Goal: Task Accomplishment & Management: Use online tool/utility

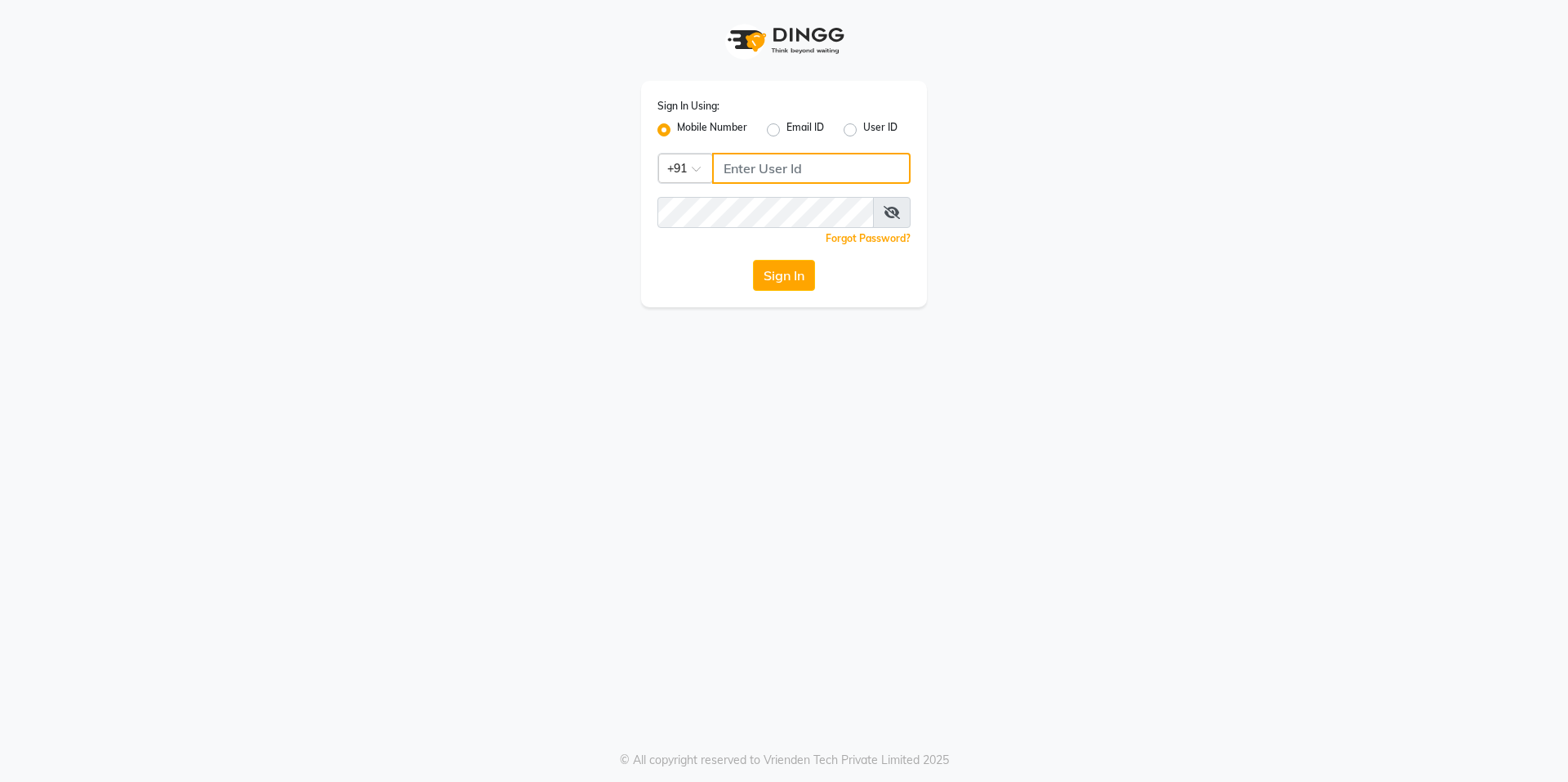
click at [841, 180] on input "Username" at bounding box center [812, 168] width 199 height 31
type input "9899797930"
click at [753, 260] on button "Sign In" at bounding box center [784, 276] width 62 height 31
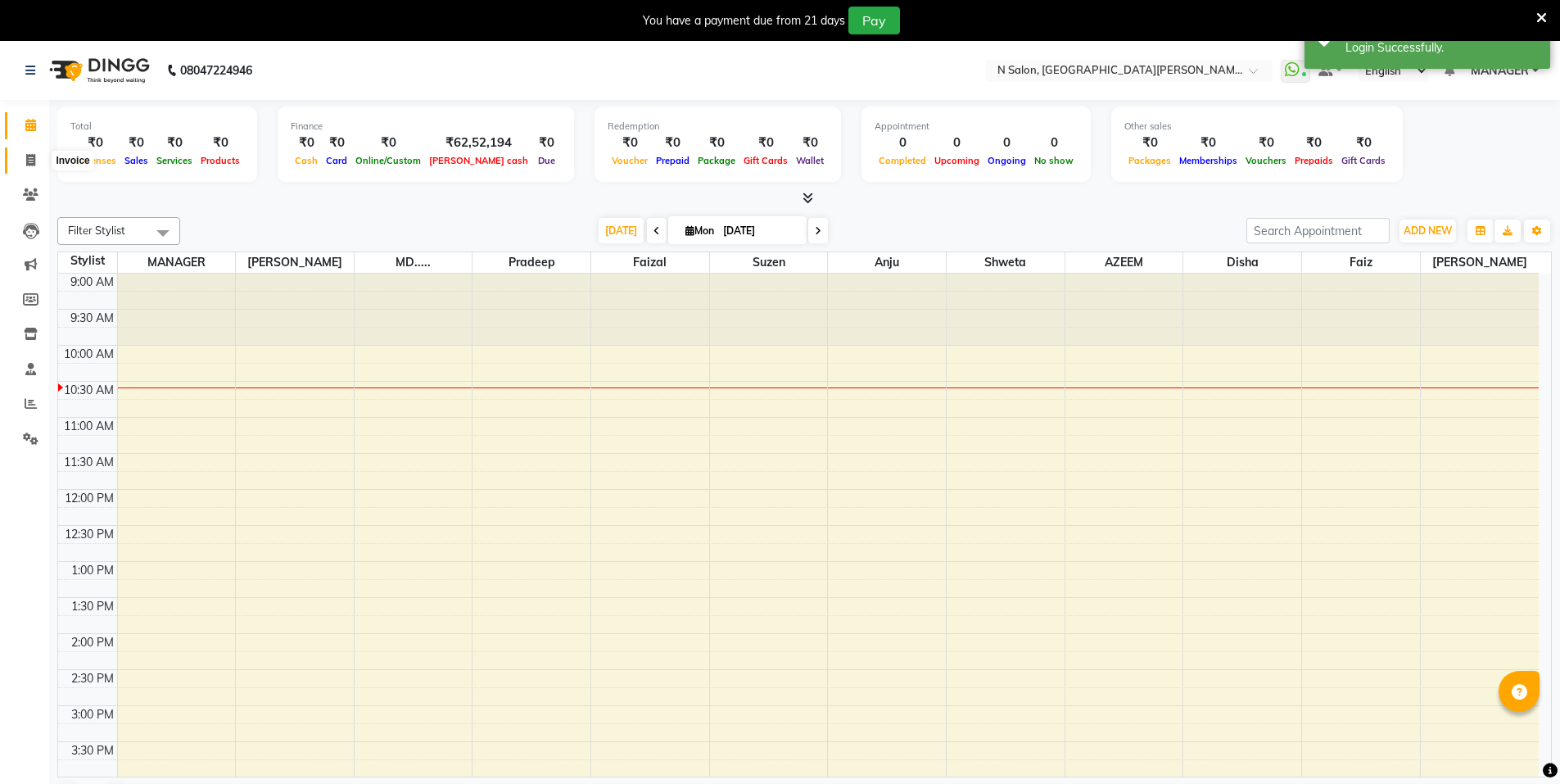
click at [33, 161] on icon at bounding box center [30, 159] width 9 height 12
select select "service"
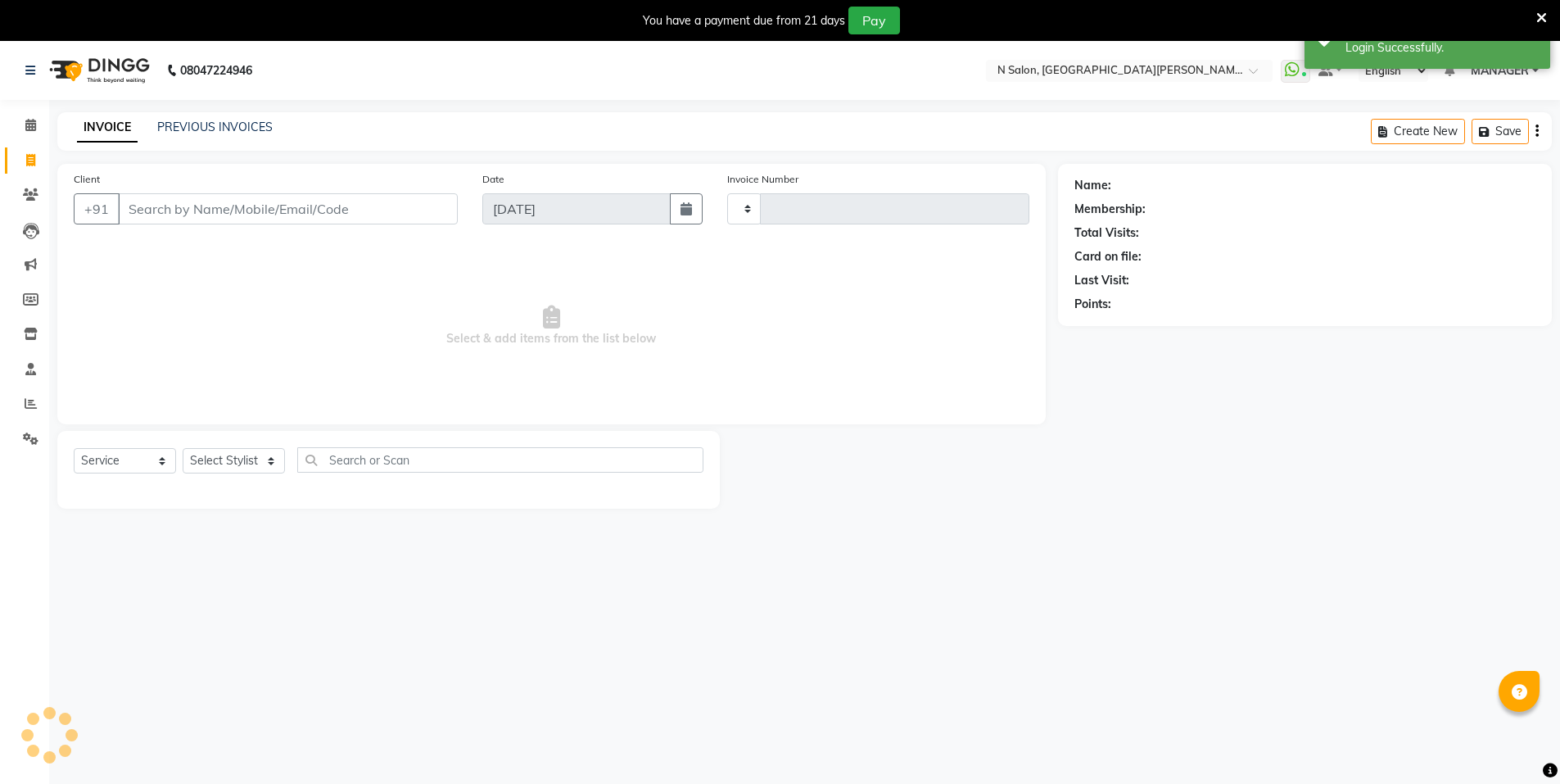
type input "3505"
select select "3472"
select select "P"
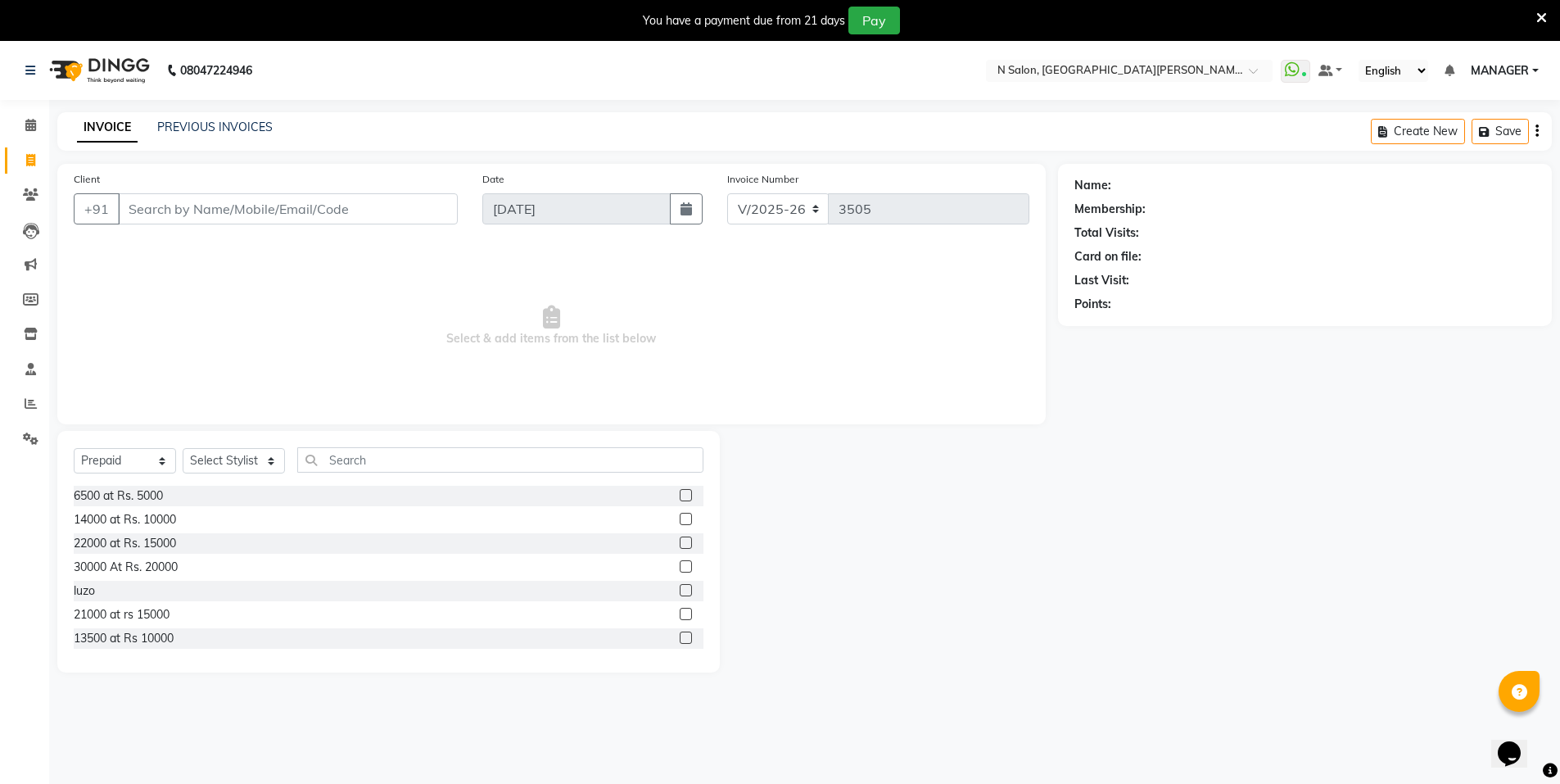
click at [1544, 18] on icon at bounding box center [1542, 18] width 11 height 15
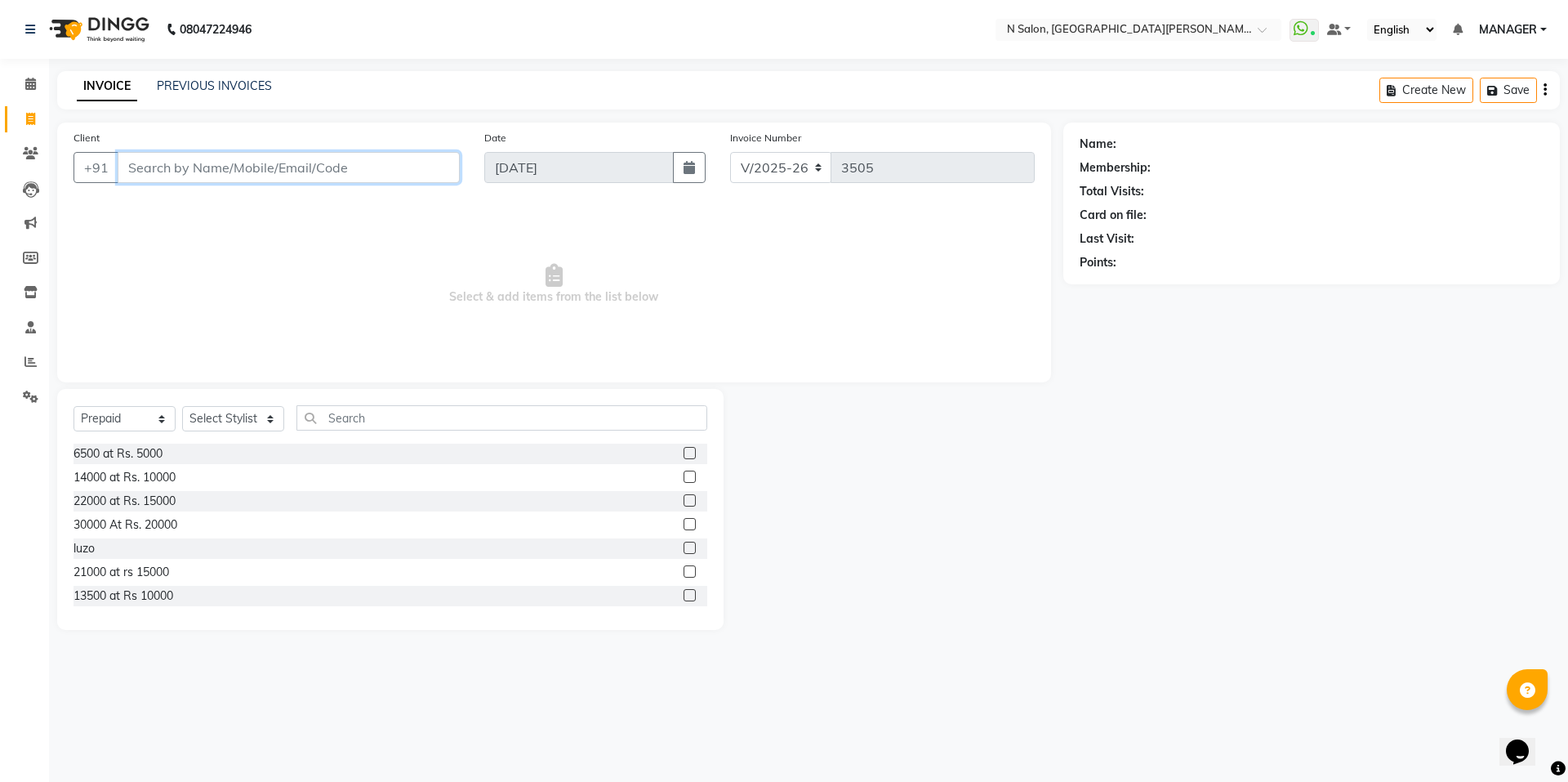
click at [189, 176] on input "Client" at bounding box center [289, 167] width 342 height 31
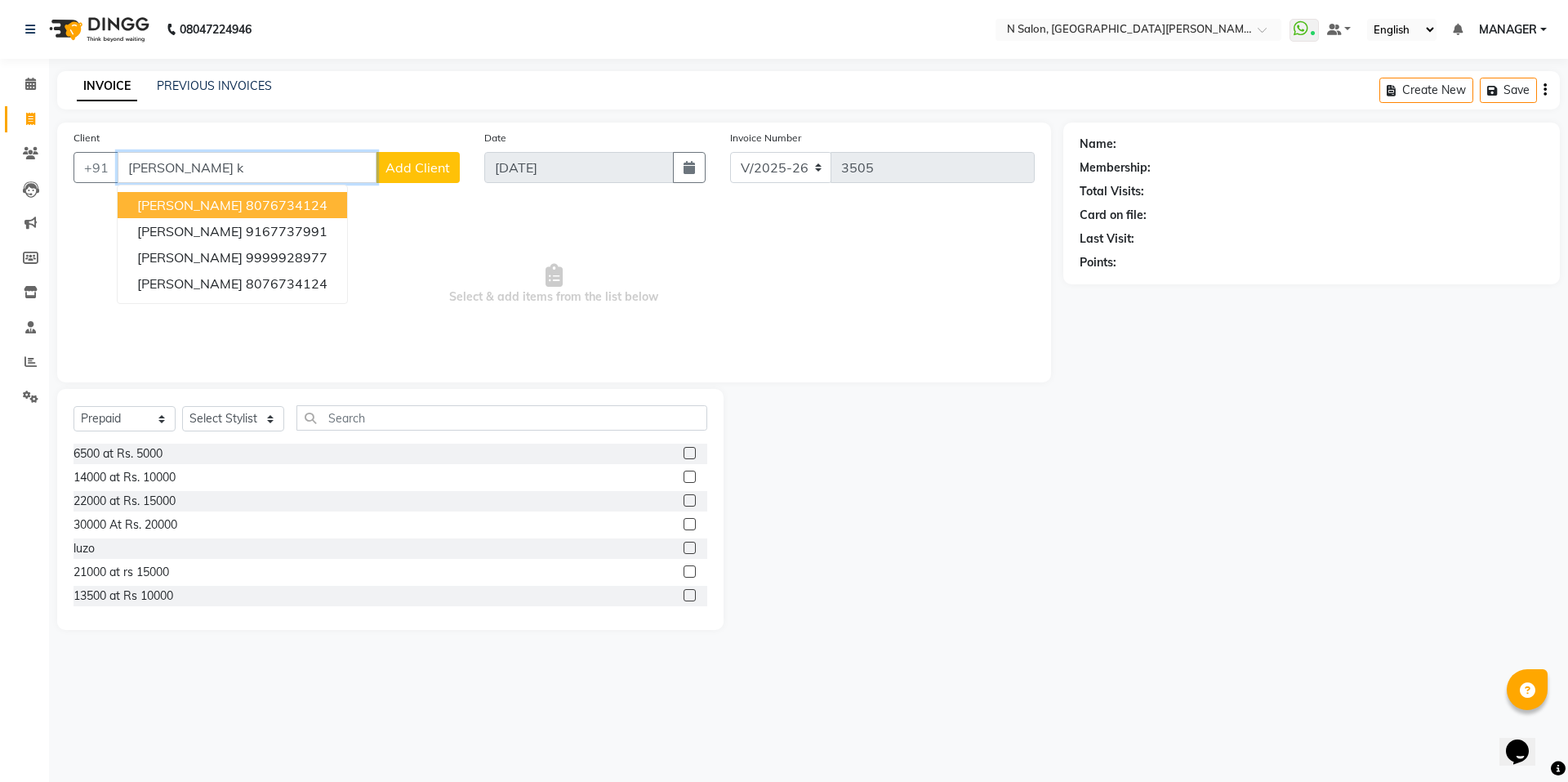
click at [189, 201] on span "Akriti khurana" at bounding box center [189, 205] width 106 height 17
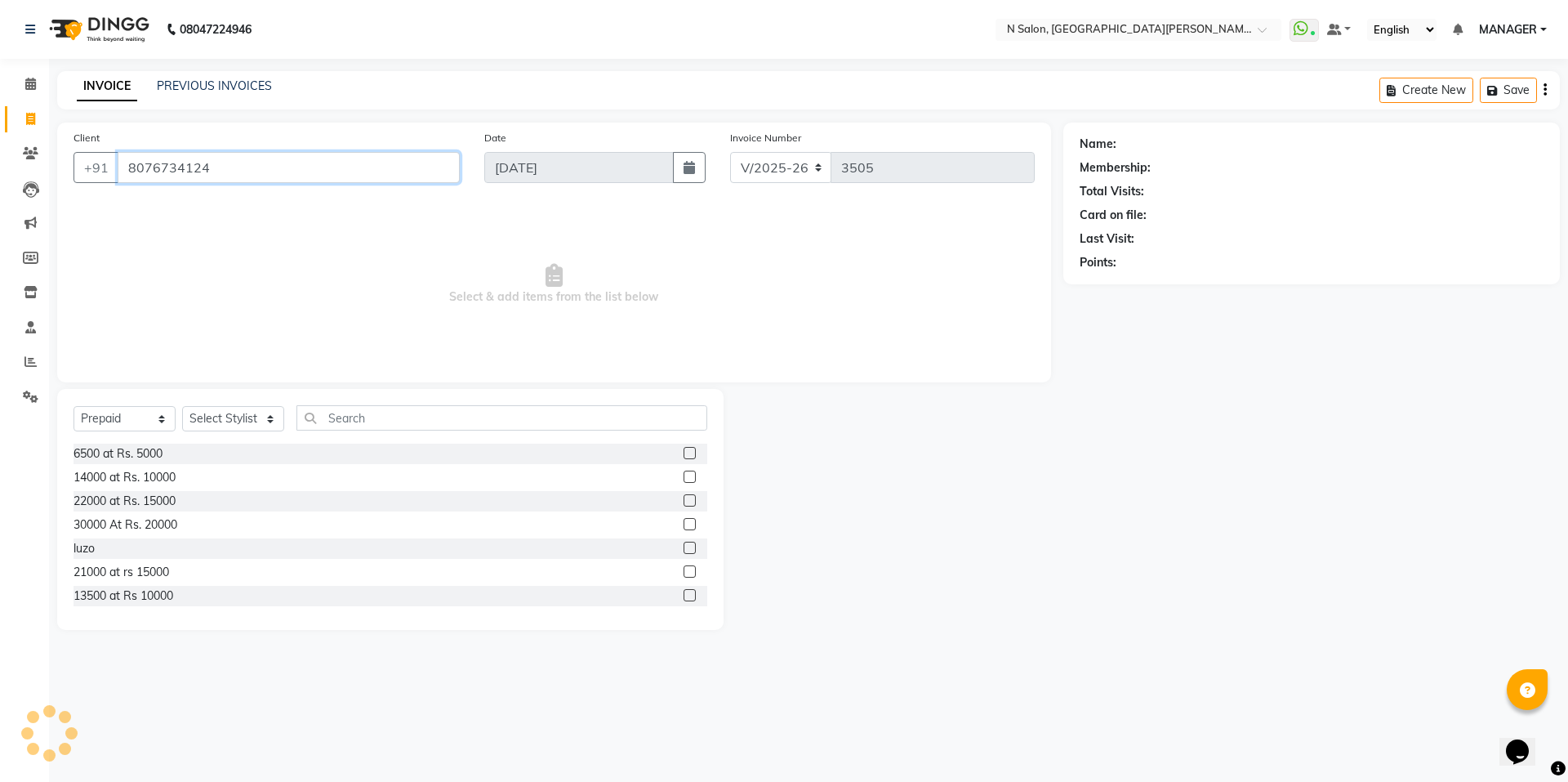
type input "8076734124"
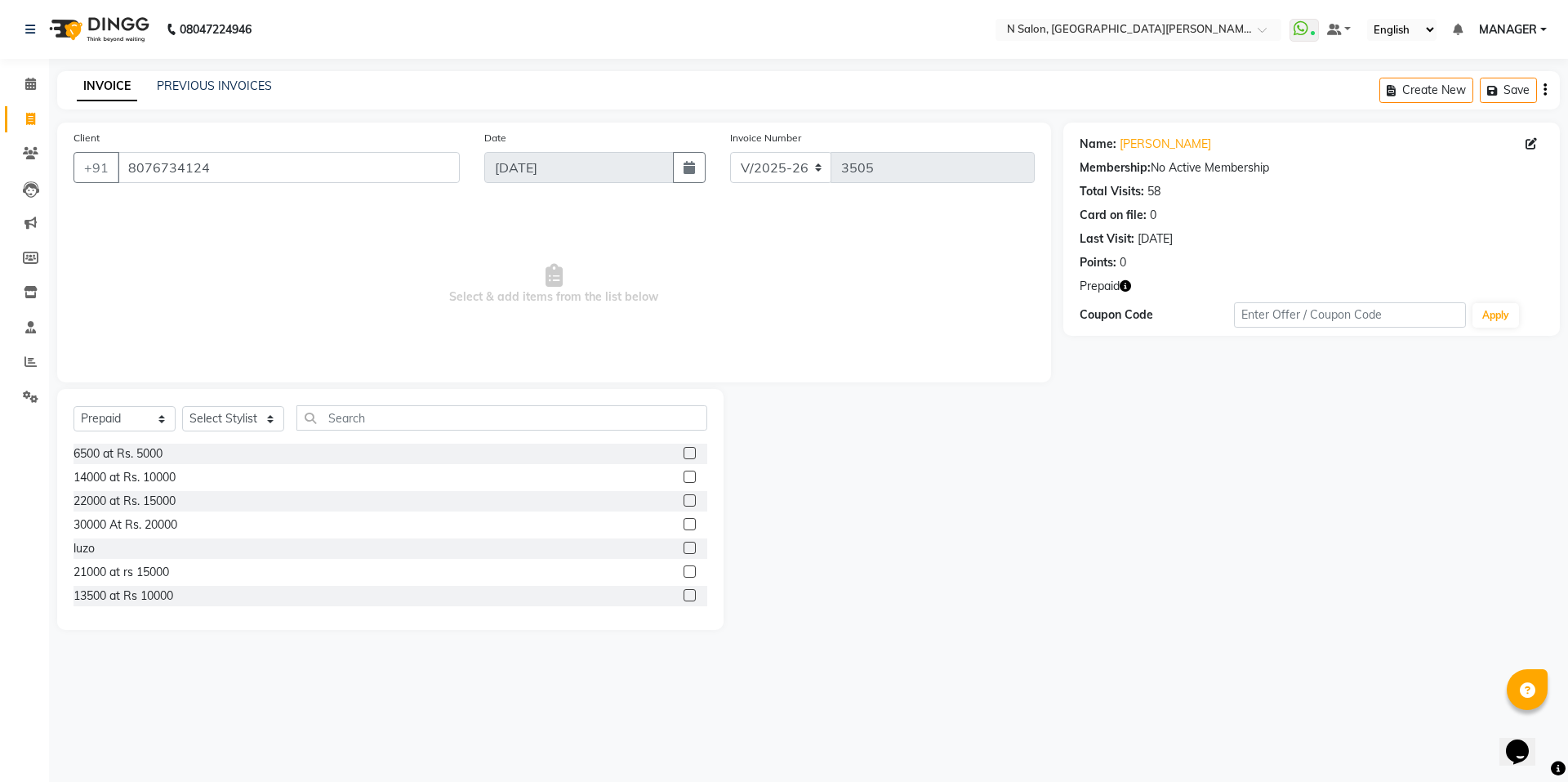
click at [1126, 288] on icon "button" at bounding box center [1126, 286] width 11 height 11
click at [1154, 143] on link "Akriti Khurana" at bounding box center [1166, 144] width 92 height 17
click at [232, 85] on link "PREVIOUS INVOICES" at bounding box center [214, 85] width 115 height 15
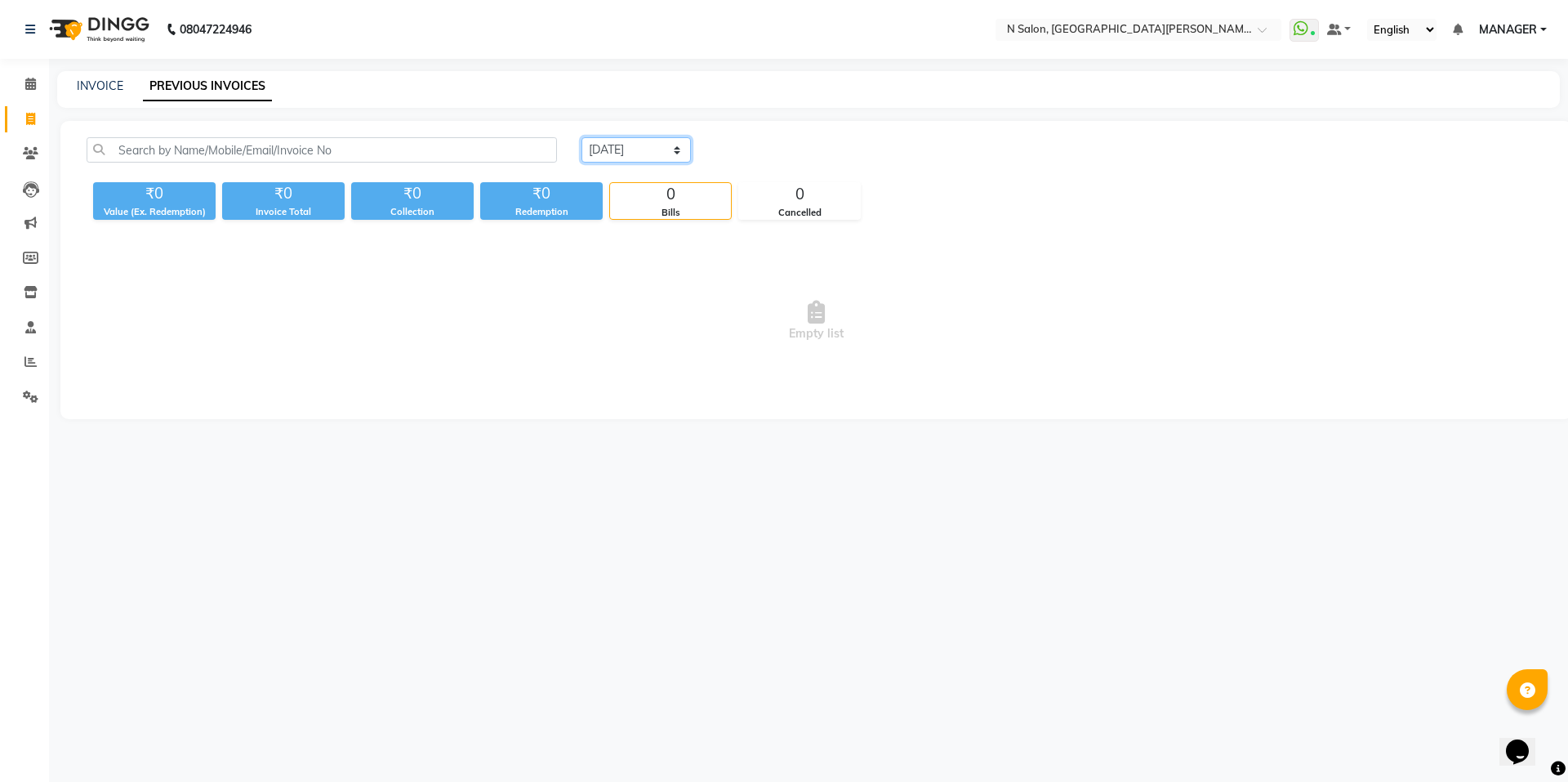
click at [620, 142] on select "Today Yesterday Custom Range" at bounding box center [636, 150] width 109 height 26
click at [582, 137] on select "Today Yesterday Custom Range" at bounding box center [636, 150] width 109 height 26
click at [656, 153] on select "Today Yesterday Custom Range" at bounding box center [642, 151] width 122 height 26
click at [582, 138] on select "Today Yesterday Custom Range" at bounding box center [642, 151] width 122 height 26
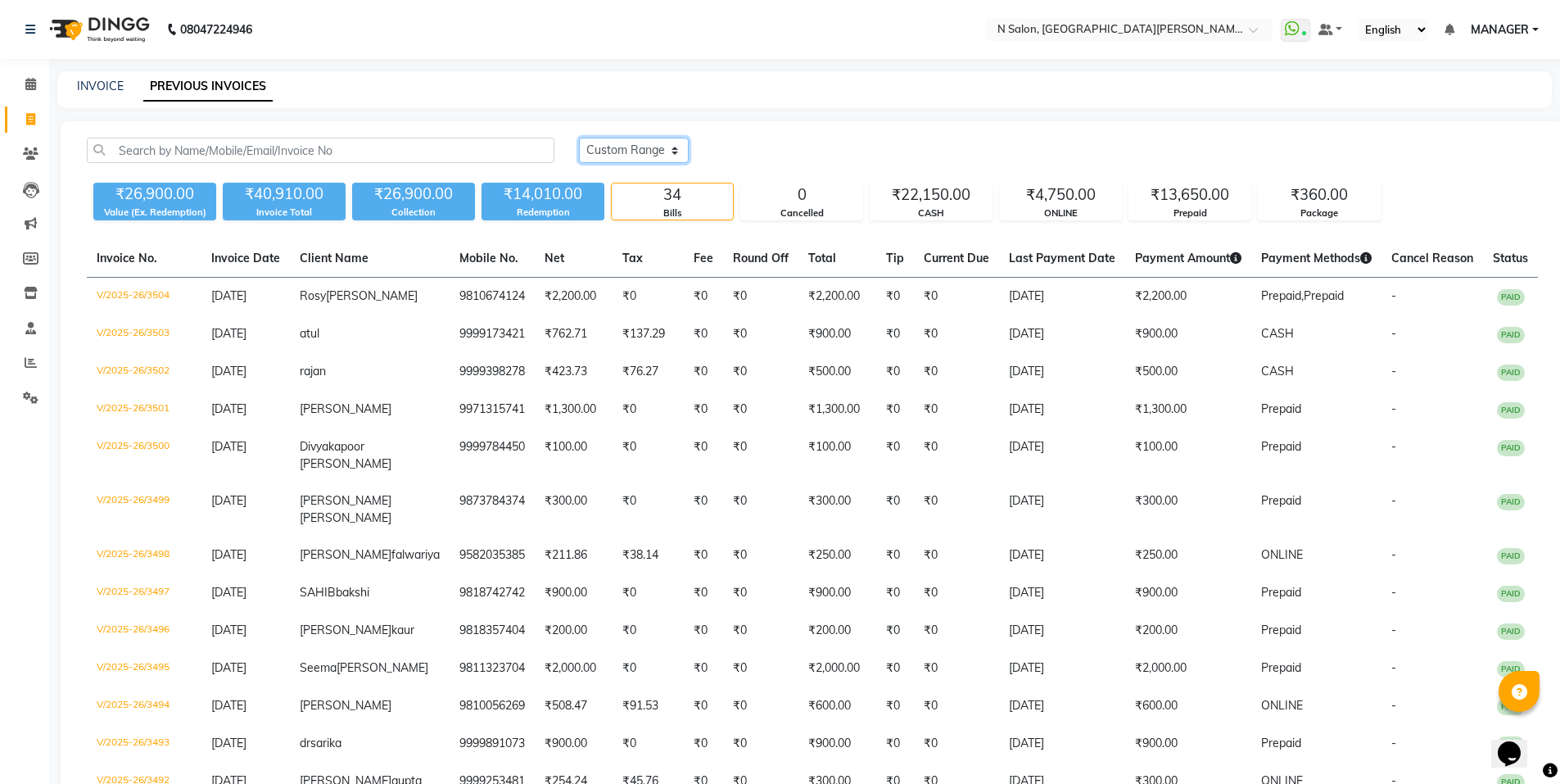
click at [673, 151] on select "Today Yesterday Custom Range" at bounding box center [633, 150] width 110 height 26
select select "range"
click at [579, 137] on select "Today Yesterday Custom Range" at bounding box center [633, 150] width 110 height 26
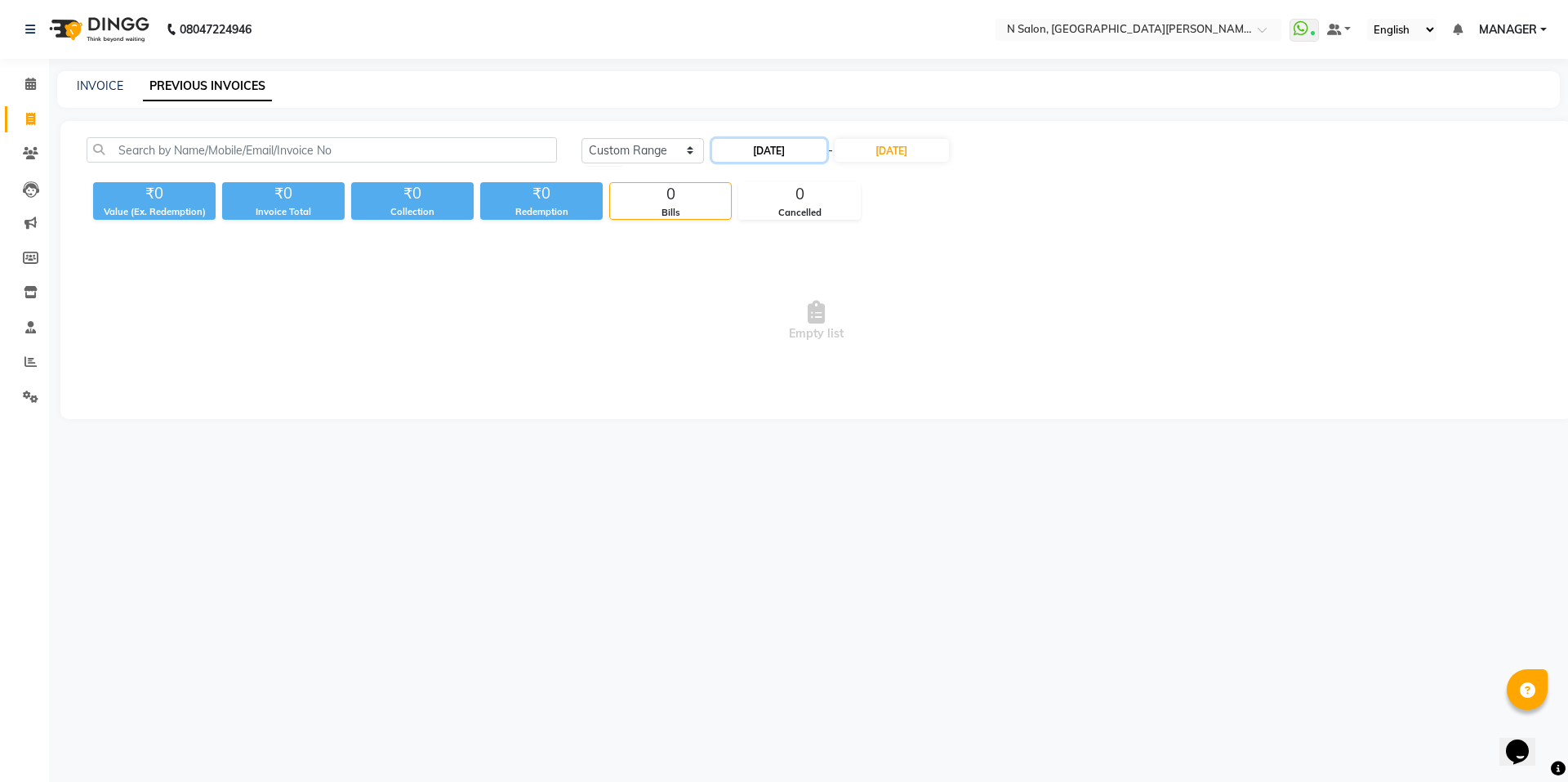
click at [763, 153] on input "[DATE]" at bounding box center [769, 150] width 114 height 23
select select "9"
select select "2025"
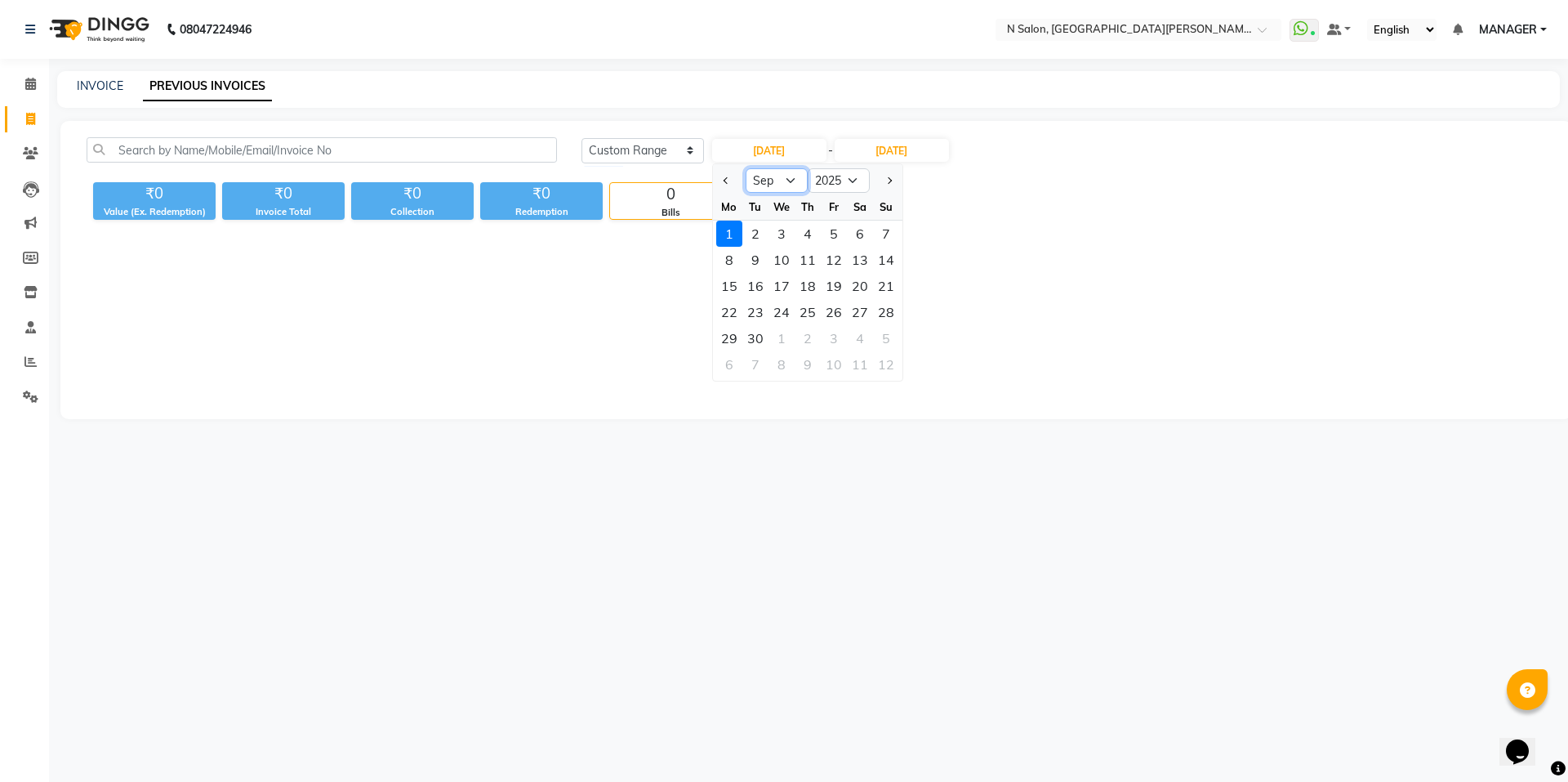
click at [778, 180] on select "Jan Feb Mar Apr May Jun Jul Aug Sep Oct Nov Dec" at bounding box center [777, 180] width 62 height 25
select select "8"
click at [745, 168] on select "Jan Feb Mar Apr May Jun Jul Aug Sep Oct Nov Dec" at bounding box center [777, 180] width 62 height 25
click at [837, 185] on select "2015 2016 2017 2018 2019 2020 2021 2022 2023 2024 2025 2026 2027 2028 2029 2030…" at bounding box center [839, 180] width 62 height 25
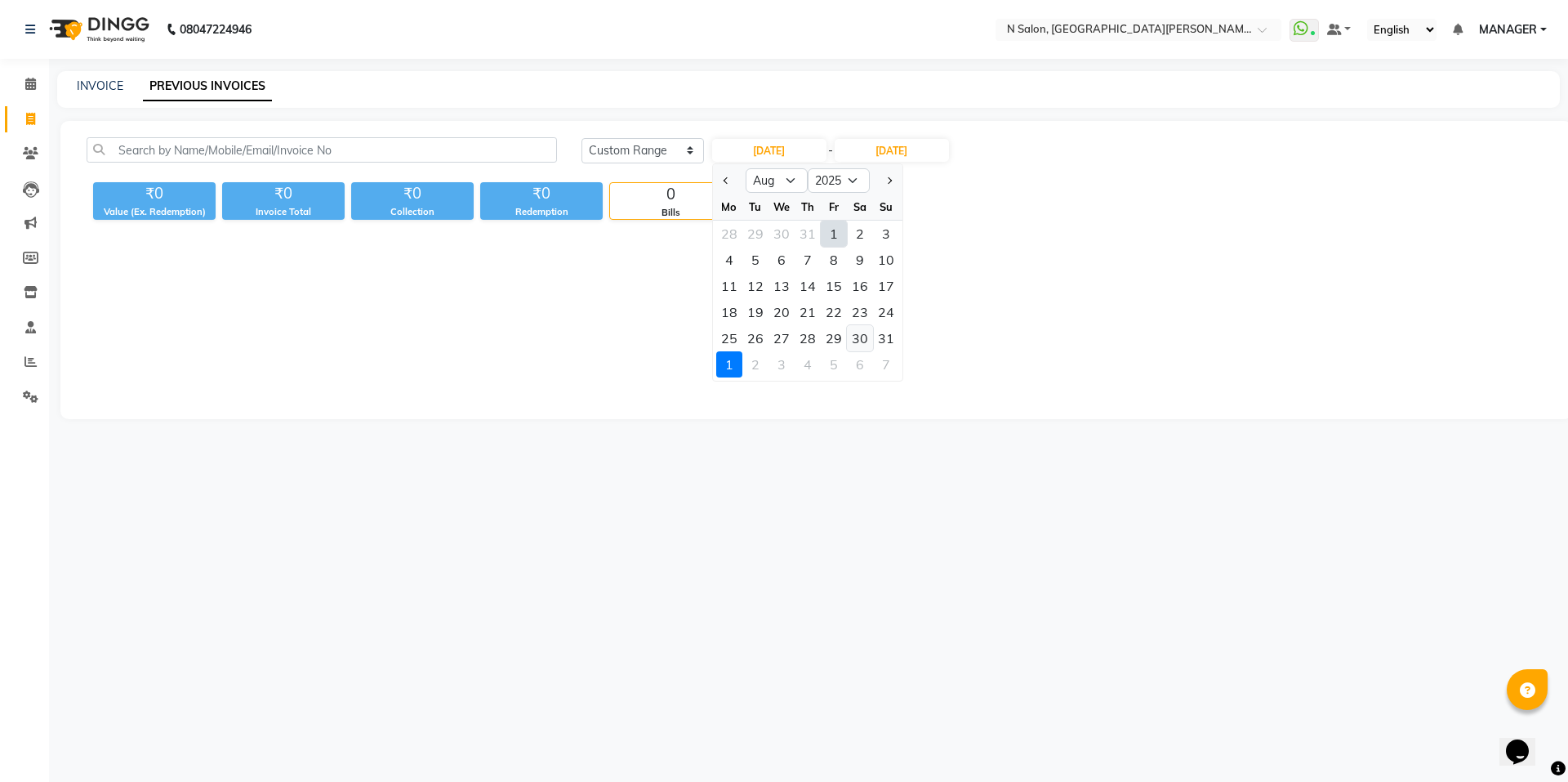
click at [870, 335] on div "30" at bounding box center [860, 338] width 26 height 26
type input "30-08-2025"
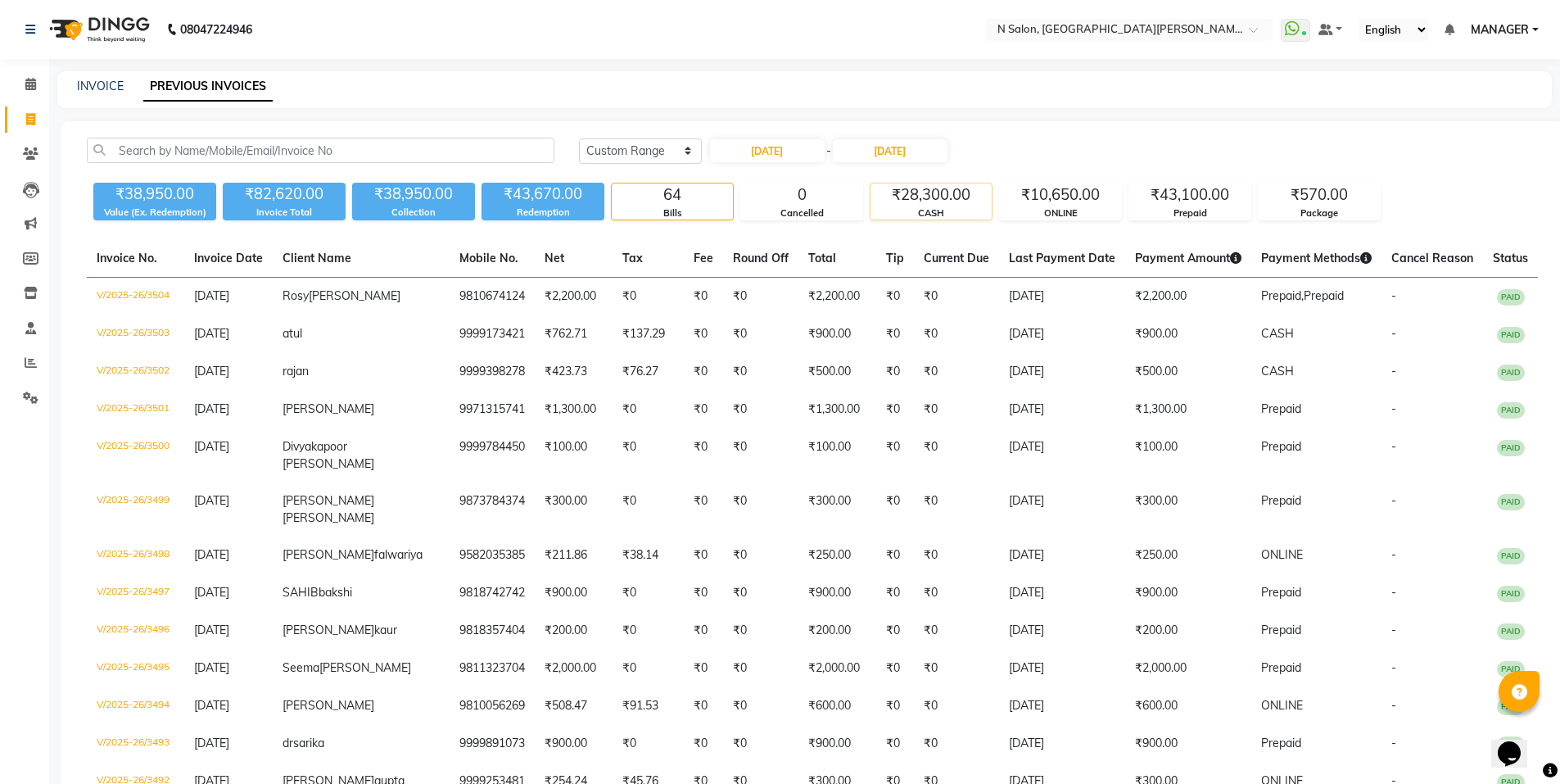
click at [976, 206] on div "CASH" at bounding box center [932, 213] width 122 height 14
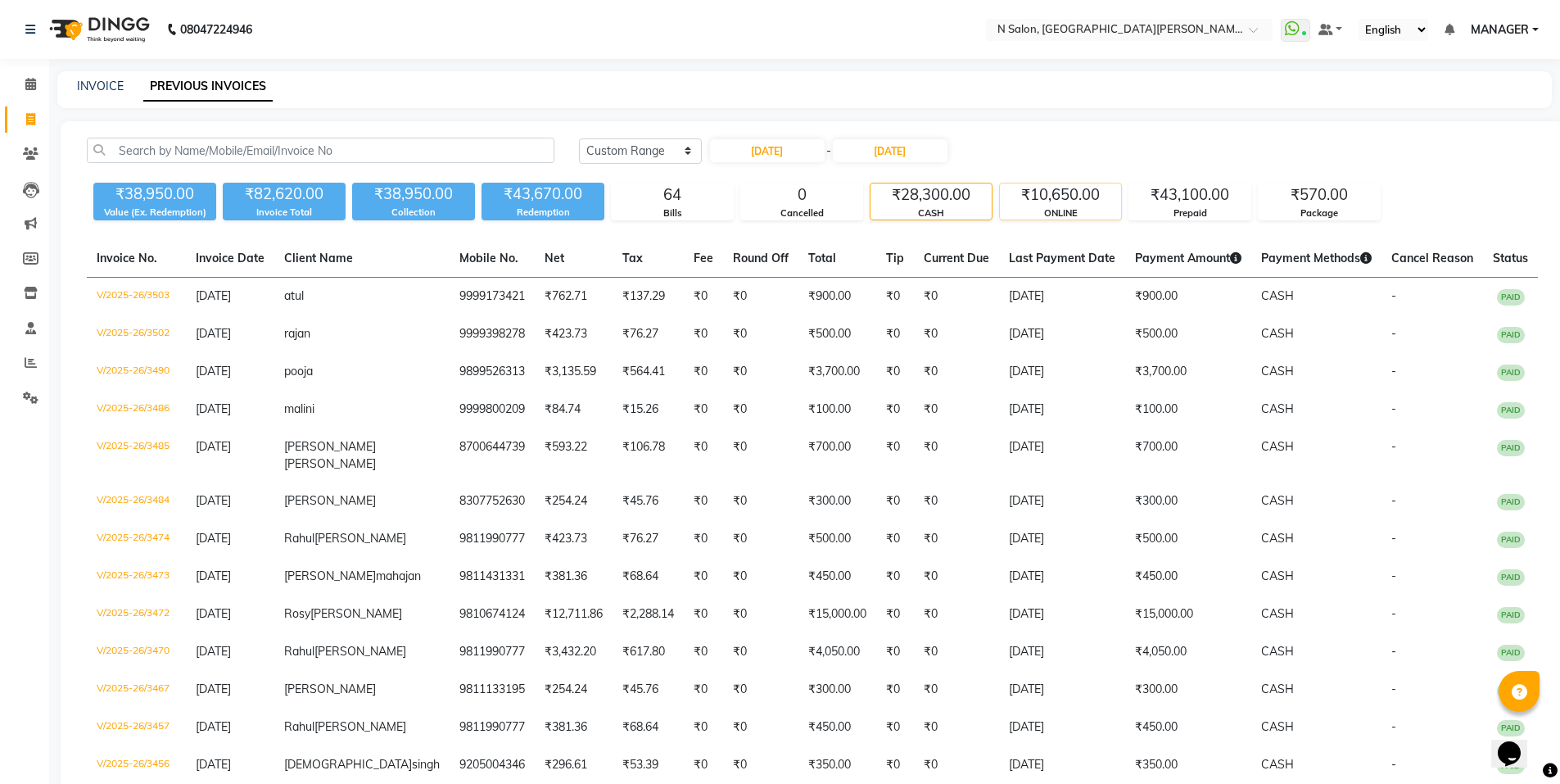
click at [1040, 203] on div "₹10,650.00" at bounding box center [1061, 194] width 122 height 23
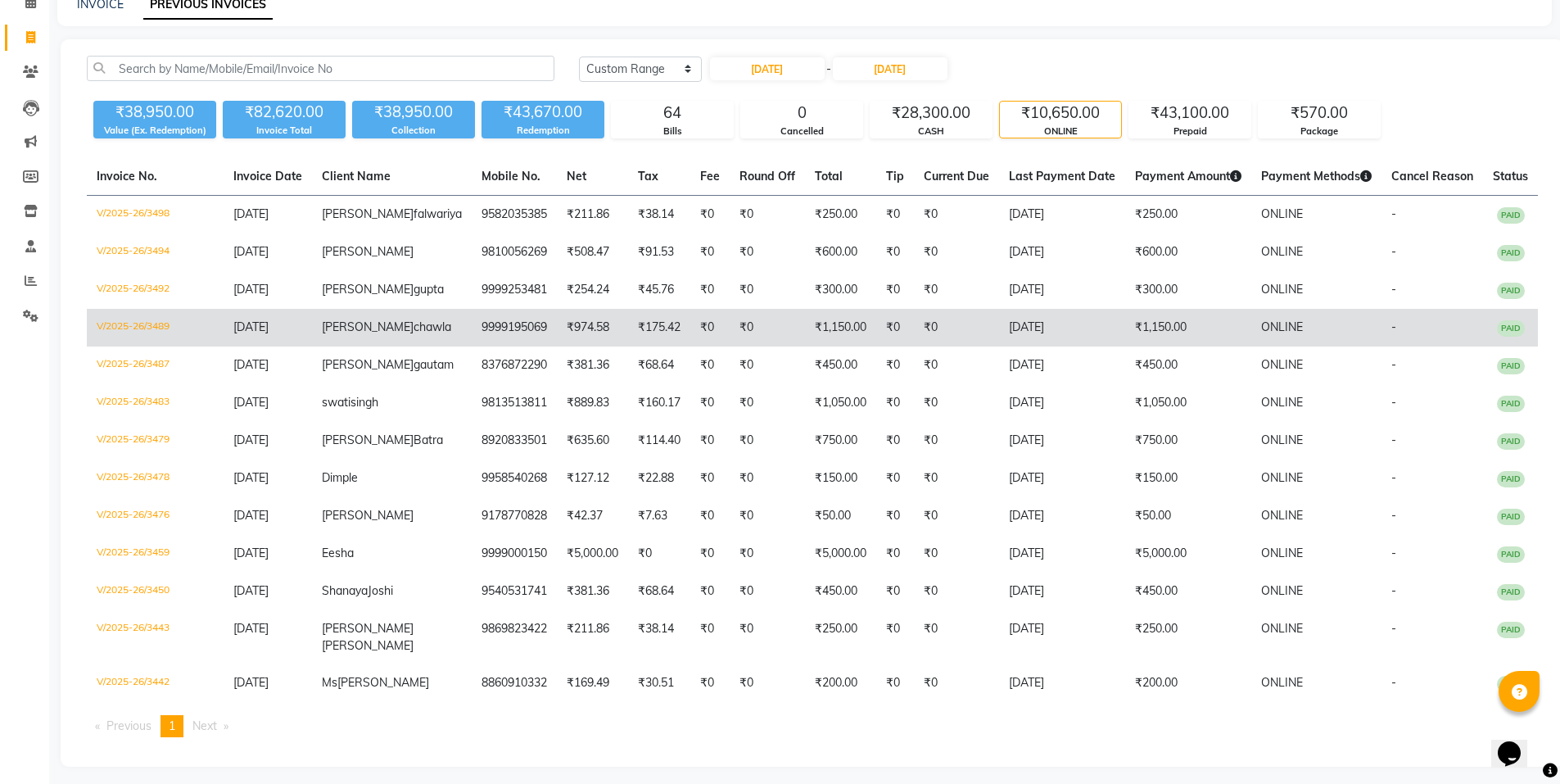
scroll to position [164, 0]
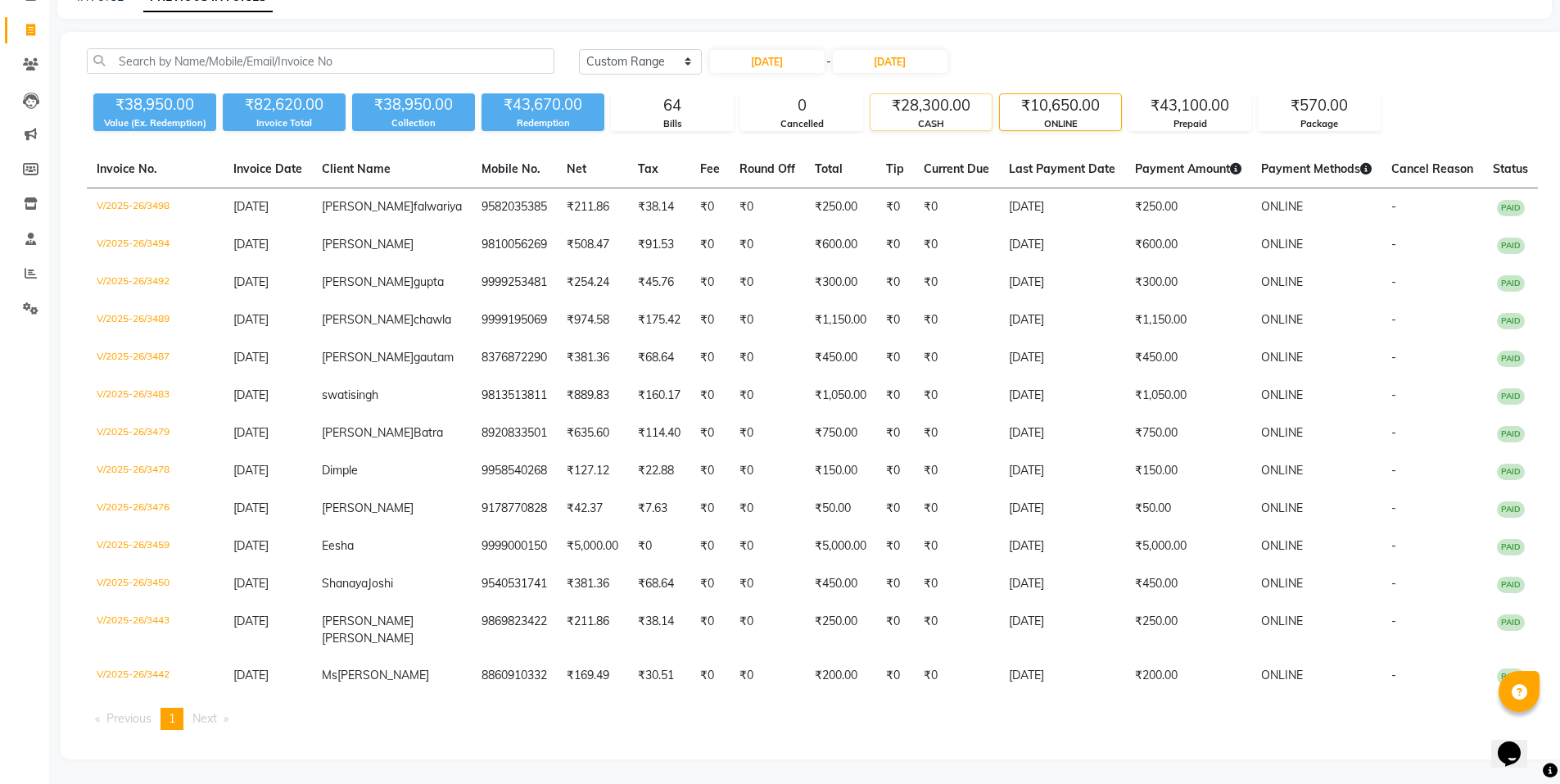
click at [967, 94] on div "₹28,300.00" at bounding box center [932, 105] width 122 height 23
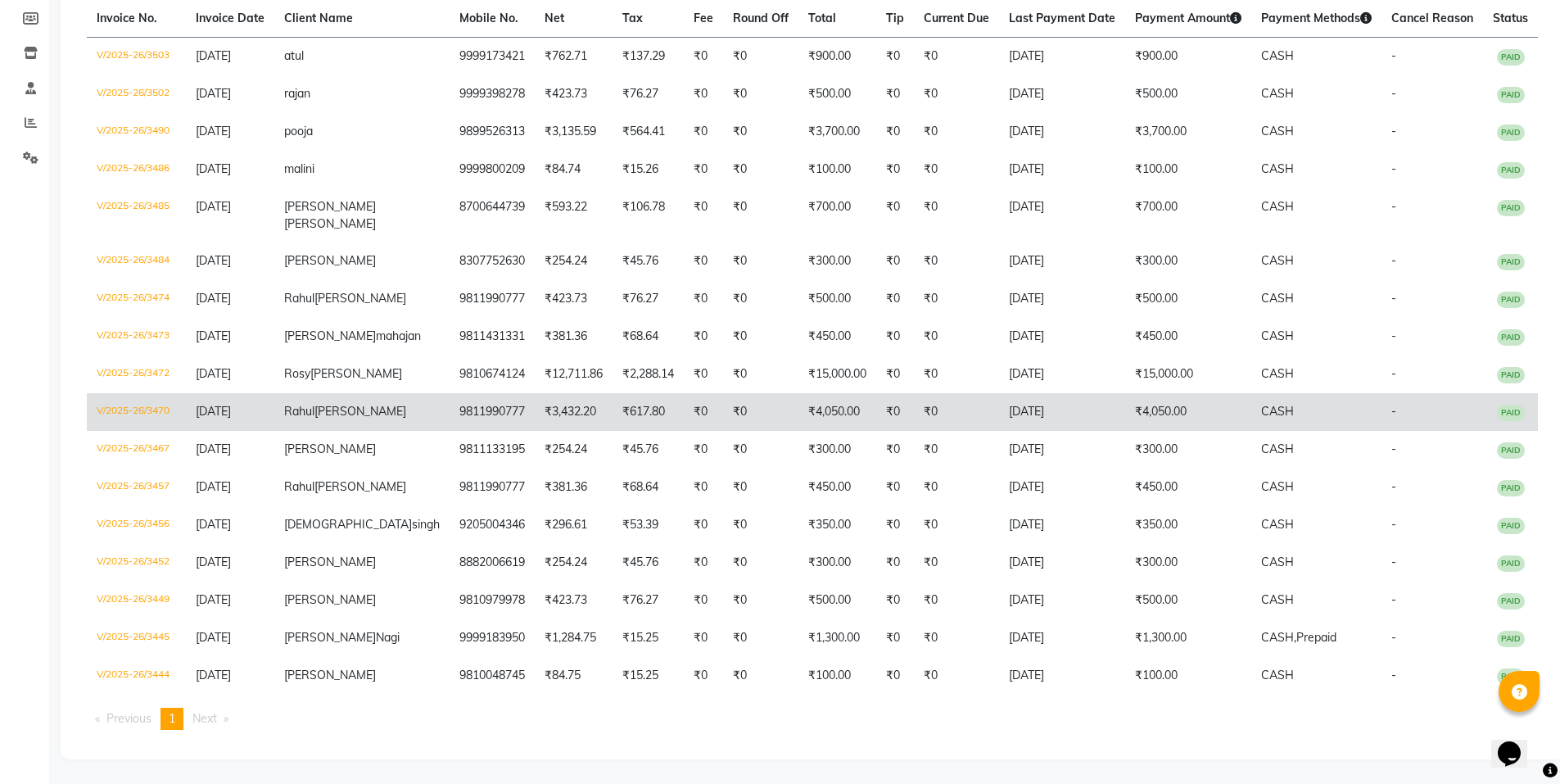
scroll to position [306, 0]
click at [954, 393] on td "₹0" at bounding box center [956, 412] width 85 height 38
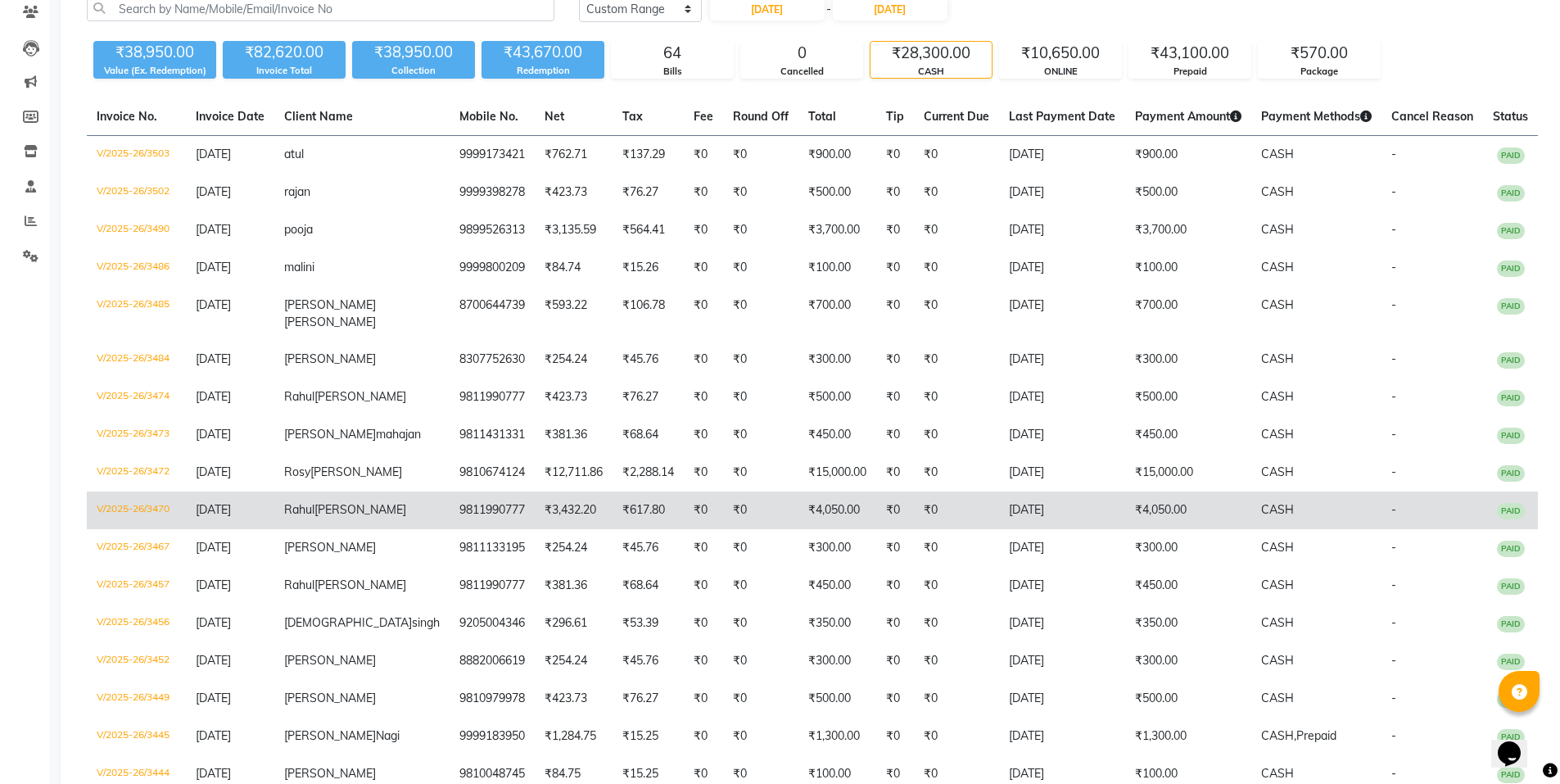
scroll to position [60, 0]
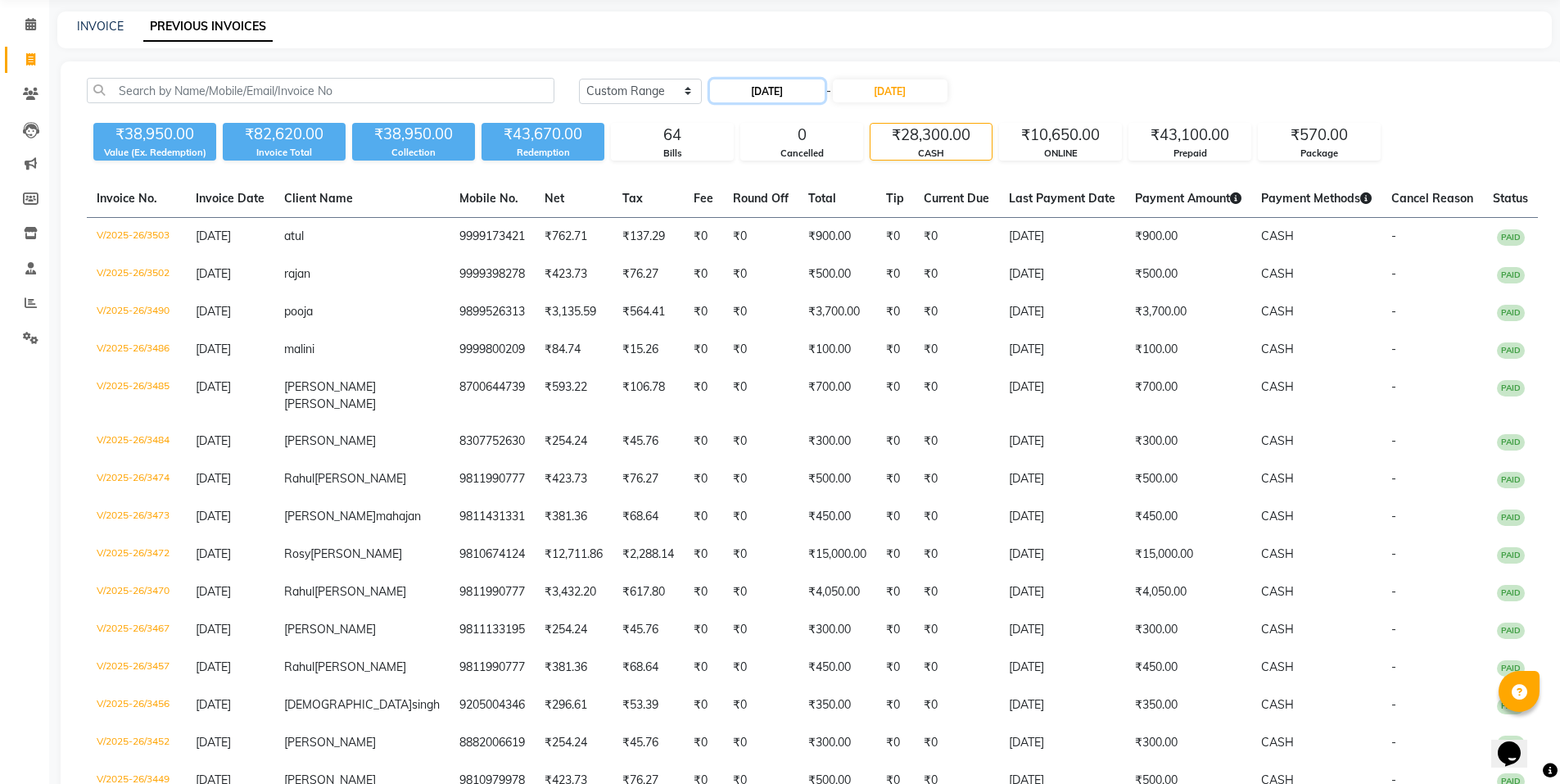
click at [793, 97] on input "30-08-2025" at bounding box center [768, 90] width 114 height 23
select select "8"
select select "2025"
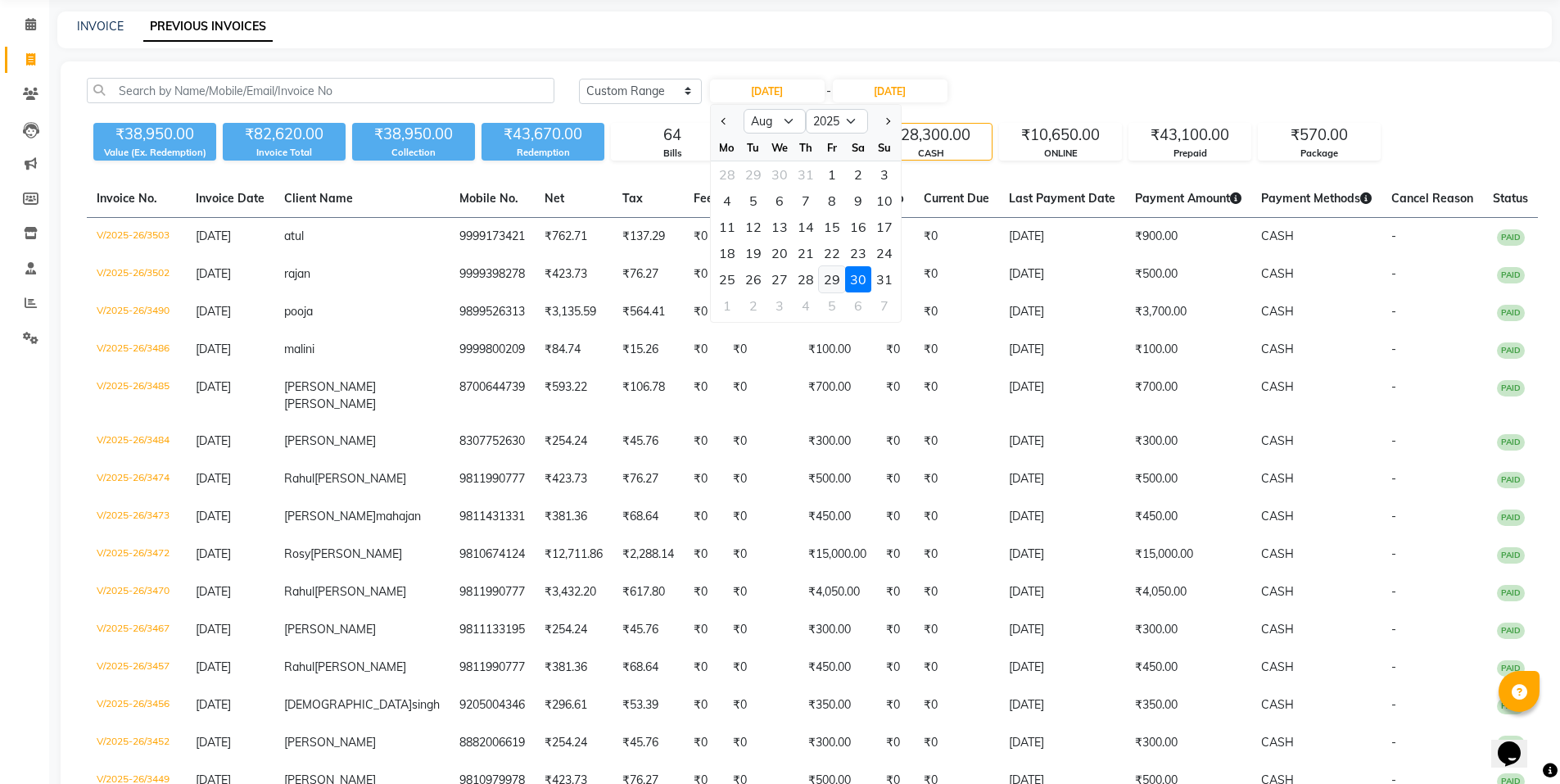
click at [839, 281] on div "29" at bounding box center [832, 279] width 26 height 26
type input "29-08-2025"
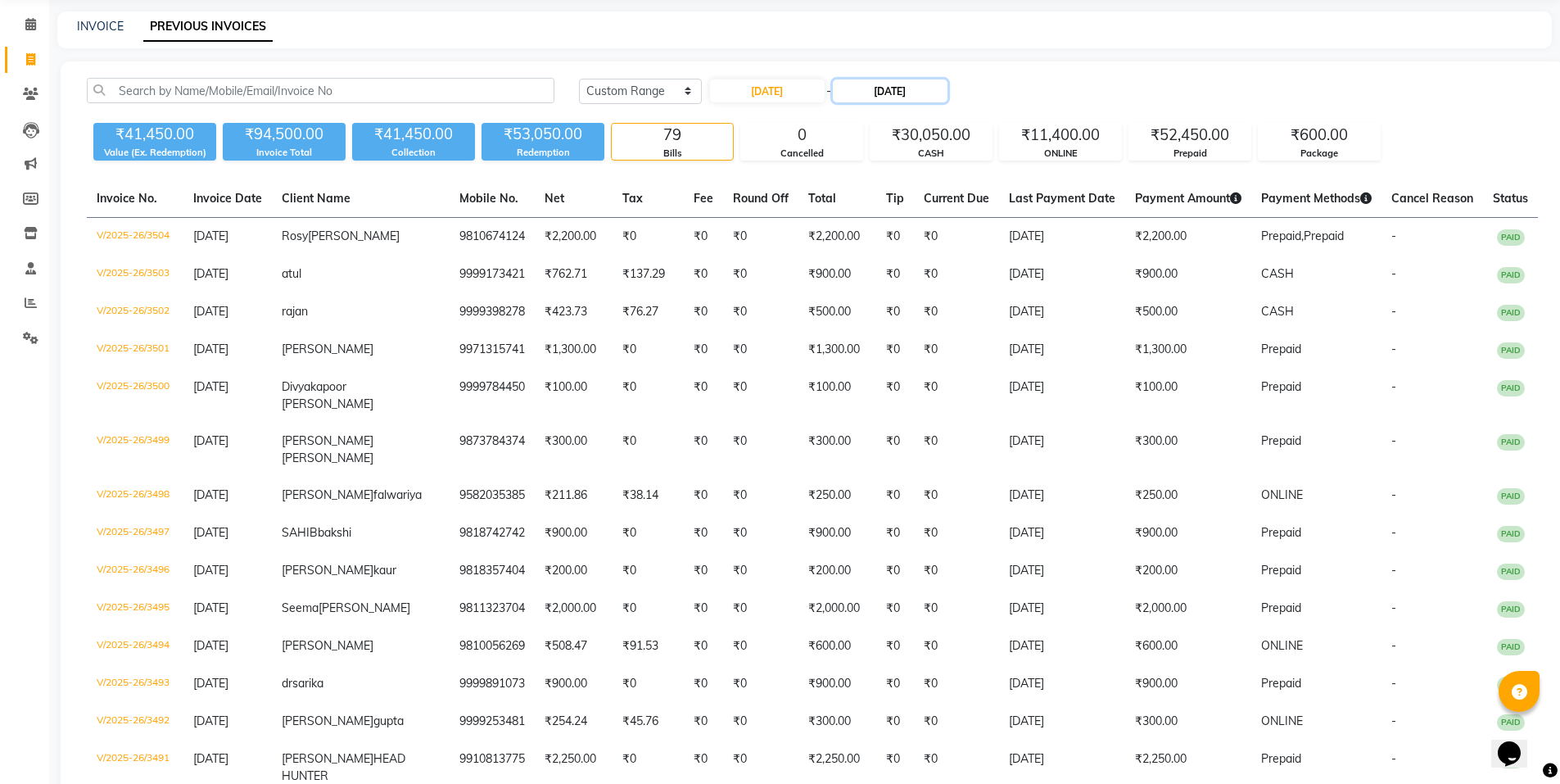
click at [888, 85] on input "[DATE]" at bounding box center [890, 90] width 114 height 23
select select "9"
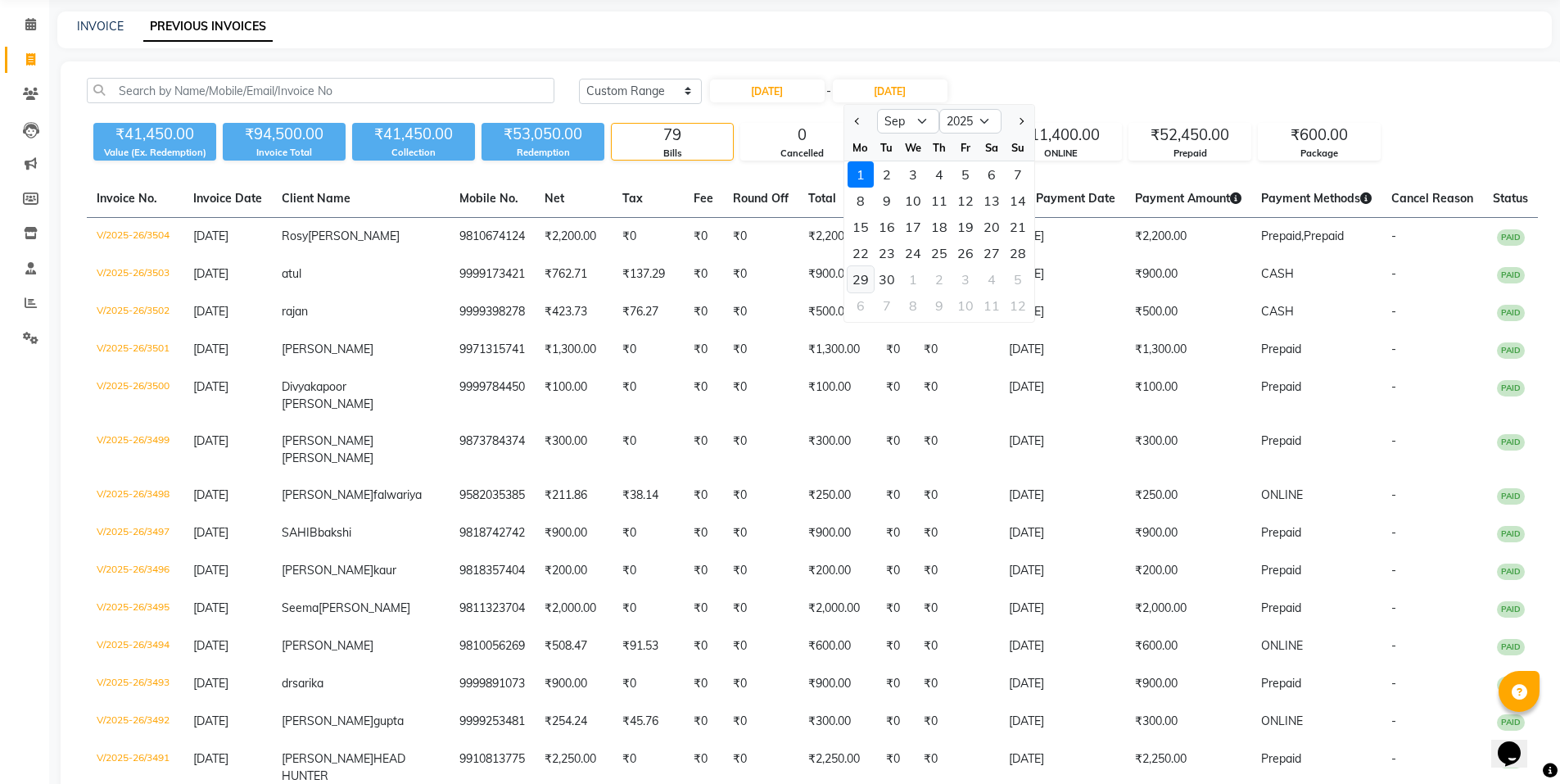
click at [872, 279] on div "29" at bounding box center [861, 279] width 26 height 26
type input "29-09-2025"
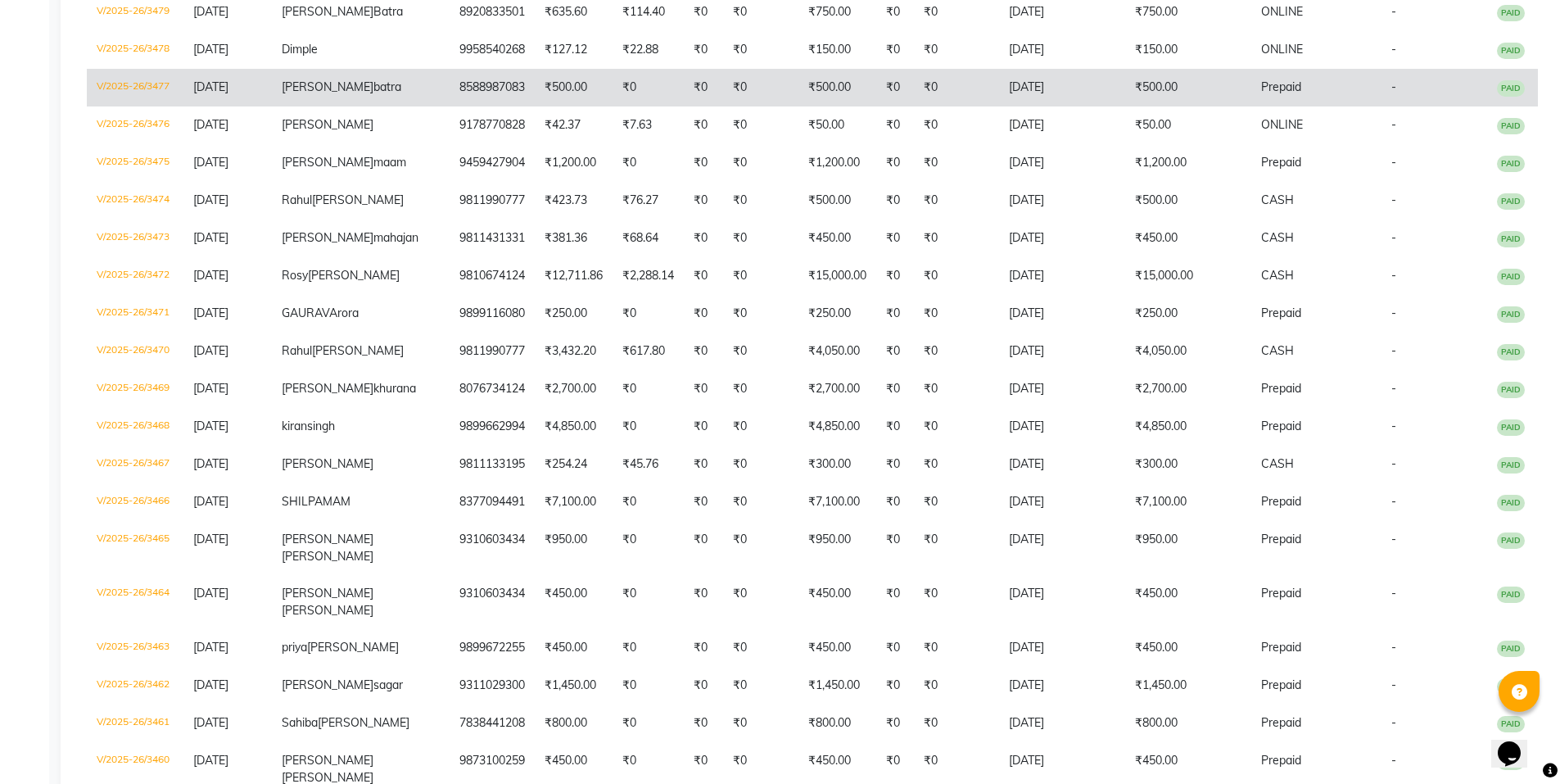
scroll to position [1370, 0]
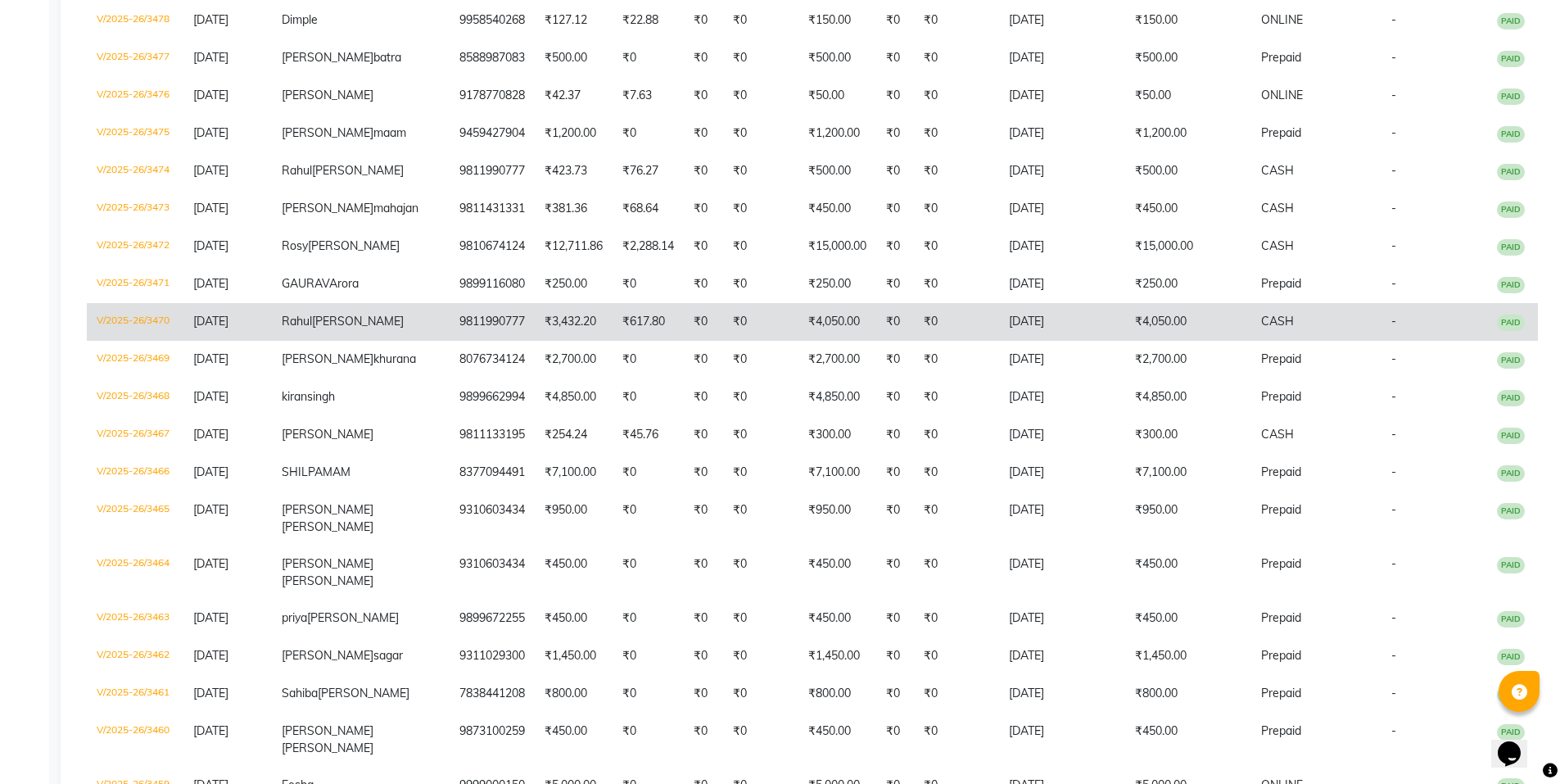
click at [975, 341] on td "₹0" at bounding box center [956, 322] width 85 height 38
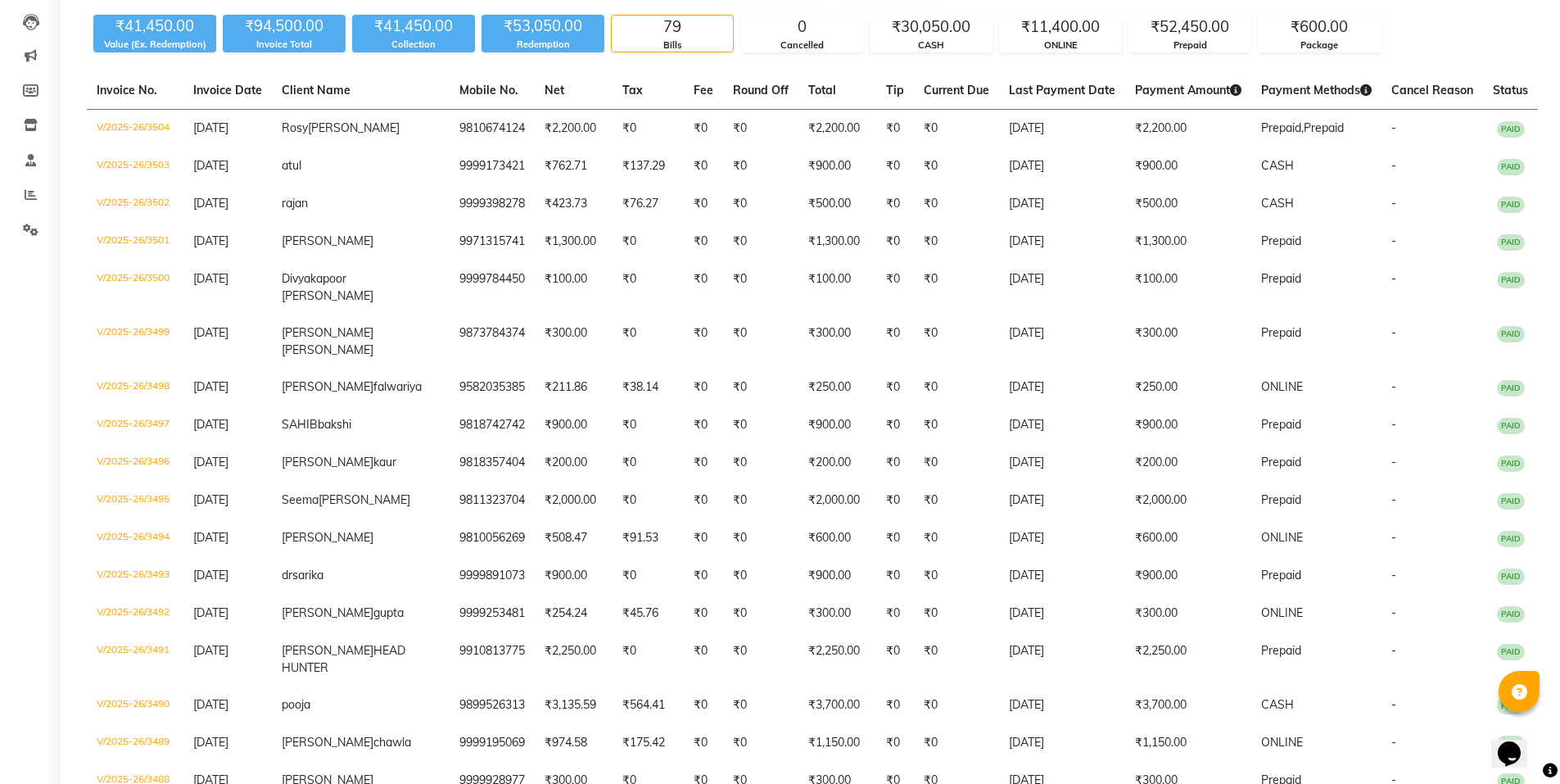
scroll to position [0, 0]
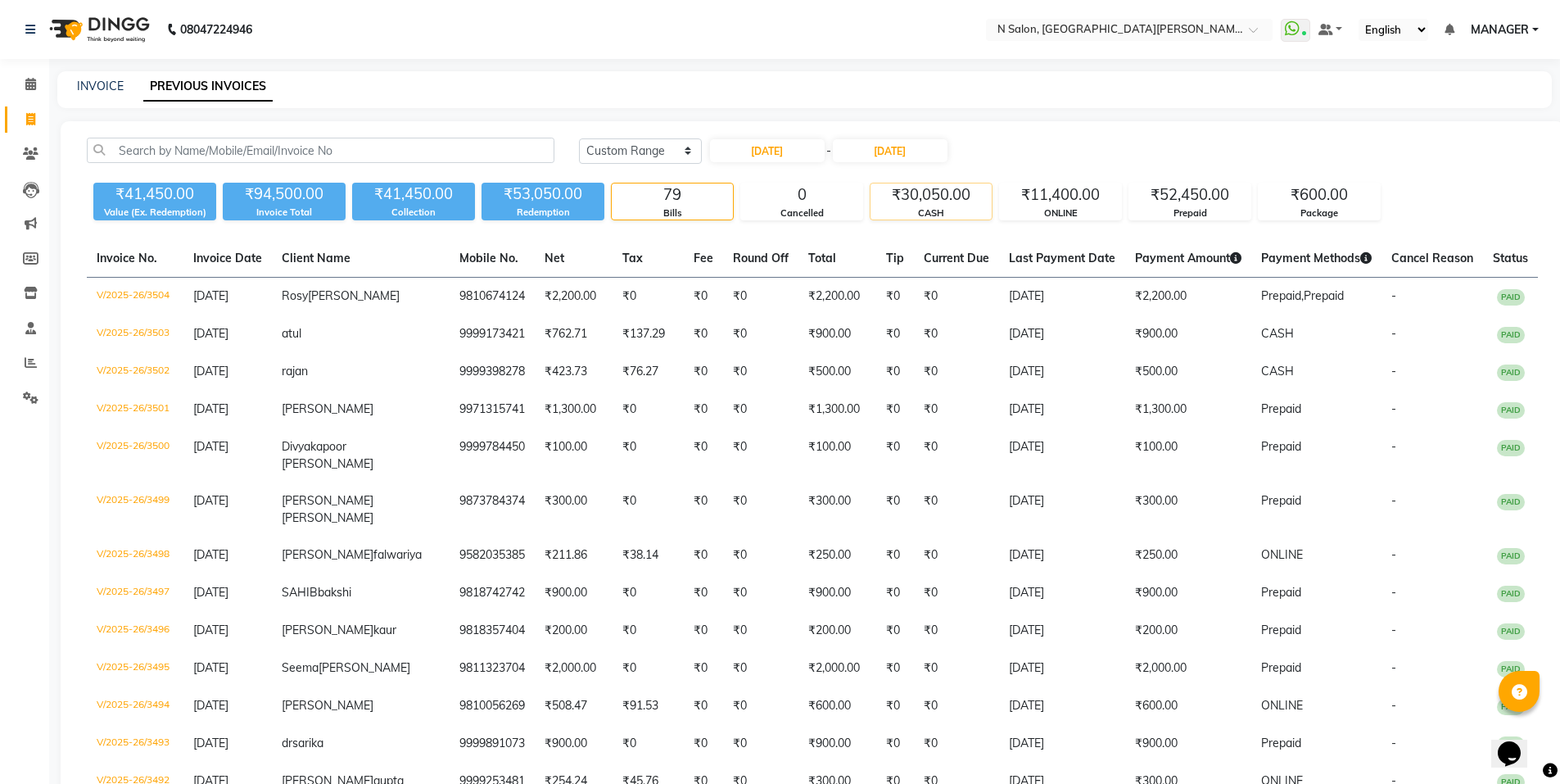
click at [921, 203] on div "₹30,050.00" at bounding box center [932, 194] width 122 height 23
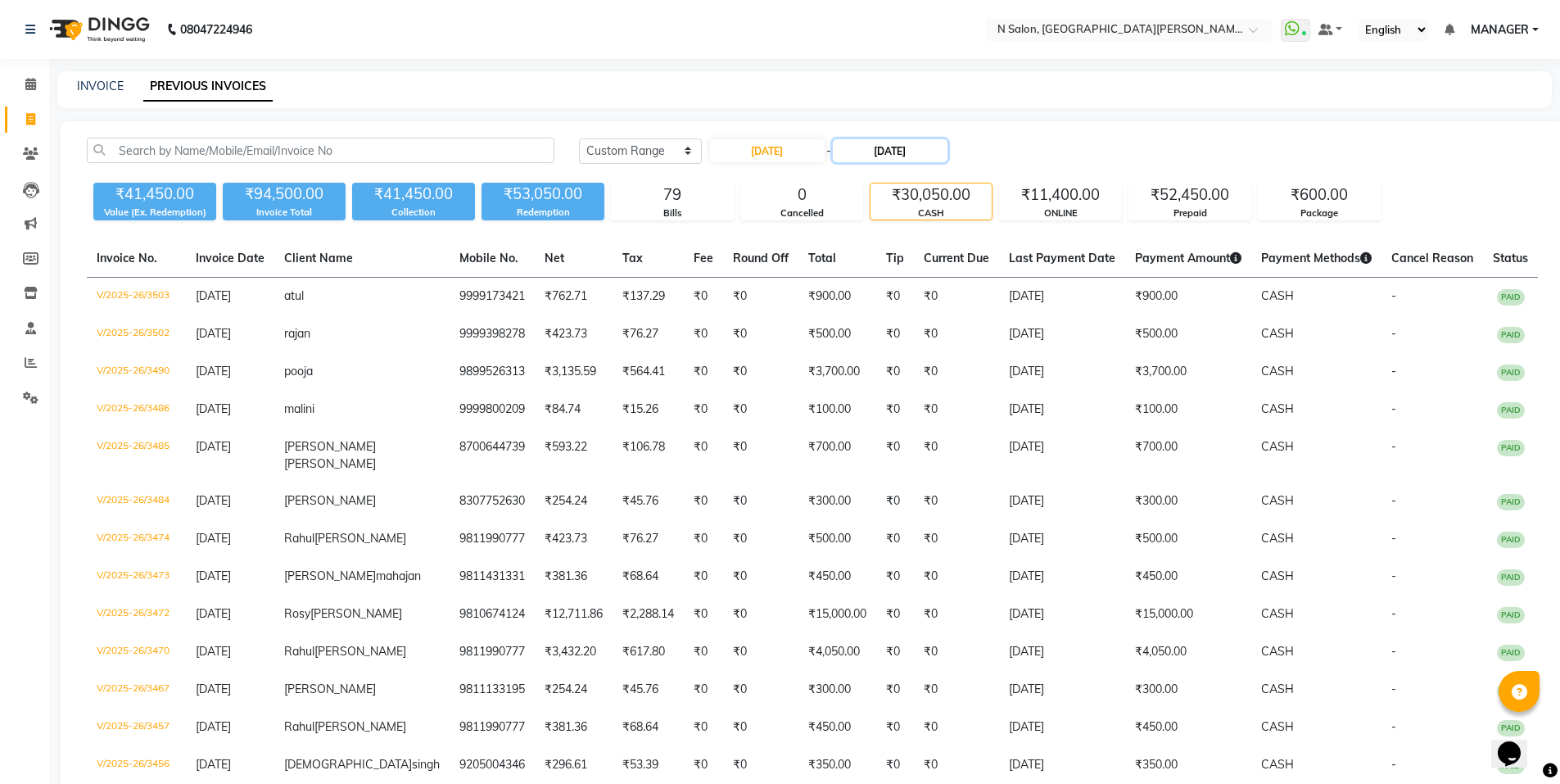
click at [902, 150] on input "29-09-2025" at bounding box center [890, 150] width 114 height 23
select select "9"
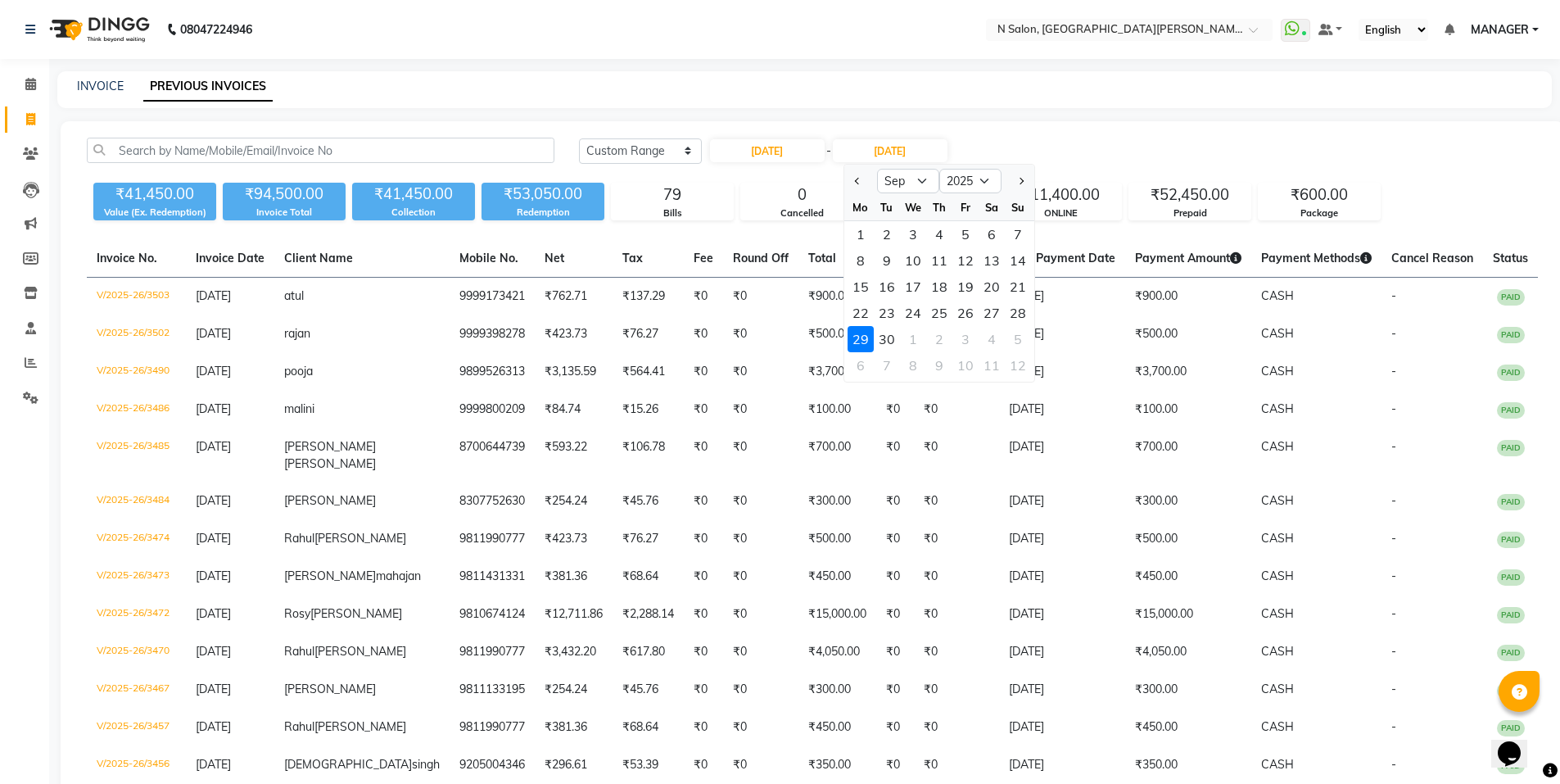
click at [858, 345] on div "29" at bounding box center [861, 339] width 26 height 26
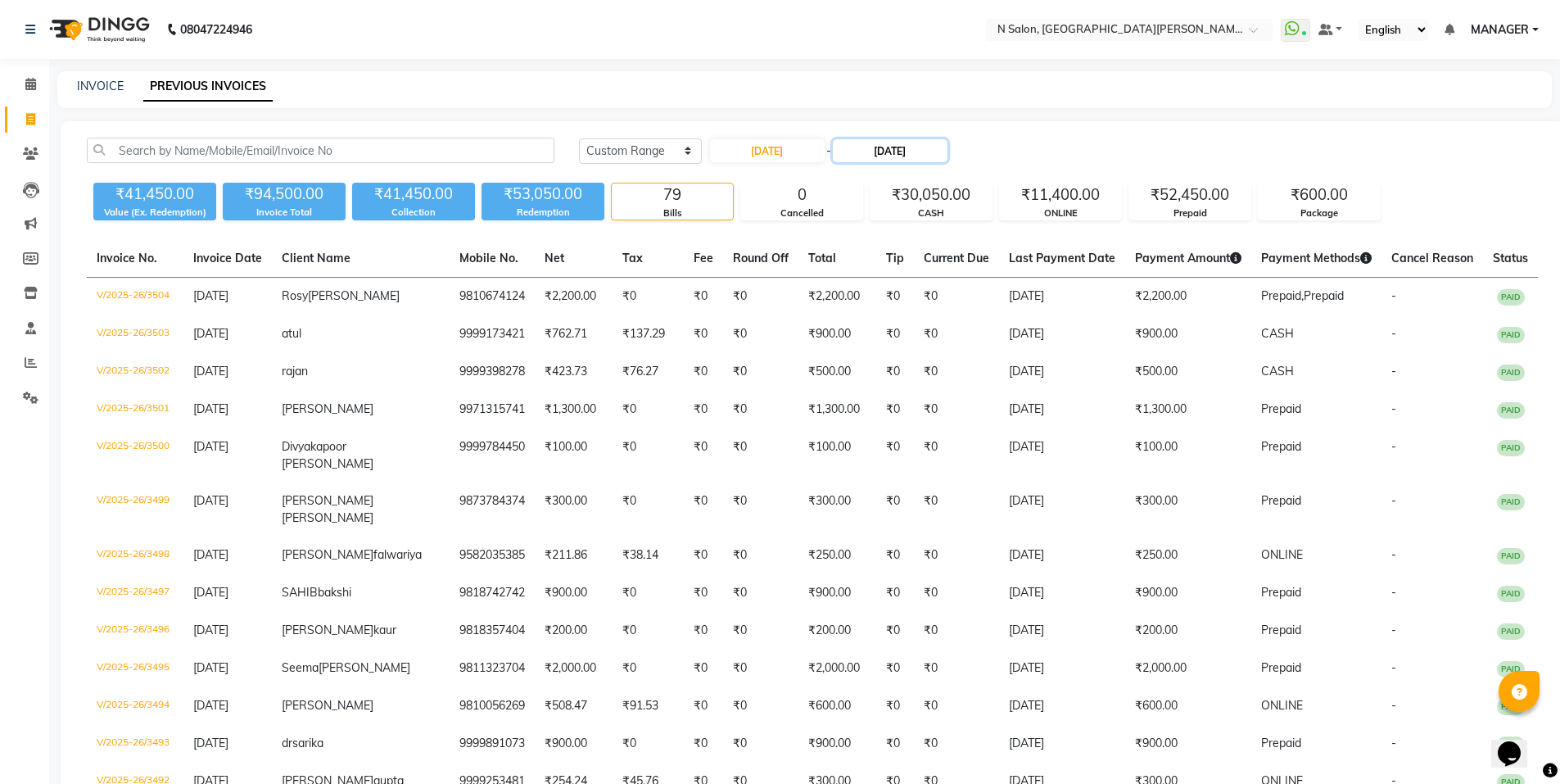
click at [894, 153] on input "29-09-2025" at bounding box center [890, 150] width 114 height 23
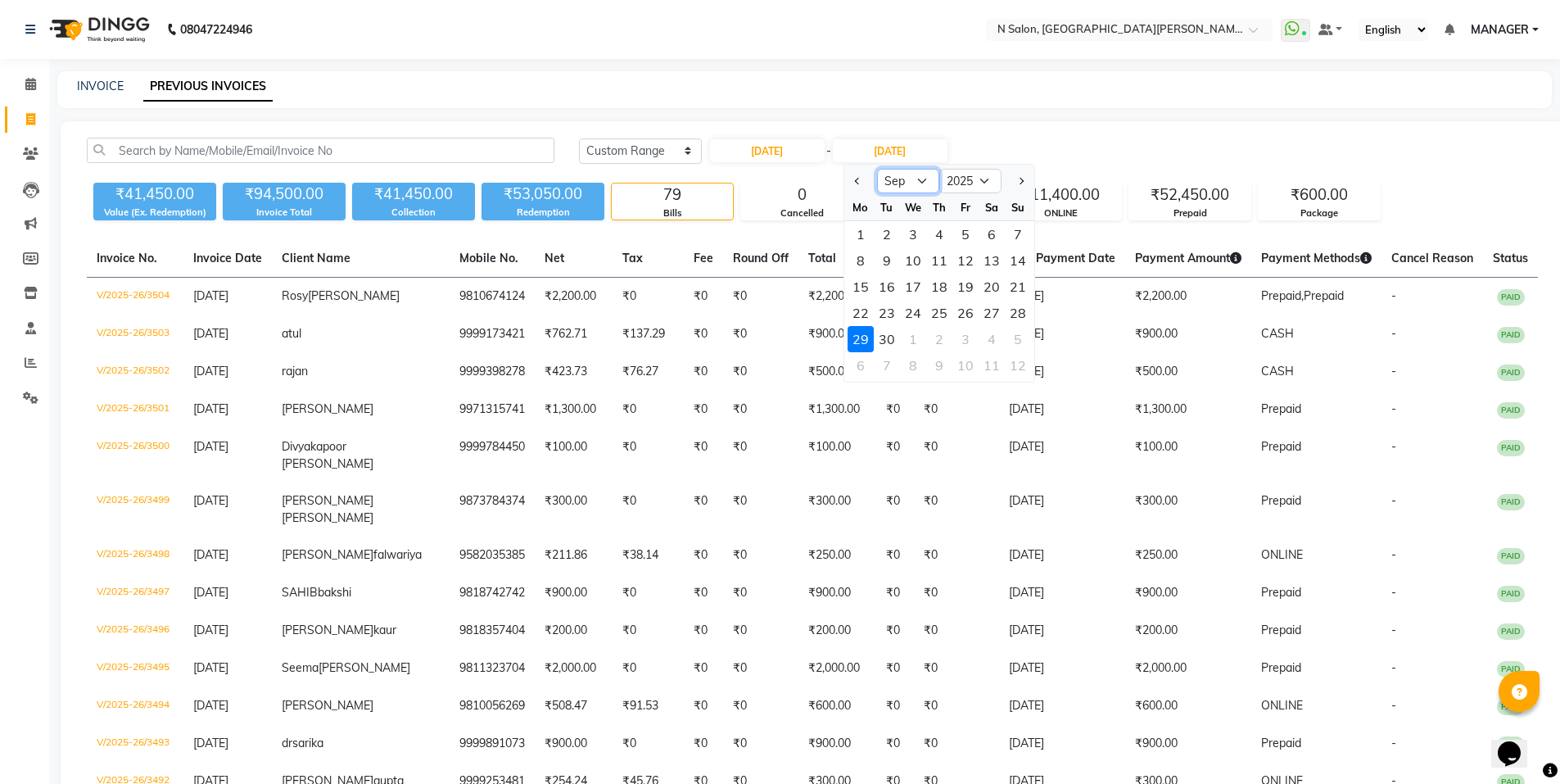
click at [898, 188] on select "Aug Sep Oct Nov Dec" at bounding box center [909, 181] width 63 height 25
select select "8"
click at [877, 169] on select "Aug Sep Oct Nov Dec" at bounding box center [909, 181] width 63 height 25
click at [969, 345] on div "29" at bounding box center [966, 339] width 26 height 26
type input "29-08-2025"
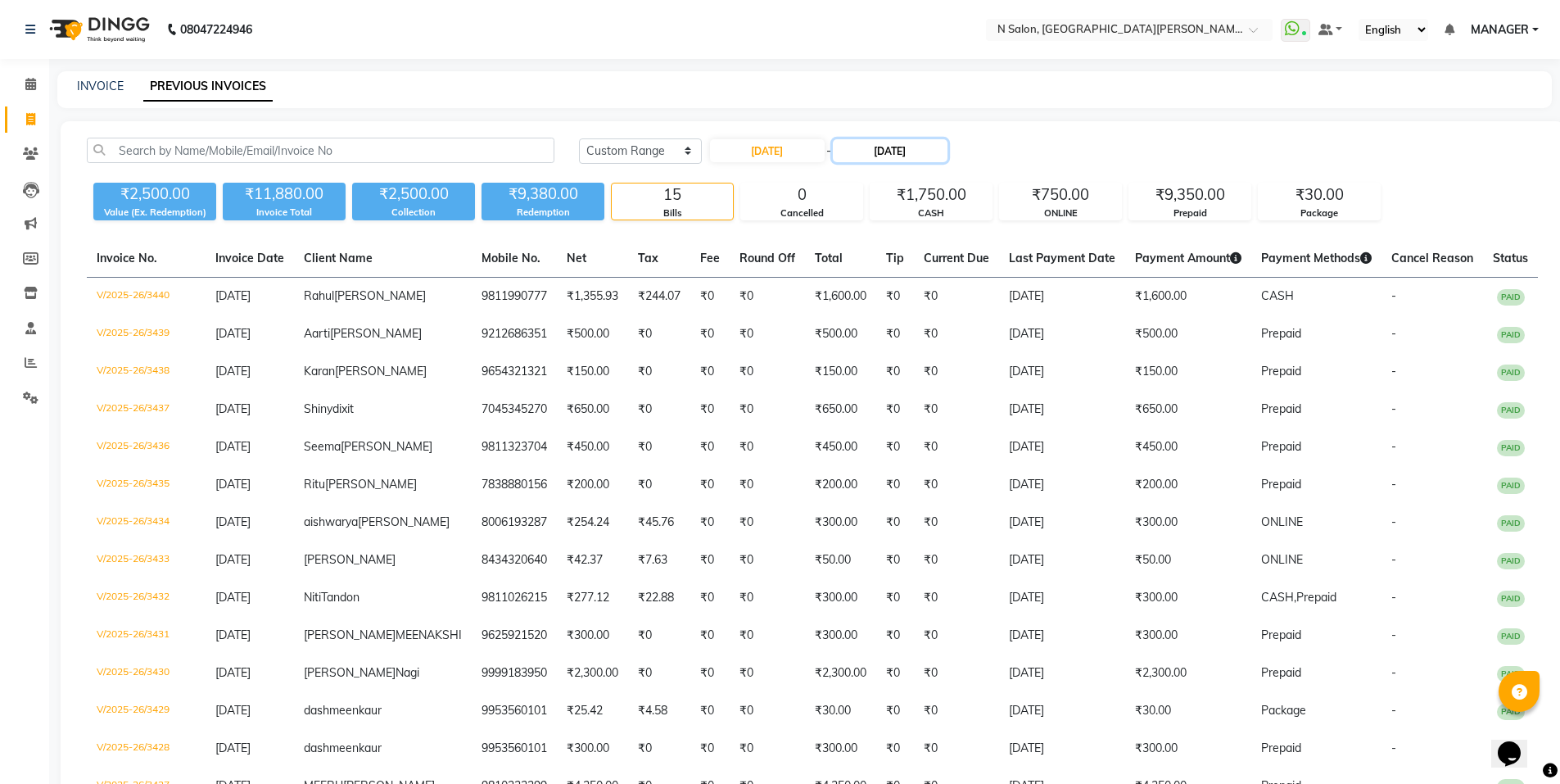
click at [907, 154] on input "29-08-2025" at bounding box center [890, 150] width 114 height 23
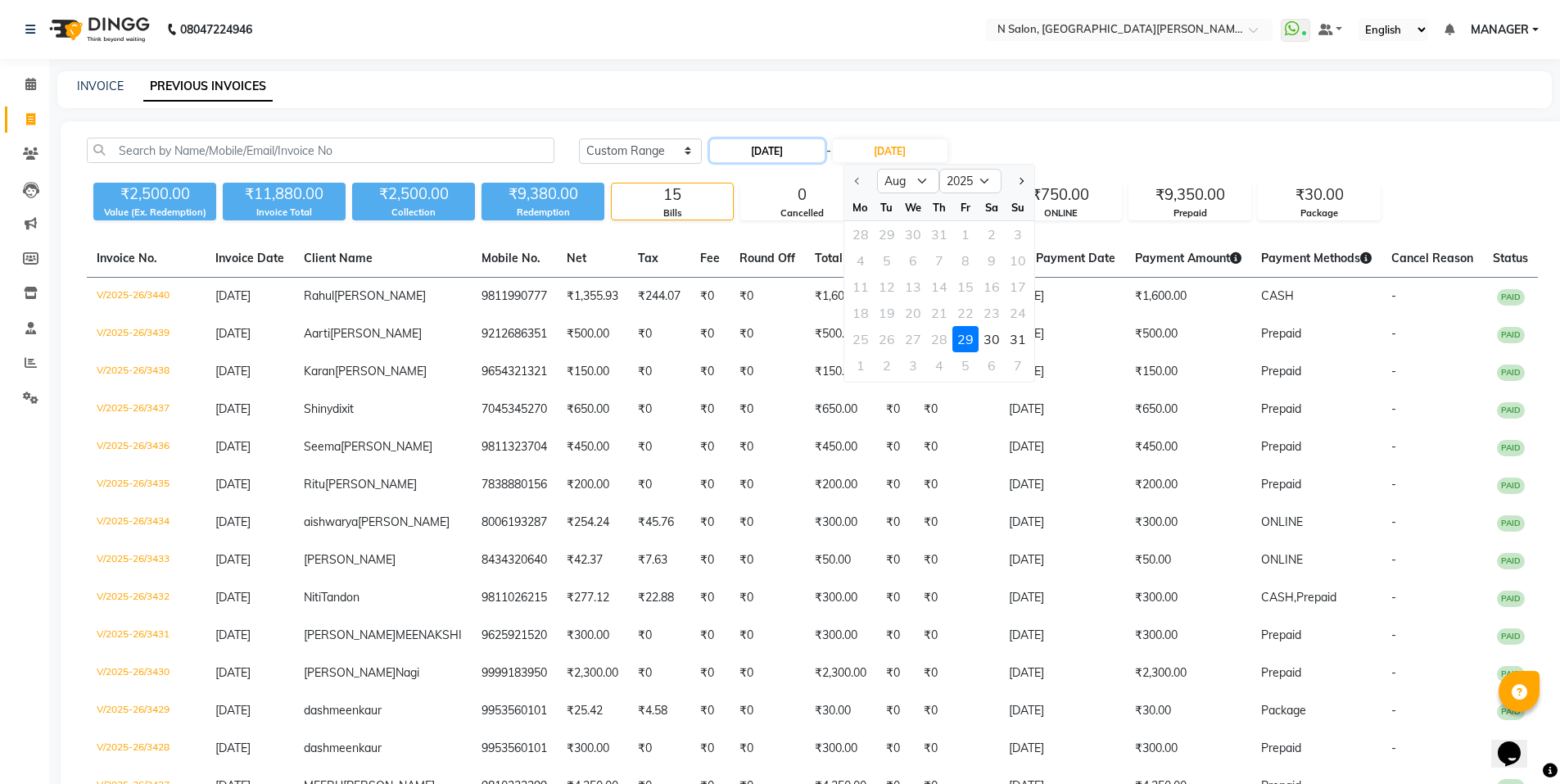
click at [806, 146] on input "29-08-2025" at bounding box center [768, 150] width 114 height 23
select select "8"
select select "2025"
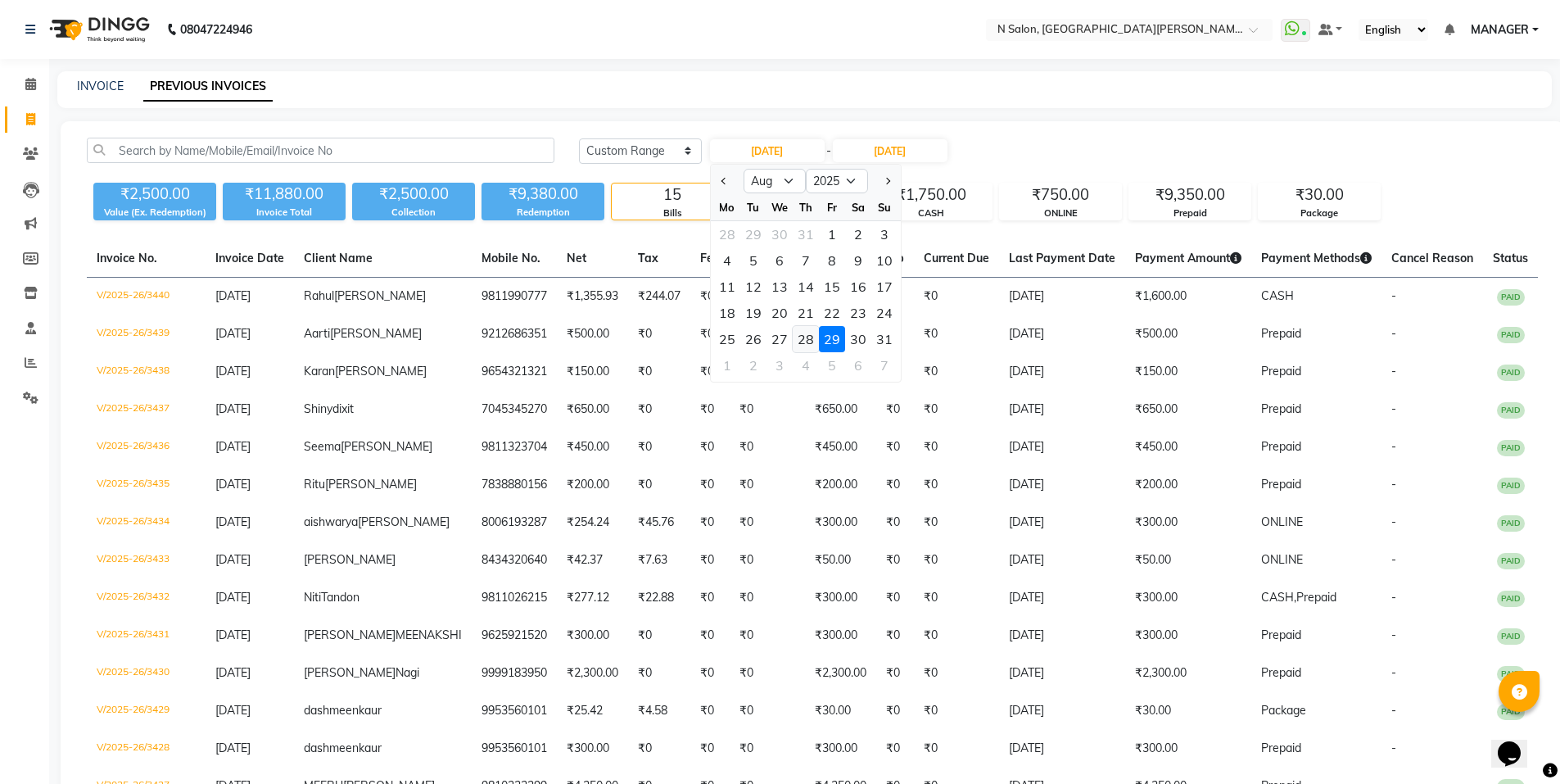
click at [812, 338] on div "28" at bounding box center [805, 339] width 26 height 26
type input "28-08-2025"
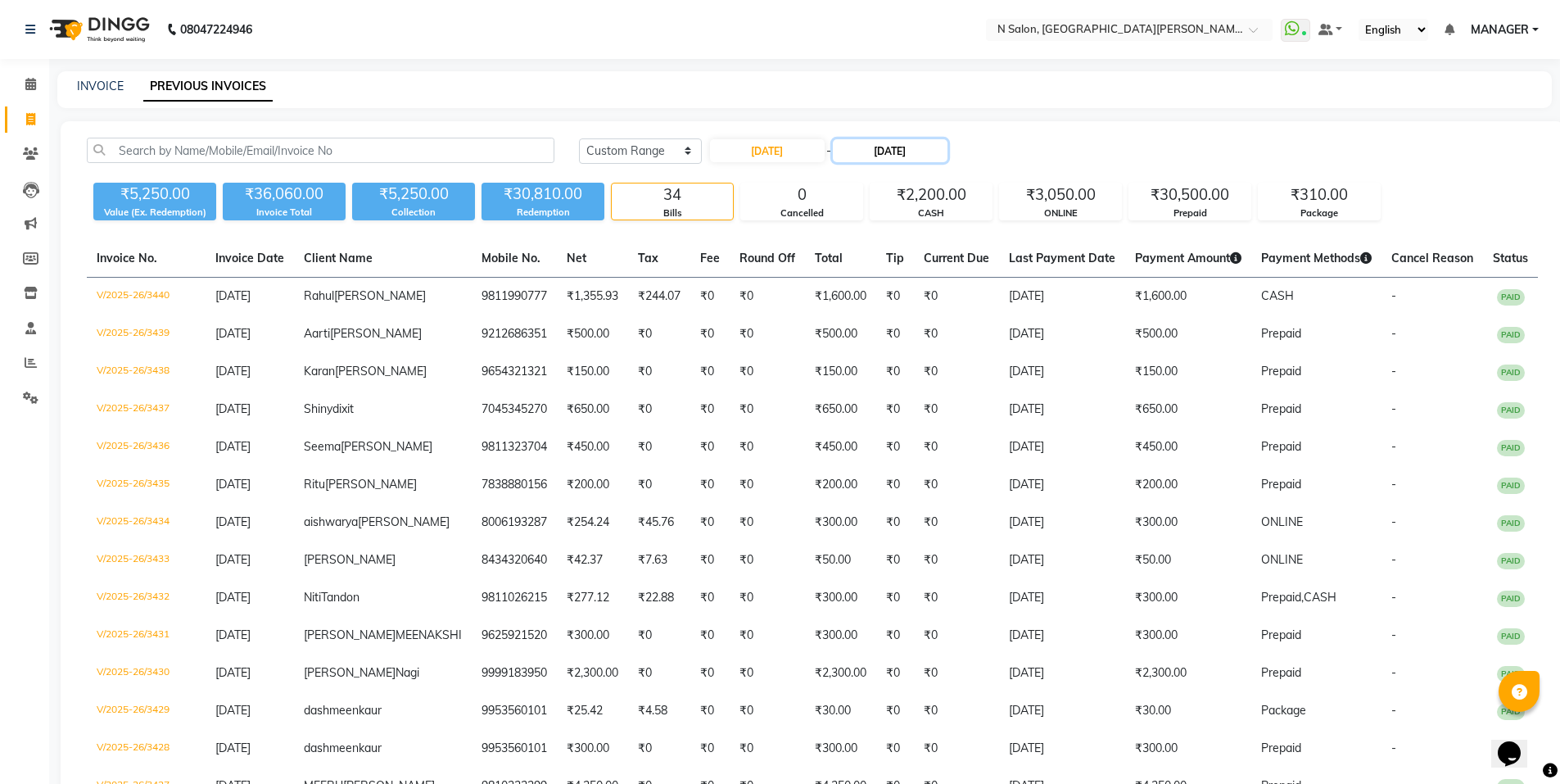
click at [876, 140] on input "29-08-2025" at bounding box center [890, 150] width 114 height 23
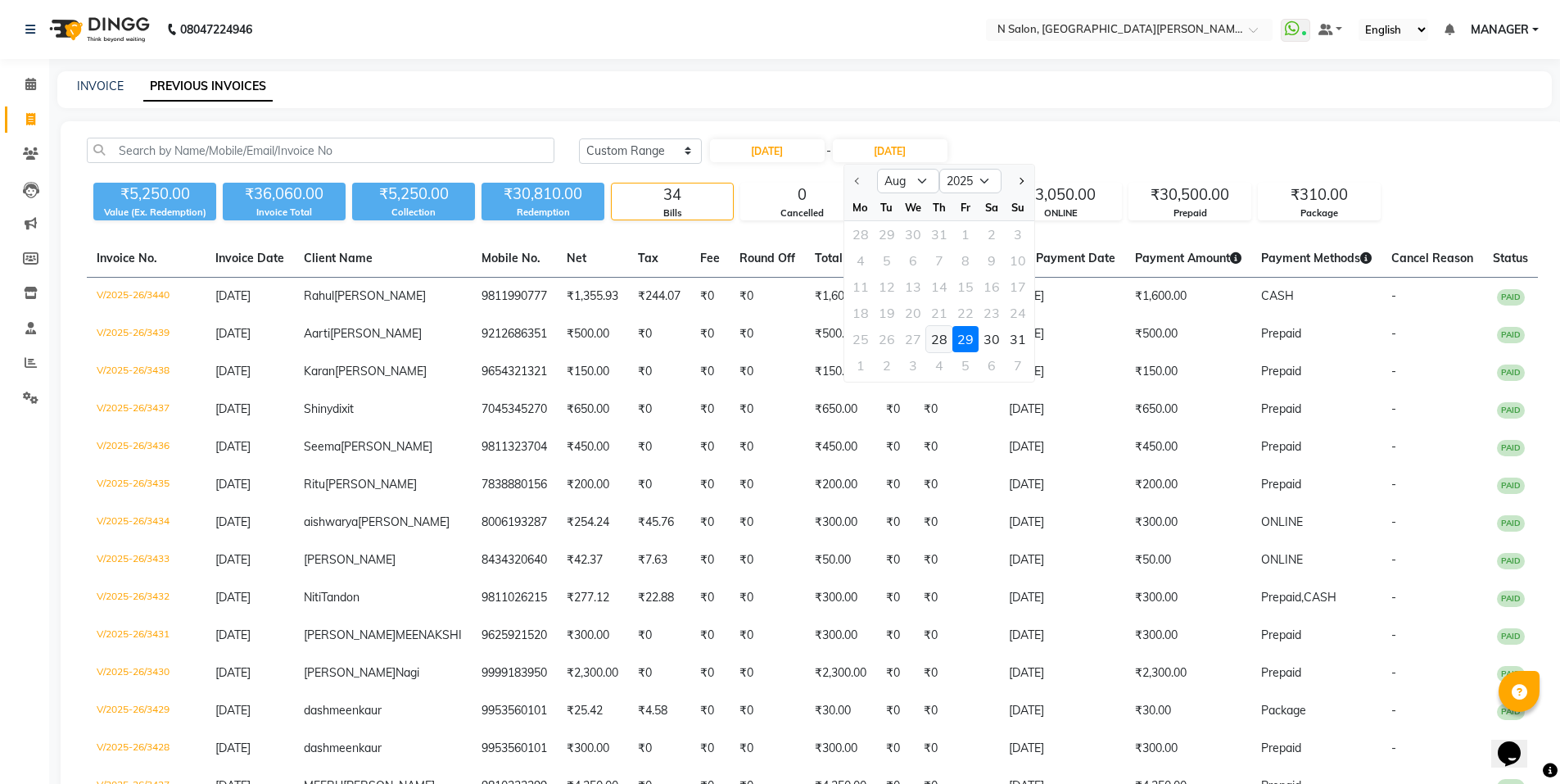
click at [934, 341] on div "28" at bounding box center [939, 339] width 26 height 26
type input "28-08-2025"
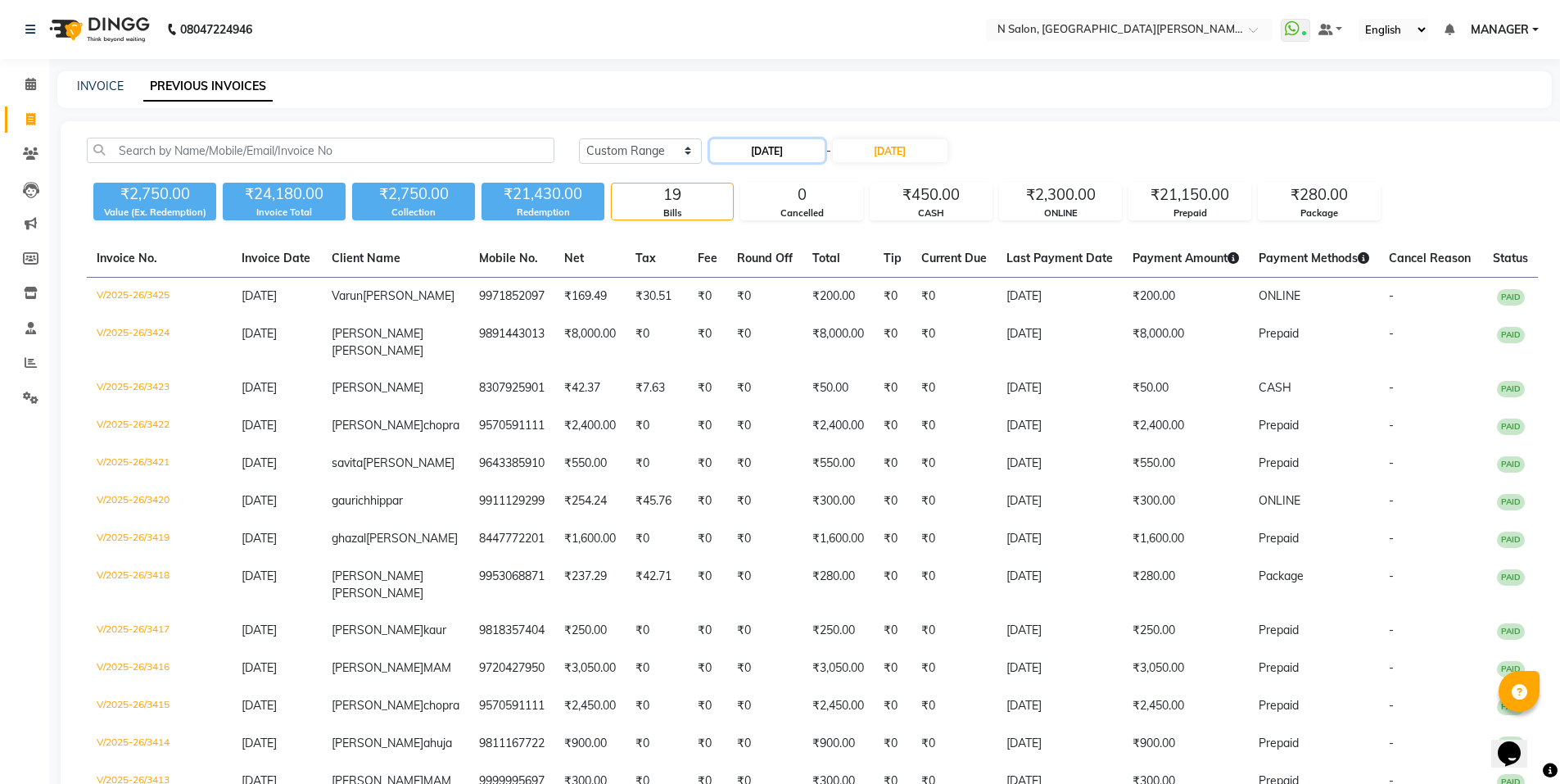
click at [789, 156] on input "28-08-2025" at bounding box center [768, 150] width 114 height 23
select select "8"
select select "2025"
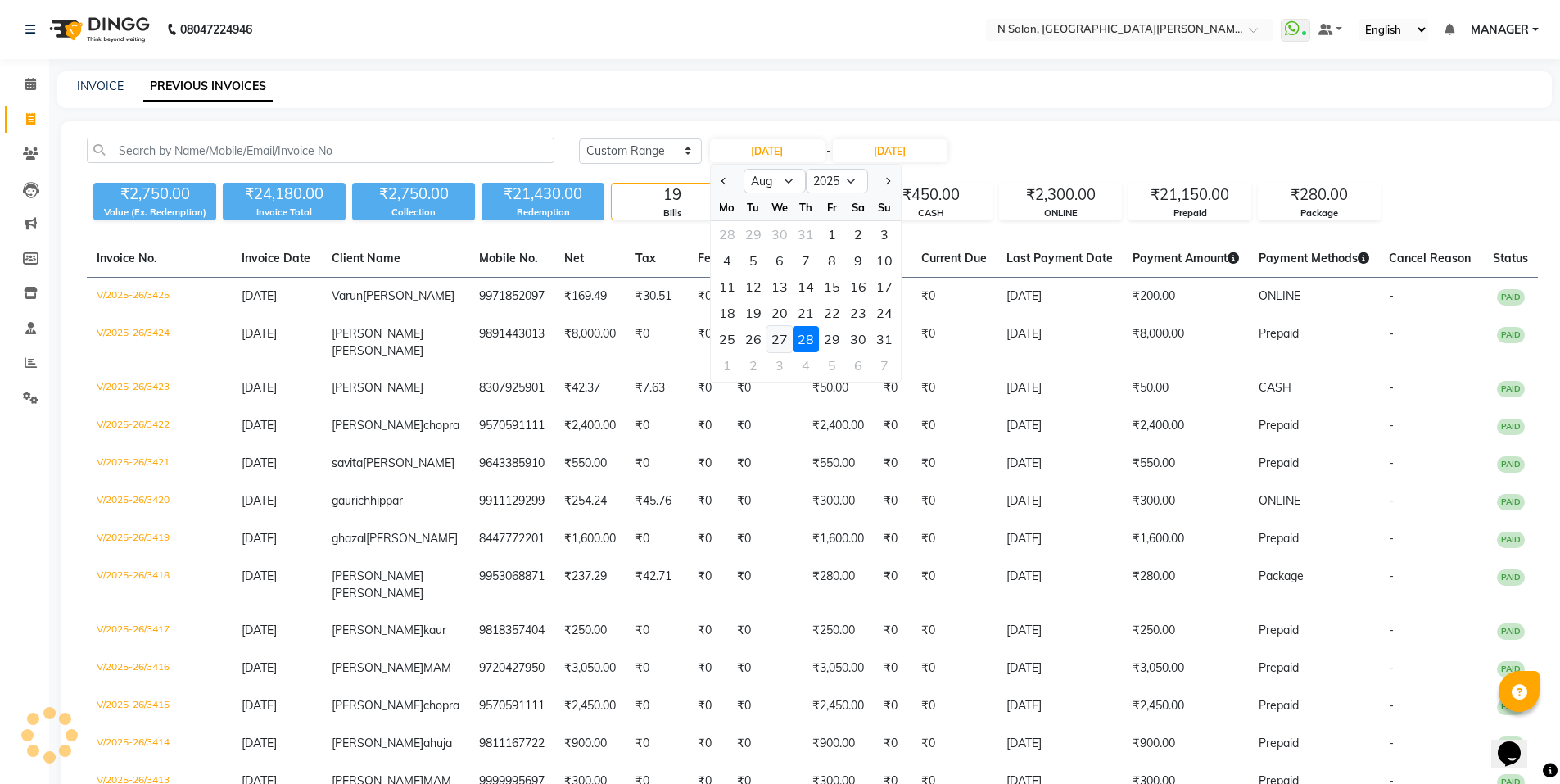
click at [781, 333] on div "27" at bounding box center [780, 339] width 26 height 26
type input "27-08-2025"
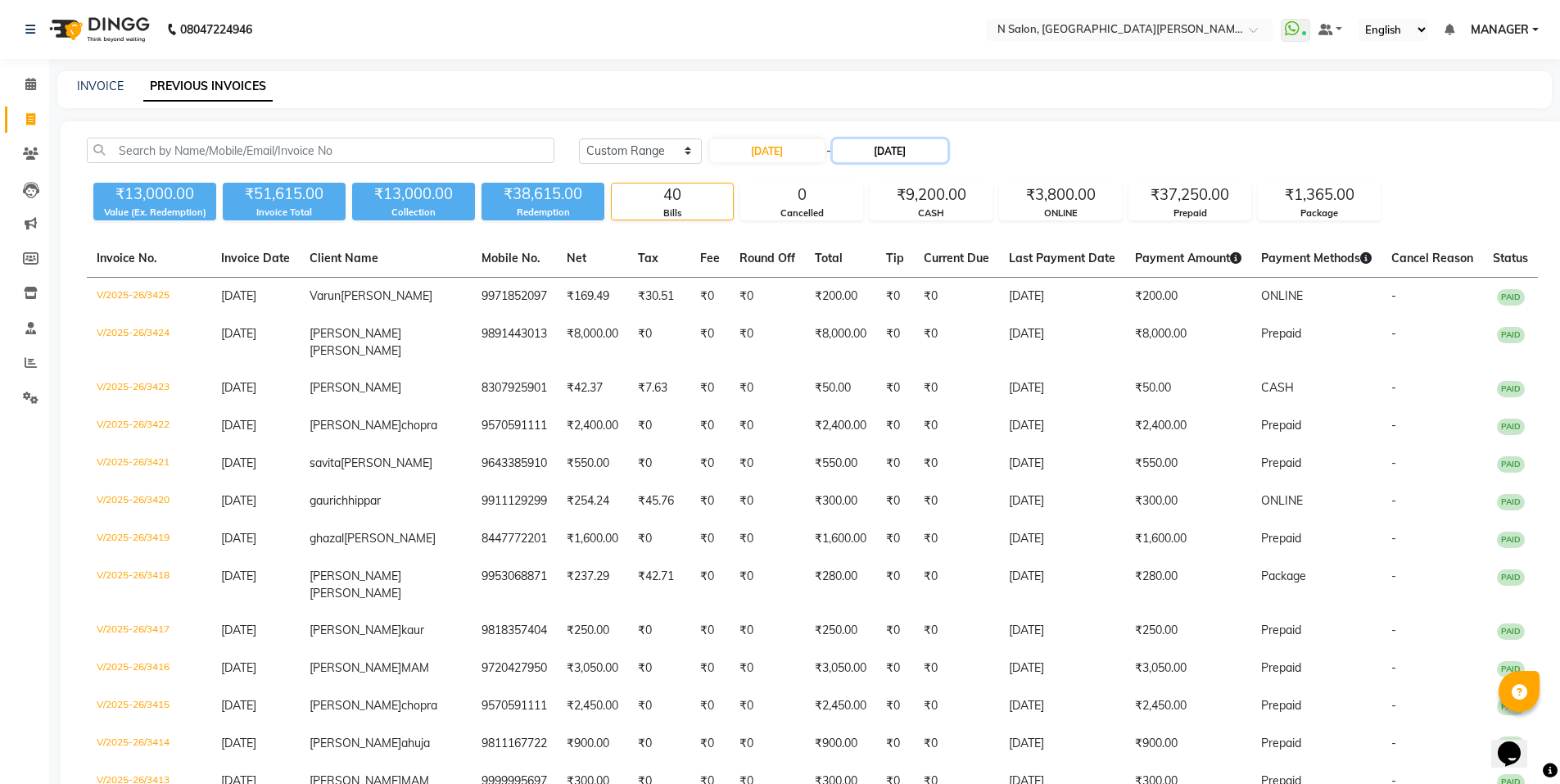
click at [892, 151] on input "28-08-2025" at bounding box center [890, 150] width 114 height 23
click at [912, 343] on div "27" at bounding box center [913, 339] width 26 height 26
type input "27-08-2025"
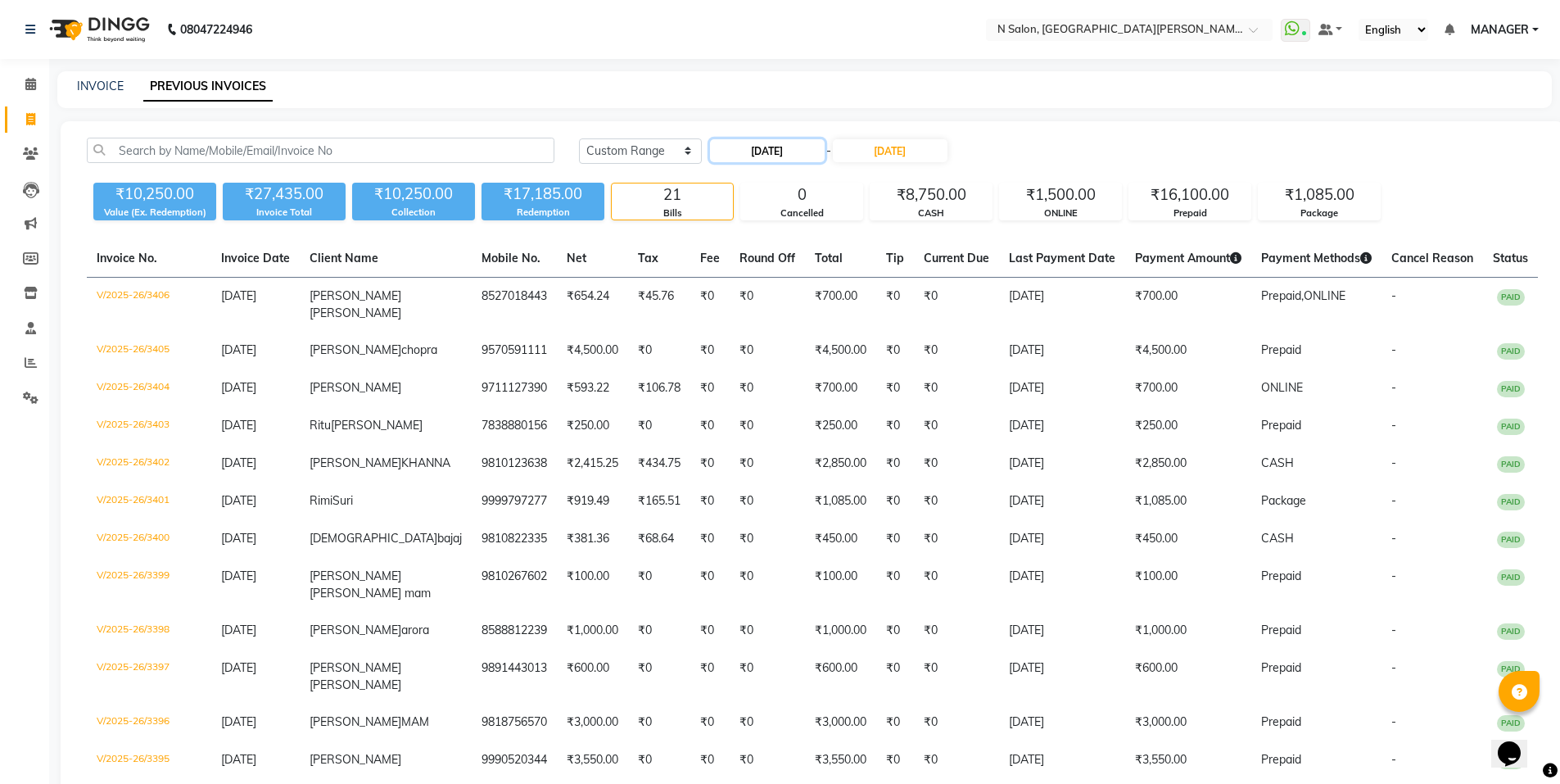
click at [756, 142] on input "27-08-2025" at bounding box center [768, 150] width 114 height 23
select select "8"
select select "2025"
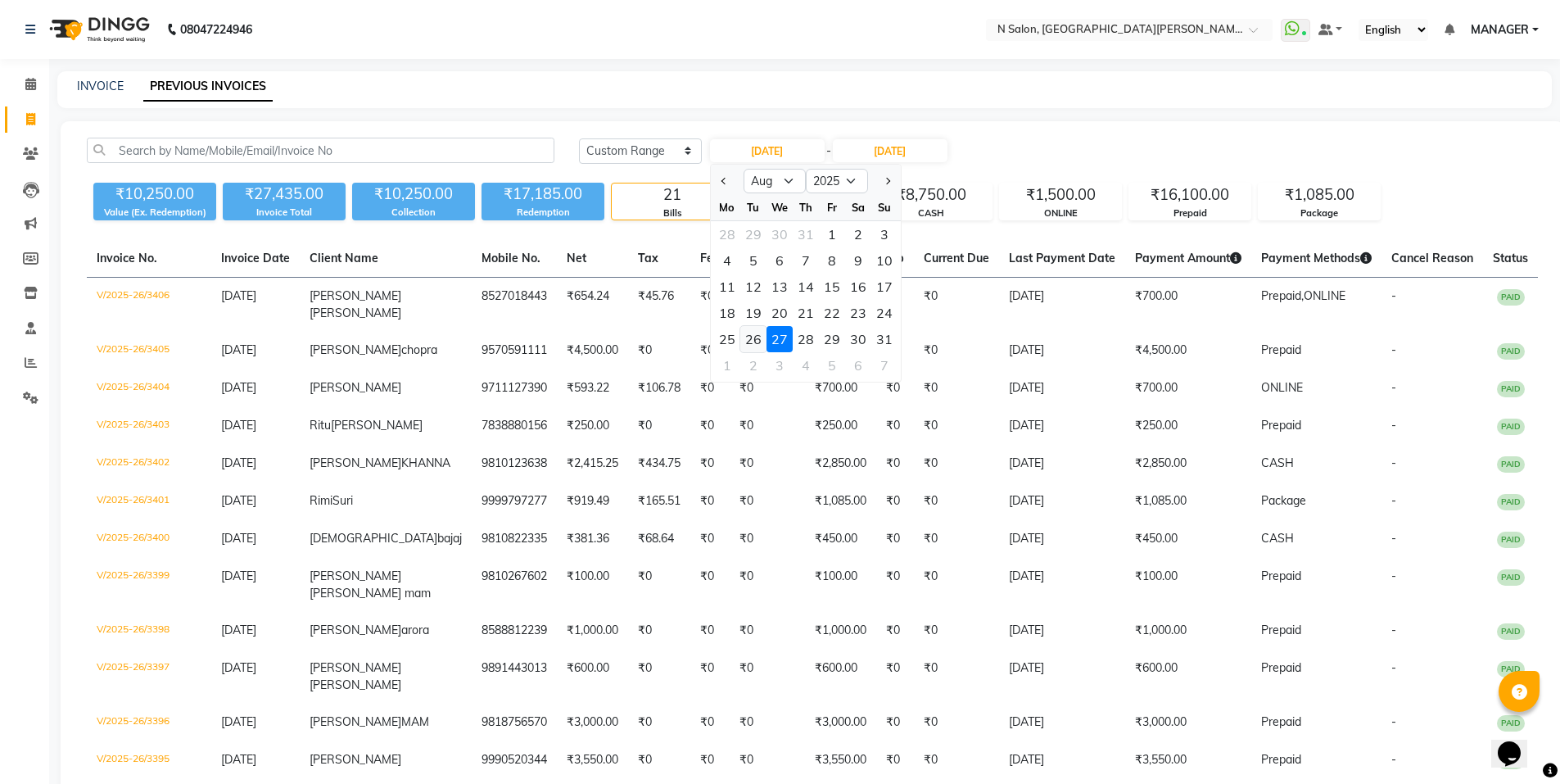
click at [757, 341] on div "26" at bounding box center [753, 339] width 26 height 26
type input "26-08-2025"
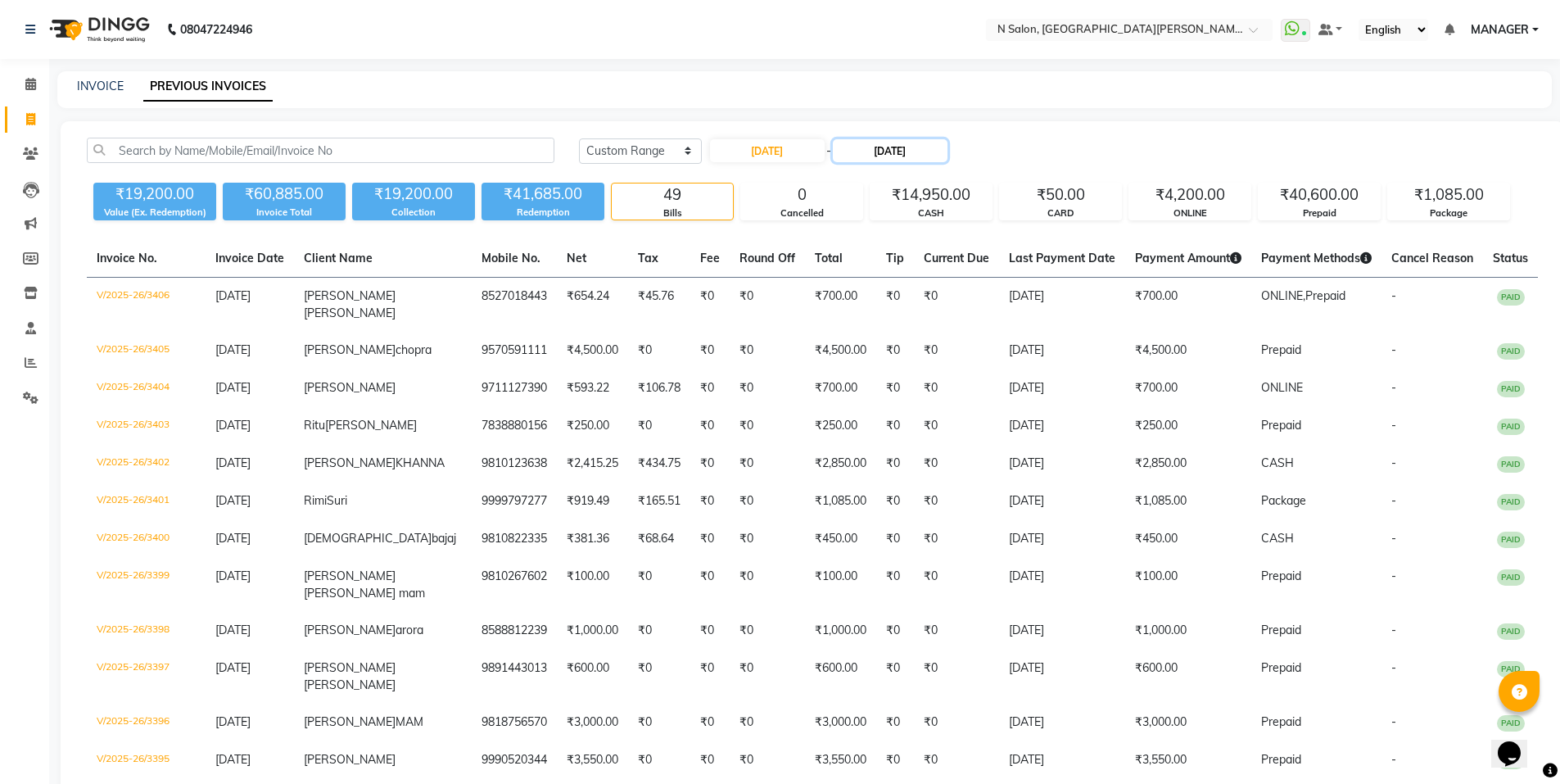
click at [898, 158] on input "27-08-2025" at bounding box center [890, 150] width 114 height 23
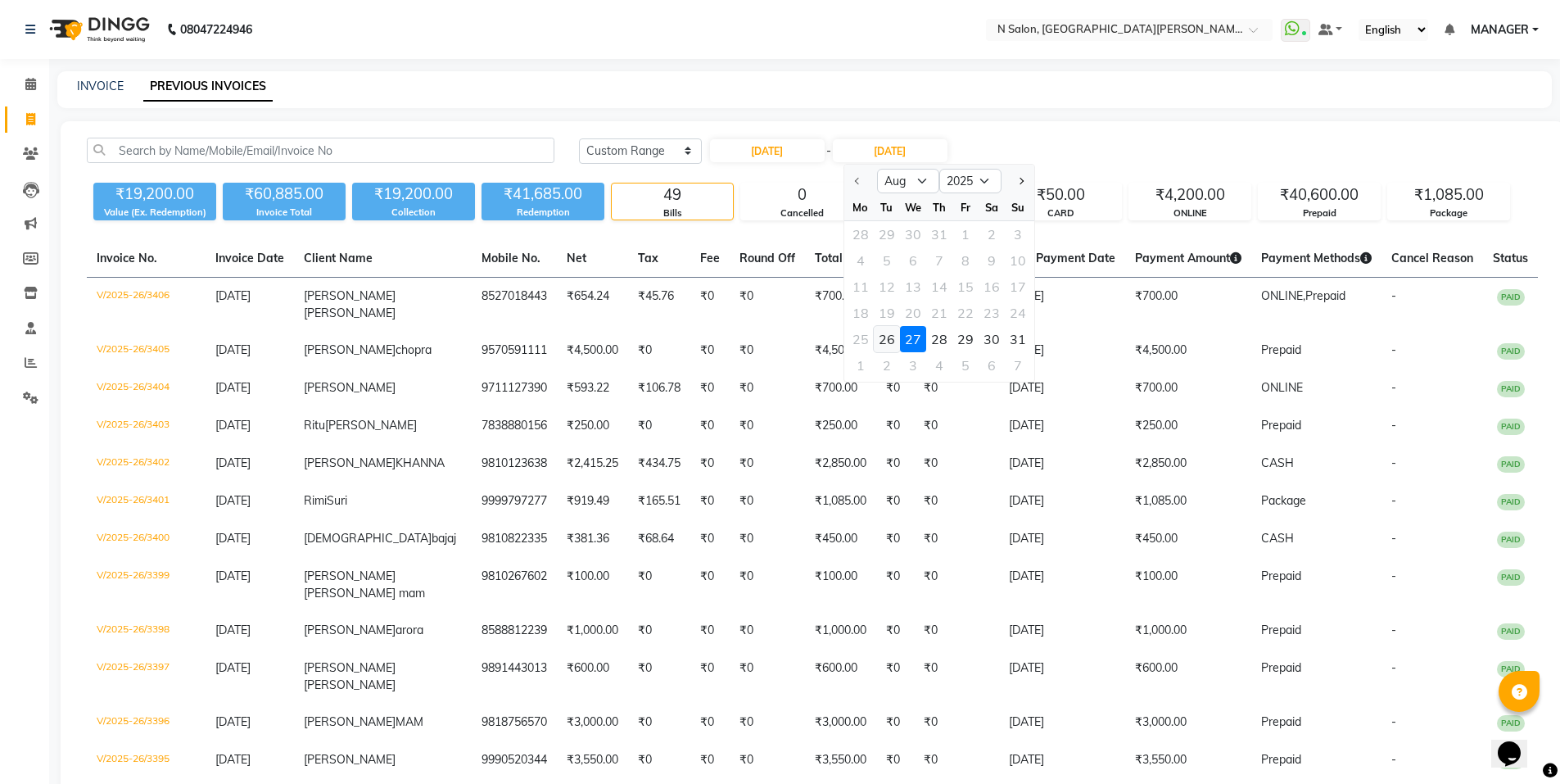
click at [894, 334] on div "26" at bounding box center [886, 339] width 26 height 26
type input "26-08-2025"
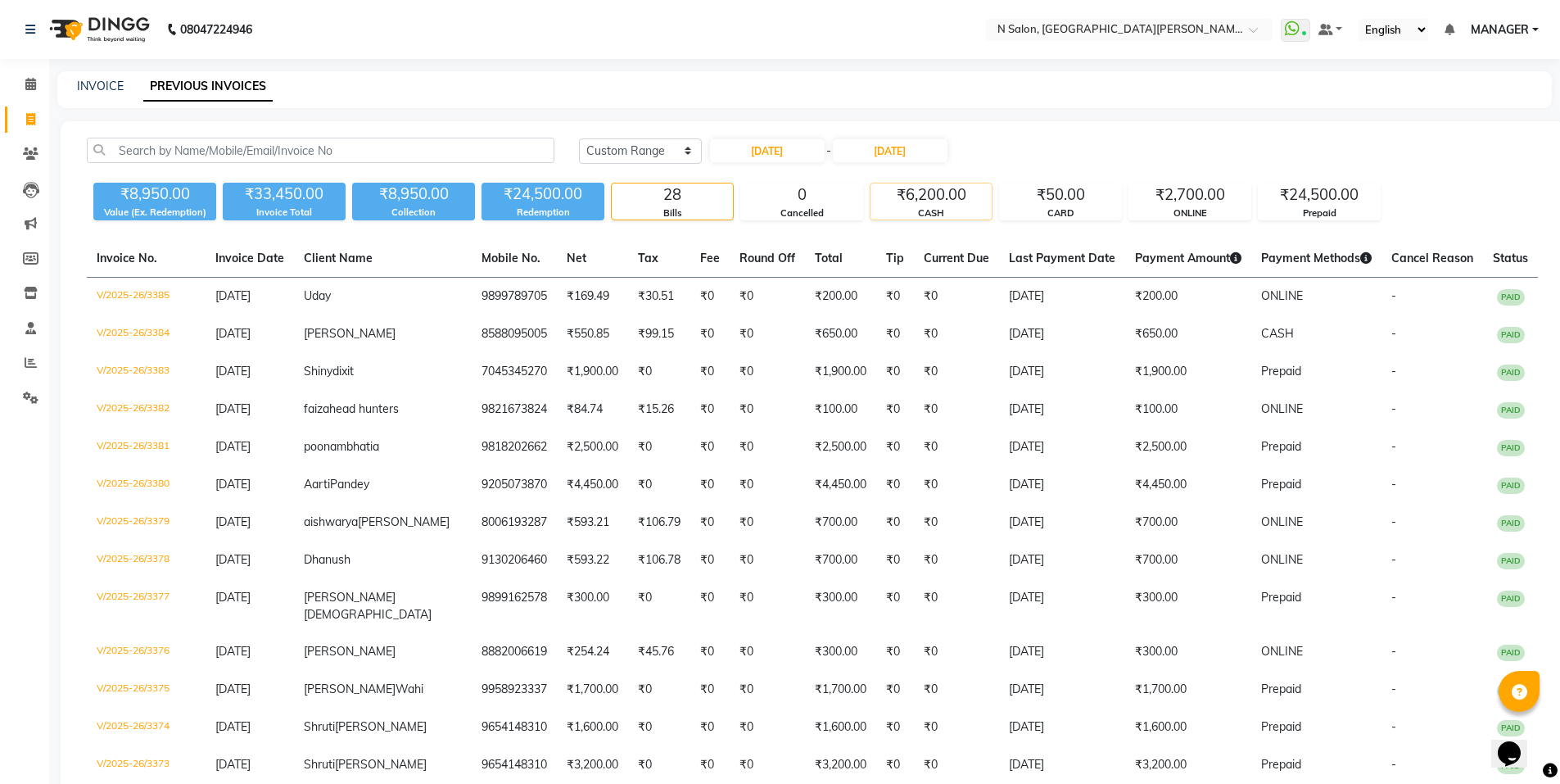
click at [954, 200] on div "₹6,200.00" at bounding box center [932, 194] width 122 height 23
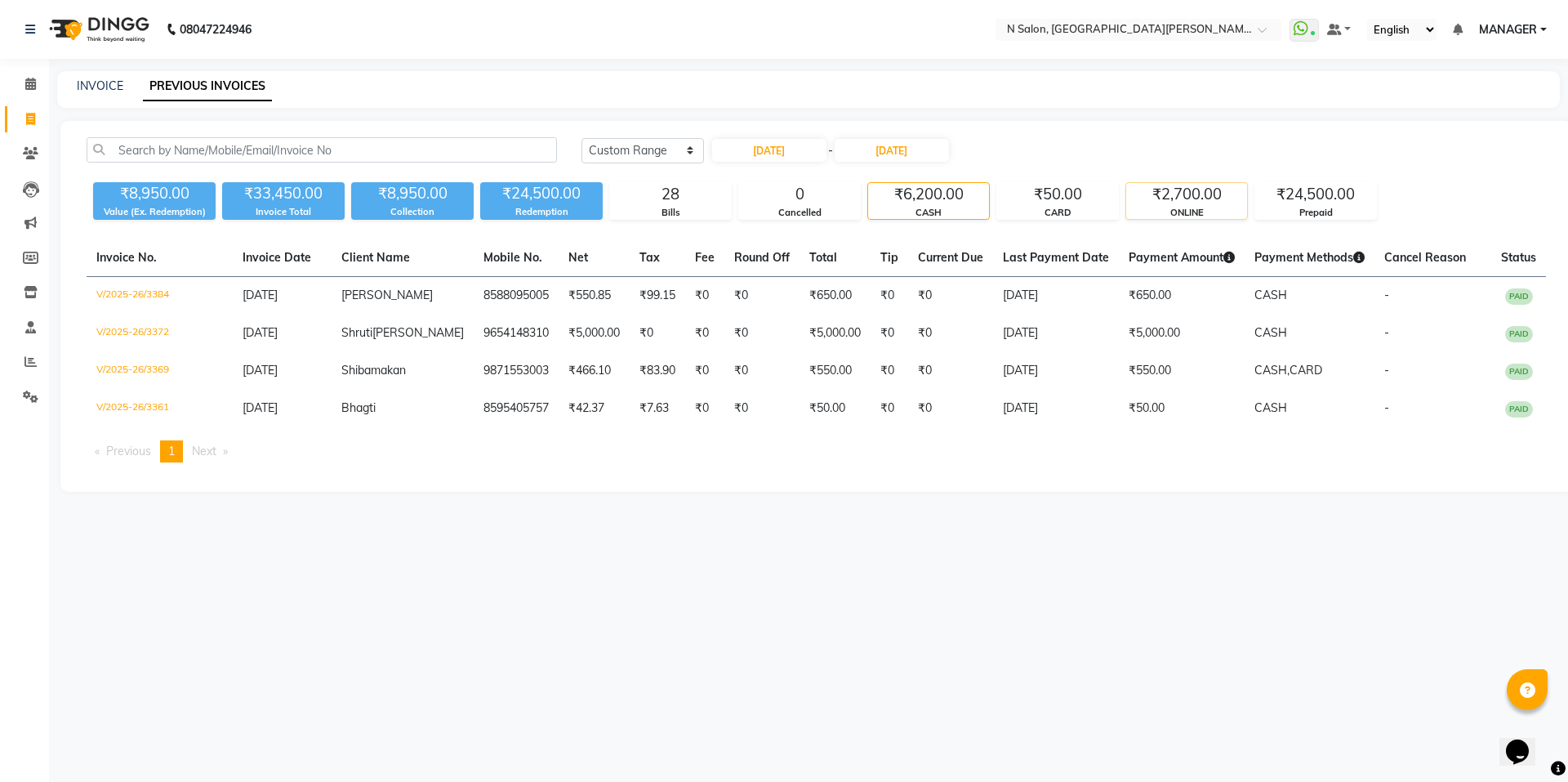
click at [1172, 187] on div "₹2,700.00" at bounding box center [1187, 194] width 121 height 23
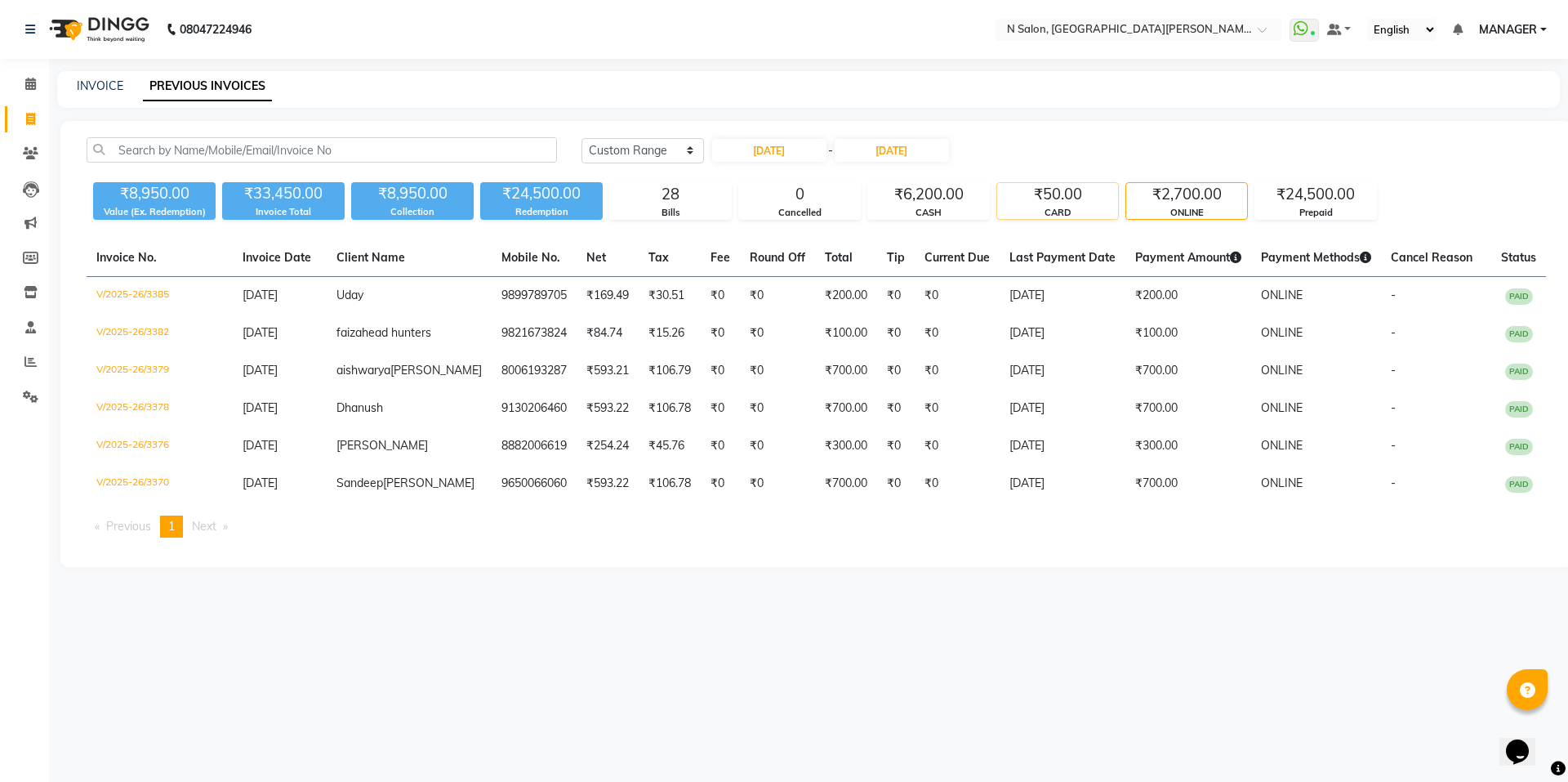
drag, startPoint x: 1084, startPoint y: 195, endPoint x: 1026, endPoint y: 202, distance: 58.4
click at [1078, 198] on div "₹50.00" at bounding box center [1058, 194] width 121 height 23
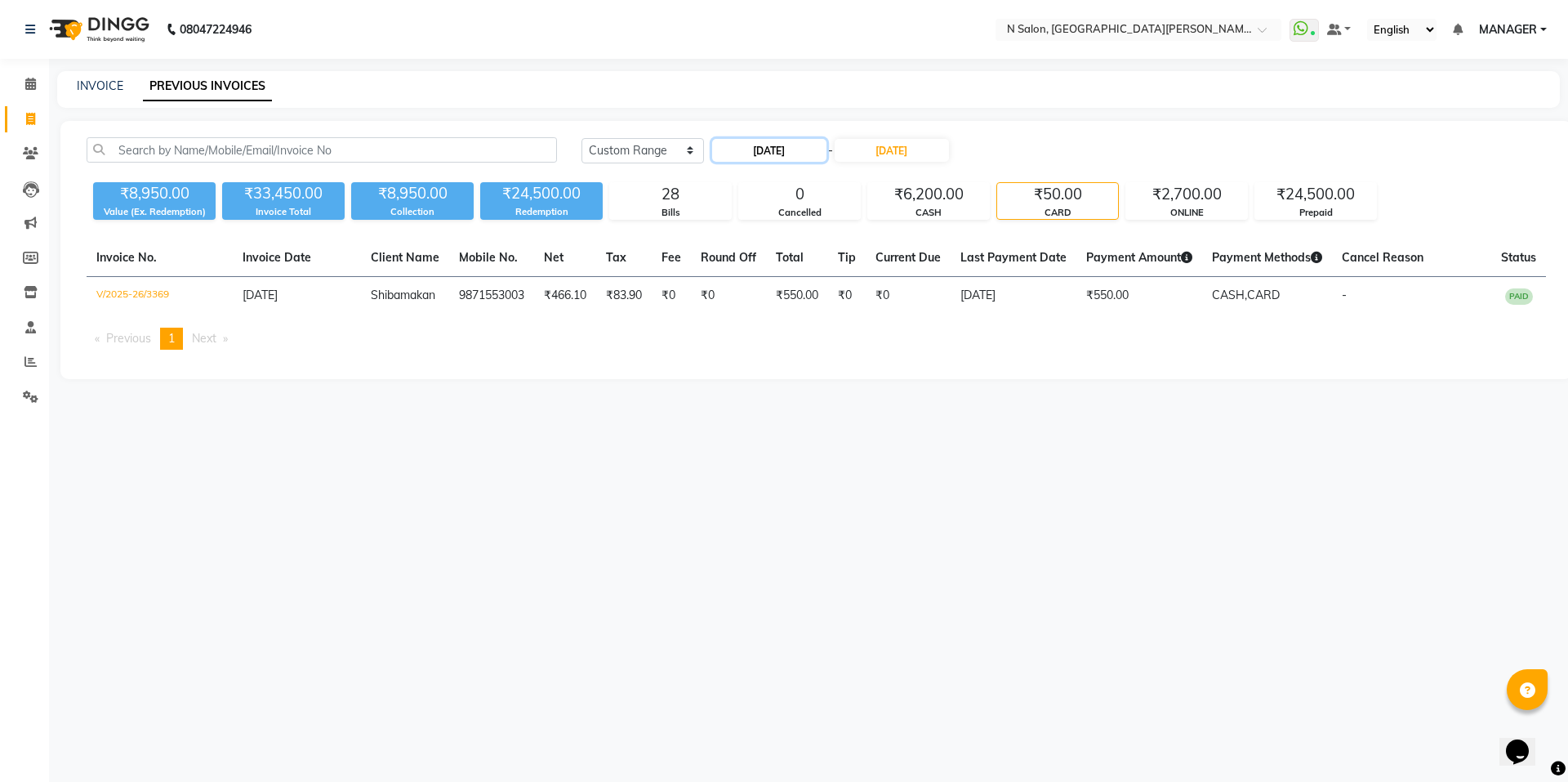
click at [779, 150] on input "26-08-2025" at bounding box center [769, 150] width 114 height 23
select select "8"
select select "2025"
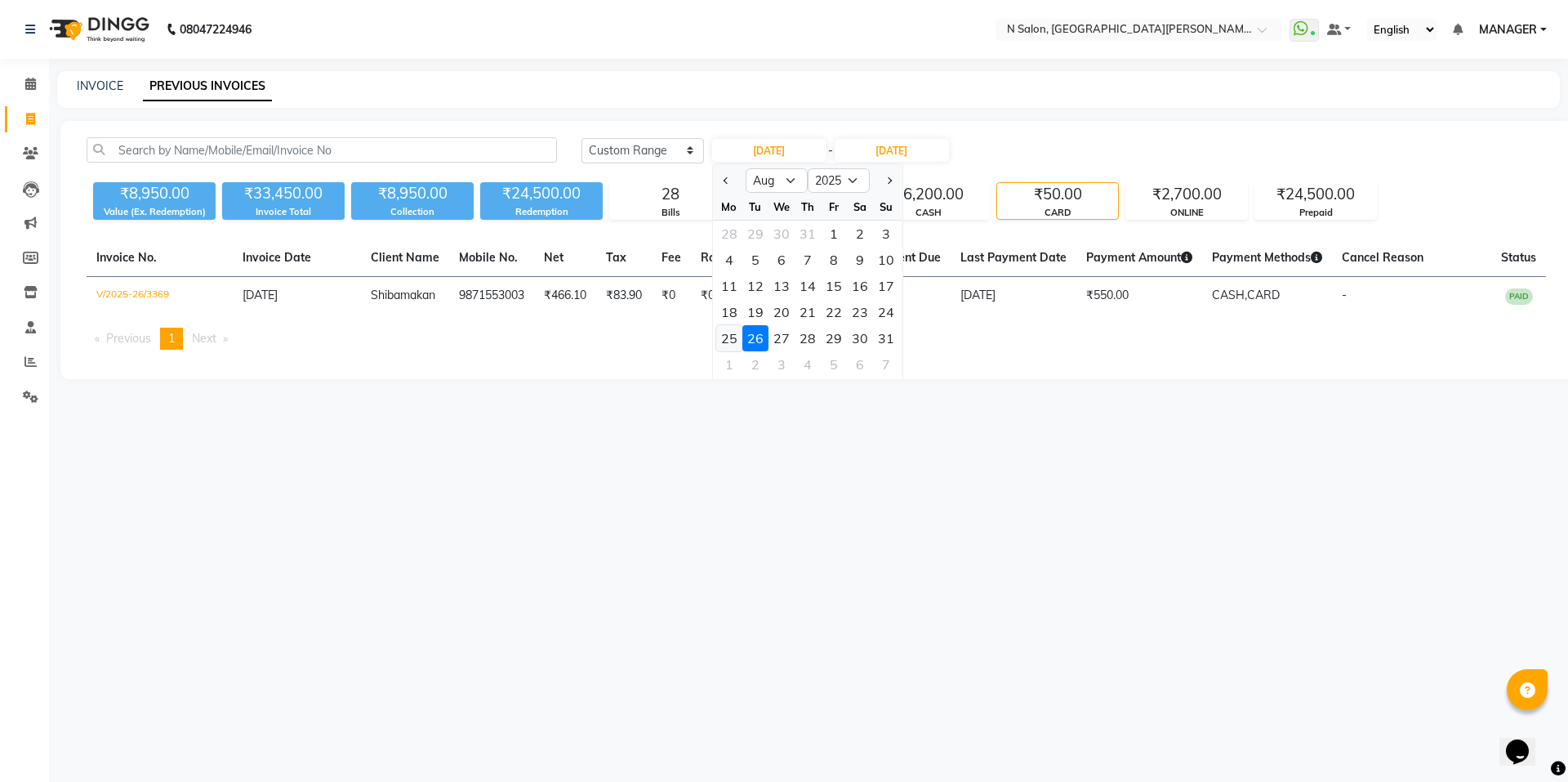
click at [736, 344] on div "25" at bounding box center [729, 338] width 26 height 26
type input "25-08-2025"
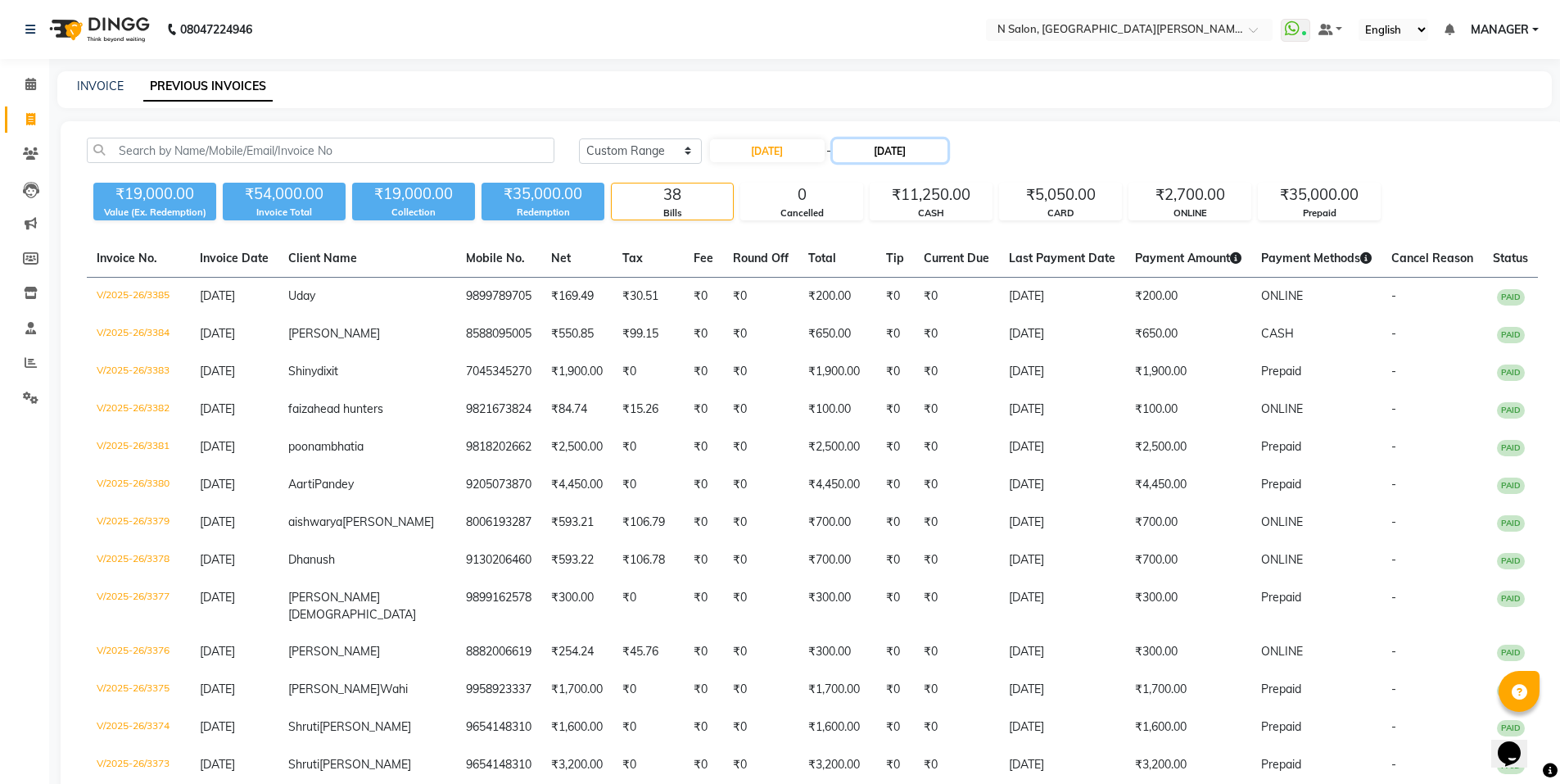
click at [921, 143] on input "26-08-2025" at bounding box center [890, 150] width 114 height 23
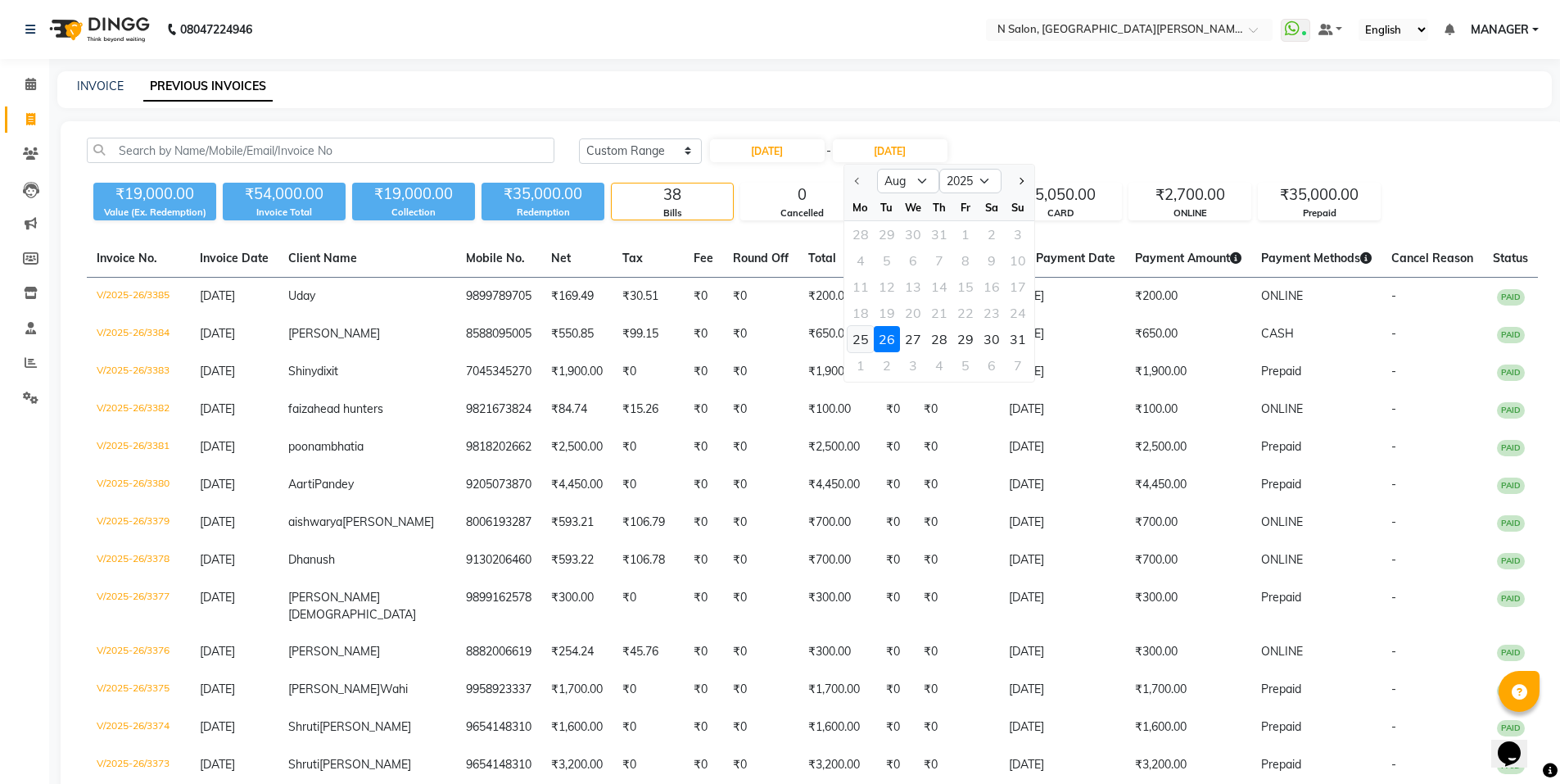
click at [859, 338] on div "25" at bounding box center [861, 339] width 26 height 26
type input "25-08-2025"
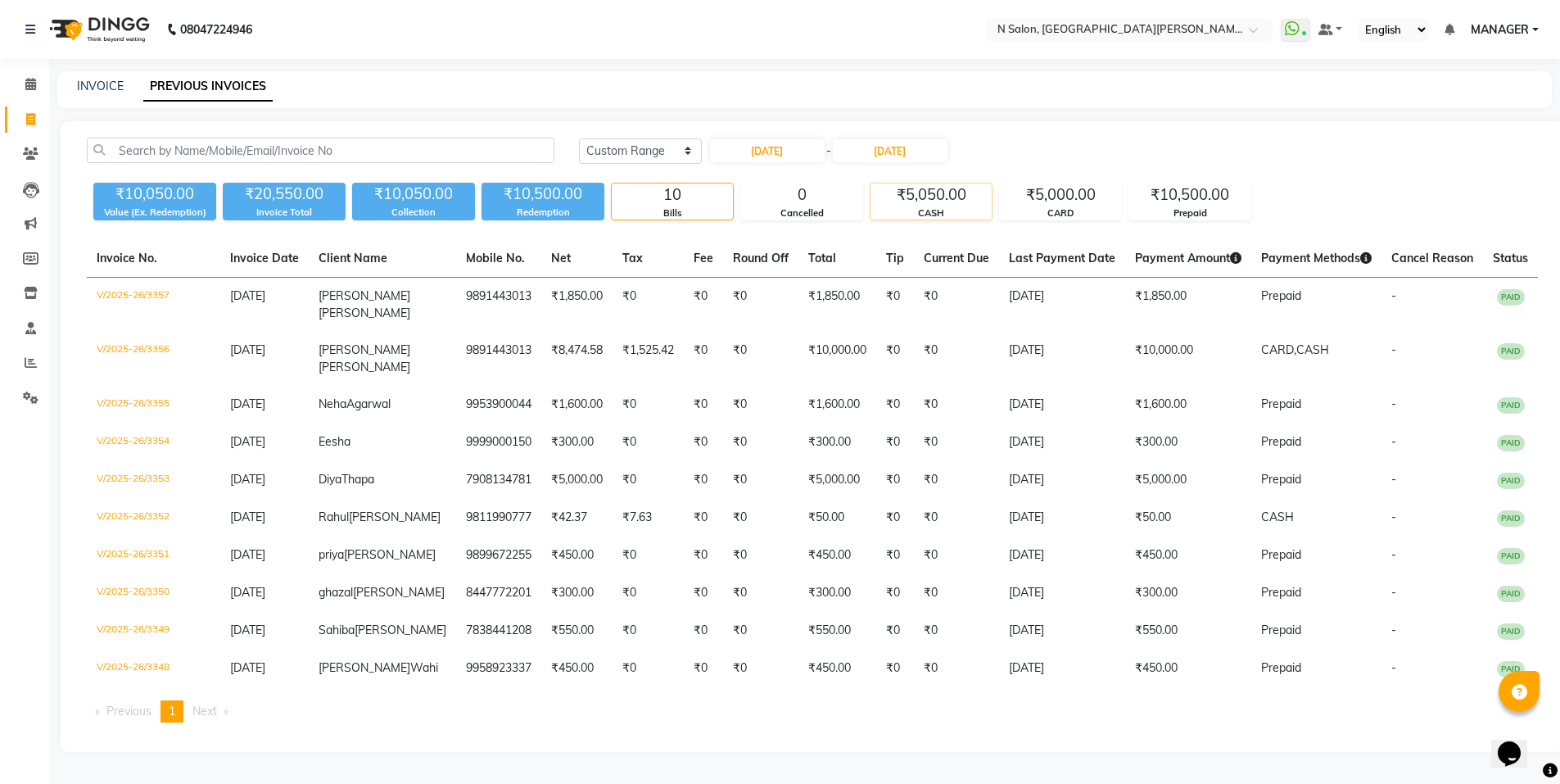
click at [920, 213] on div "CASH" at bounding box center [932, 213] width 122 height 14
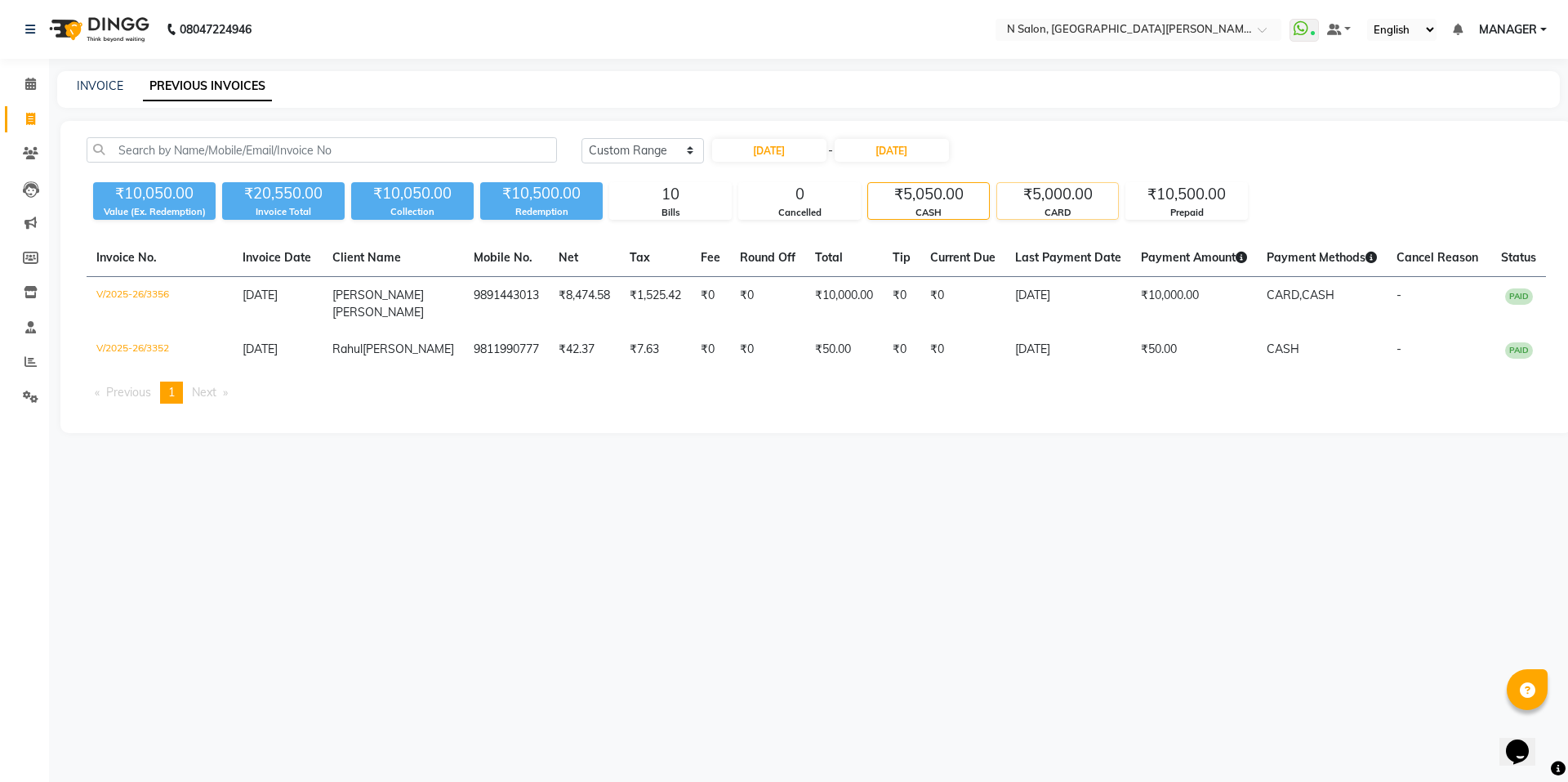
click at [1073, 209] on div "CARD" at bounding box center [1058, 212] width 121 height 14
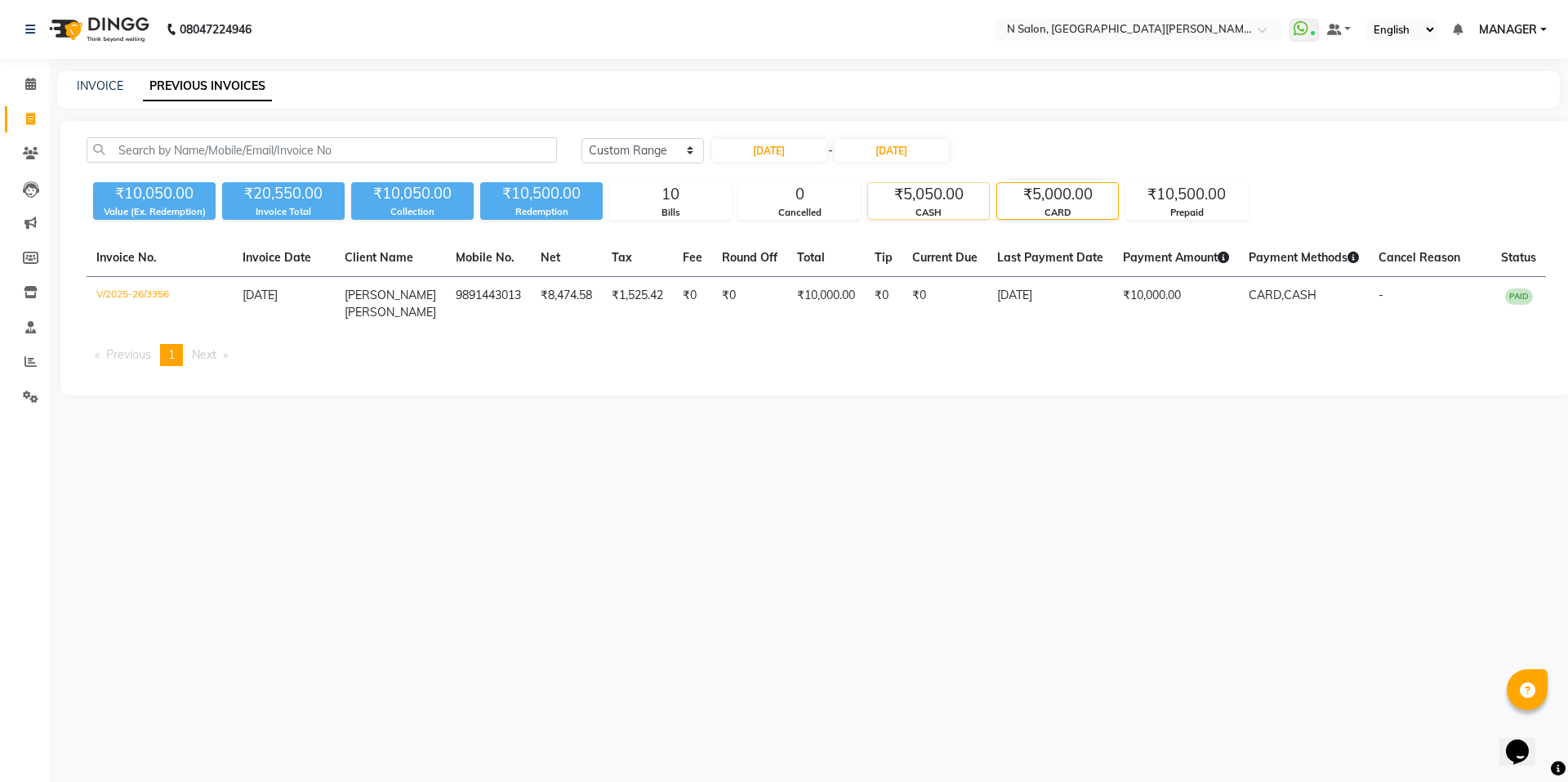
click at [975, 210] on div "CASH" at bounding box center [929, 212] width 121 height 14
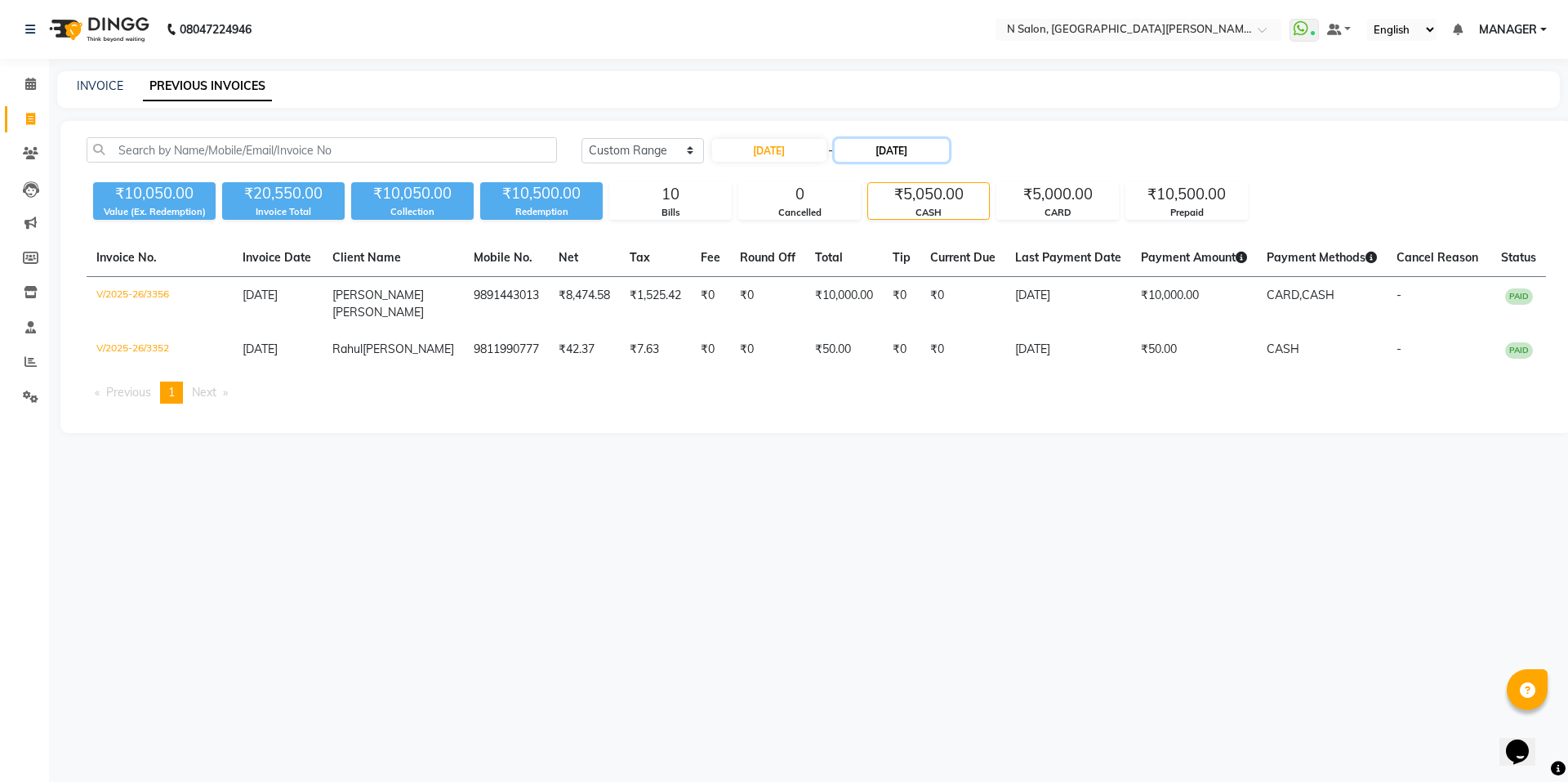
click at [908, 151] on input "25-08-2025" at bounding box center [892, 150] width 114 height 23
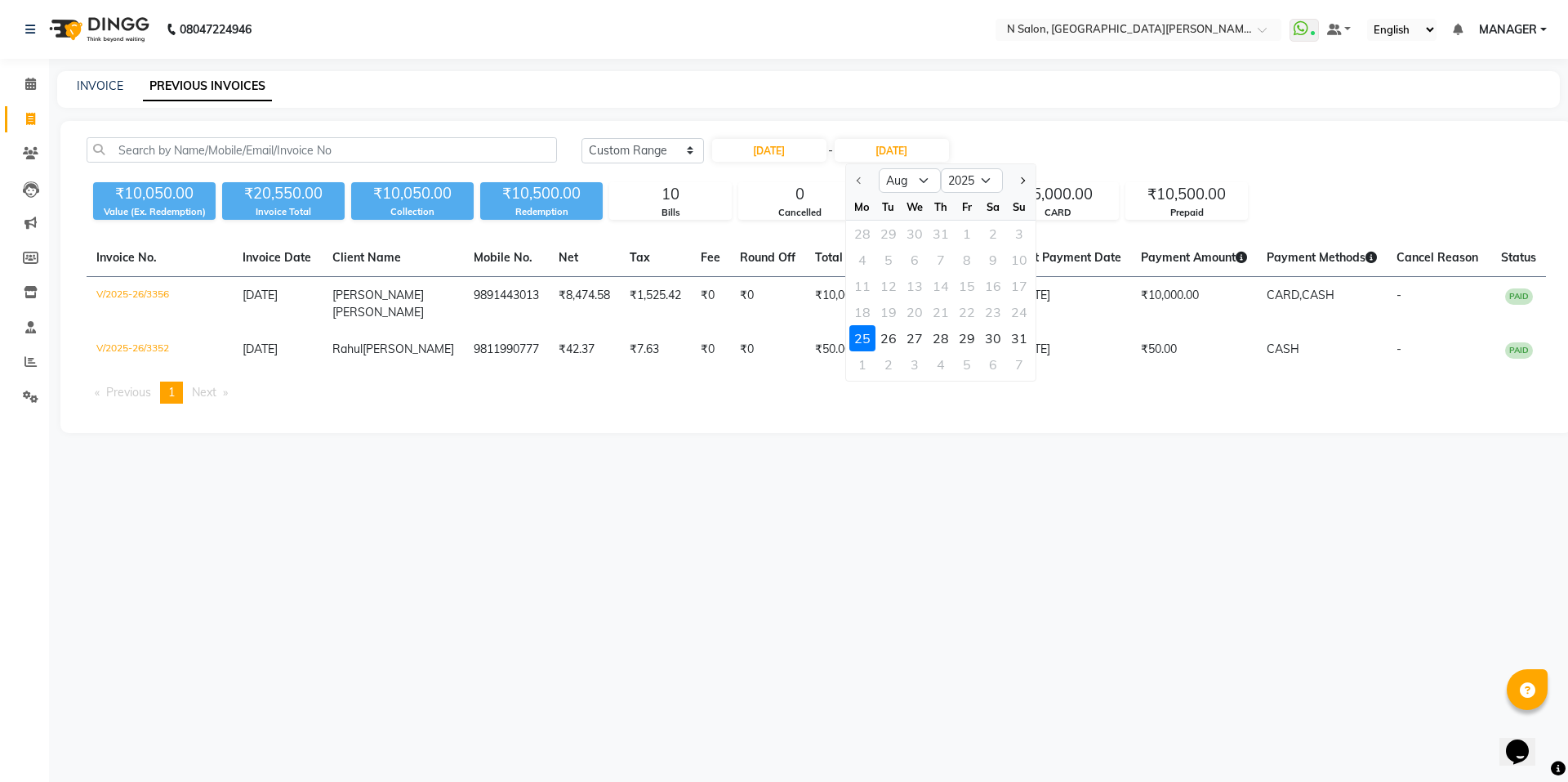
drag, startPoint x: 788, startPoint y: 133, endPoint x: 788, endPoint y: 143, distance: 10.0
click at [788, 134] on div "Today Yesterday Custom Range 25-08-2025 - 25-08-2025 Aug Sep Oct Nov Dec 2025 2…" at bounding box center [816, 278] width 1512 height 312
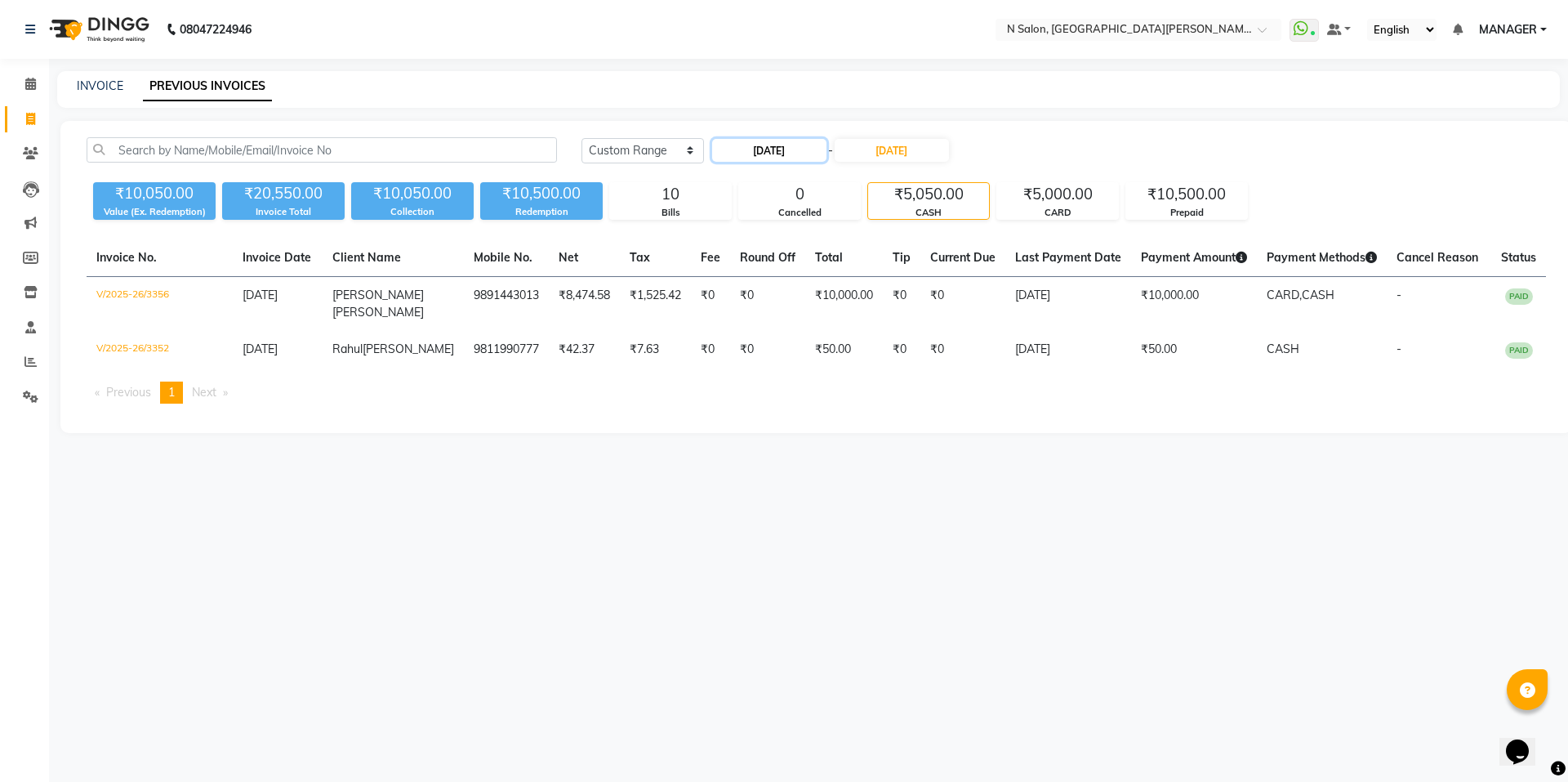
click at [788, 143] on input "25-08-2025" at bounding box center [769, 150] width 114 height 23
select select "8"
select select "2025"
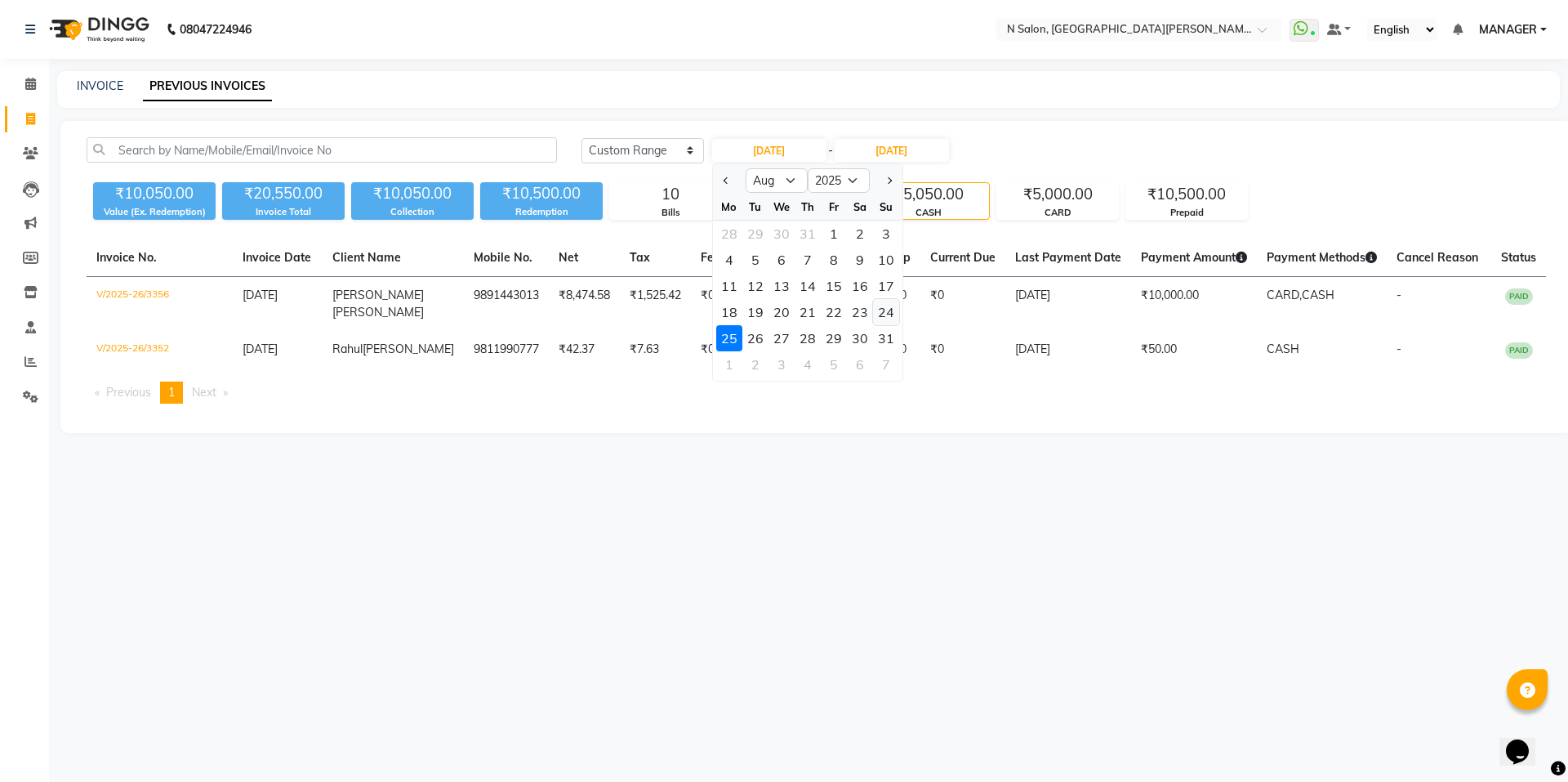
click at [885, 314] on div "24" at bounding box center [886, 312] width 26 height 26
type input "24-08-2025"
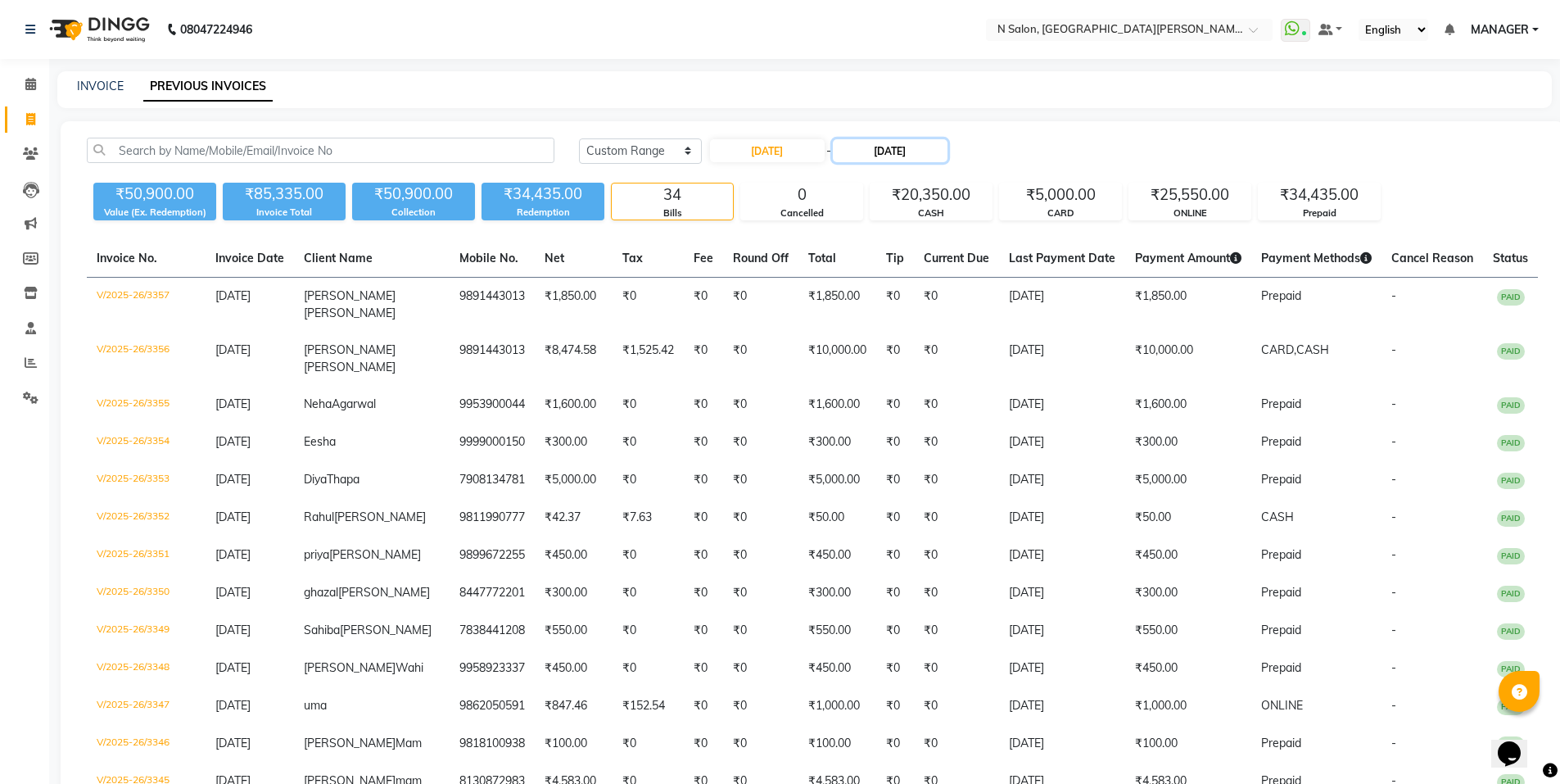
click at [924, 158] on input "25-08-2025" at bounding box center [890, 150] width 114 height 23
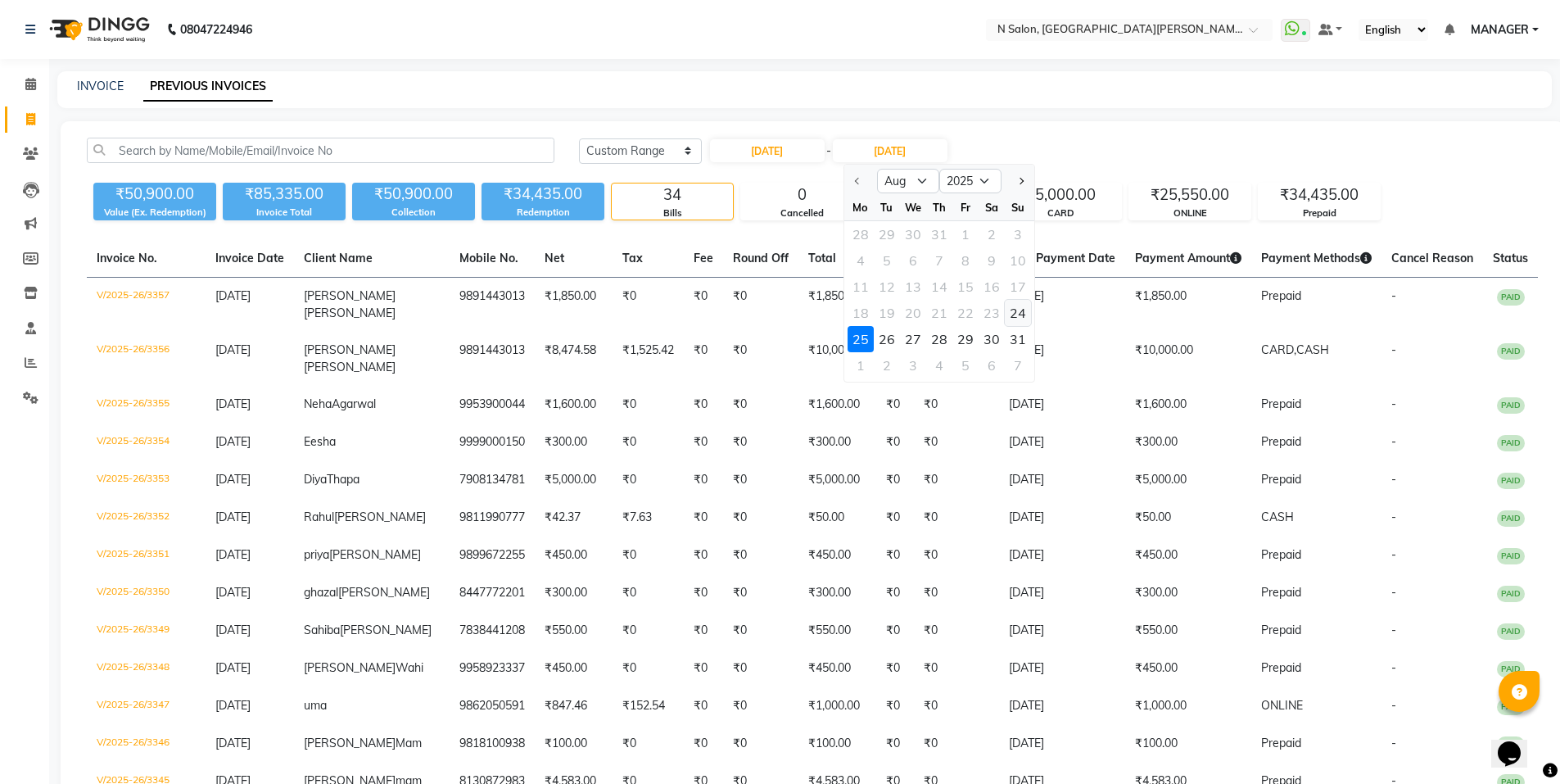
click at [1010, 316] on div "24" at bounding box center [1018, 312] width 26 height 26
type input "24-08-2025"
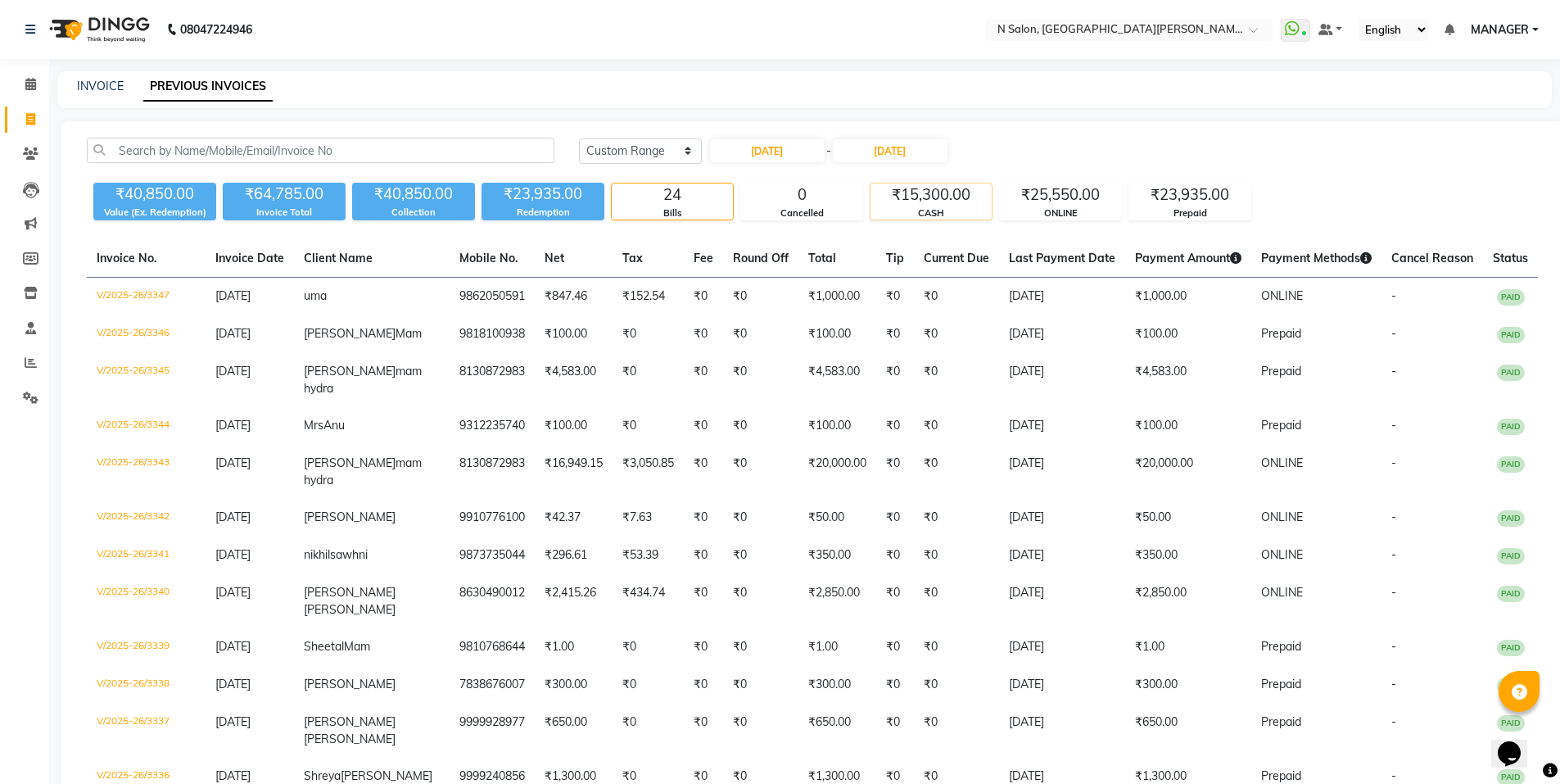
click at [932, 198] on div "₹15,300.00" at bounding box center [932, 194] width 122 height 23
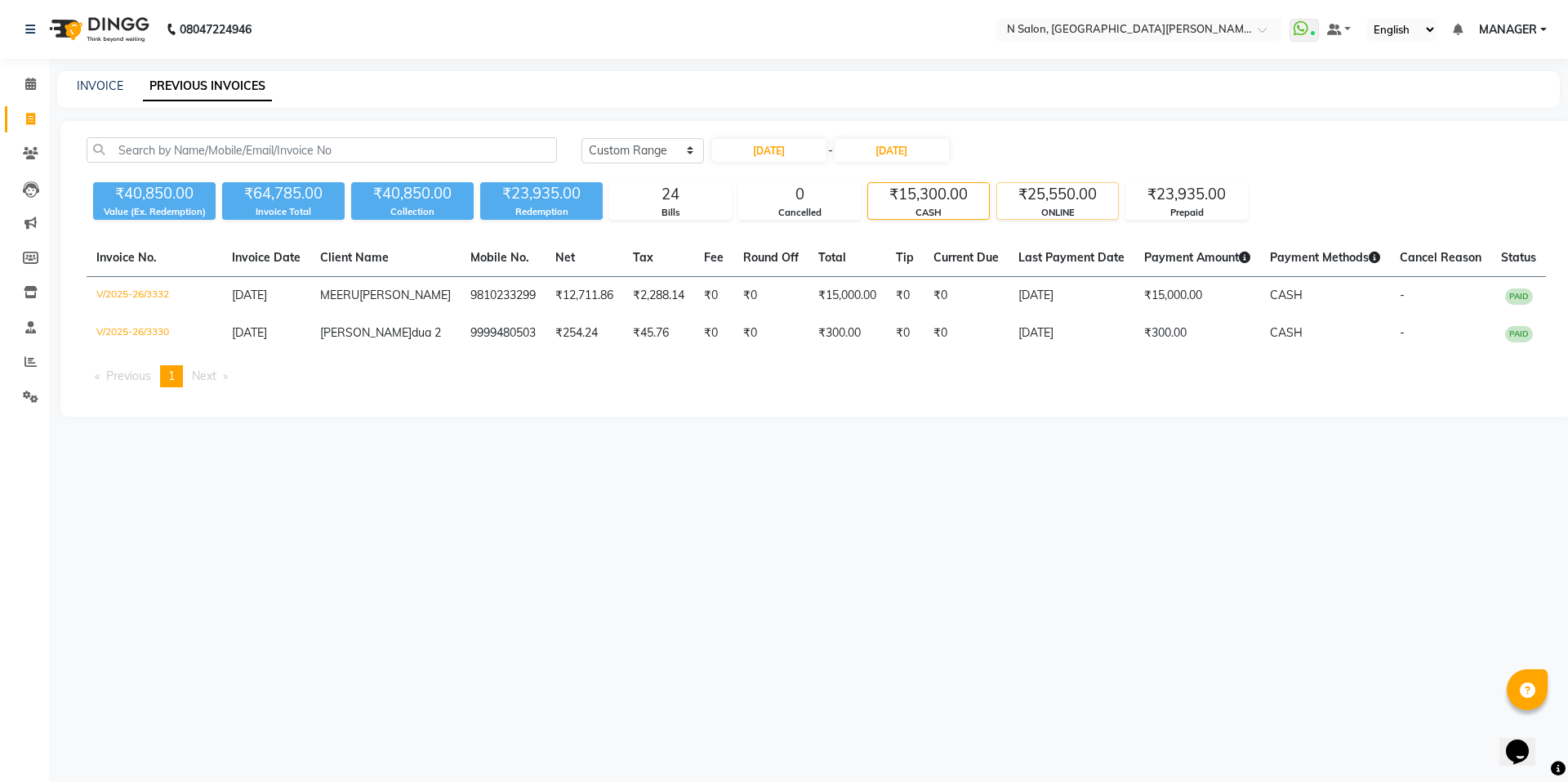
click at [1098, 194] on div "₹25,550.00" at bounding box center [1058, 194] width 121 height 23
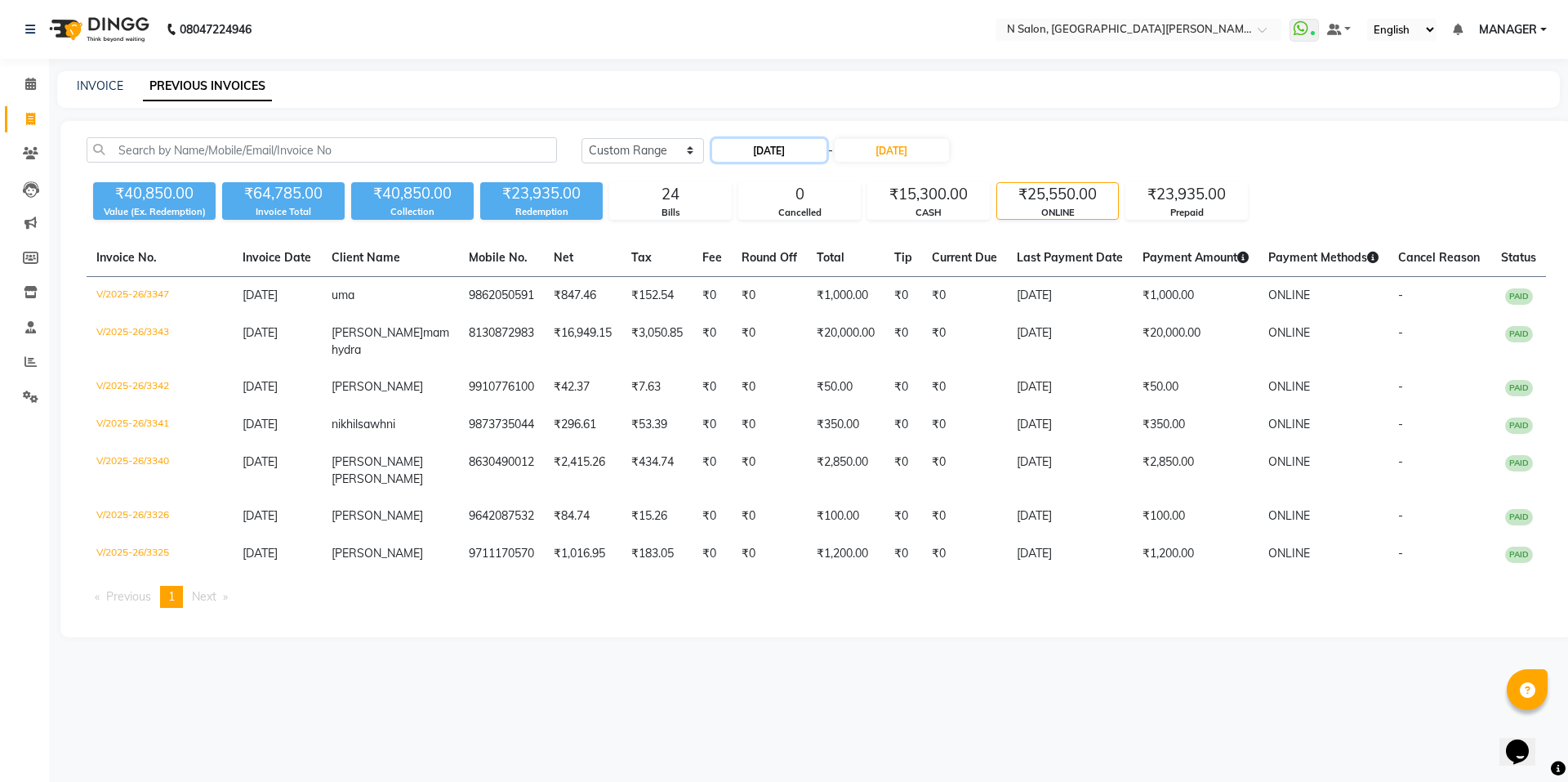
click at [801, 160] on input "24-08-2025" at bounding box center [769, 150] width 114 height 23
select select "8"
select select "2025"
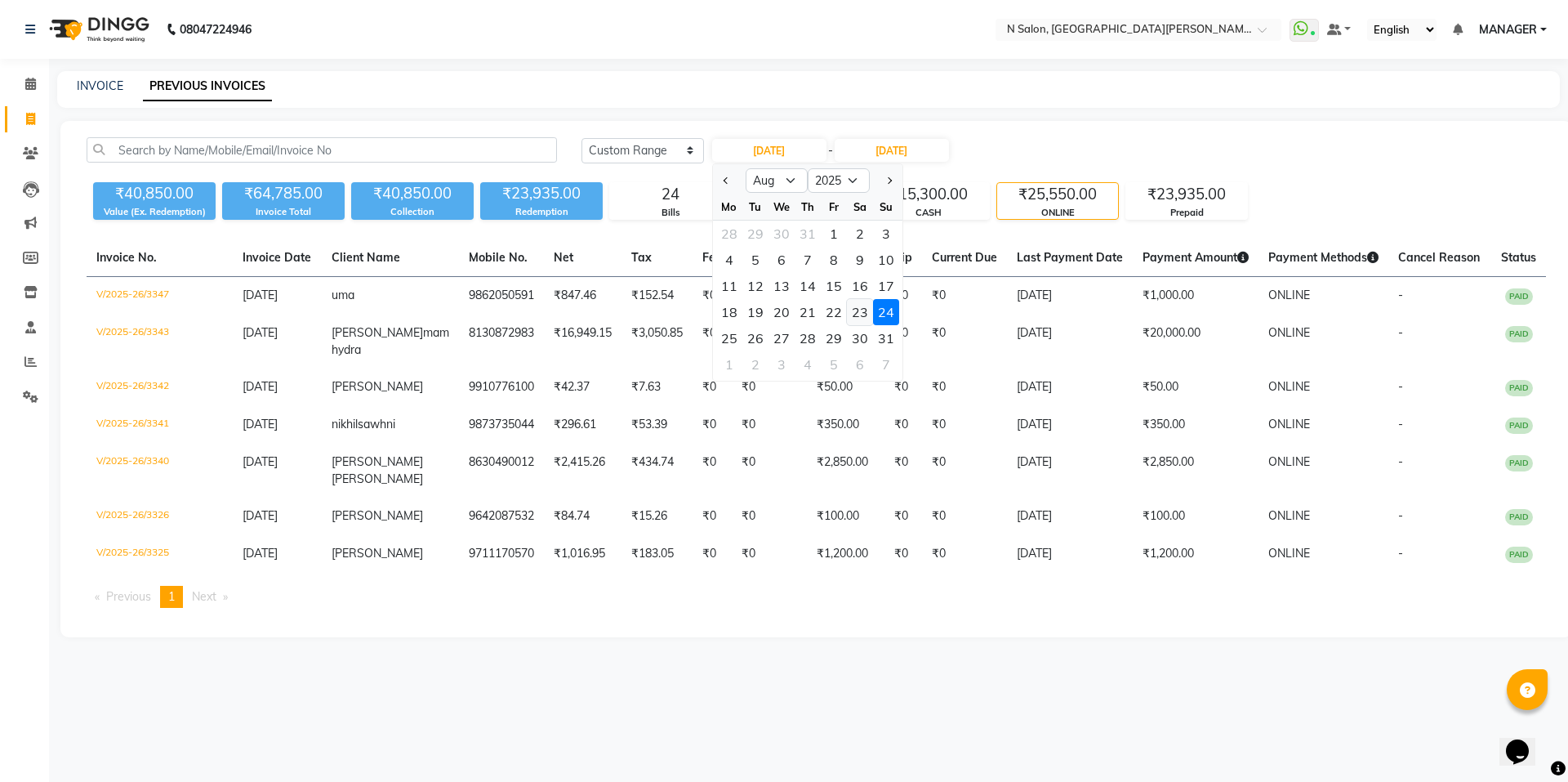
click at [868, 312] on div "23" at bounding box center [860, 312] width 26 height 26
type input "23-08-2025"
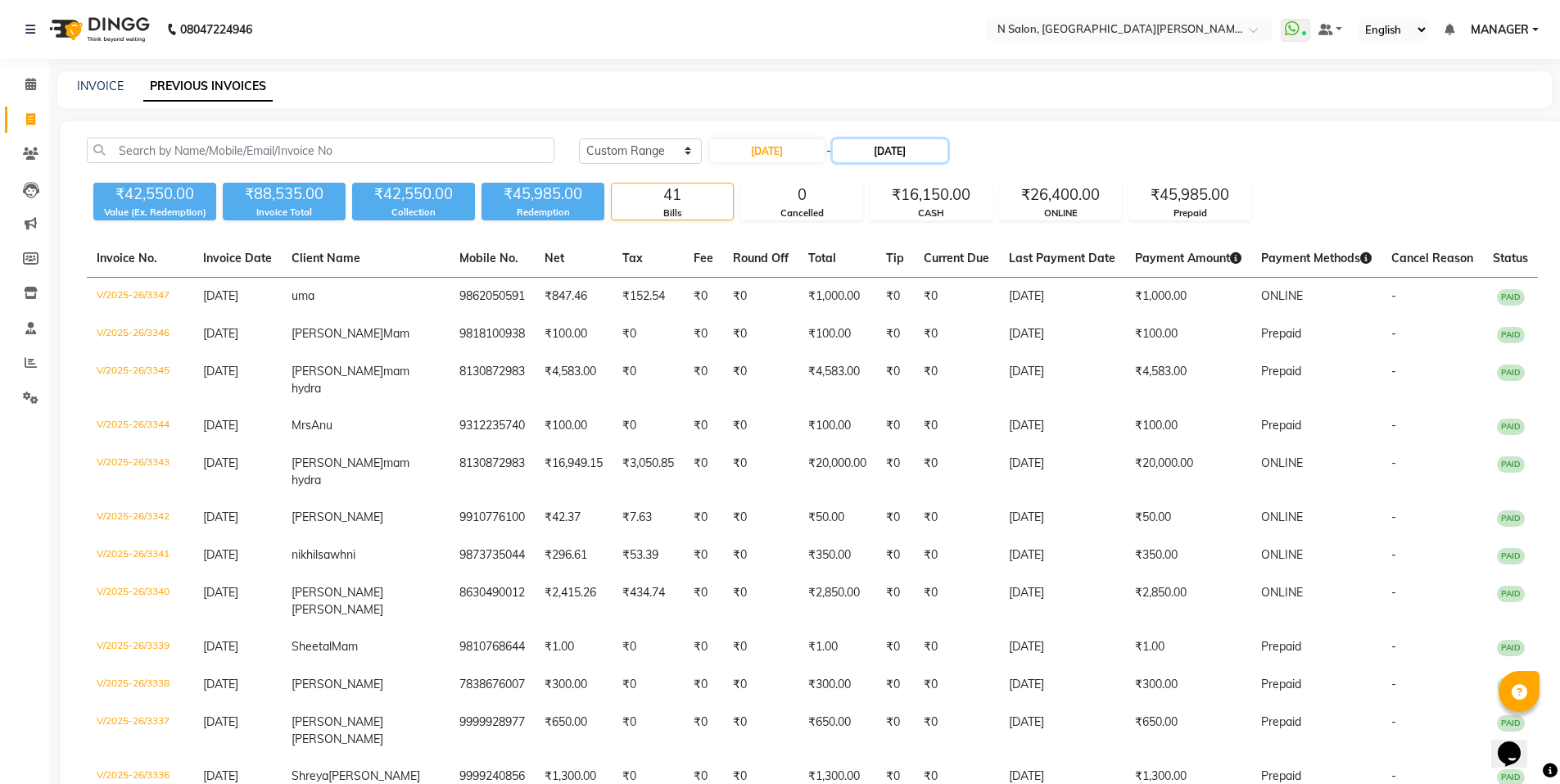
click at [921, 152] on input "24-08-2025" at bounding box center [890, 150] width 114 height 23
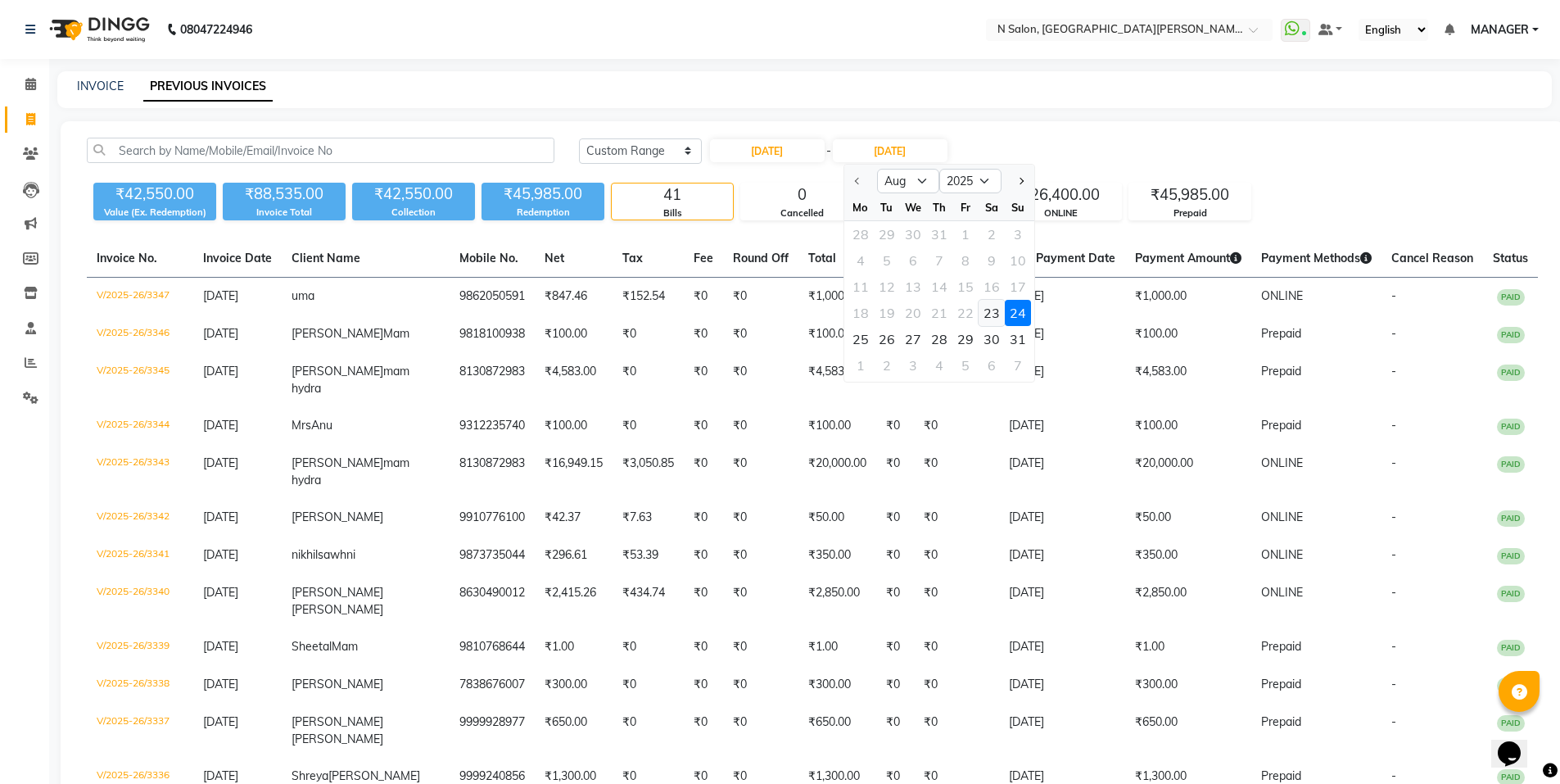
click at [991, 317] on div "23" at bounding box center [991, 312] width 26 height 26
type input "23-08-2025"
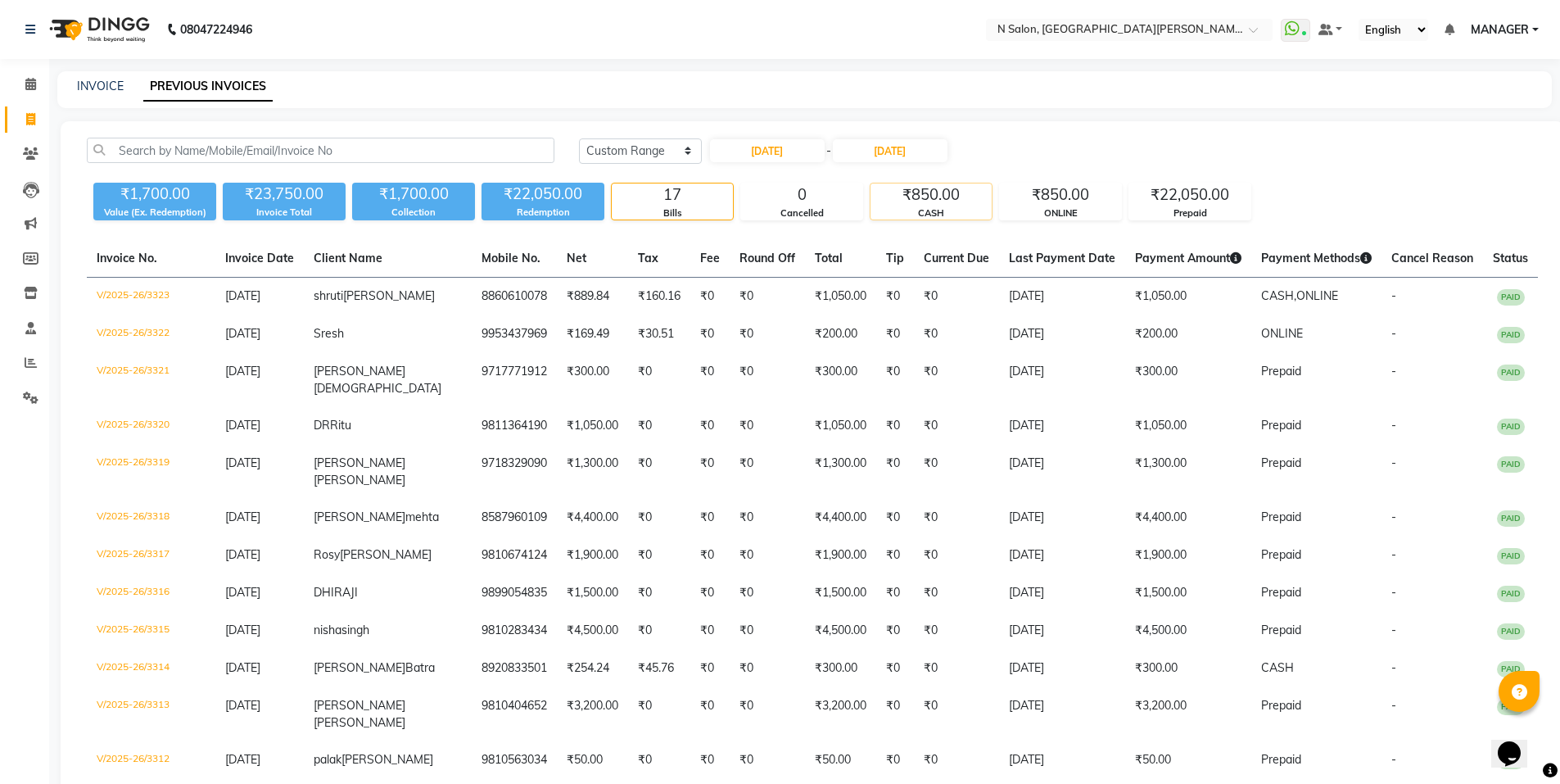
click at [959, 210] on div "CASH" at bounding box center [932, 213] width 122 height 14
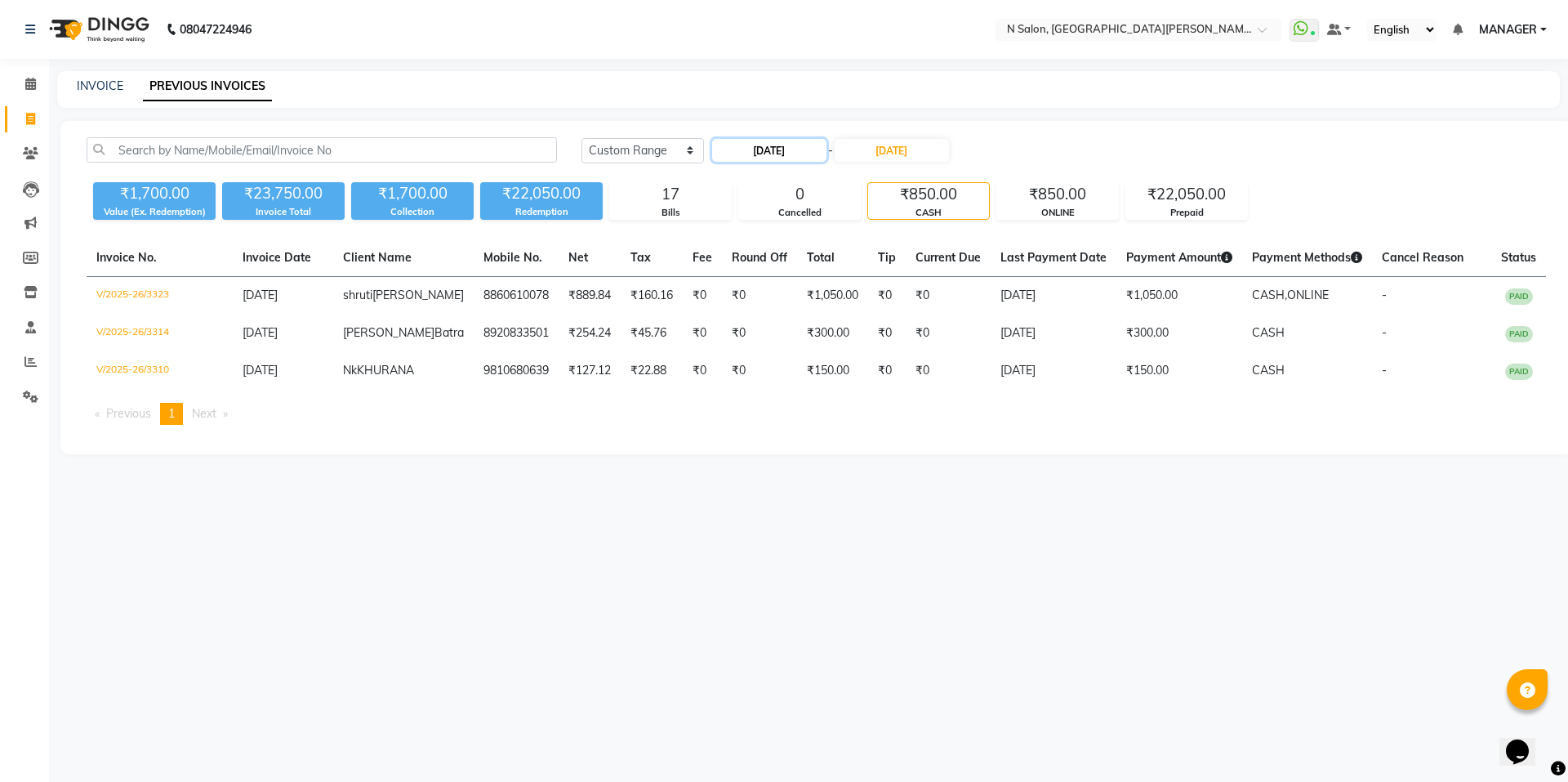
click at [810, 152] on input "23-08-2025" at bounding box center [769, 150] width 114 height 23
select select "8"
select select "2025"
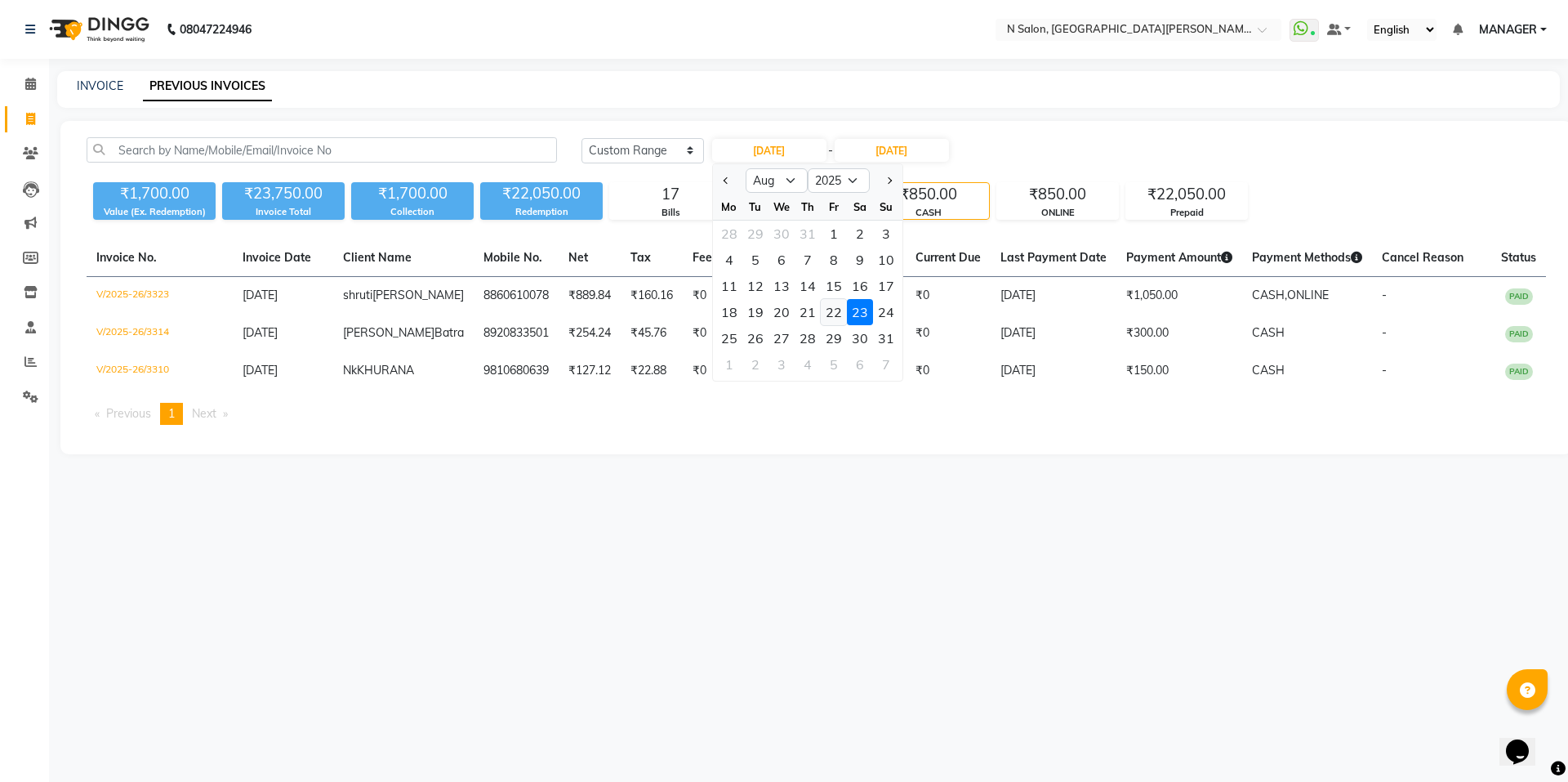
click at [834, 307] on div "22" at bounding box center [834, 312] width 26 height 26
type input "22-08-2025"
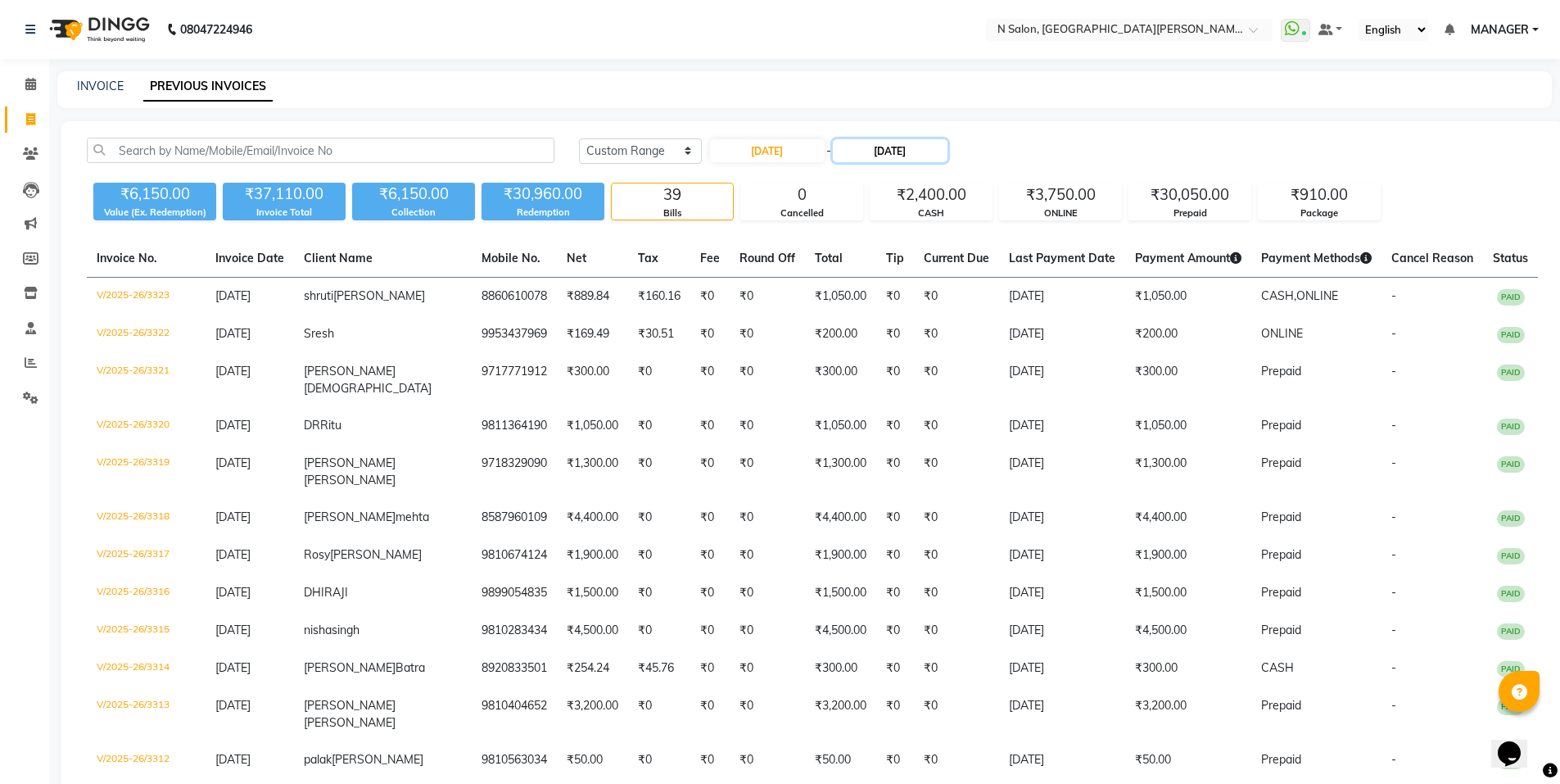
click at [879, 156] on input "23-08-2025" at bounding box center [890, 150] width 114 height 23
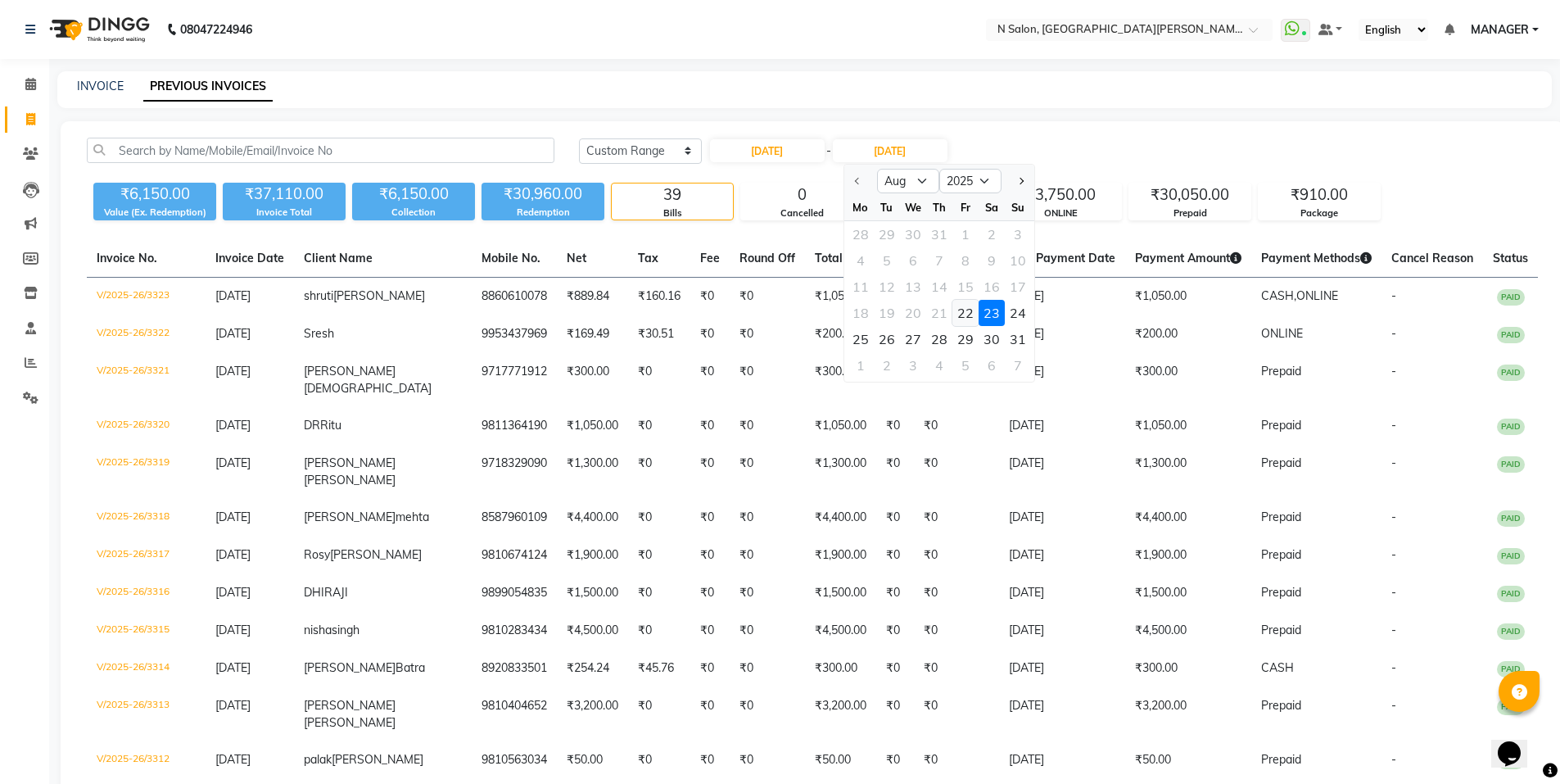
click at [974, 317] on div "22" at bounding box center [966, 312] width 26 height 26
type input "22-08-2025"
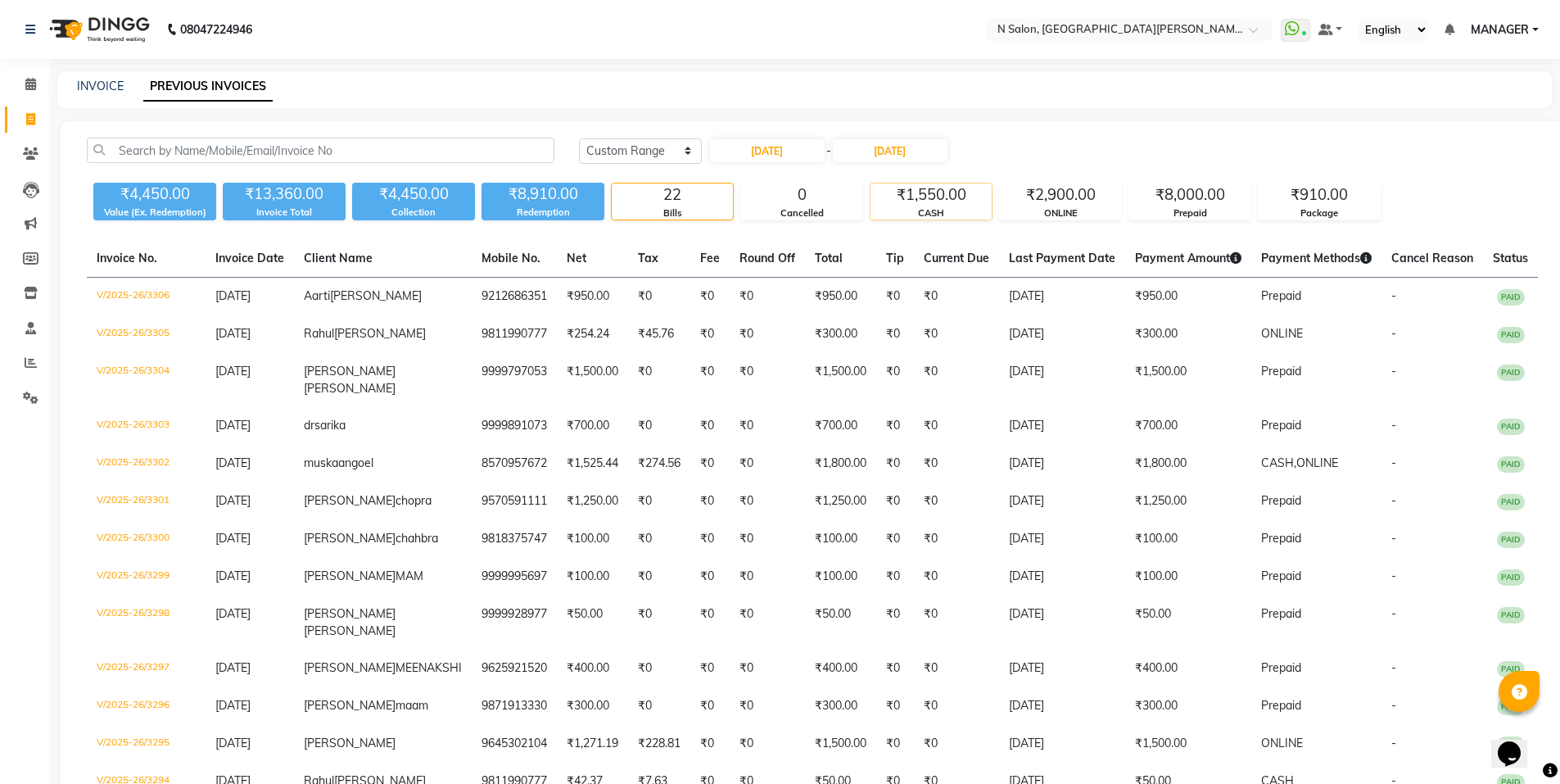
click at [948, 216] on div "CASH" at bounding box center [932, 213] width 122 height 14
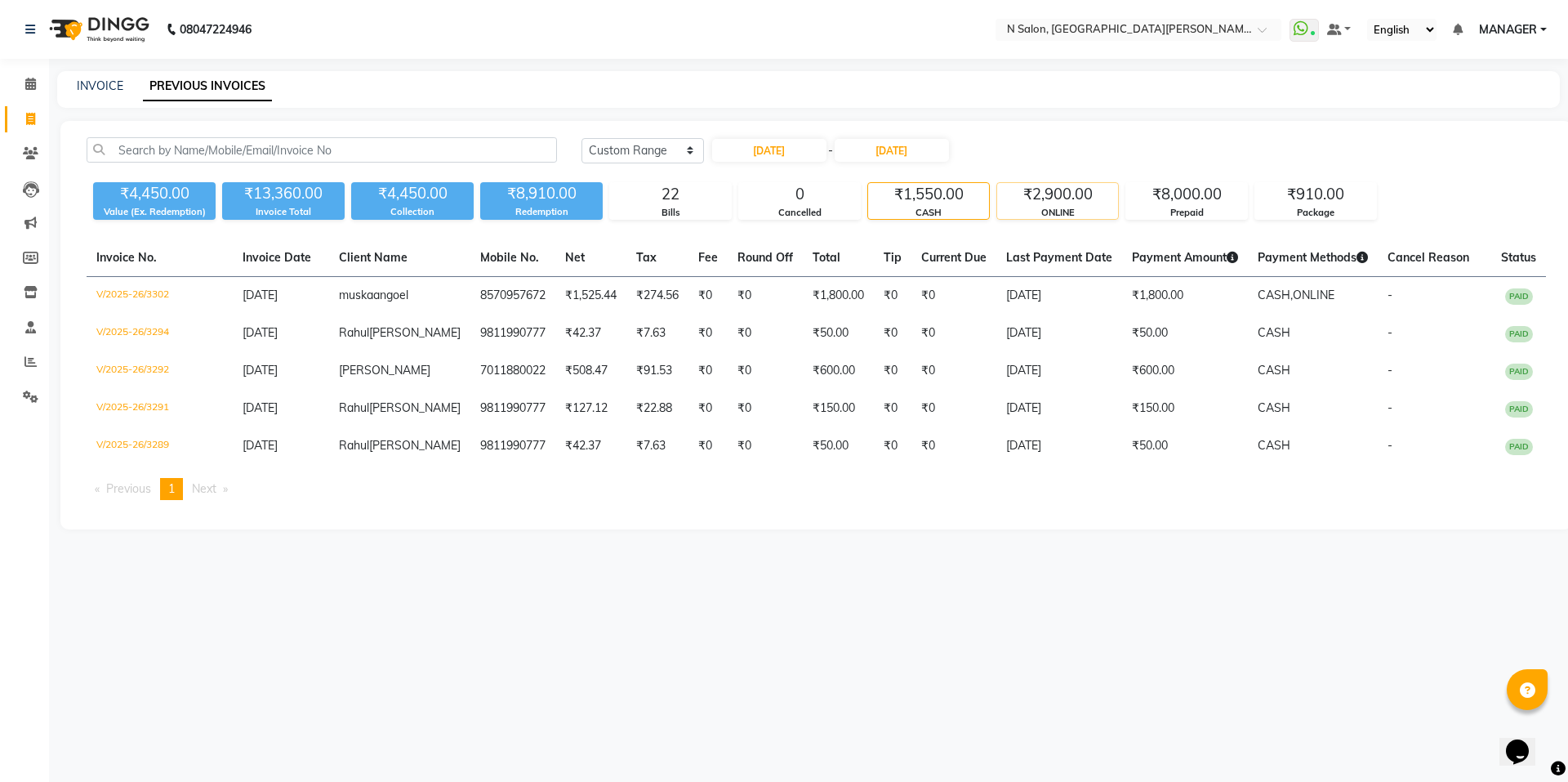
click at [1019, 218] on div "ONLINE" at bounding box center [1058, 212] width 121 height 14
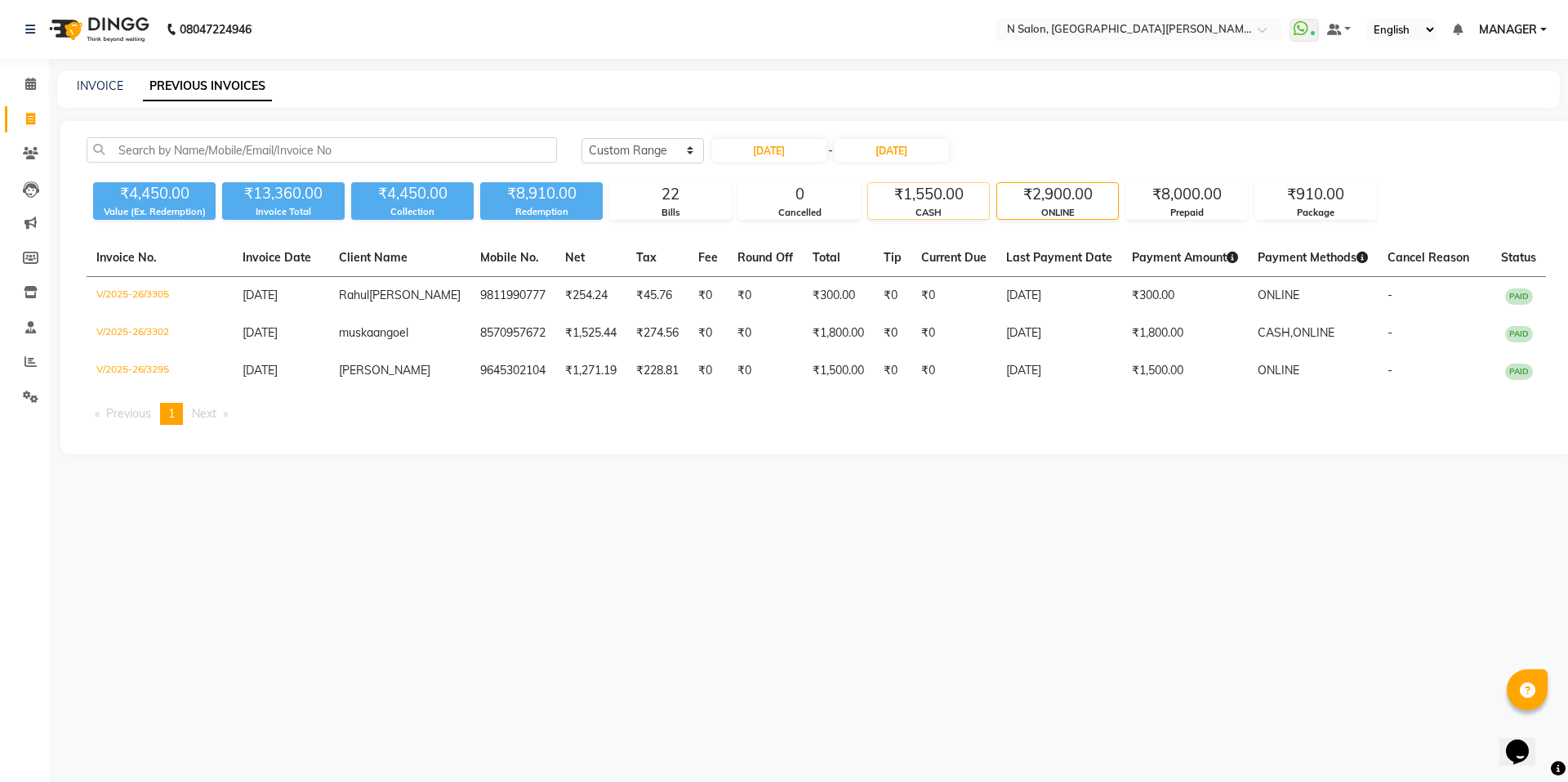
click at [958, 215] on div "CASH" at bounding box center [929, 212] width 121 height 14
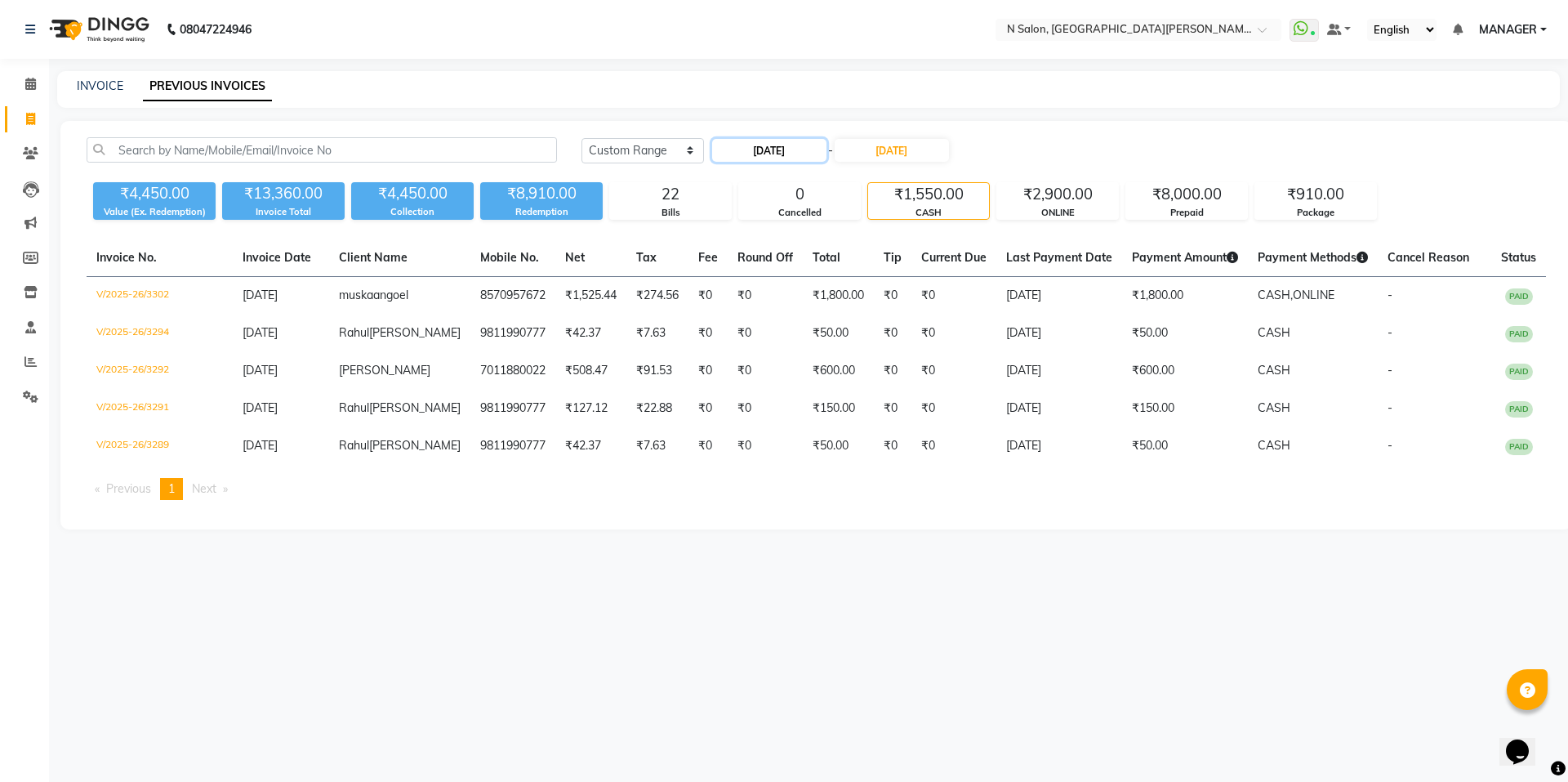
click at [790, 151] on input "22-08-2025" at bounding box center [769, 150] width 114 height 23
select select "8"
select select "2025"
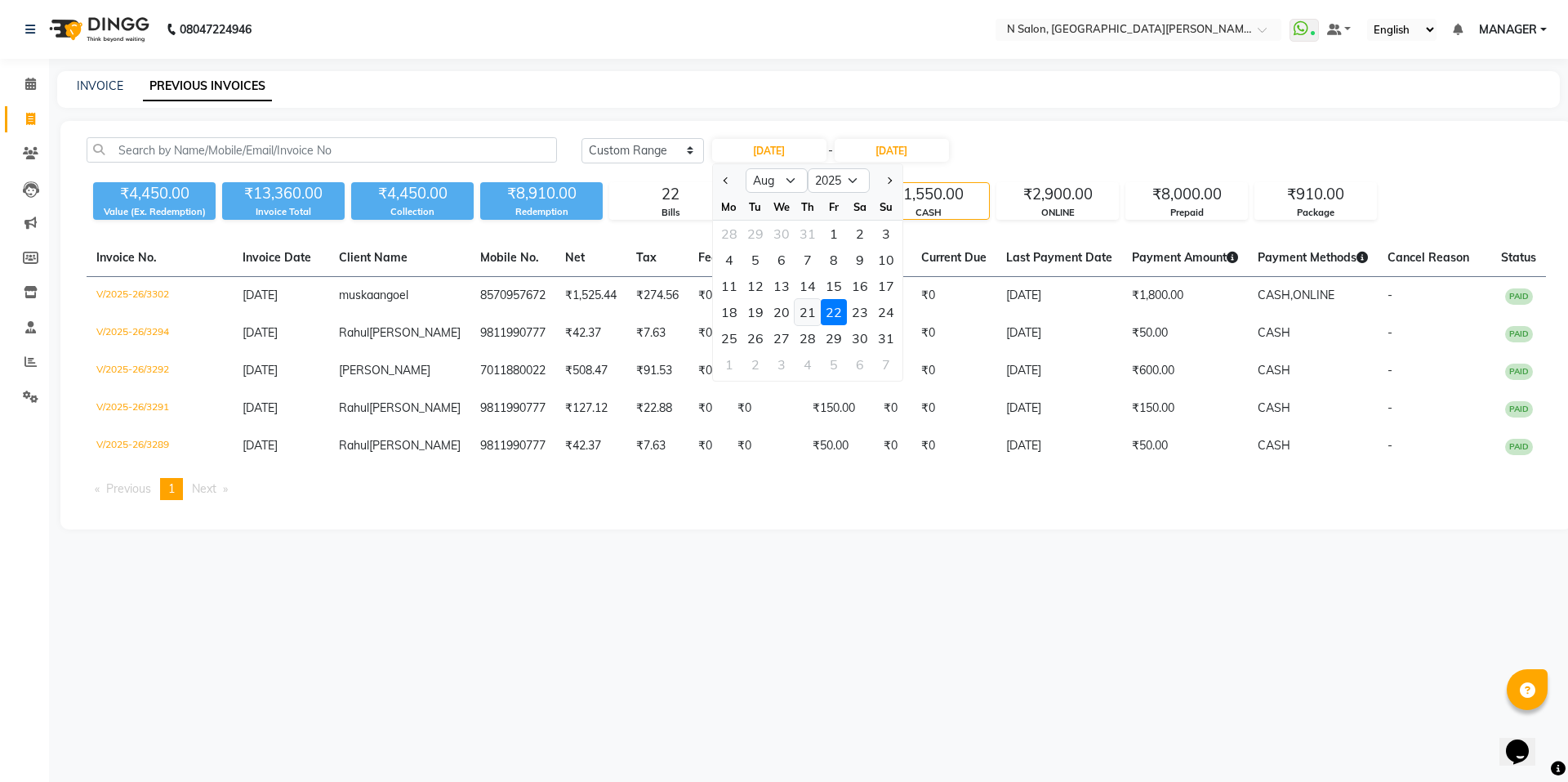
click at [804, 312] on div "21" at bounding box center [808, 312] width 26 height 26
type input "21-08-2025"
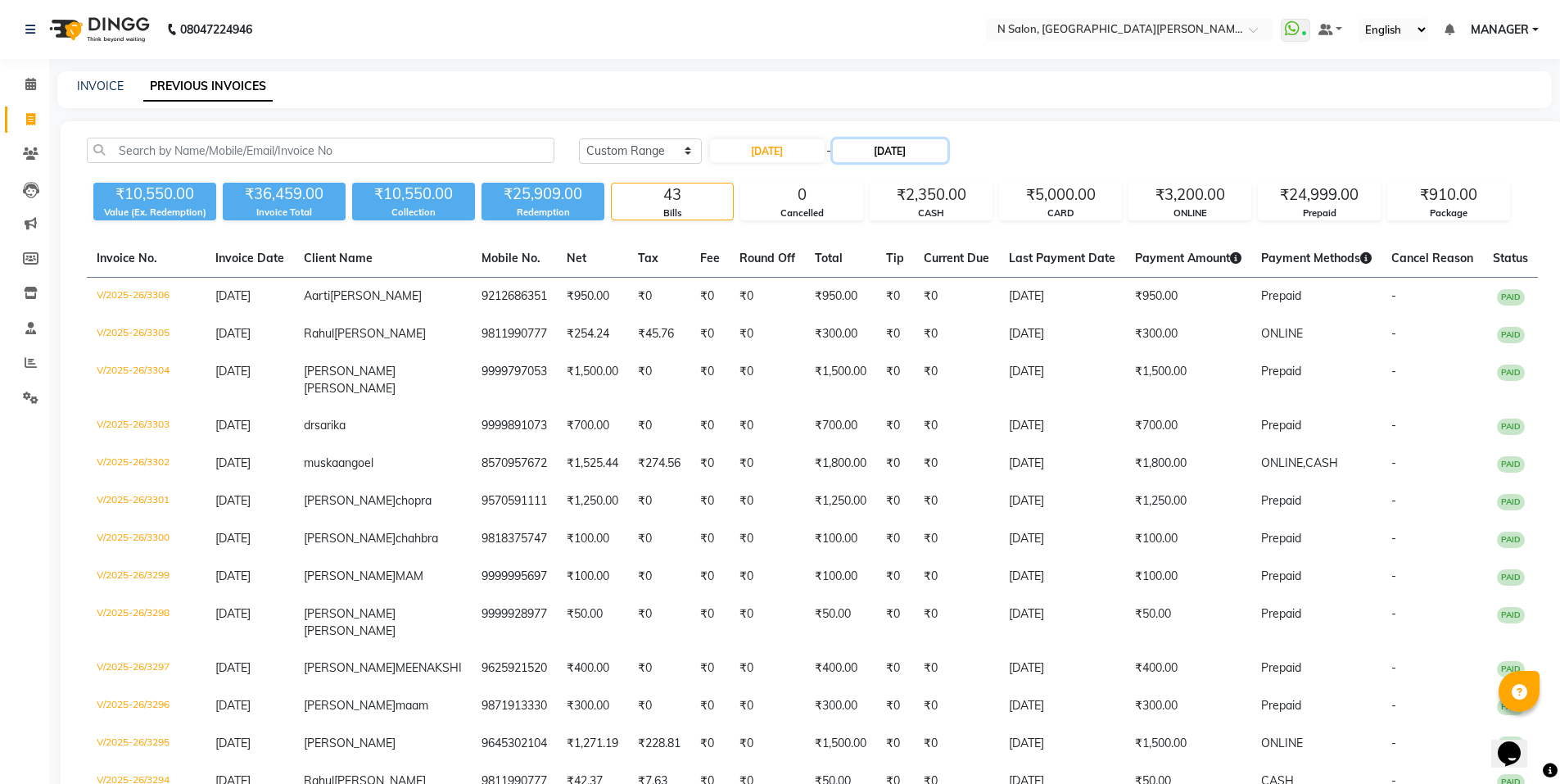
click at [896, 153] on input "22-08-2025" at bounding box center [890, 150] width 114 height 23
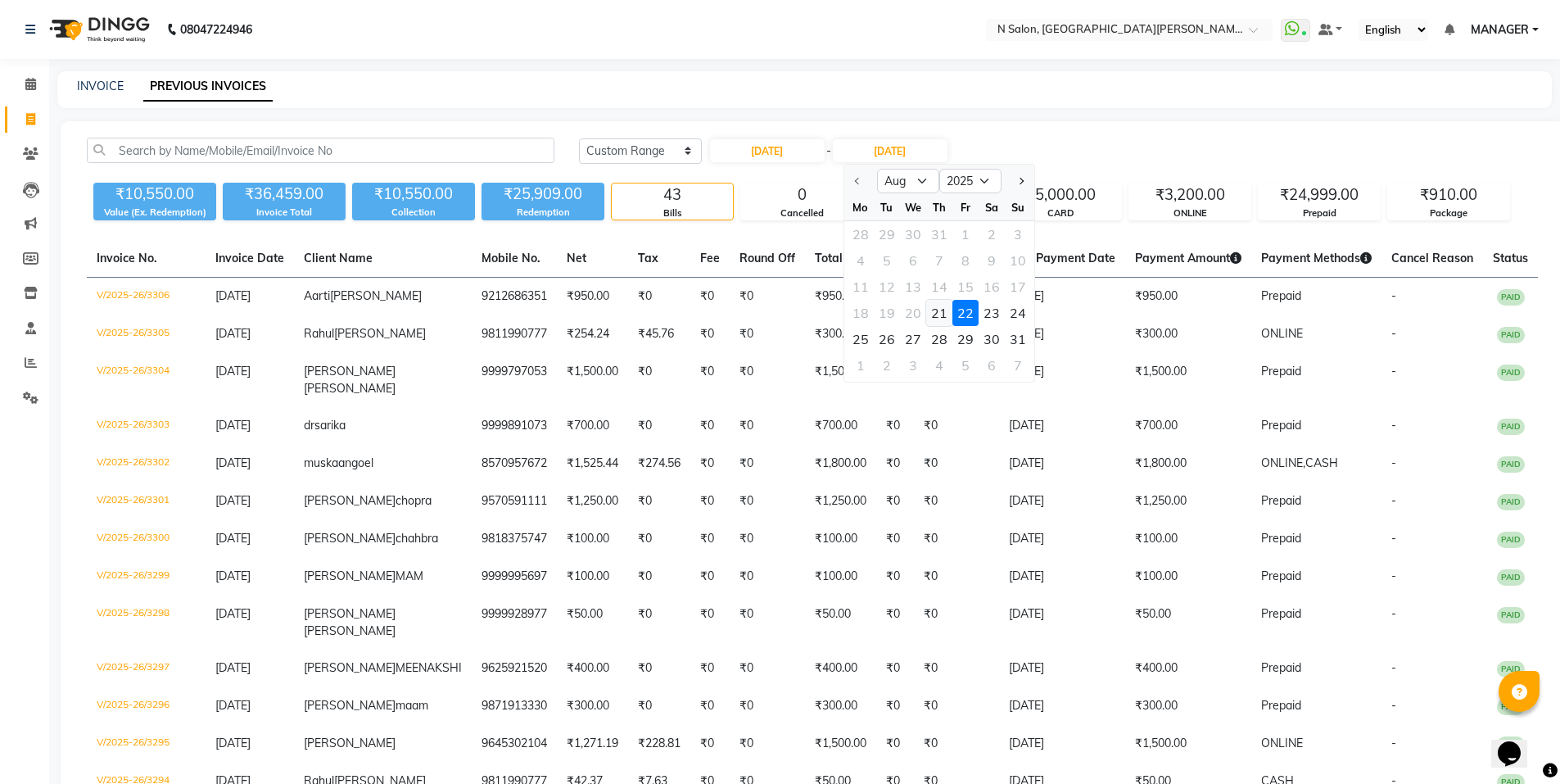
click at [939, 316] on div "21" at bounding box center [939, 312] width 26 height 26
type input "21-08-2025"
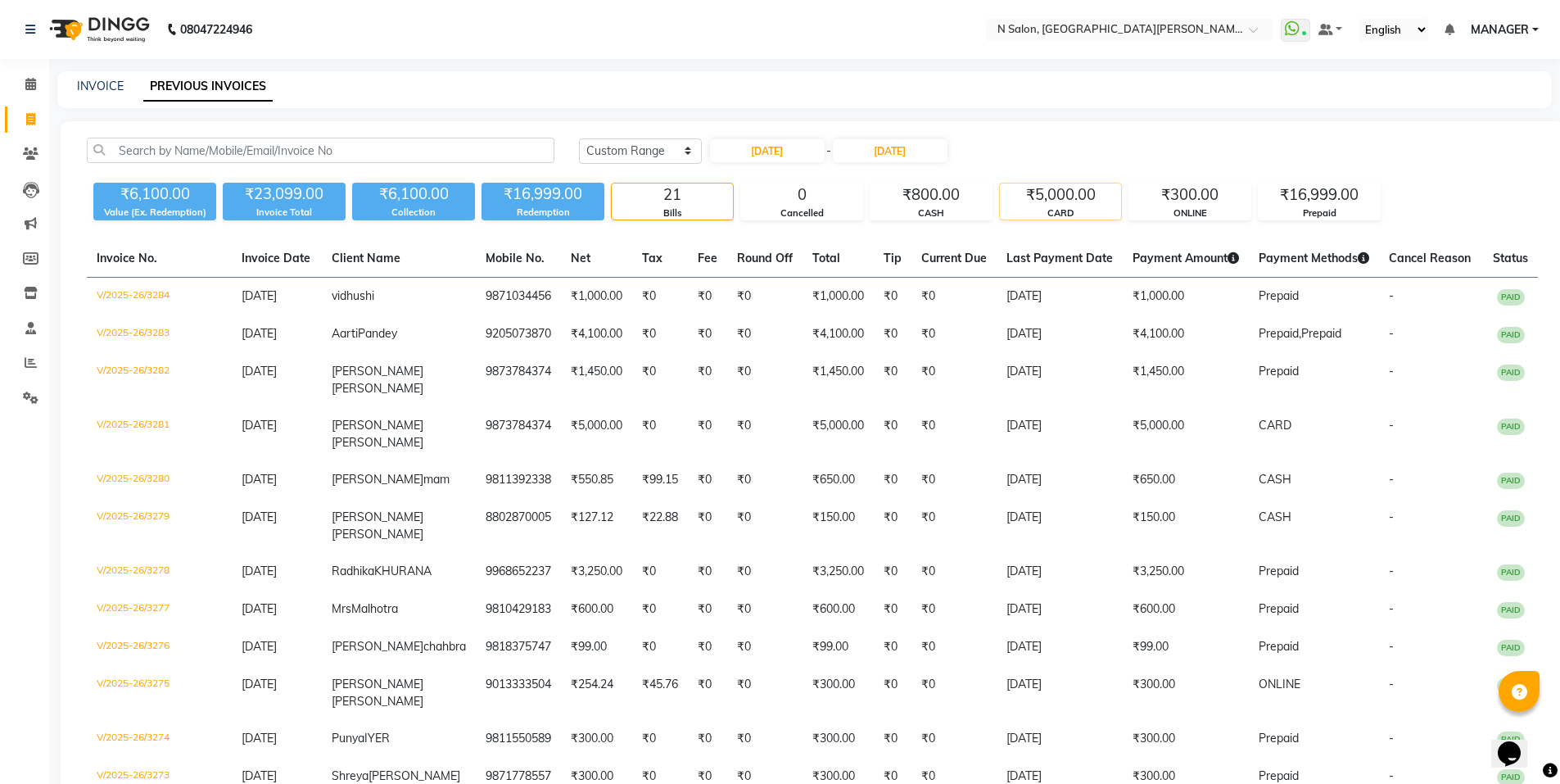
click at [1038, 196] on div "₹5,000.00" at bounding box center [1061, 194] width 122 height 23
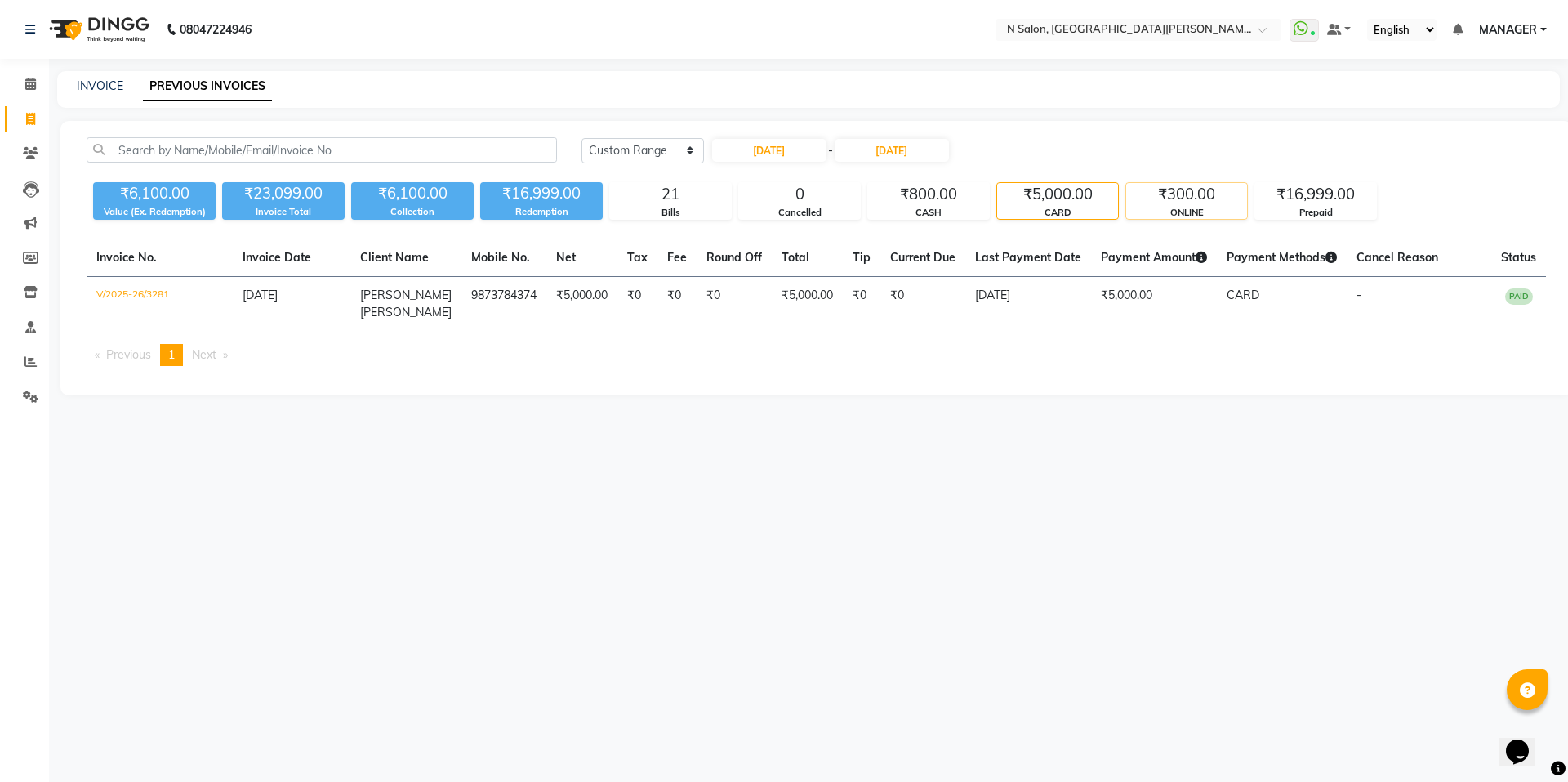
click at [1182, 185] on div "₹300.00" at bounding box center [1187, 194] width 121 height 23
click at [803, 151] on input "21-08-2025" at bounding box center [769, 150] width 114 height 23
select select "8"
select select "2025"
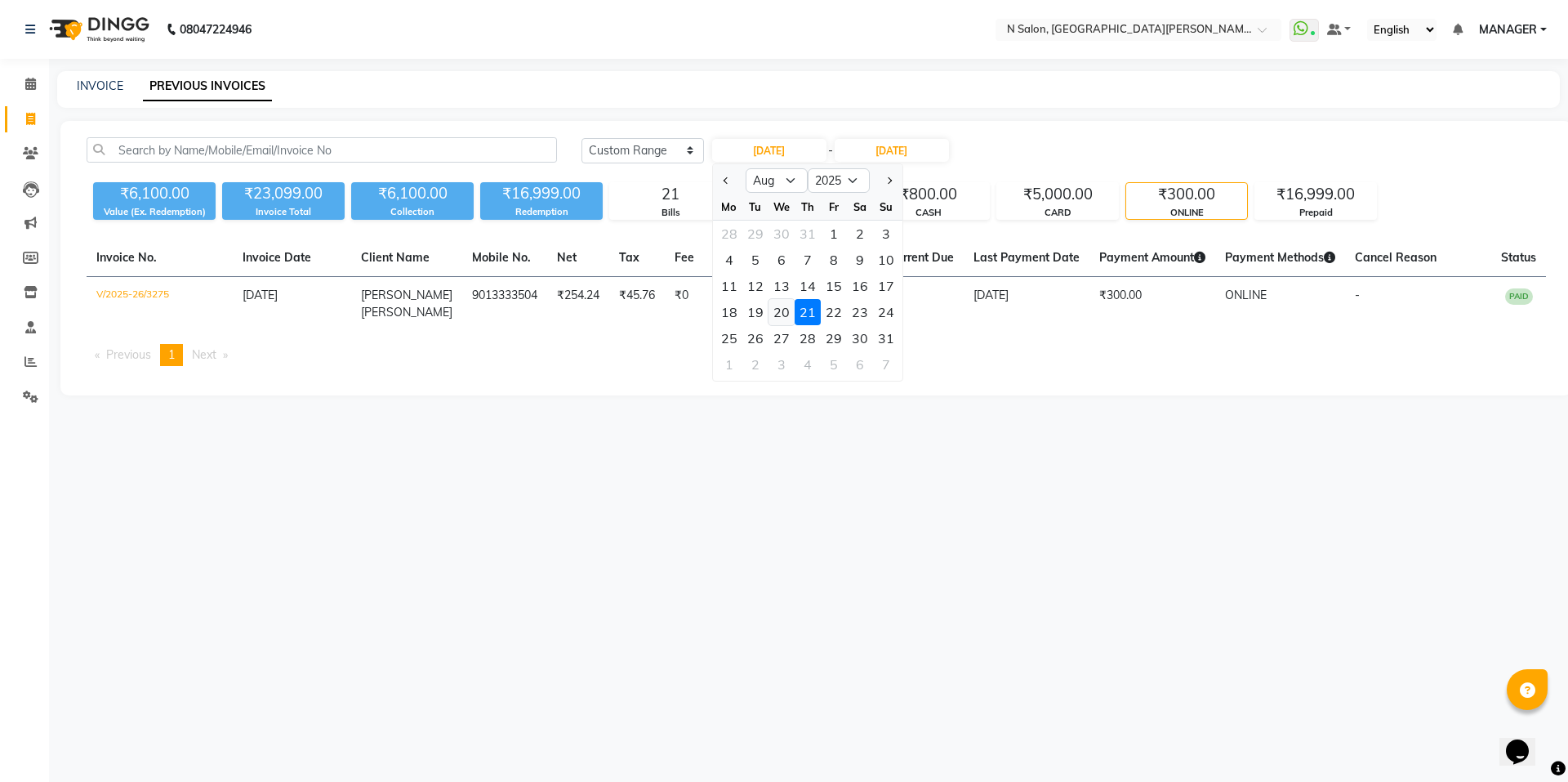
click at [791, 309] on div "20" at bounding box center [781, 312] width 26 height 26
type input "20-08-2025"
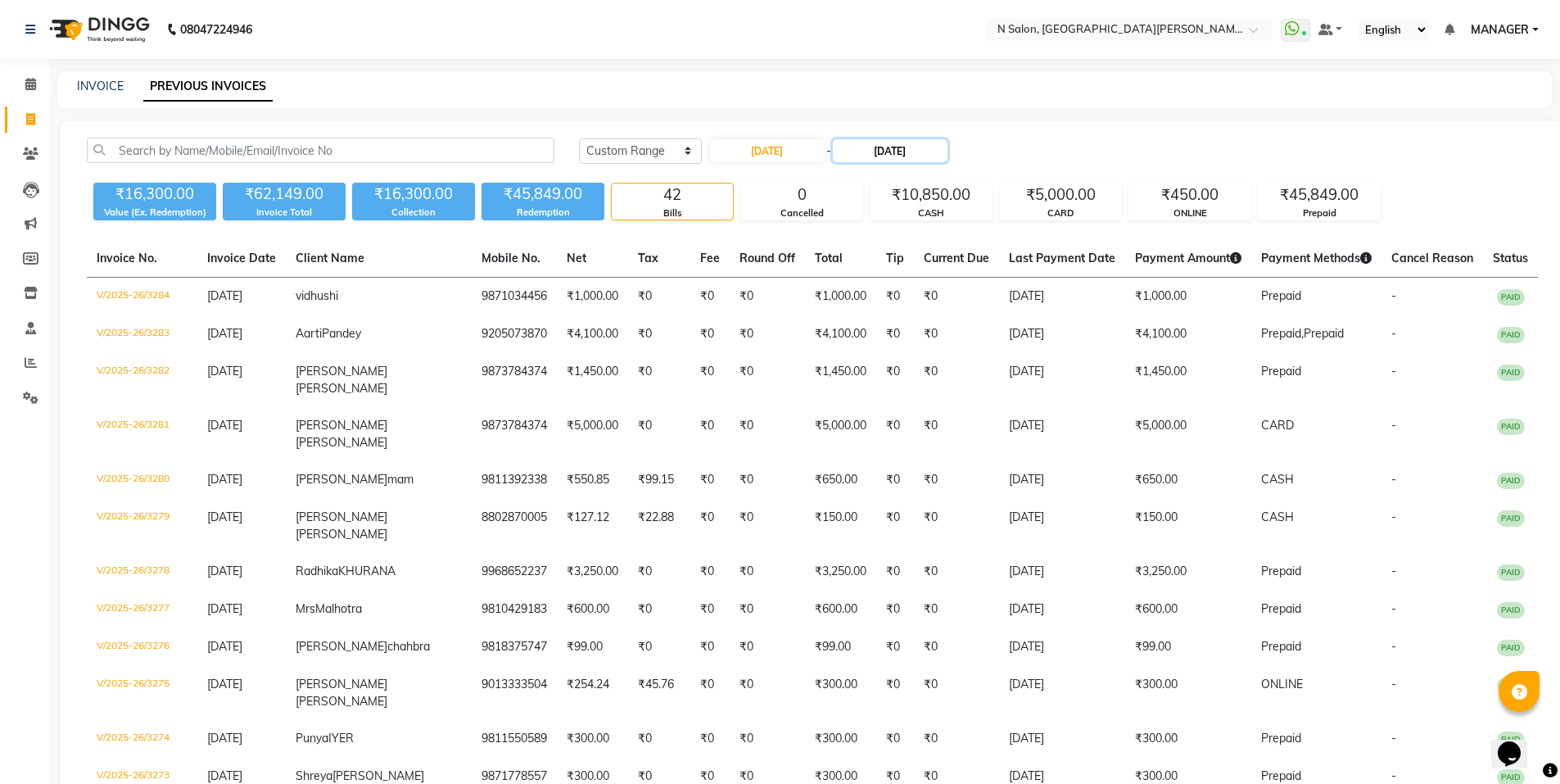
click at [917, 158] on input "21-08-2025" at bounding box center [890, 150] width 114 height 23
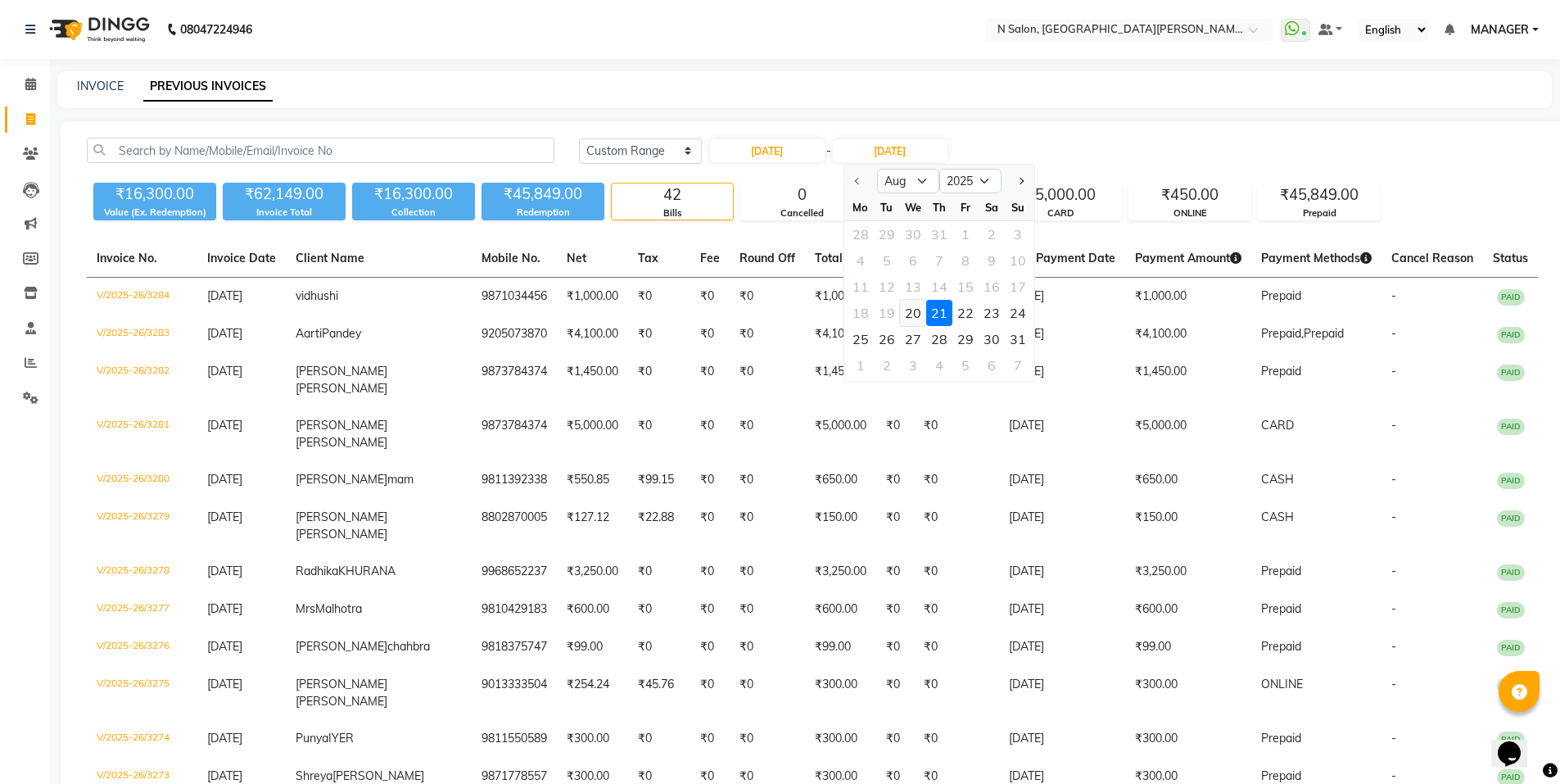
click at [906, 322] on div "20" at bounding box center [913, 312] width 26 height 26
type input "20-08-2025"
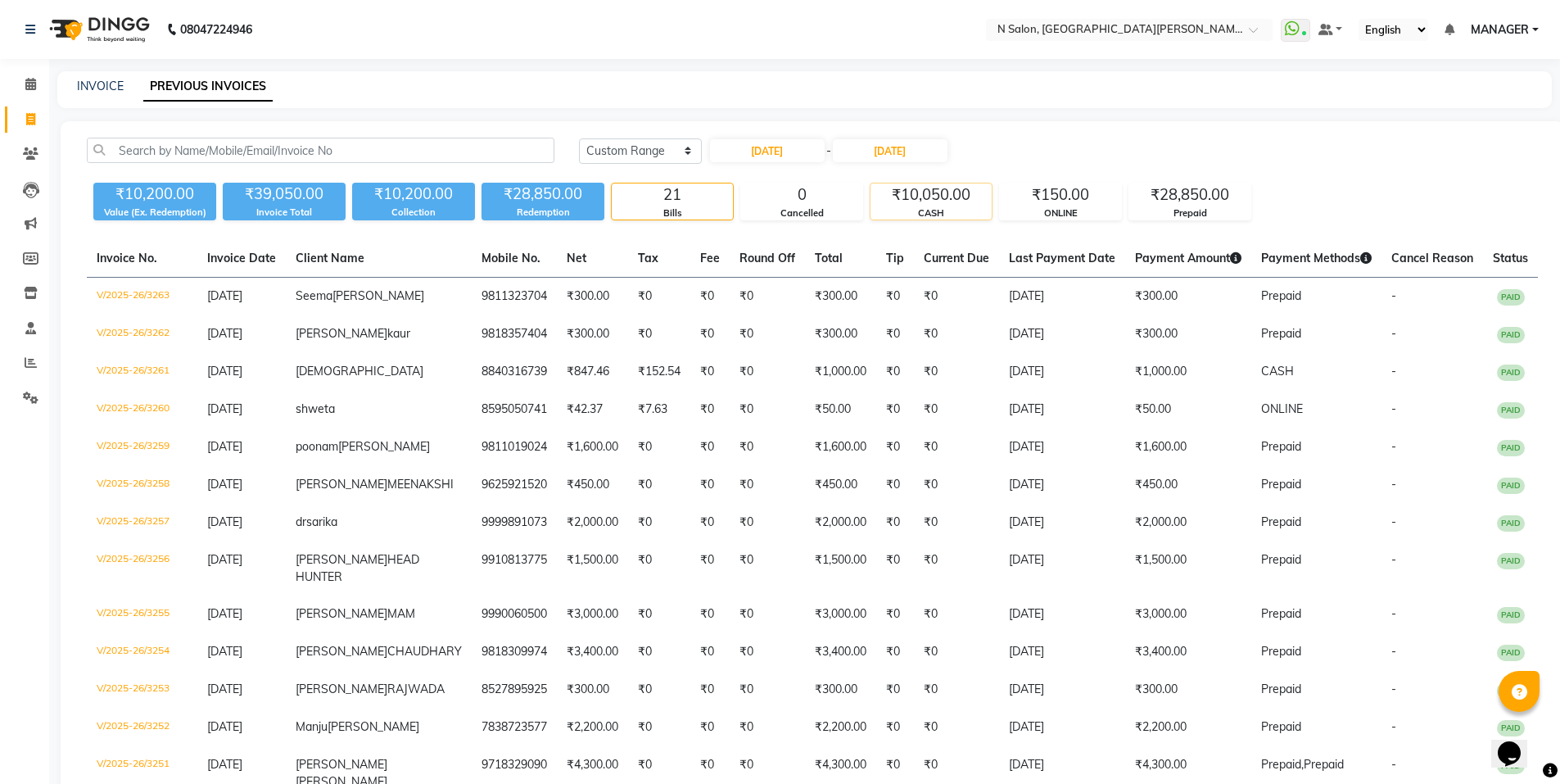
click at [935, 209] on div "CASH" at bounding box center [932, 213] width 122 height 14
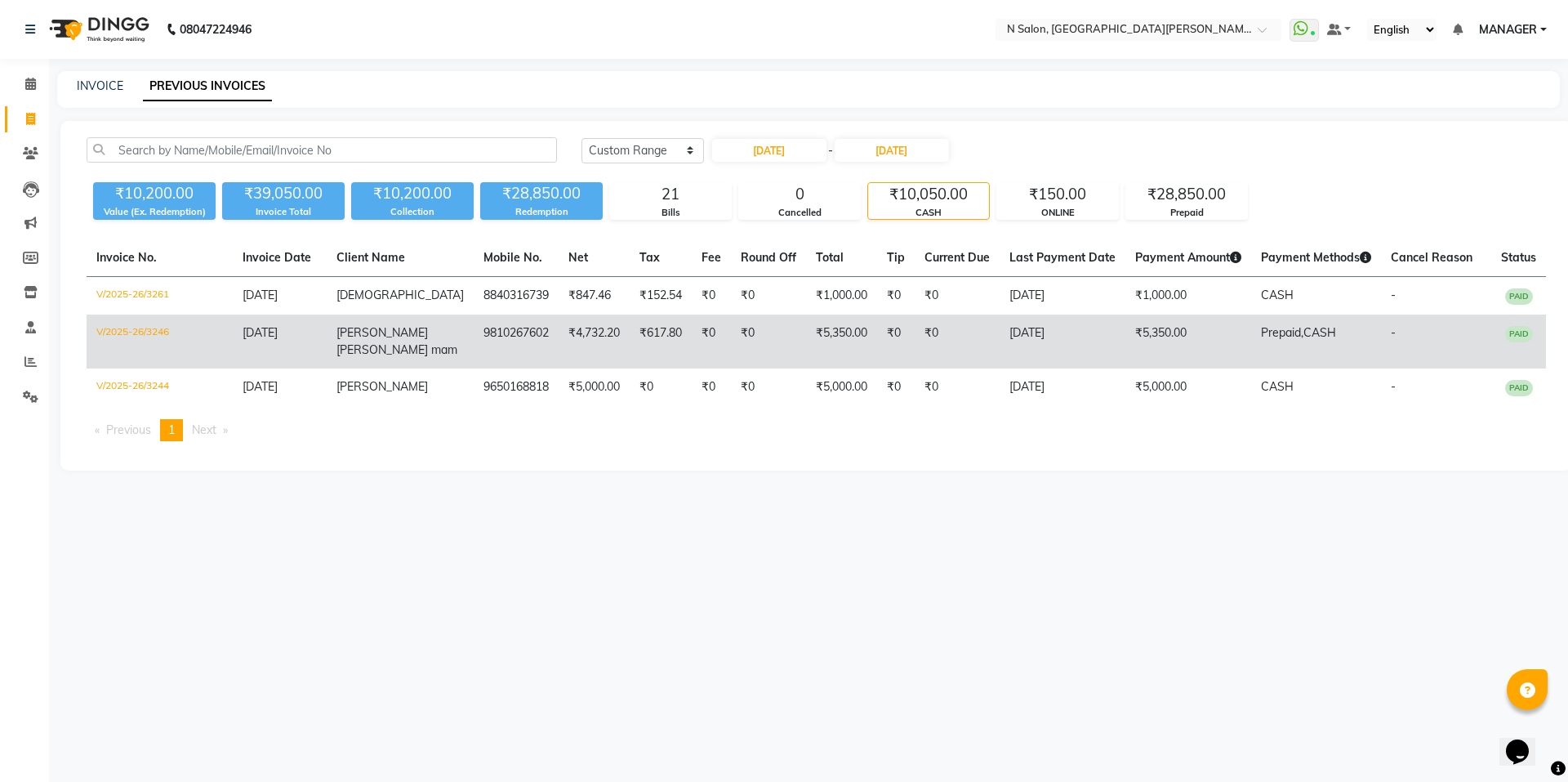
click at [964, 360] on td "₹0" at bounding box center [957, 341] width 85 height 54
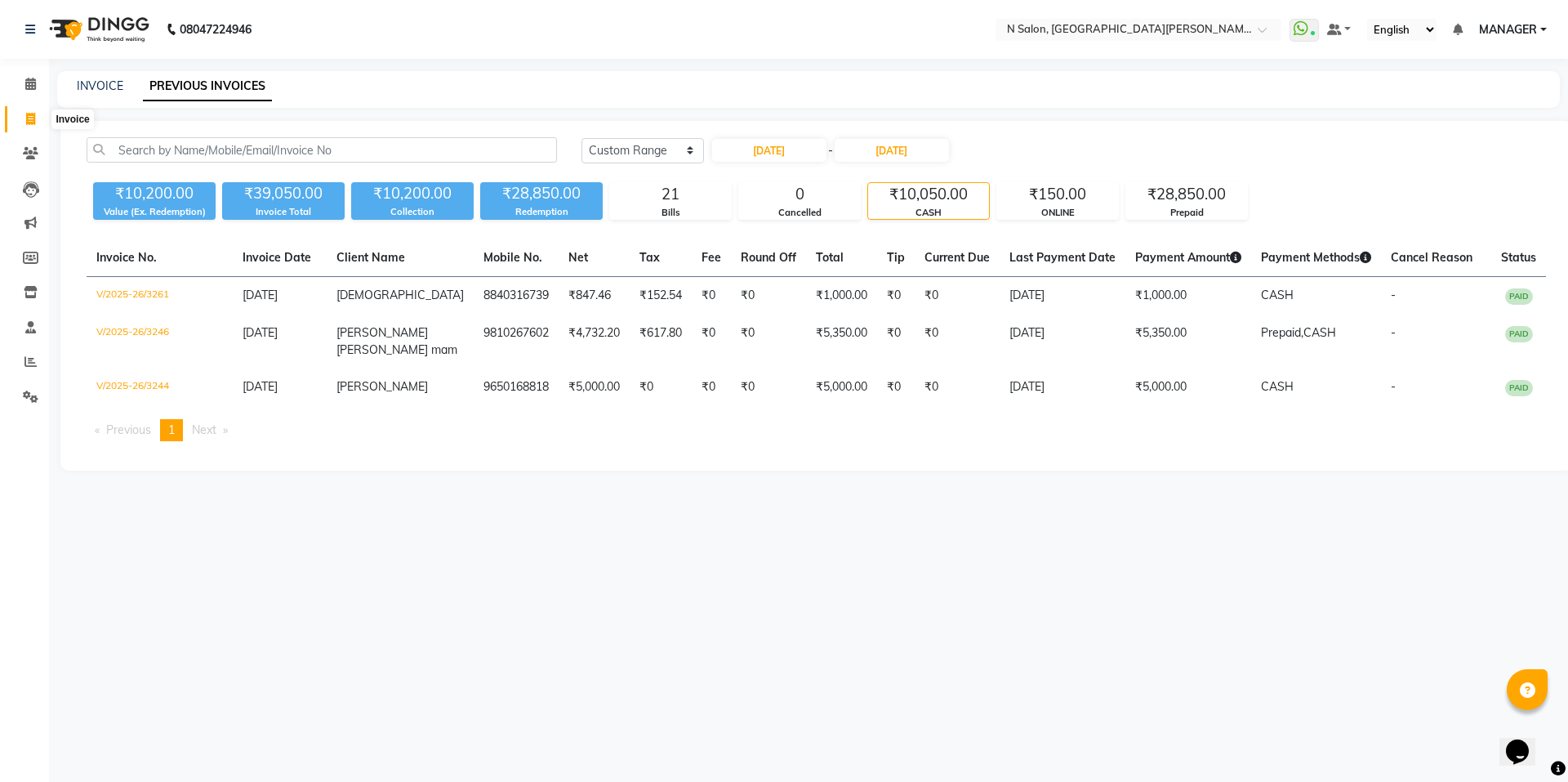
click at [18, 112] on span at bounding box center [30, 119] width 28 height 18
select select "service"
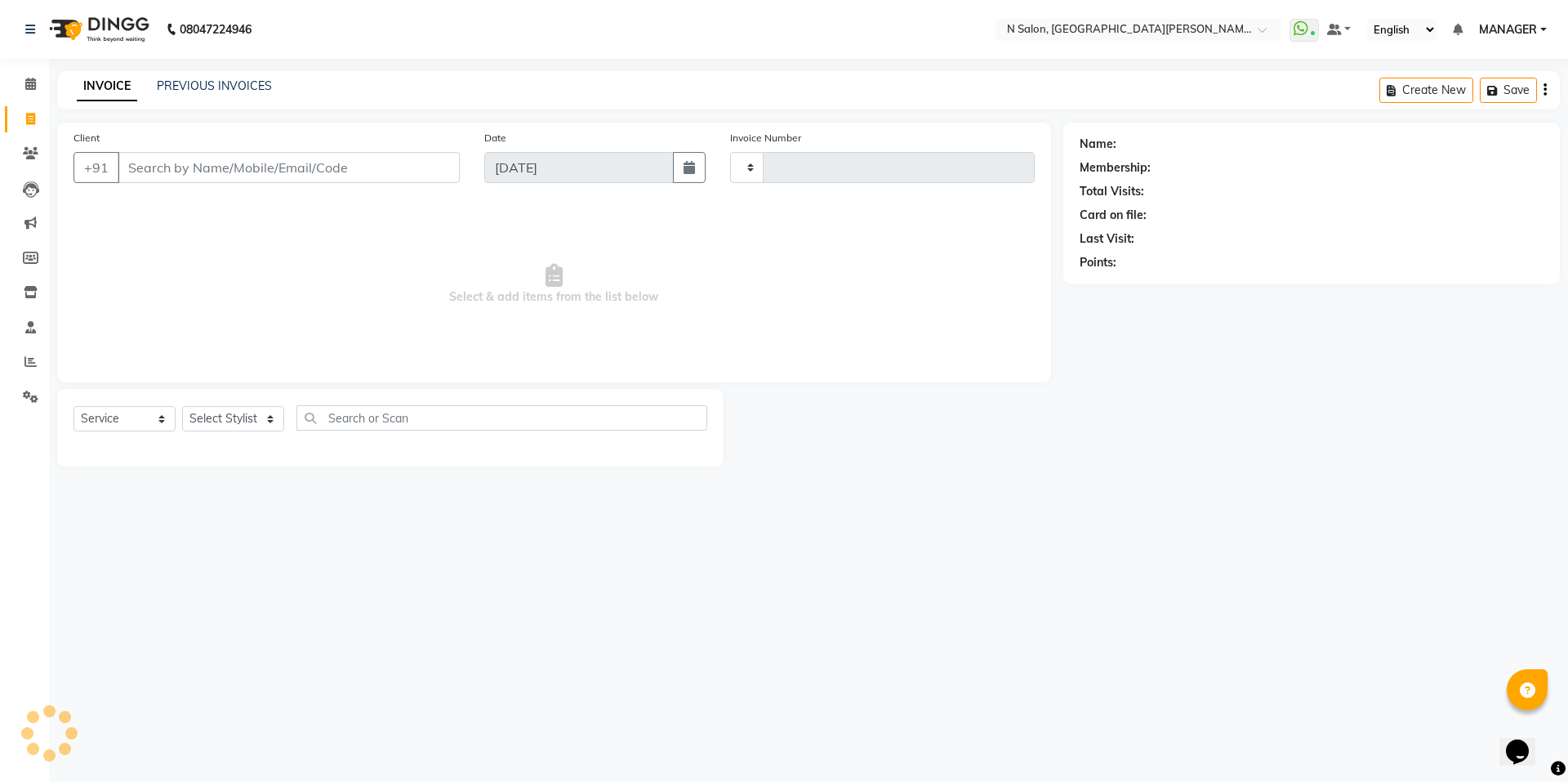
type input "3505"
select select "3472"
select select "P"
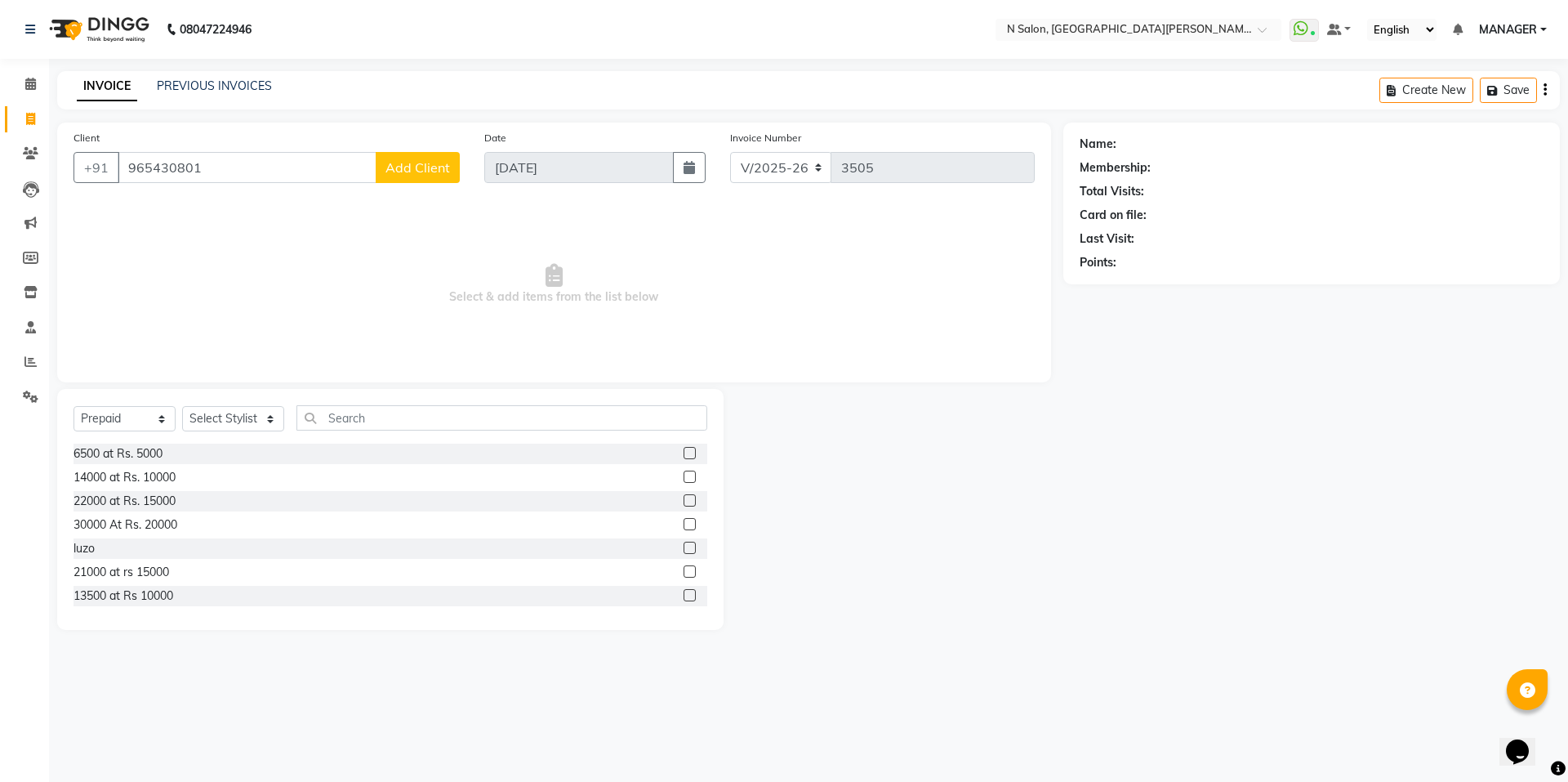
type input "965430801"
click at [418, 177] on button "Add Client" at bounding box center [418, 167] width 85 height 31
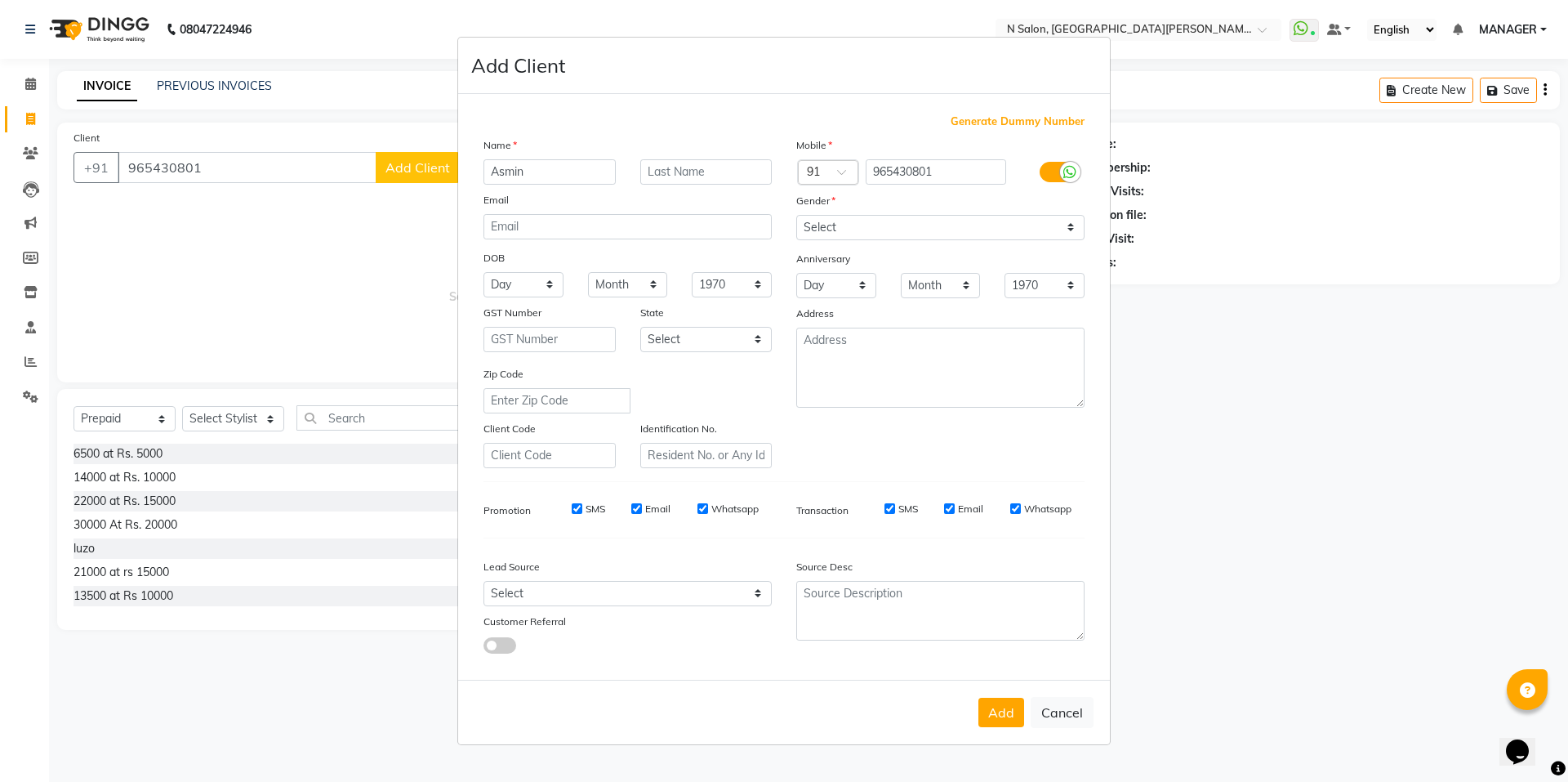
type input "Asmin"
click at [1062, 240] on div "Mobile Country Code × 91 965430801 Gender Select Male Female Other Prefer Not T…" at bounding box center [940, 301] width 312 height 332
click at [1041, 231] on select "Select Male Female Other Prefer Not To Say" at bounding box center [941, 228] width 289 height 26
select select "female"
click at [797, 215] on select "Select Male Female Other Prefer Not To Say" at bounding box center [941, 228] width 289 height 26
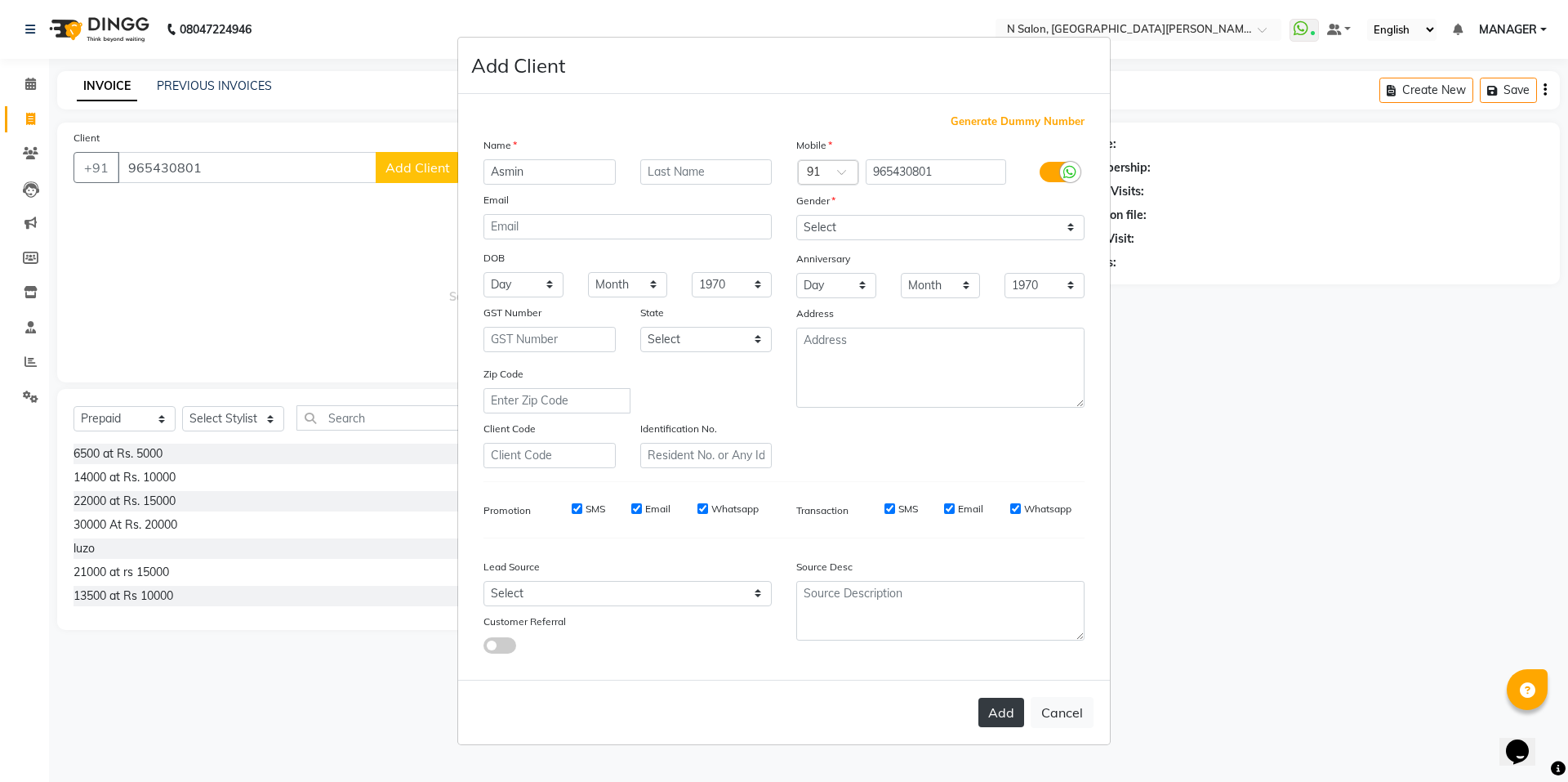
click at [1010, 715] on button "Add" at bounding box center [1002, 712] width 46 height 29
select select
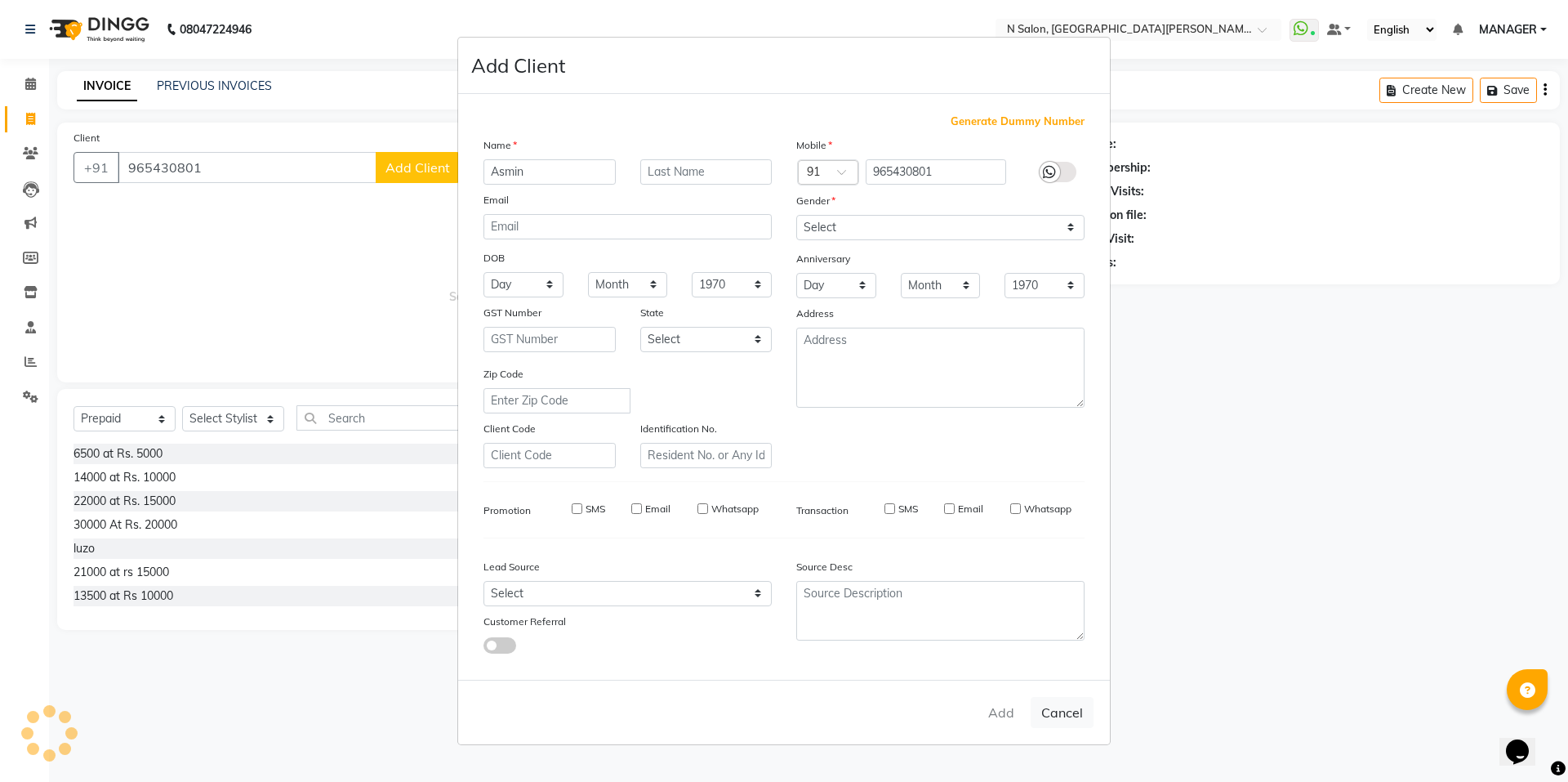
select select
checkbox input "false"
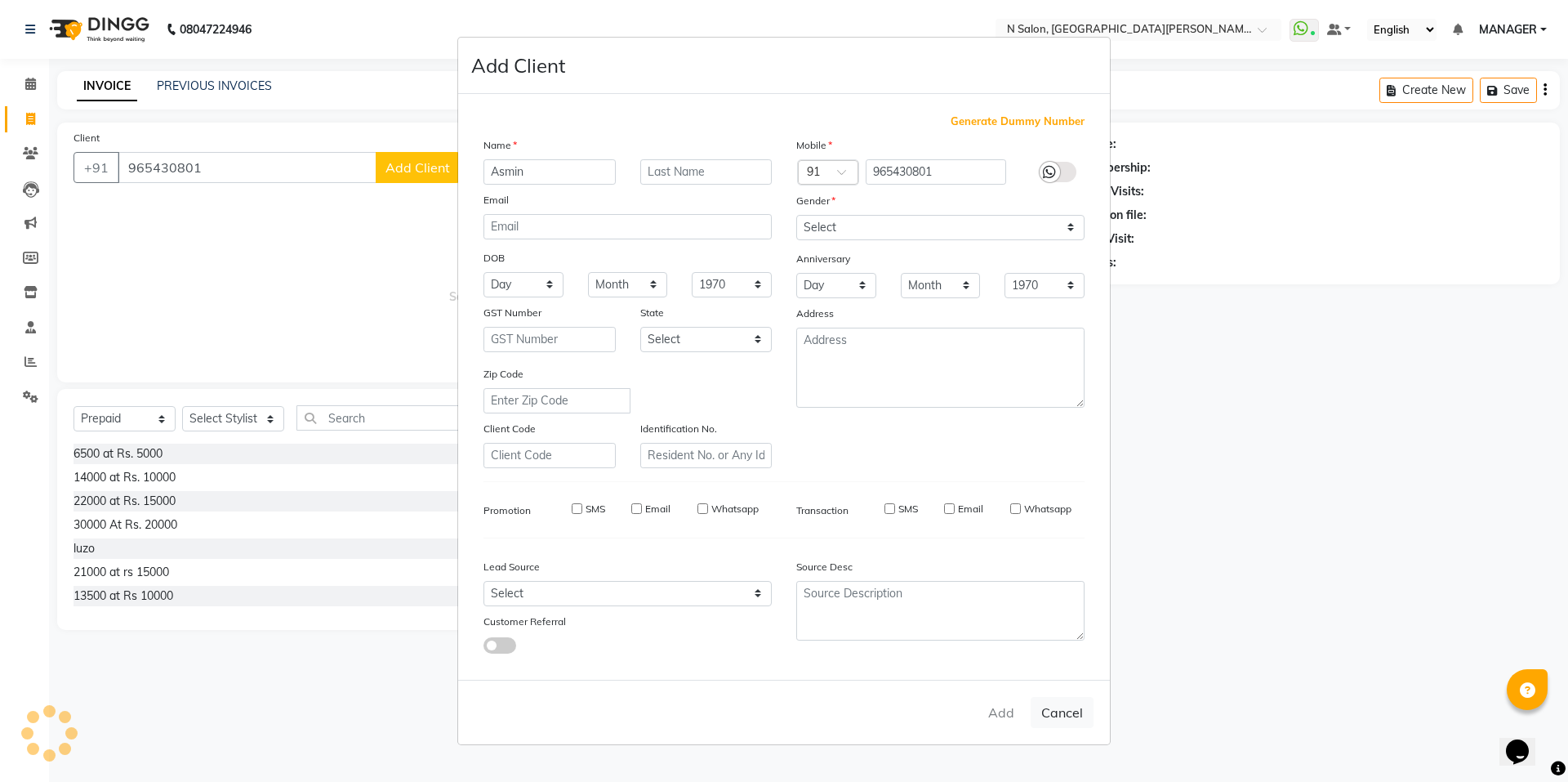
checkbox input "false"
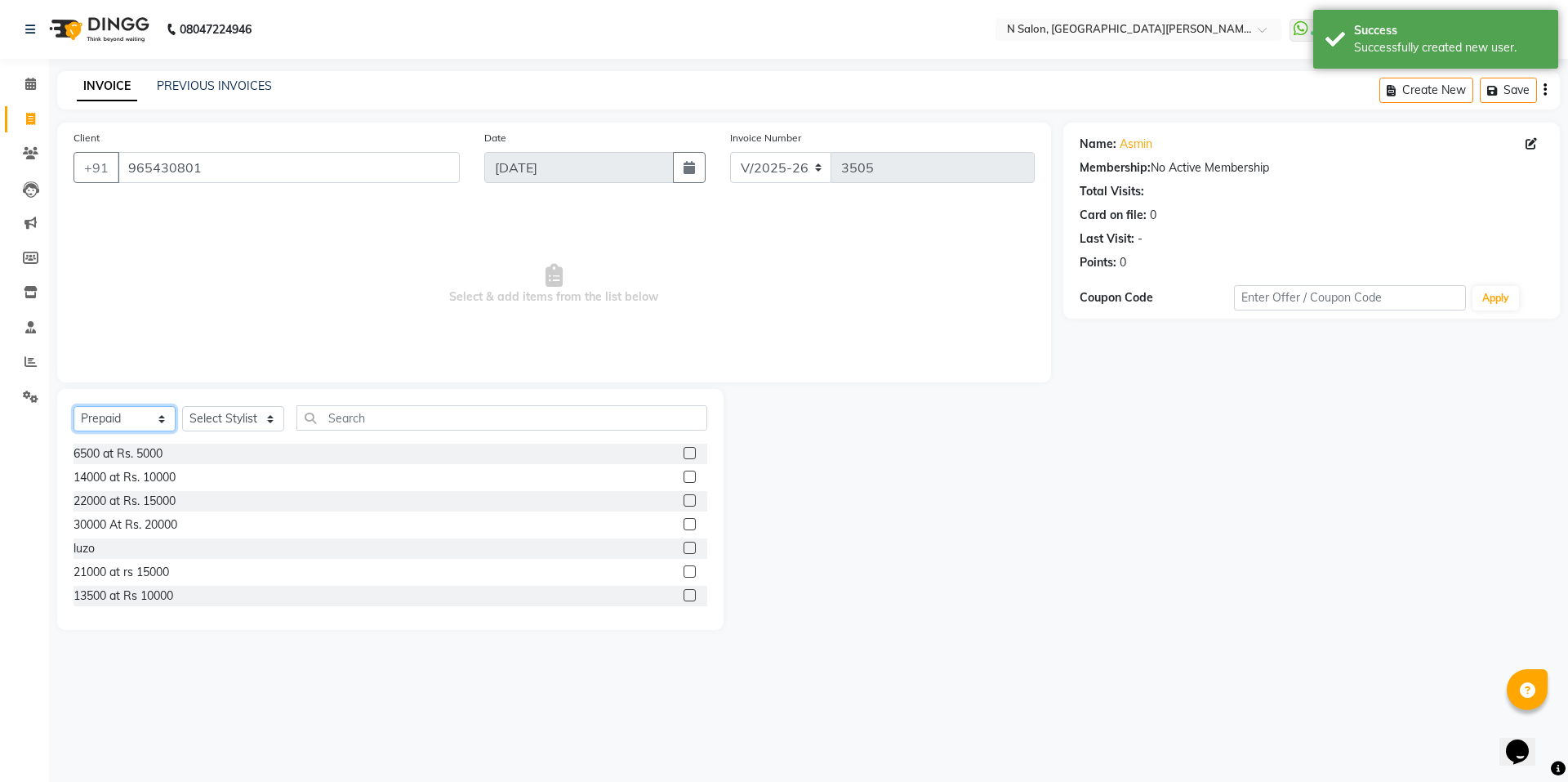
click at [135, 422] on select "Select Service Product Membership Package Voucher Prepaid Gift Card" at bounding box center [124, 419] width 102 height 26
select select "service"
click at [74, 406] on select "Select Service Product Membership Package Voucher Prepaid Gift Card" at bounding box center [124, 419] width 102 height 26
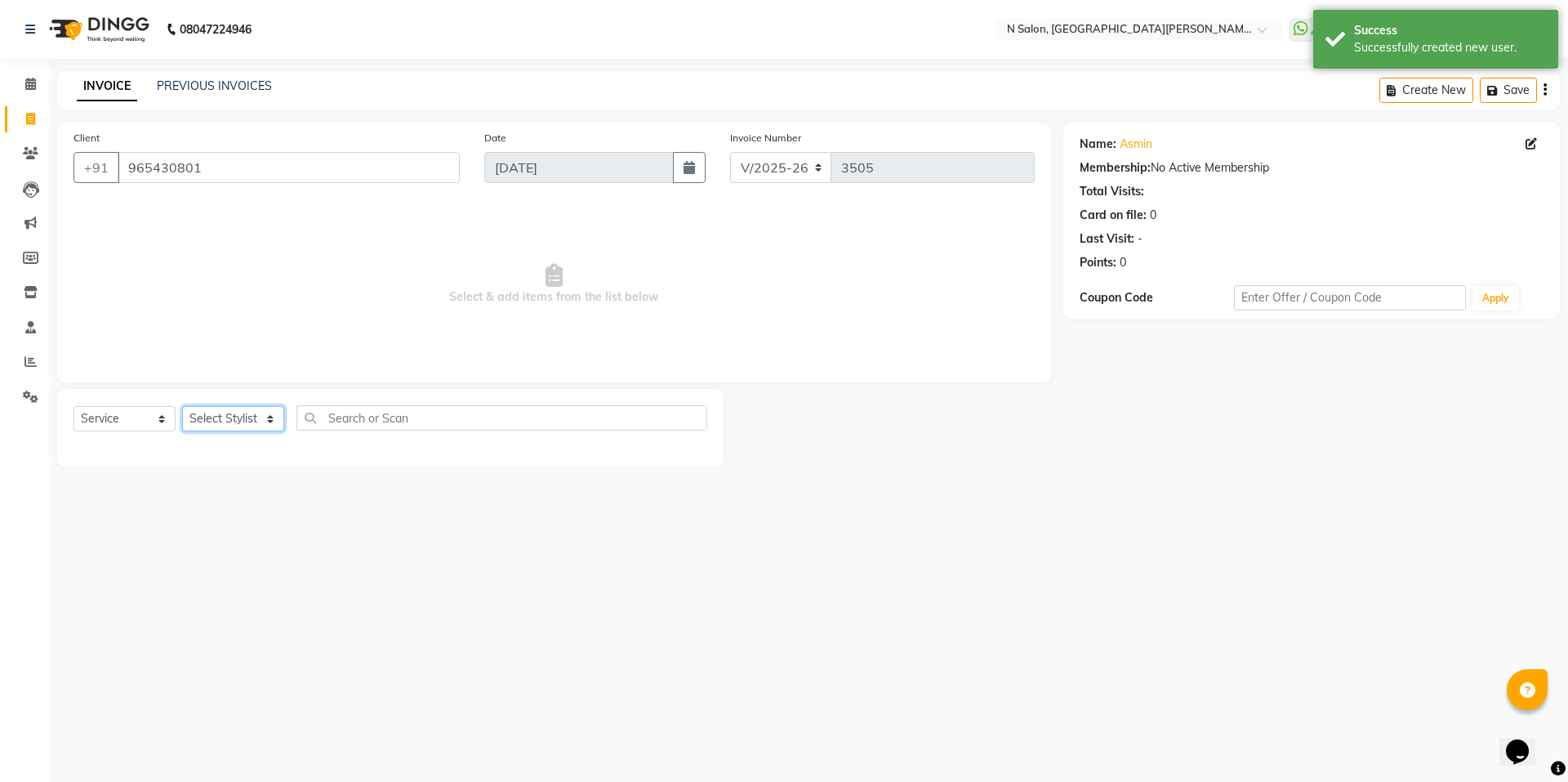
click at [198, 422] on select "Select Stylist Anju AZEEM disha Faiz Faizal MANAGER MD..... Pradeep Rahul Sir S…" at bounding box center [233, 419] width 102 height 26
select select "15668"
click at [182, 406] on select "Select Stylist Anju AZEEM disha Faiz Faizal MANAGER MD..... Pradeep Rahul Sir S…" at bounding box center [233, 419] width 102 height 26
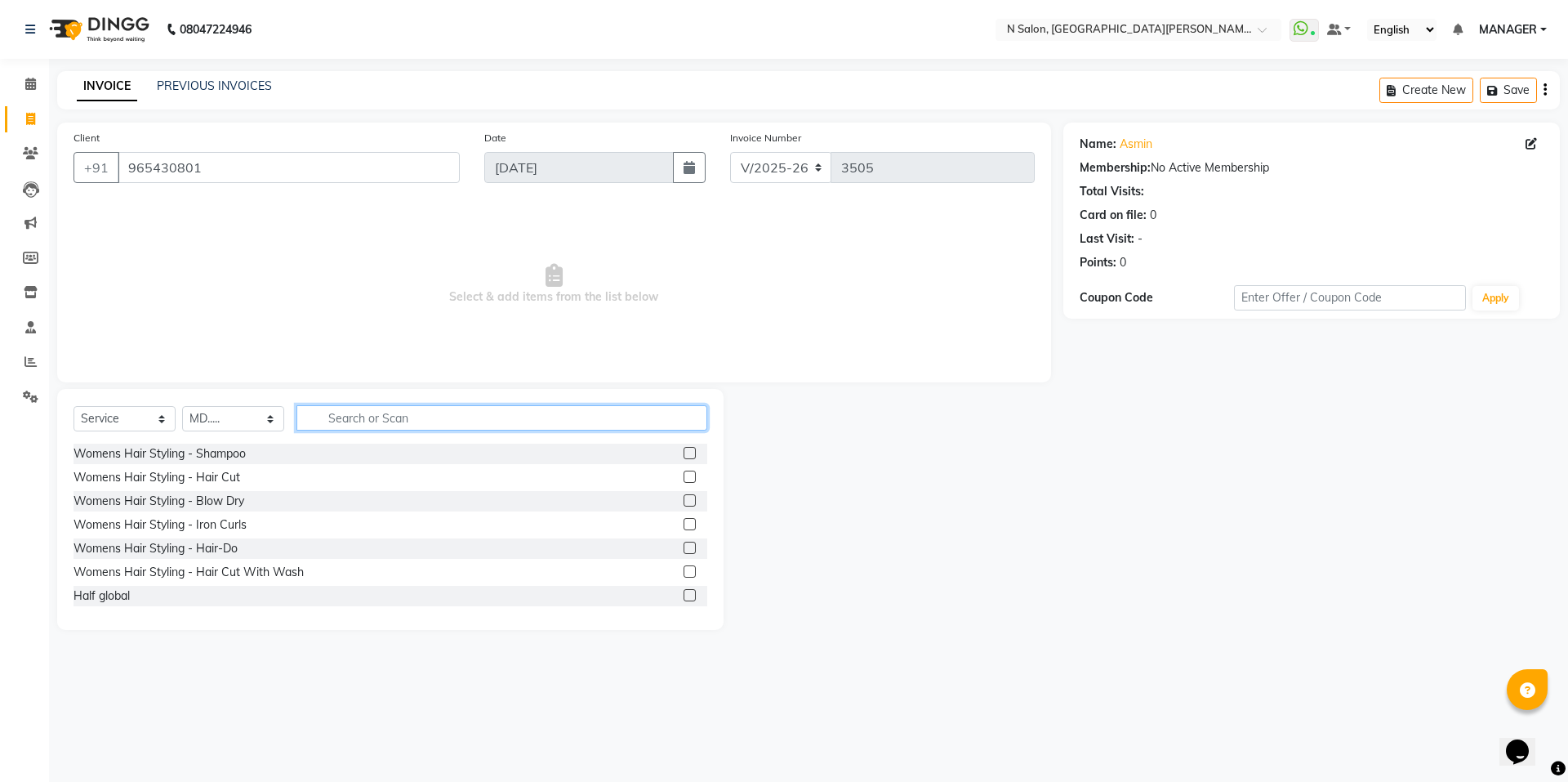
click at [410, 422] on input "text" at bounding box center [502, 418] width 411 height 26
type input "nor"
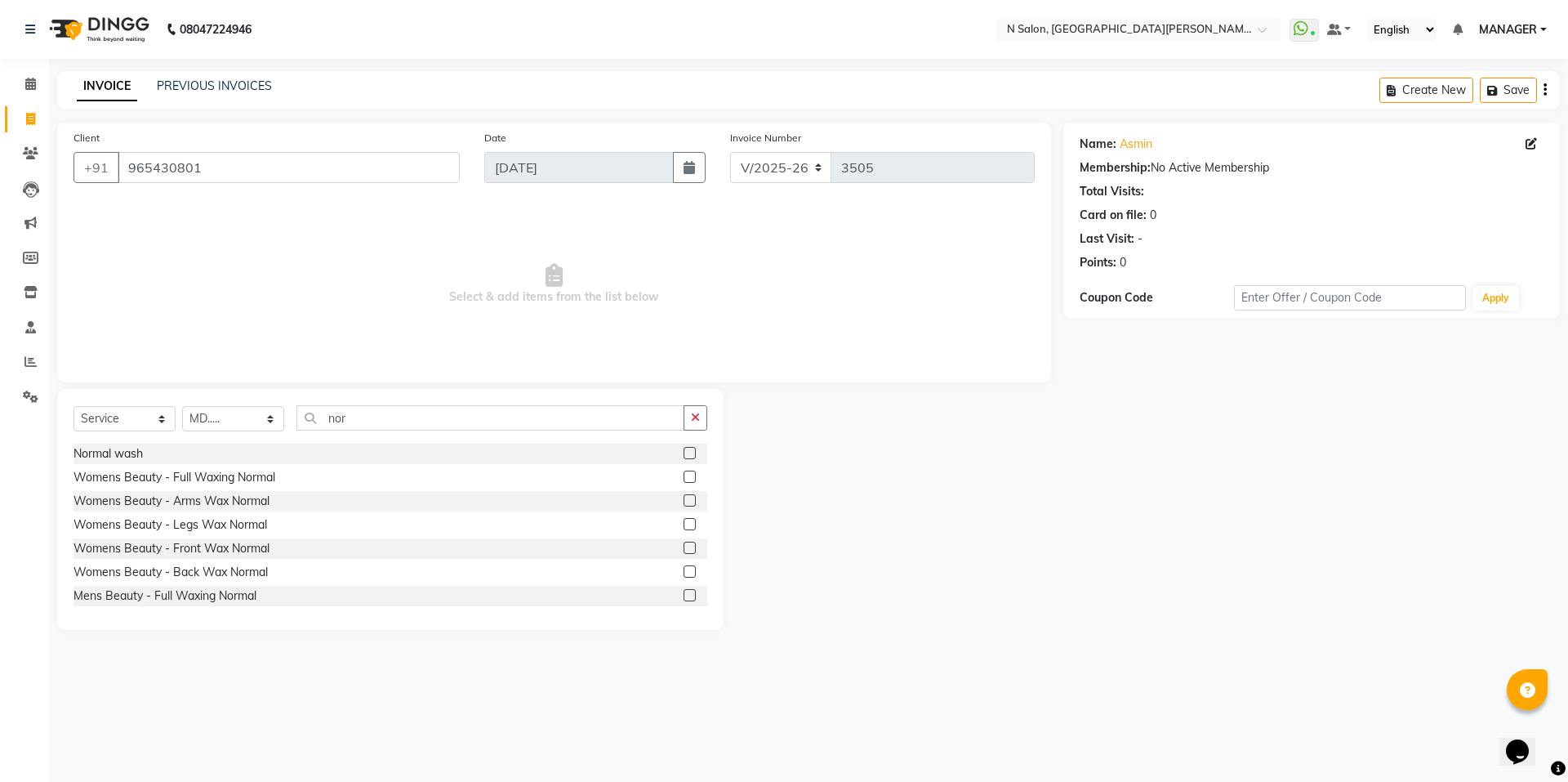
click at [684, 449] on label at bounding box center [689, 452] width 12 height 12
click at [684, 449] on input "checkbox" at bounding box center [689, 454] width 11 height 11
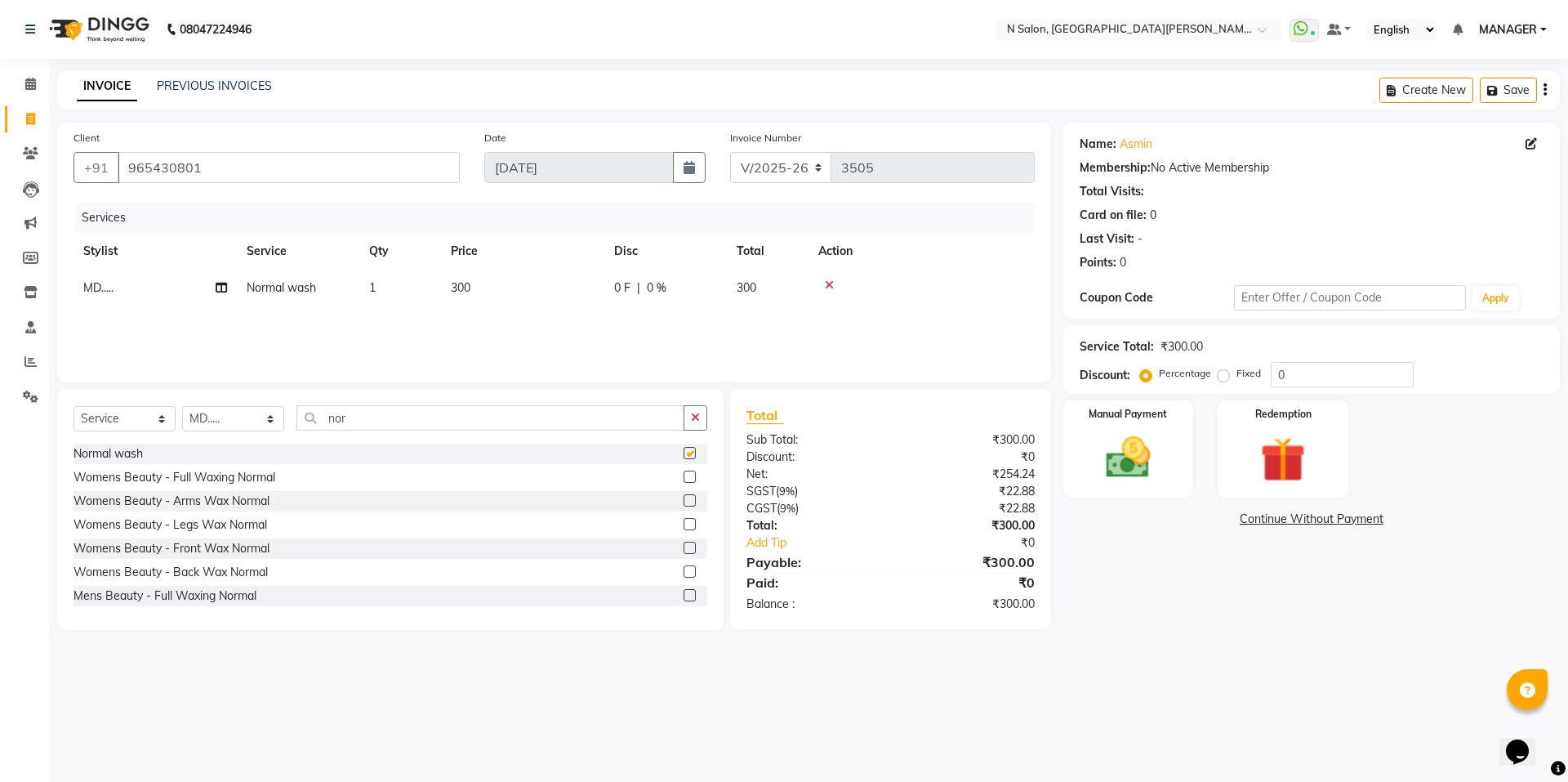
checkbox input "false"
click at [1103, 473] on img at bounding box center [1129, 457] width 76 height 54
click at [1222, 517] on span "ONLINE" at bounding box center [1203, 519] width 42 height 18
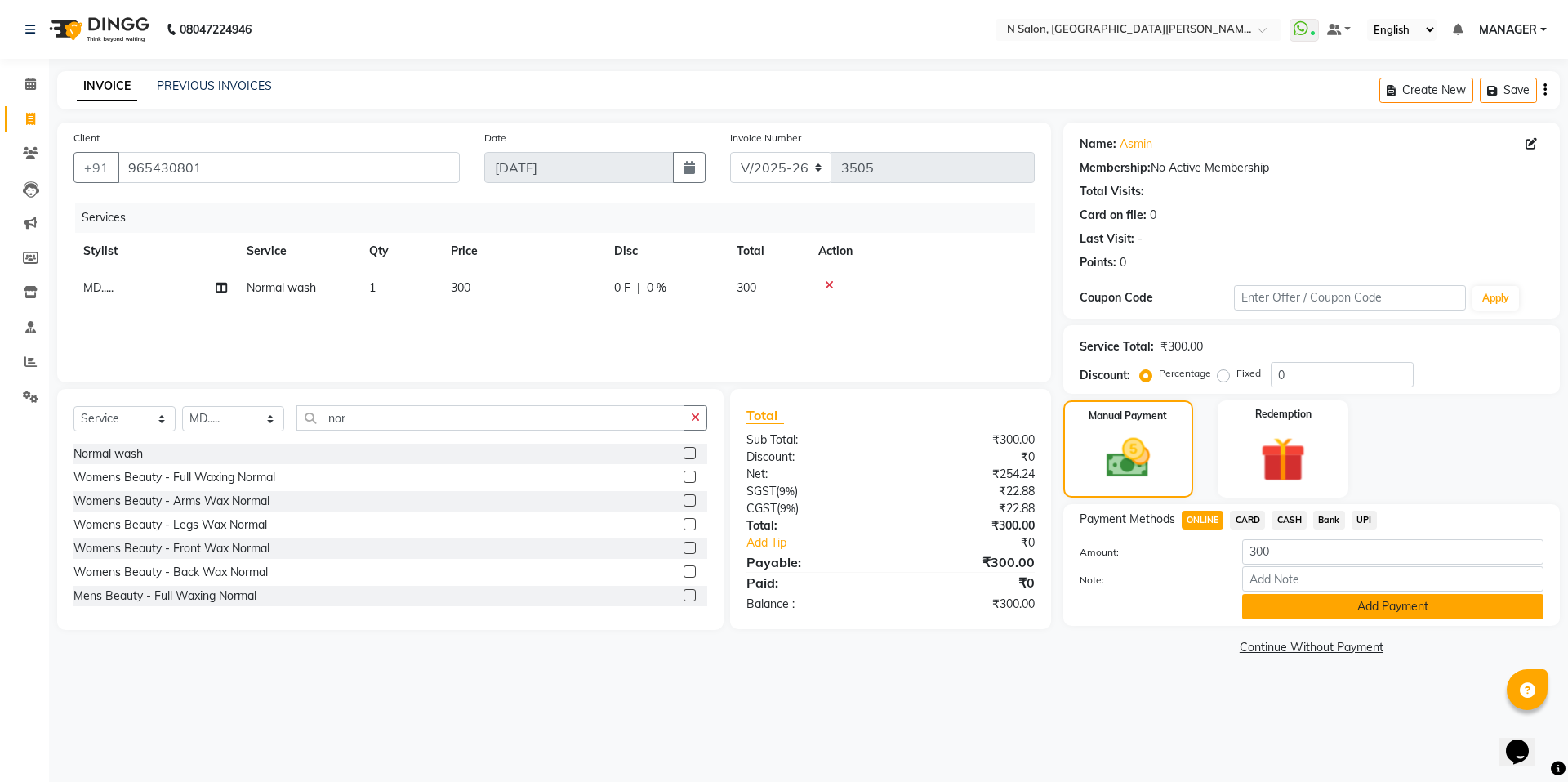
click at [1277, 603] on button "Add Payment" at bounding box center [1393, 606] width 301 height 26
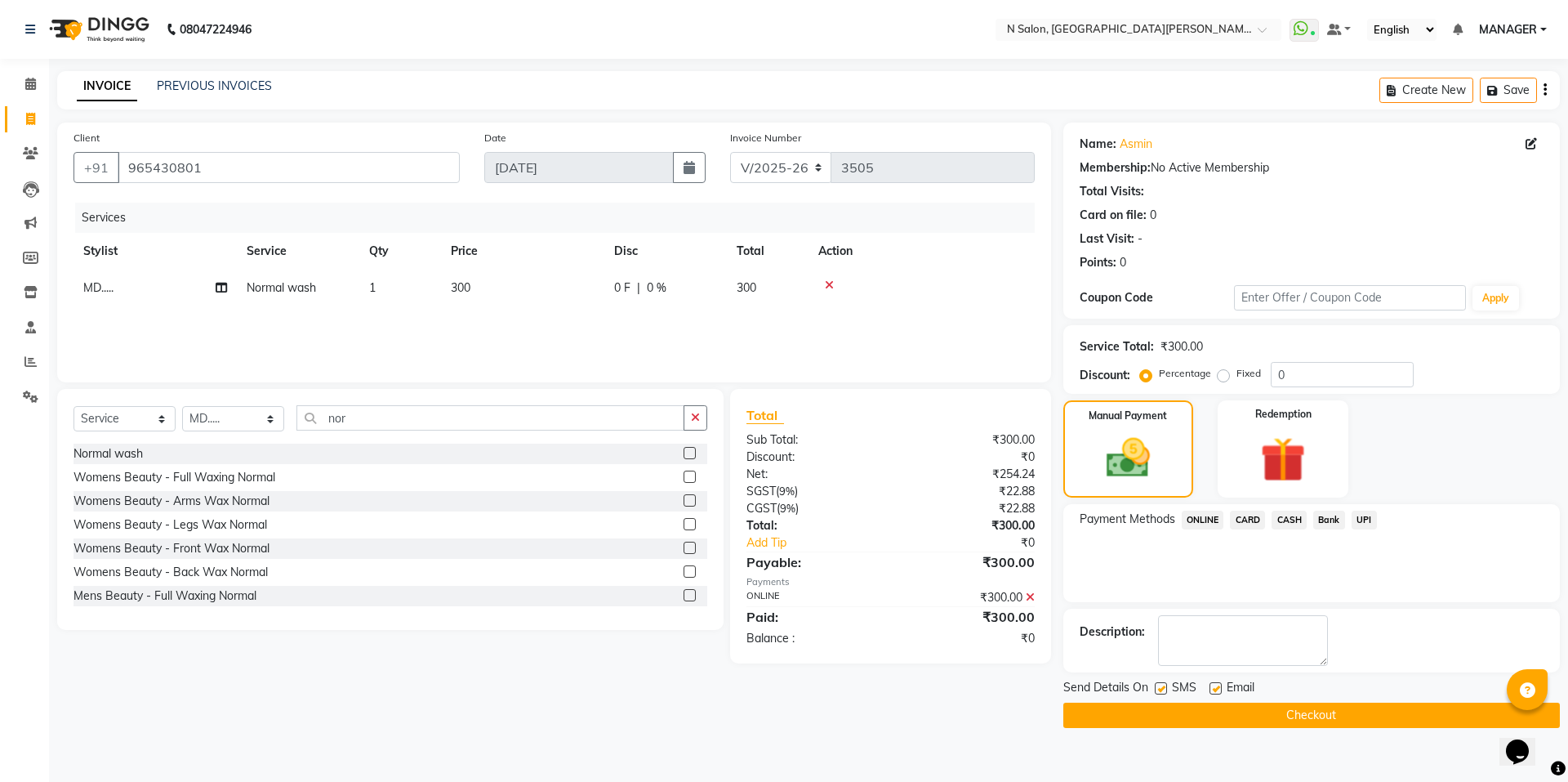
click at [1270, 728] on main "INVOICE PREVIOUS INVOICES Create New Save Client +91 965430801 Date 01-09-2025 …" at bounding box center [808, 411] width 1519 height 681
click at [1270, 722] on button "Checkout" at bounding box center [1312, 715] width 496 height 26
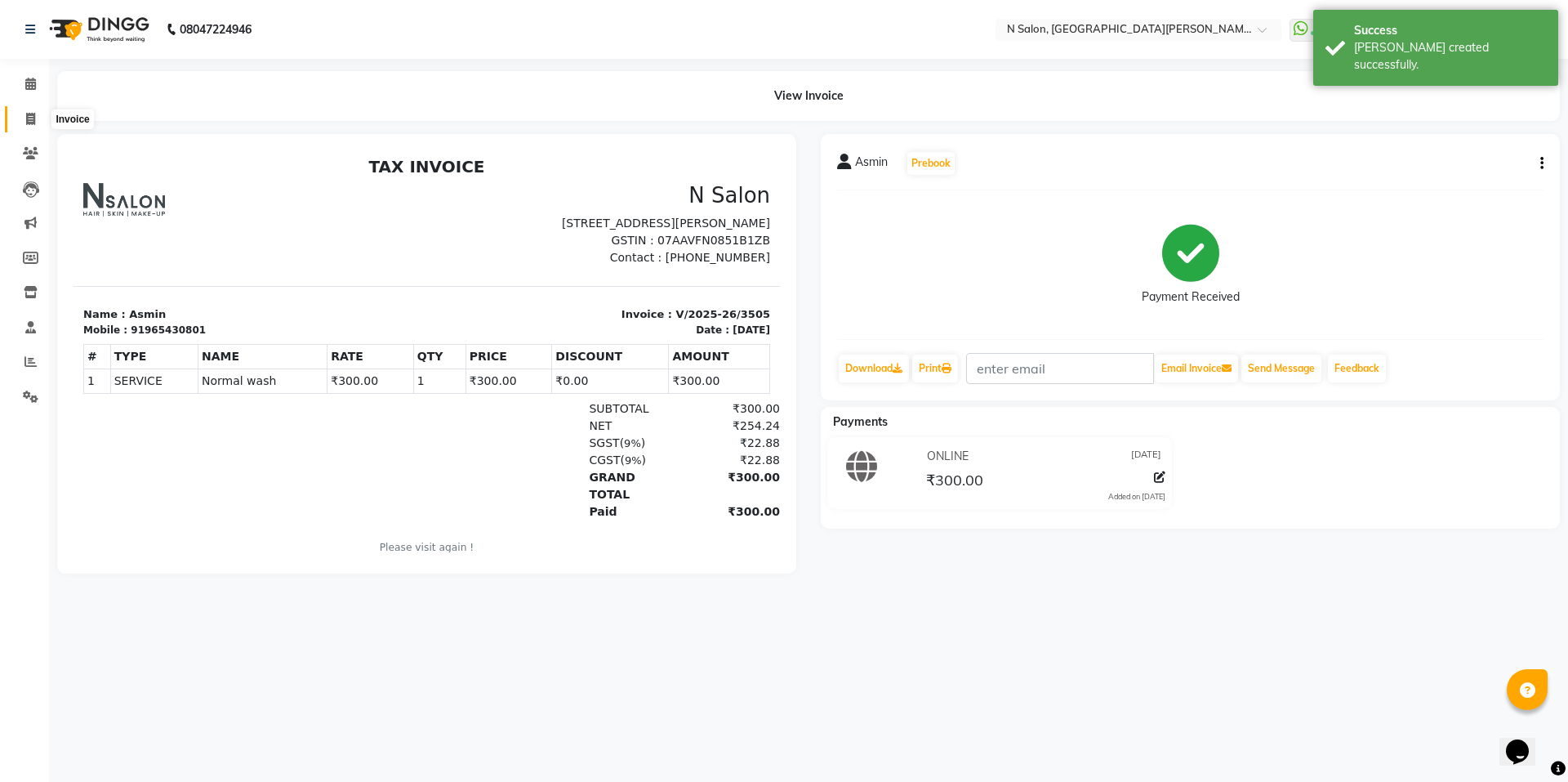
click at [18, 114] on span at bounding box center [30, 119] width 28 height 18
select select "3472"
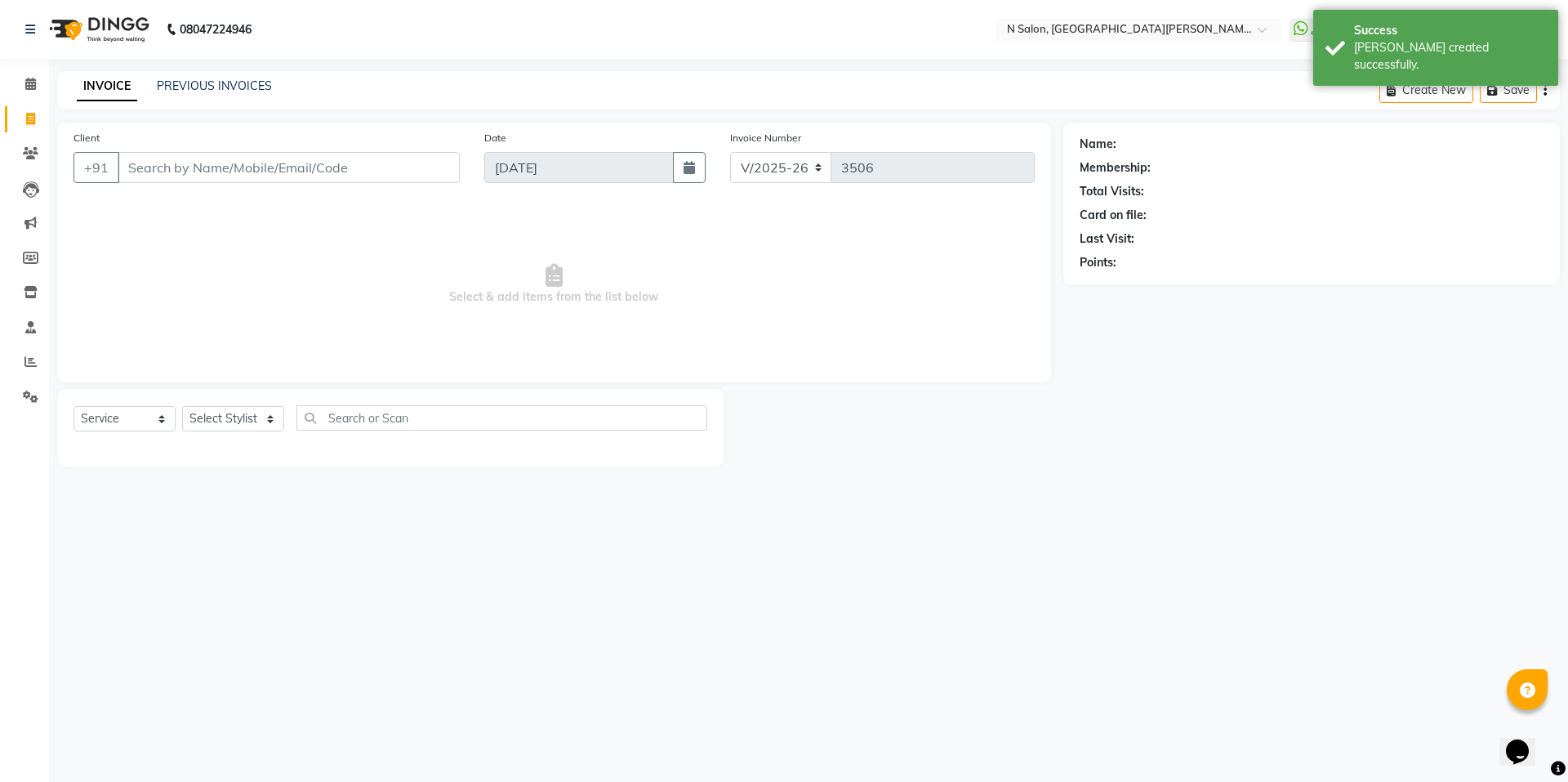
select select "P"
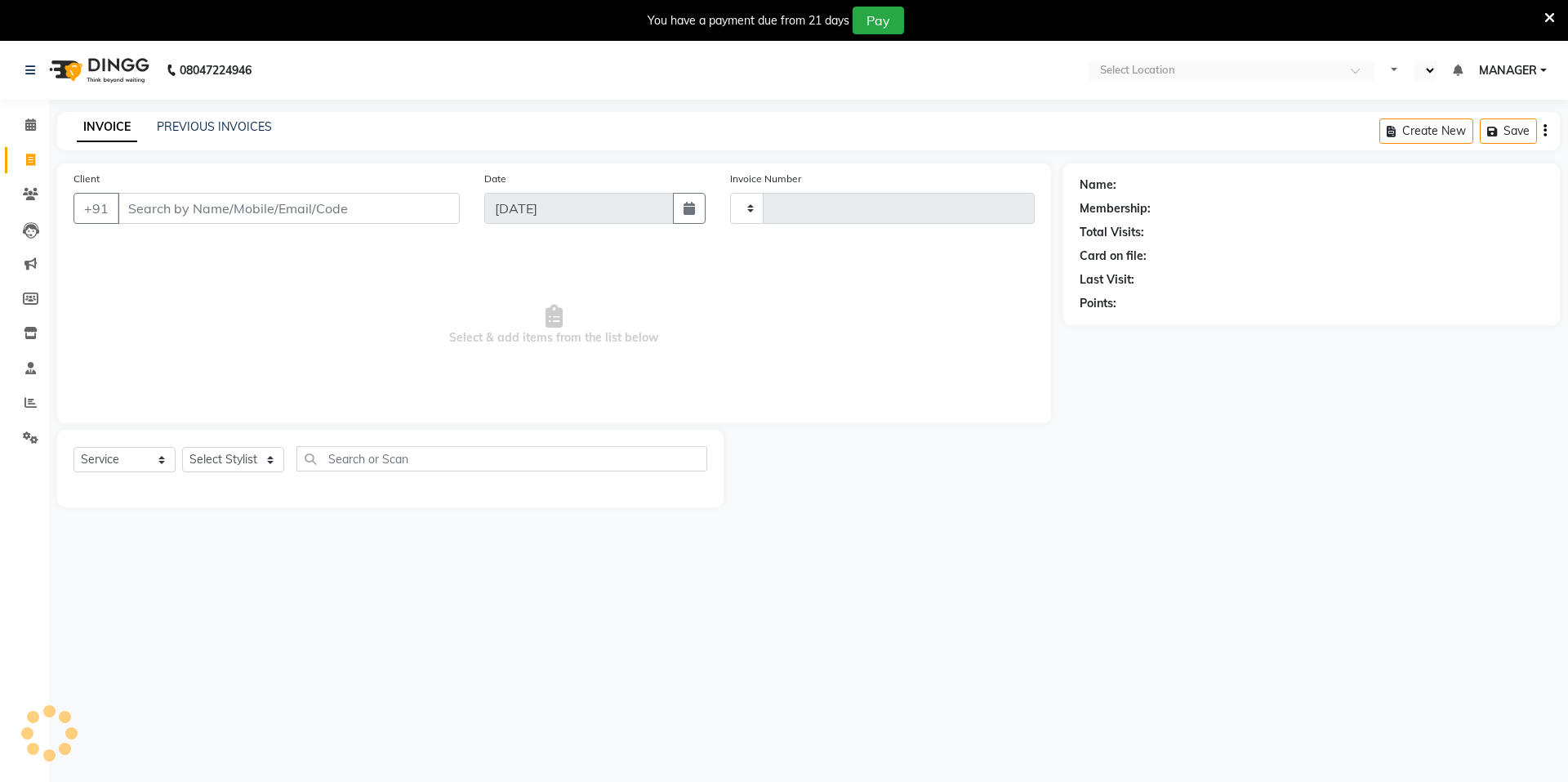
select select "service"
select select "en"
select select "3472"
type input "3505"
select select "P"
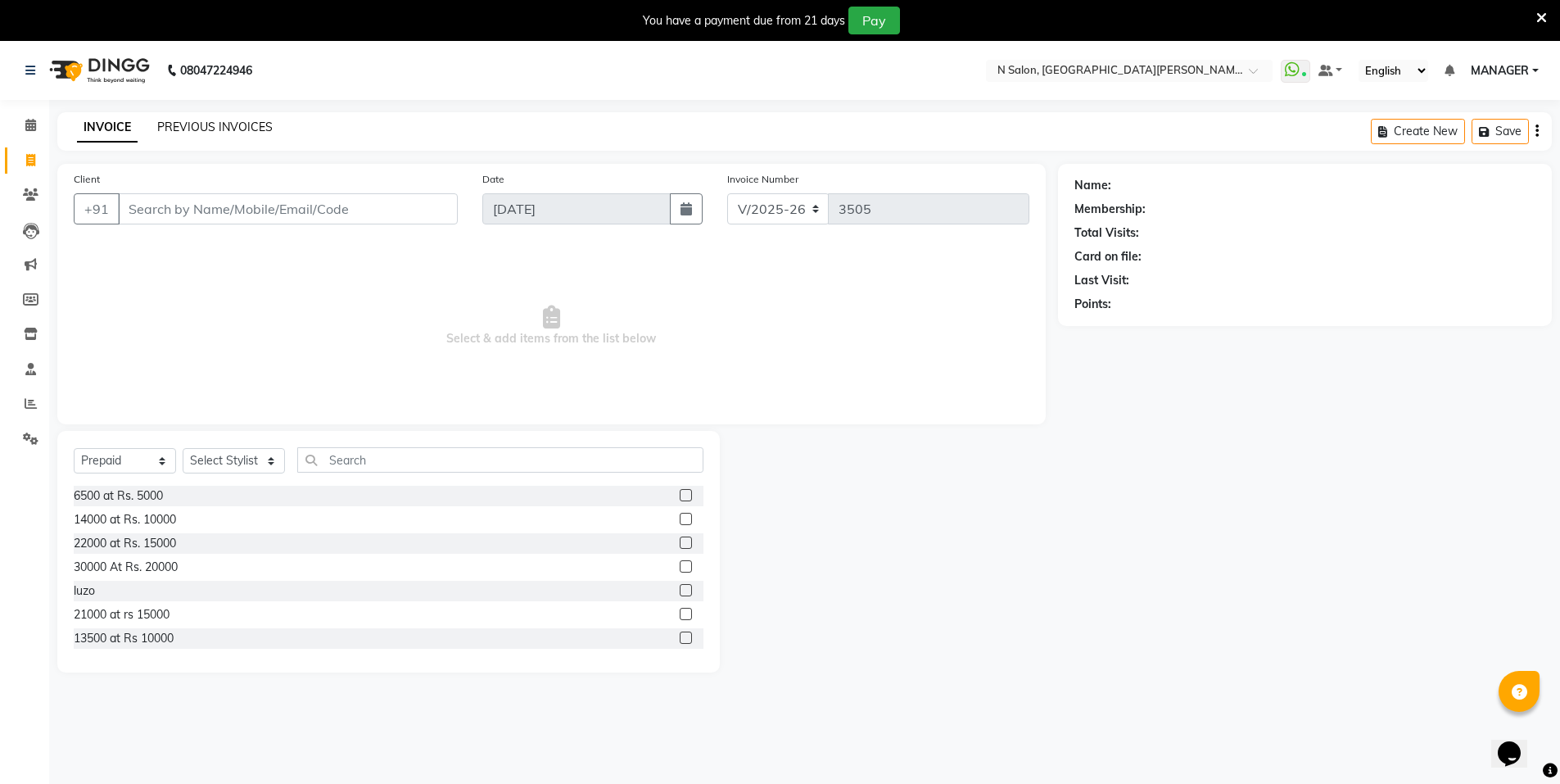
click at [240, 122] on link "PREVIOUS INVOICES" at bounding box center [215, 127] width 115 height 15
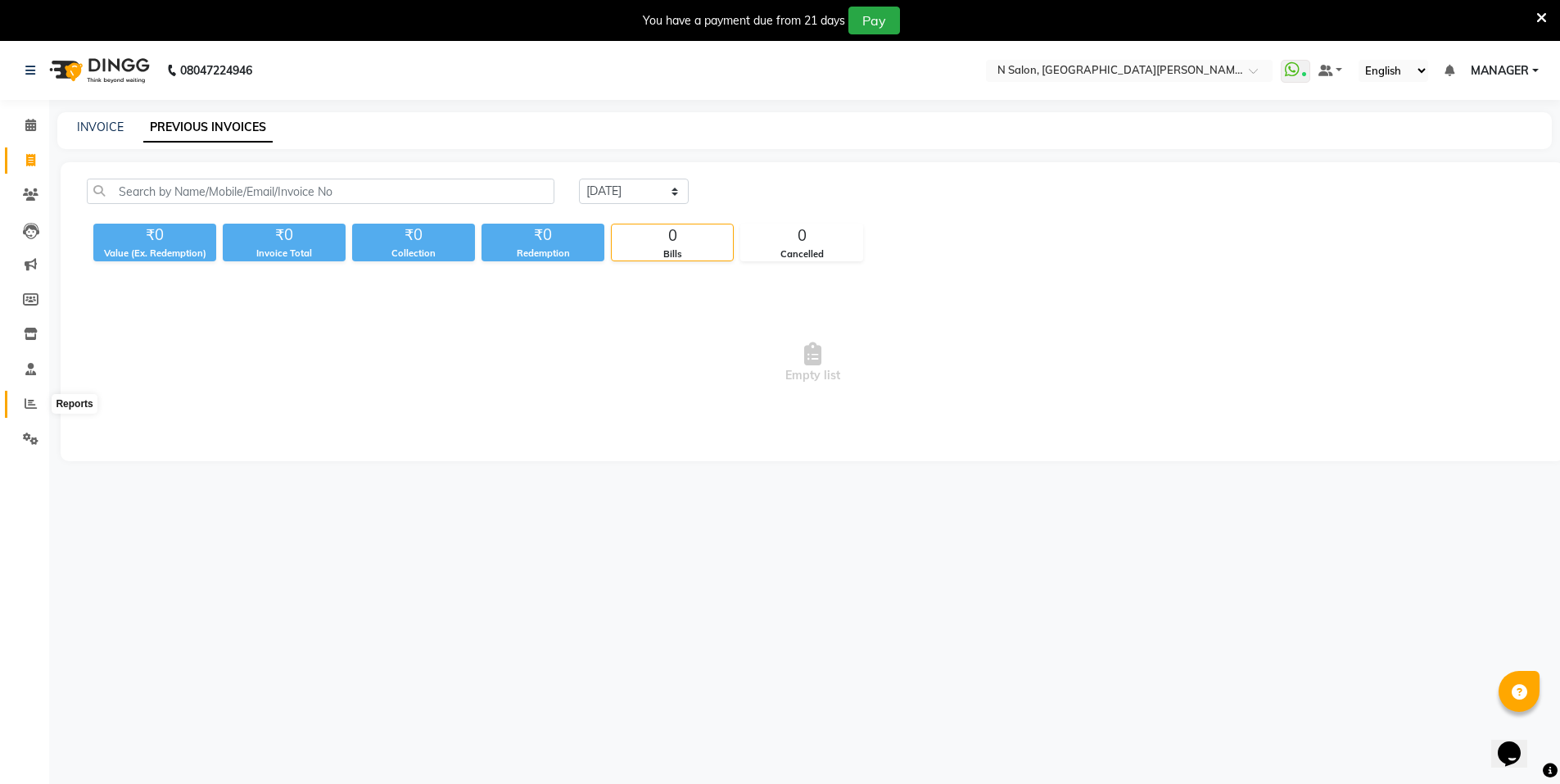
click at [20, 408] on span at bounding box center [30, 404] width 29 height 18
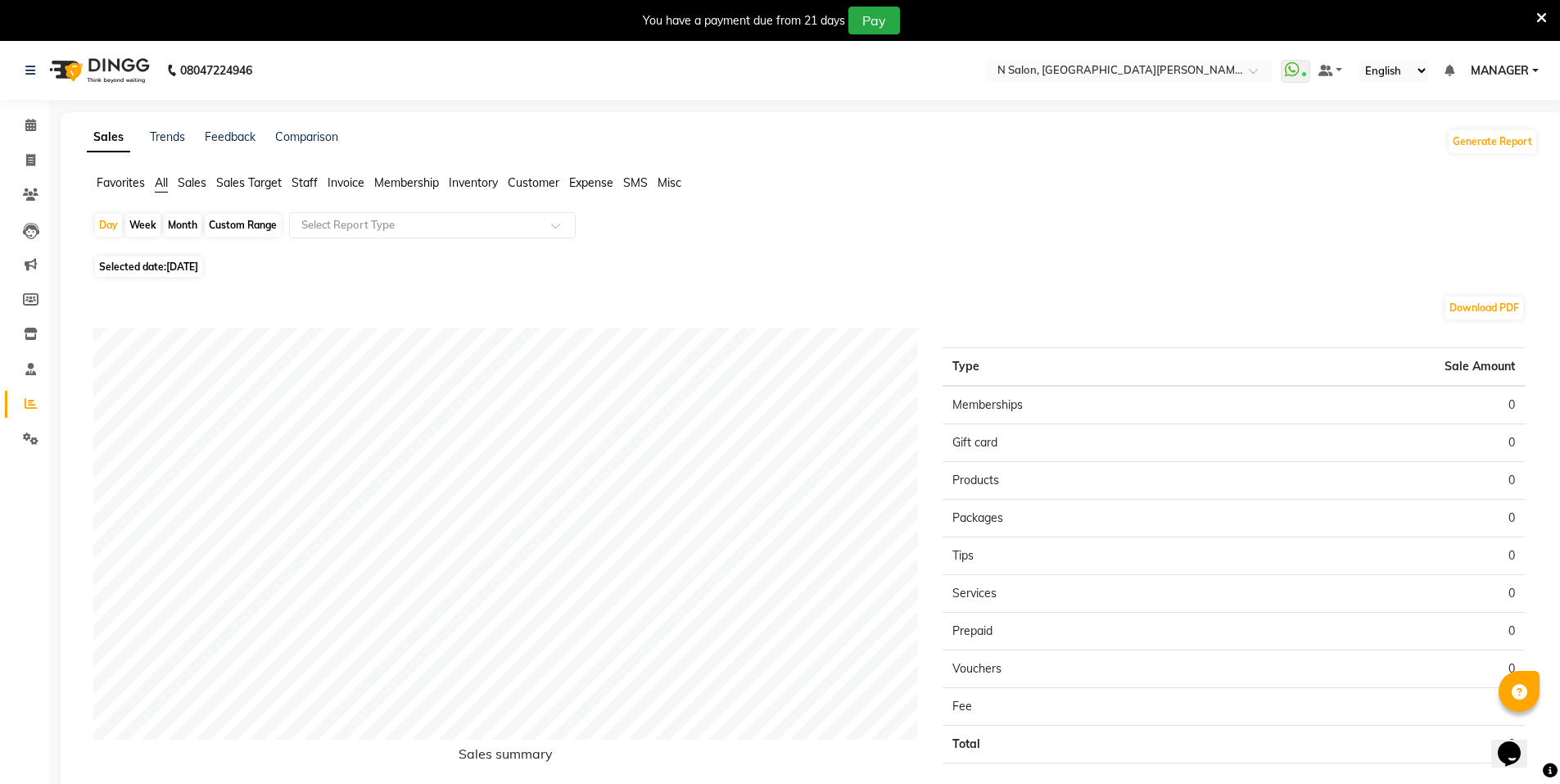
click at [340, 181] on span "Invoice" at bounding box center [346, 182] width 37 height 15
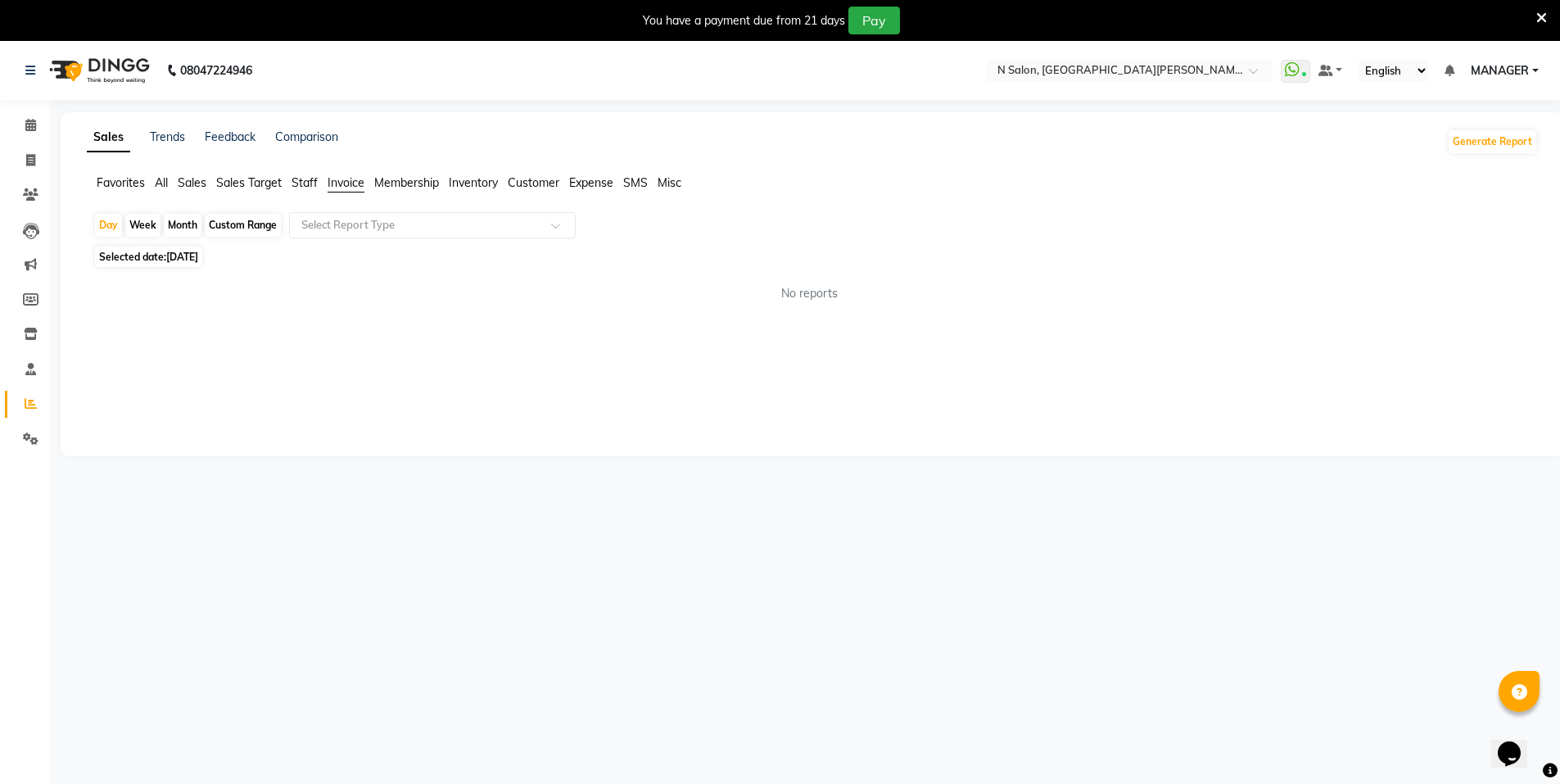
click at [309, 182] on span "Staff" at bounding box center [304, 182] width 26 height 15
click at [175, 222] on div "Month" at bounding box center [182, 225] width 38 height 23
select select "9"
select select "2025"
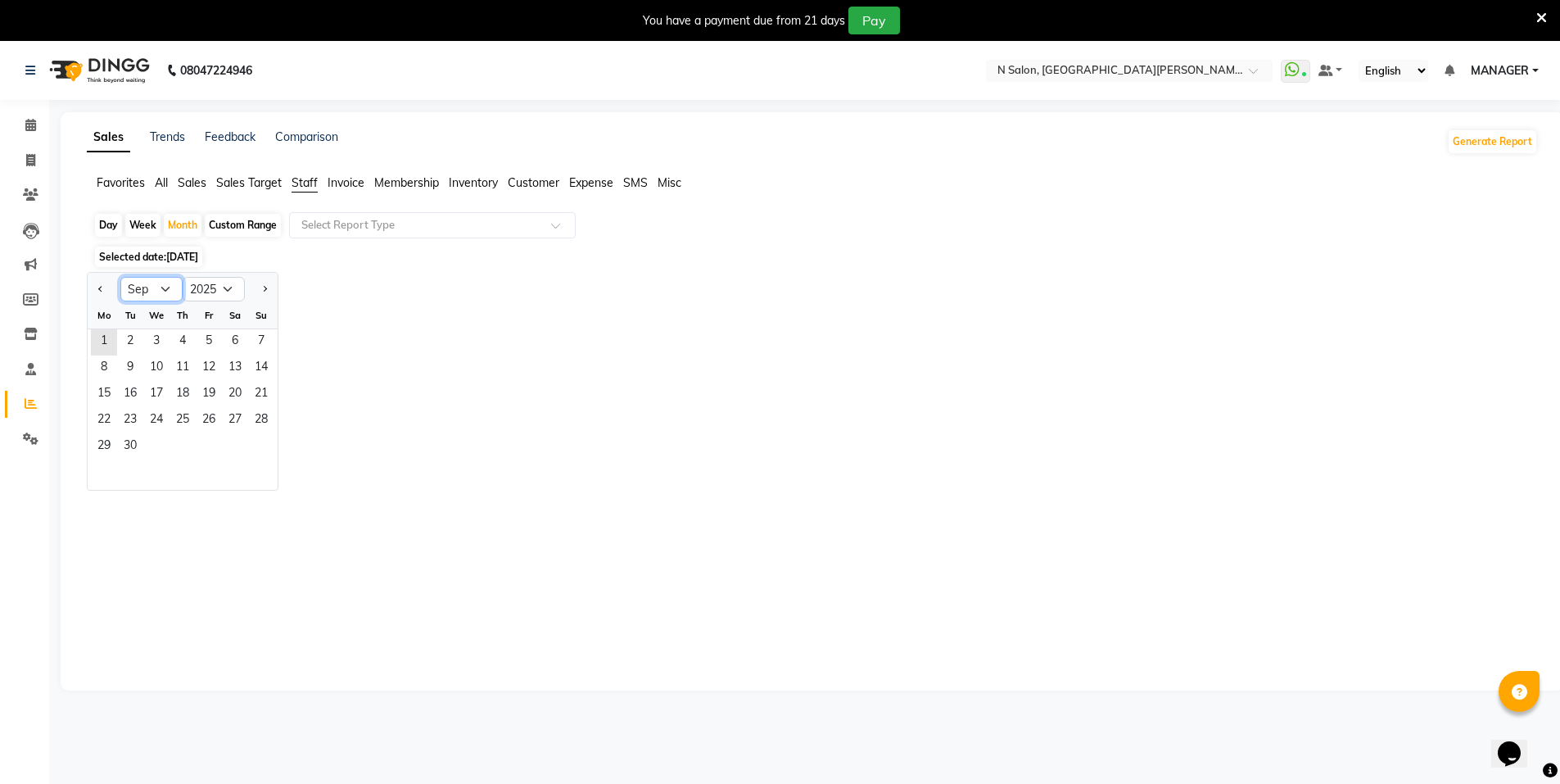
click at [173, 277] on select "Jan Feb Mar Apr May Jun Jul Aug Sep Oct Nov Dec" at bounding box center [152, 288] width 63 height 25
select select "8"
click at [121, 276] on select "Jan Feb Mar Apr May Jun Jul Aug Sep Oct Nov Dec" at bounding box center [152, 288] width 63 height 25
click at [217, 343] on span "1" at bounding box center [208, 342] width 26 height 26
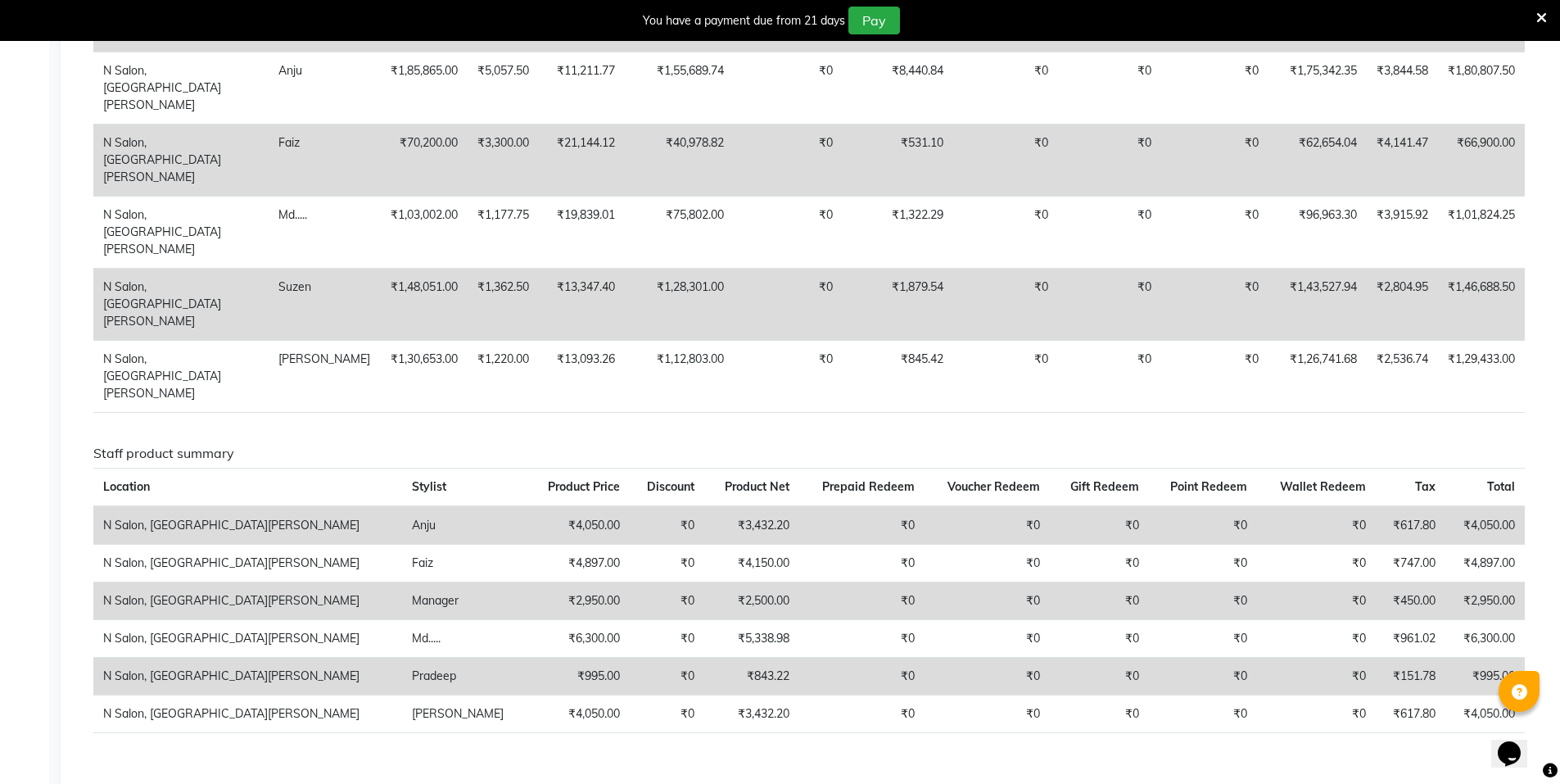
scroll to position [1474, 0]
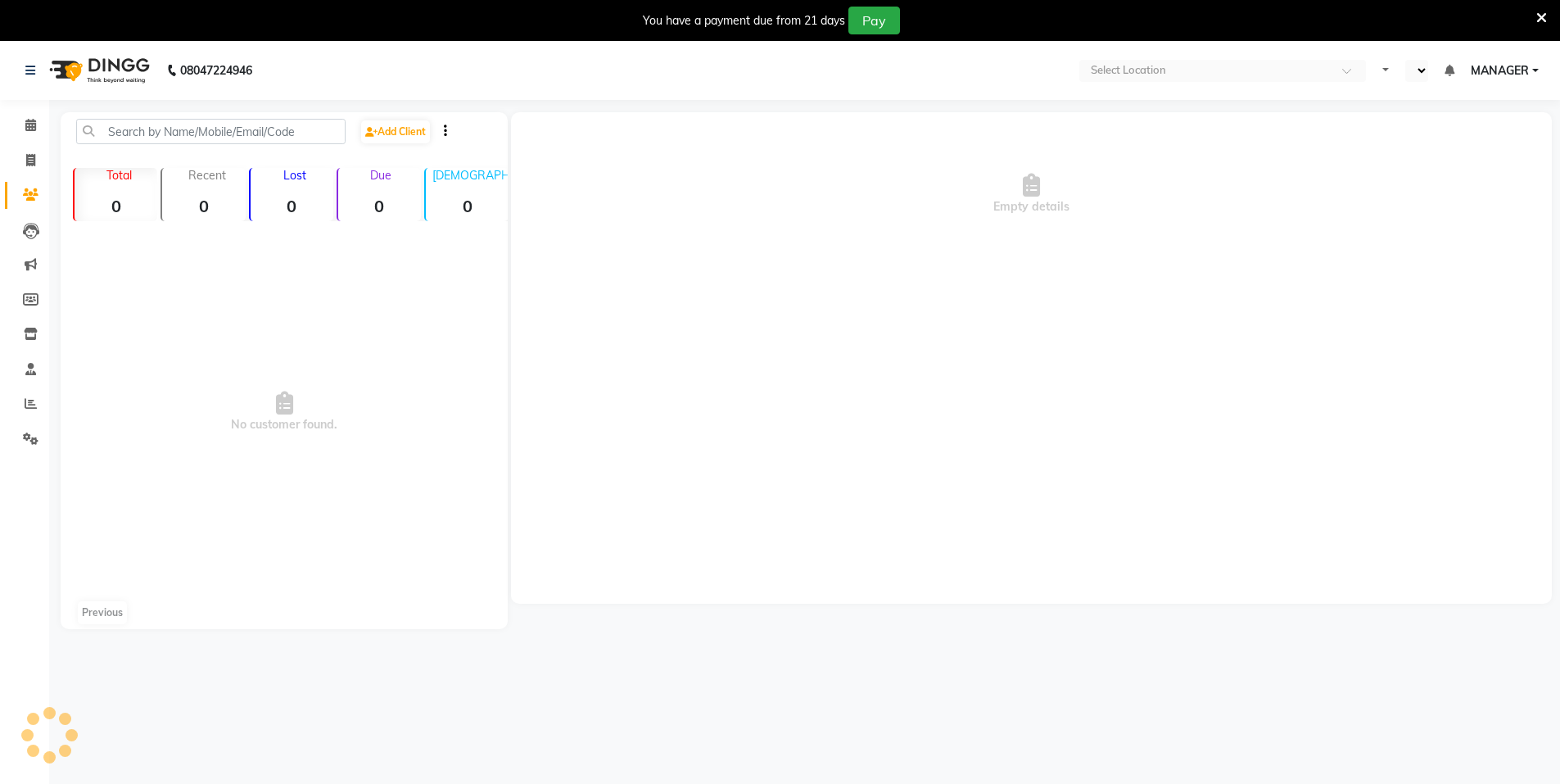
select select "en"
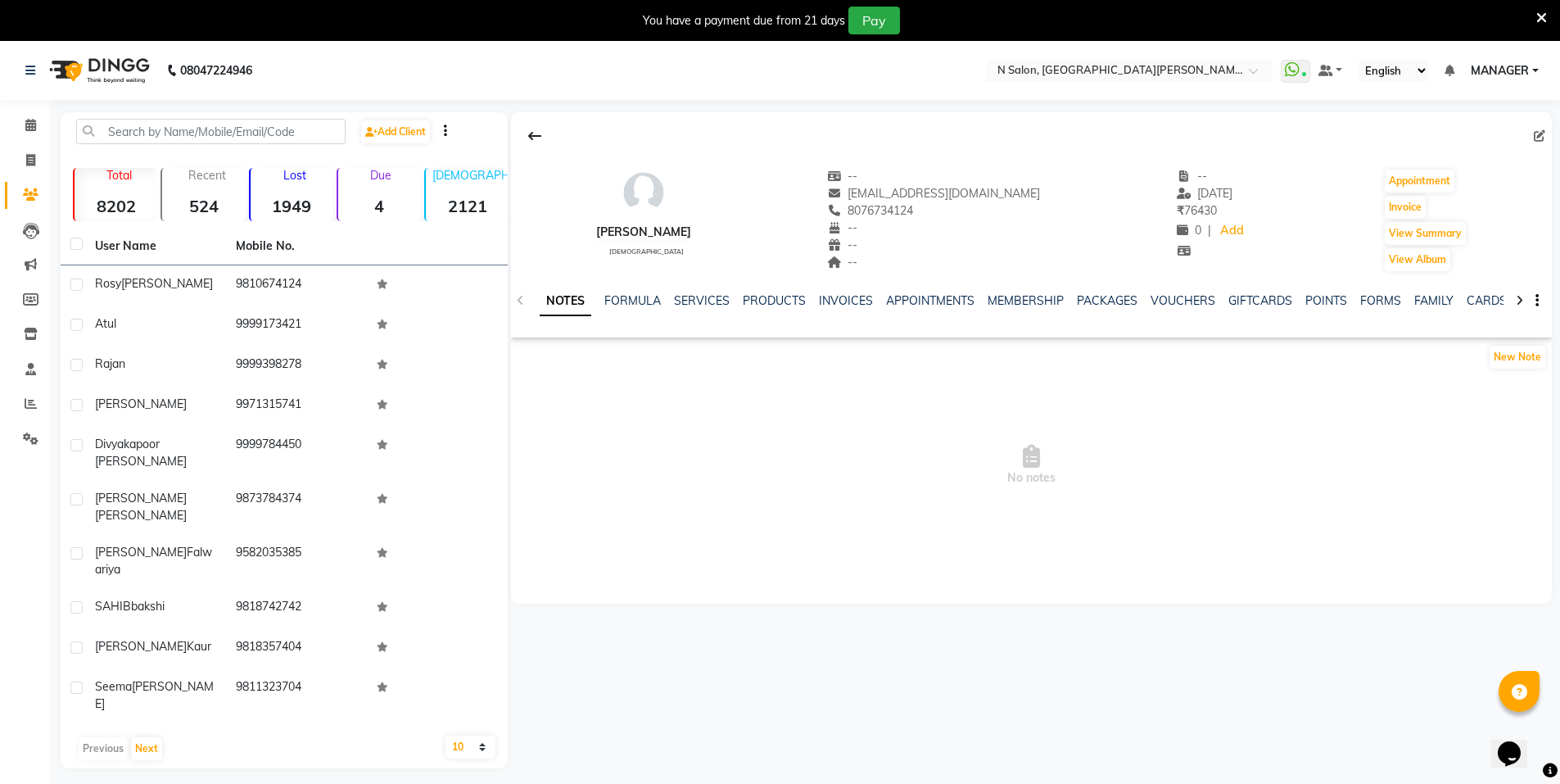
click at [831, 290] on div "NOTES FORMULA SERVICES PRODUCTS INVOICES APPOINTMENTS MEMBERSHIP PACKAGES VOUCH…" at bounding box center [1032, 300] width 1041 height 56
click at [828, 301] on link "INVOICES" at bounding box center [846, 300] width 54 height 15
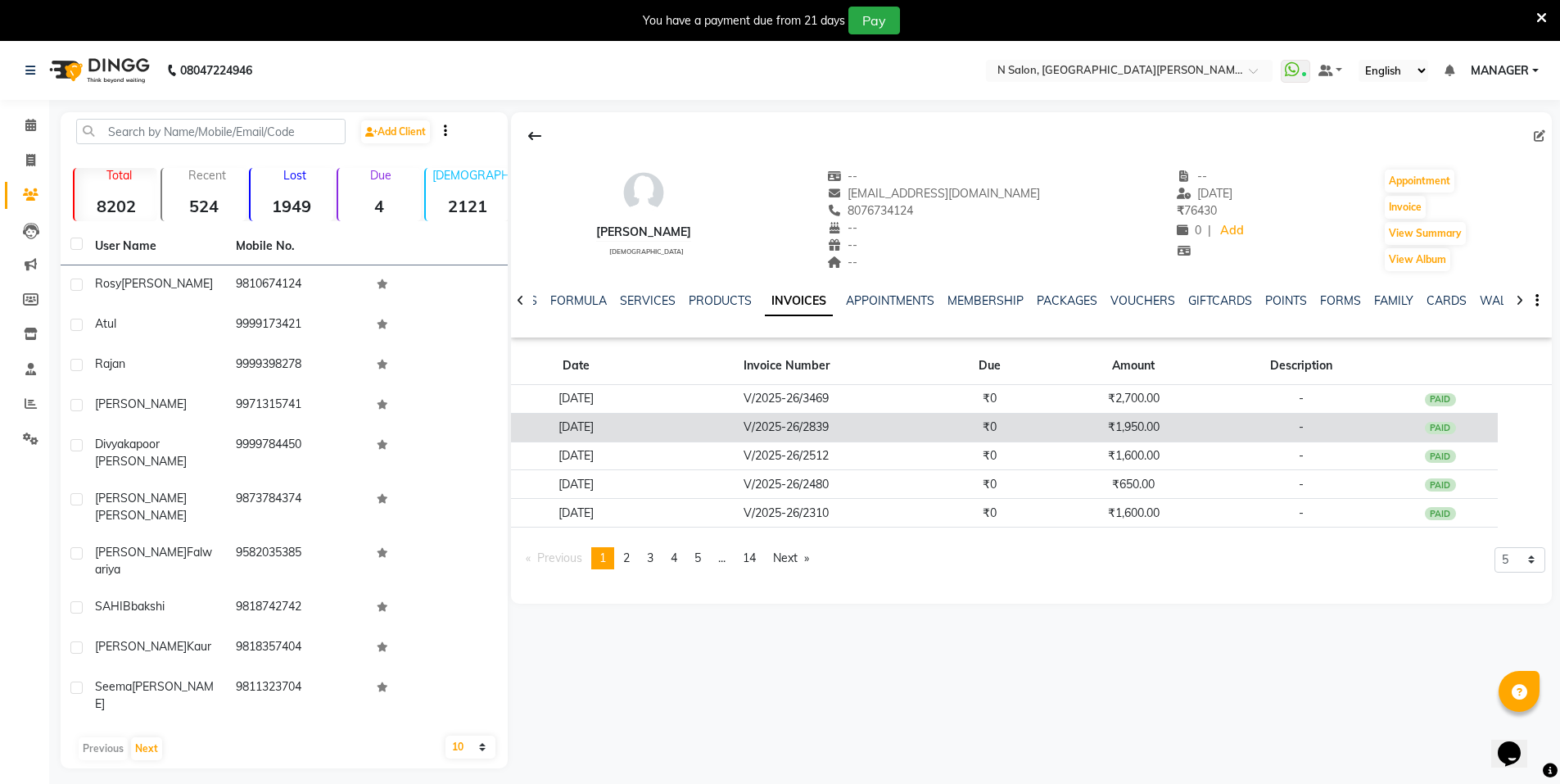
click at [869, 427] on td "V/2025-26/2839" at bounding box center [786, 427] width 292 height 29
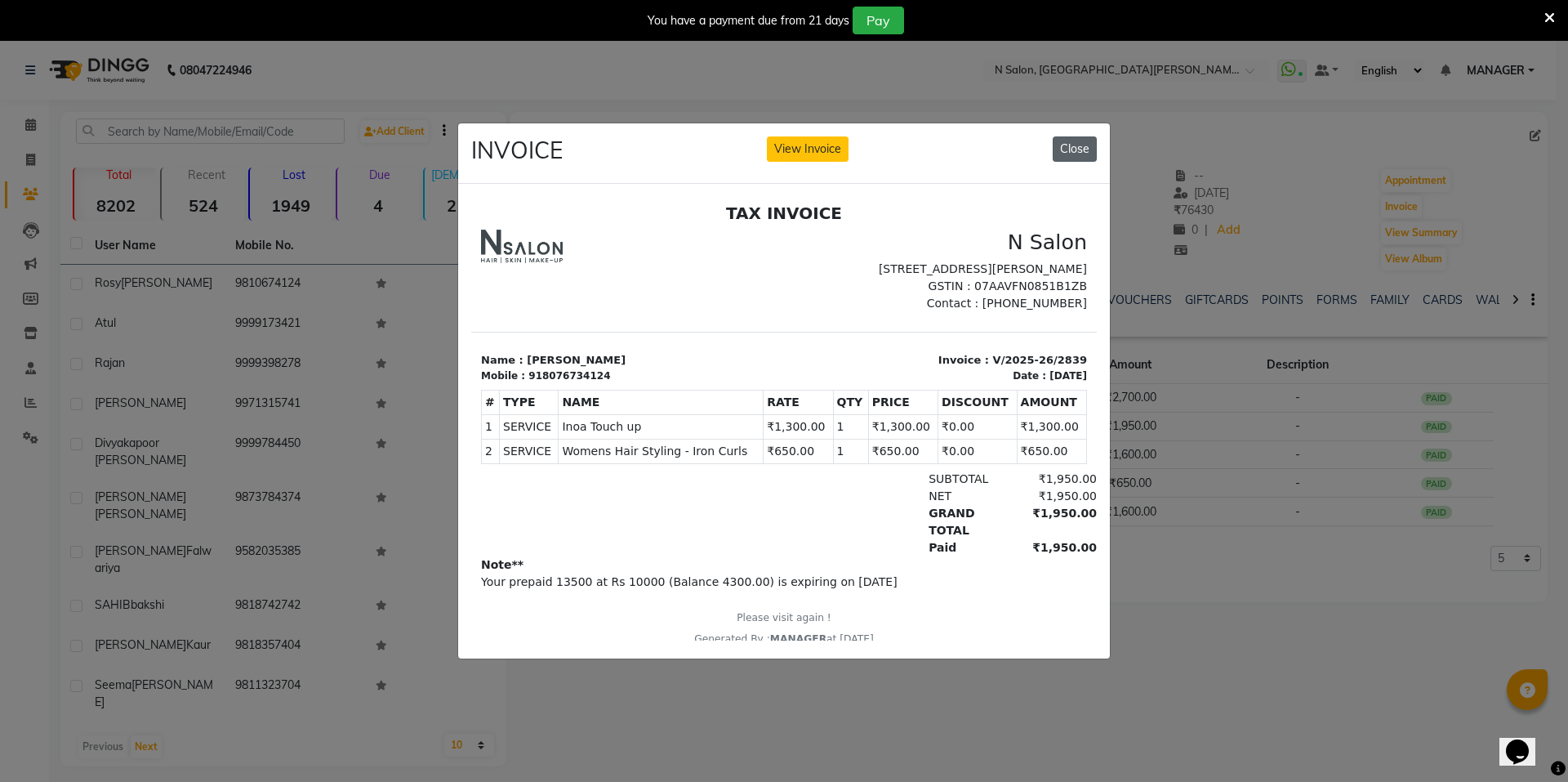
click at [1076, 155] on button "Close" at bounding box center [1075, 149] width 44 height 26
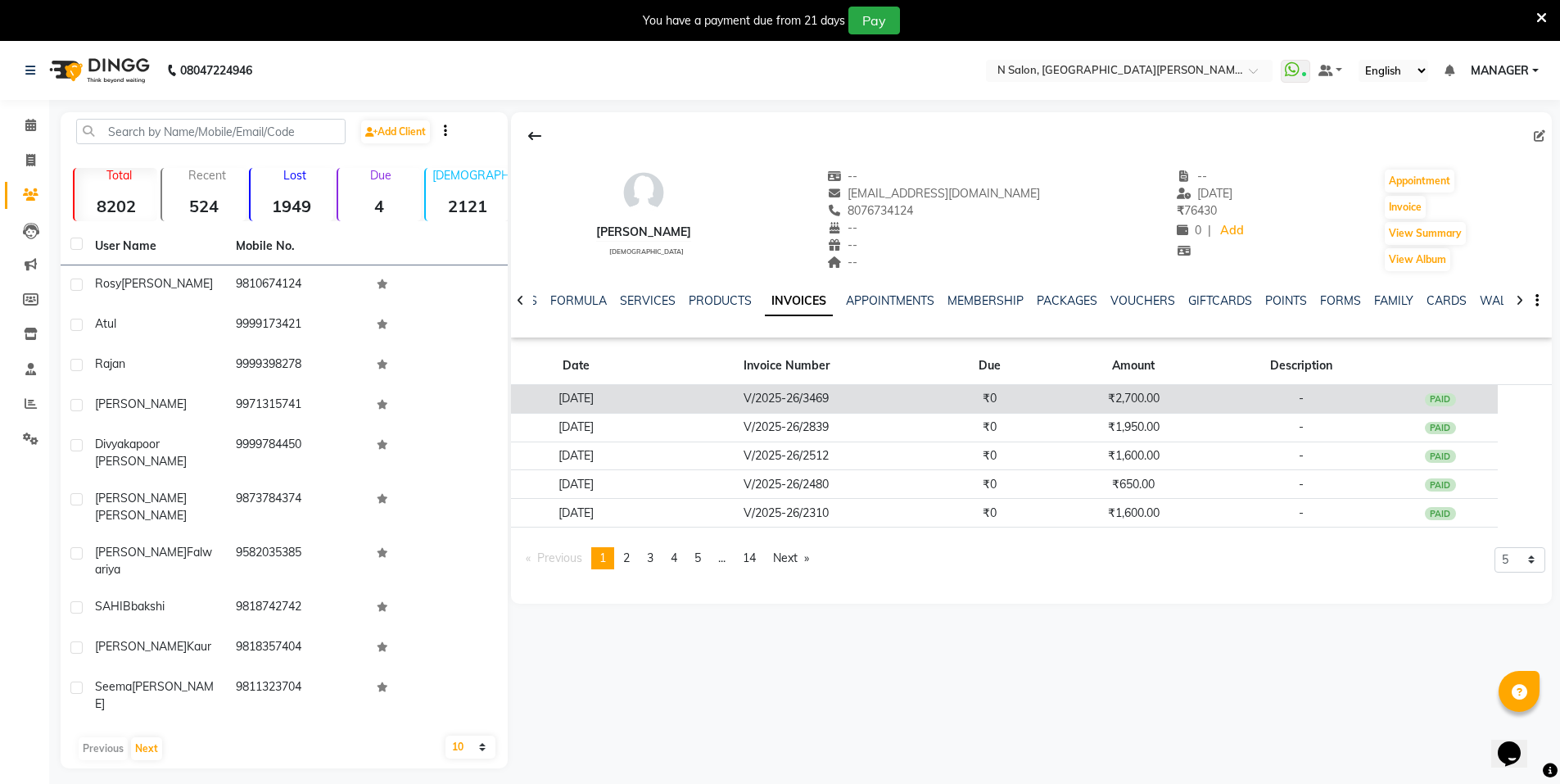
click at [1099, 402] on td "₹2,700.00" at bounding box center [1133, 399] width 172 height 29
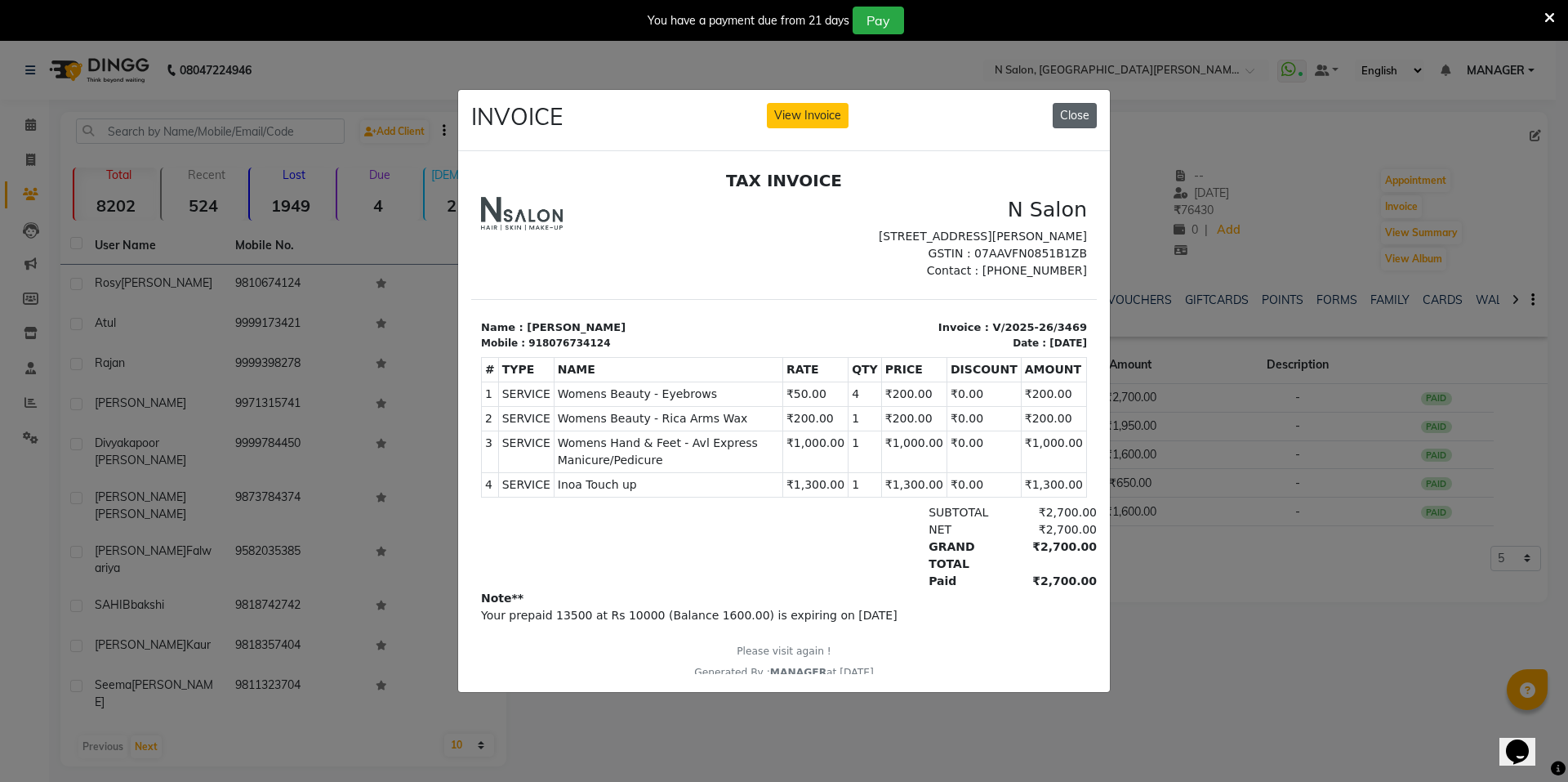
click at [1074, 103] on button "Close" at bounding box center [1075, 116] width 44 height 26
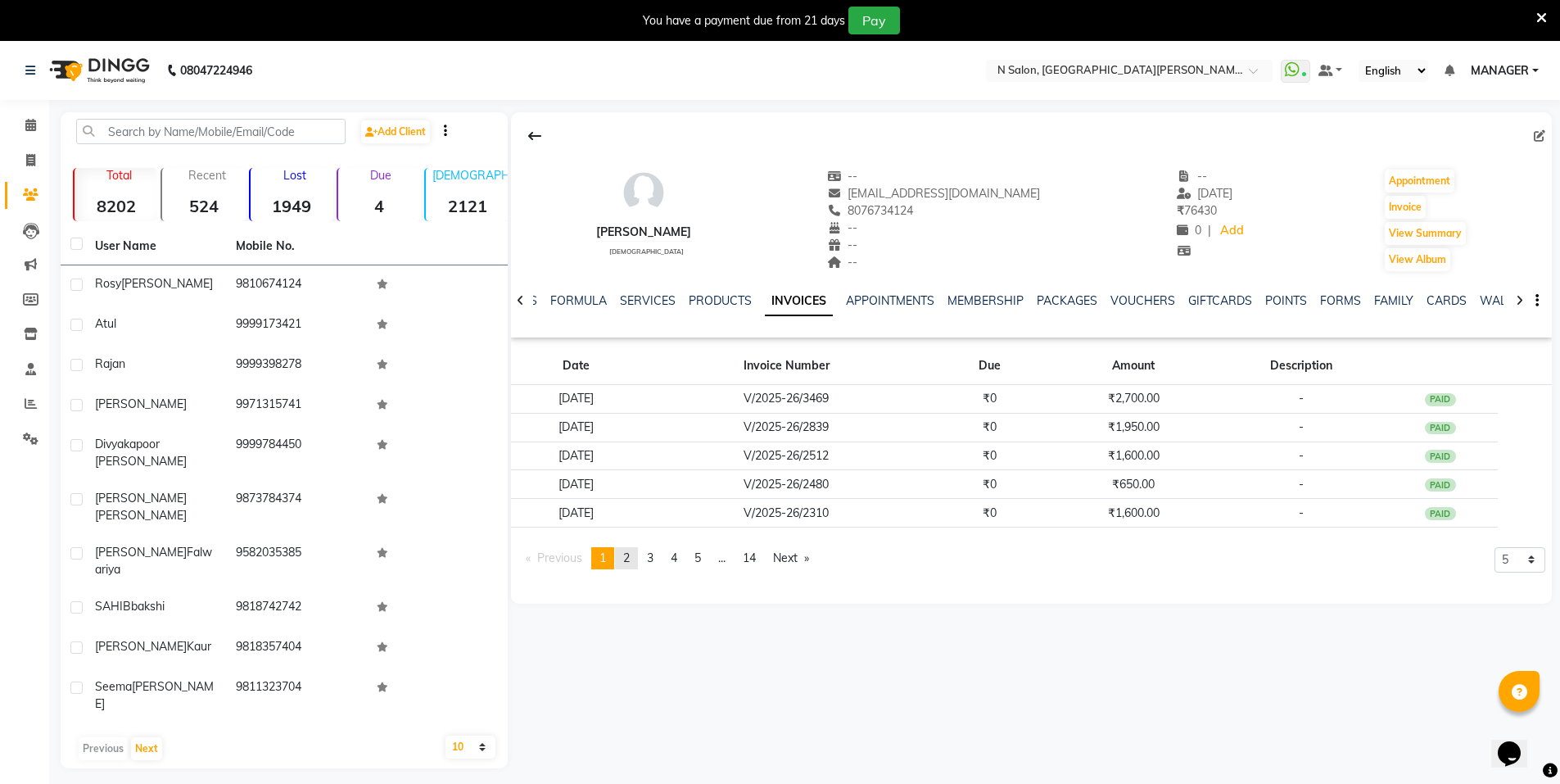
click at [629, 556] on span "2" at bounding box center [626, 557] width 6 height 15
click at [652, 556] on span "3" at bounding box center [650, 557] width 6 height 15
click at [32, 154] on icon at bounding box center [30, 159] width 9 height 12
select select "service"
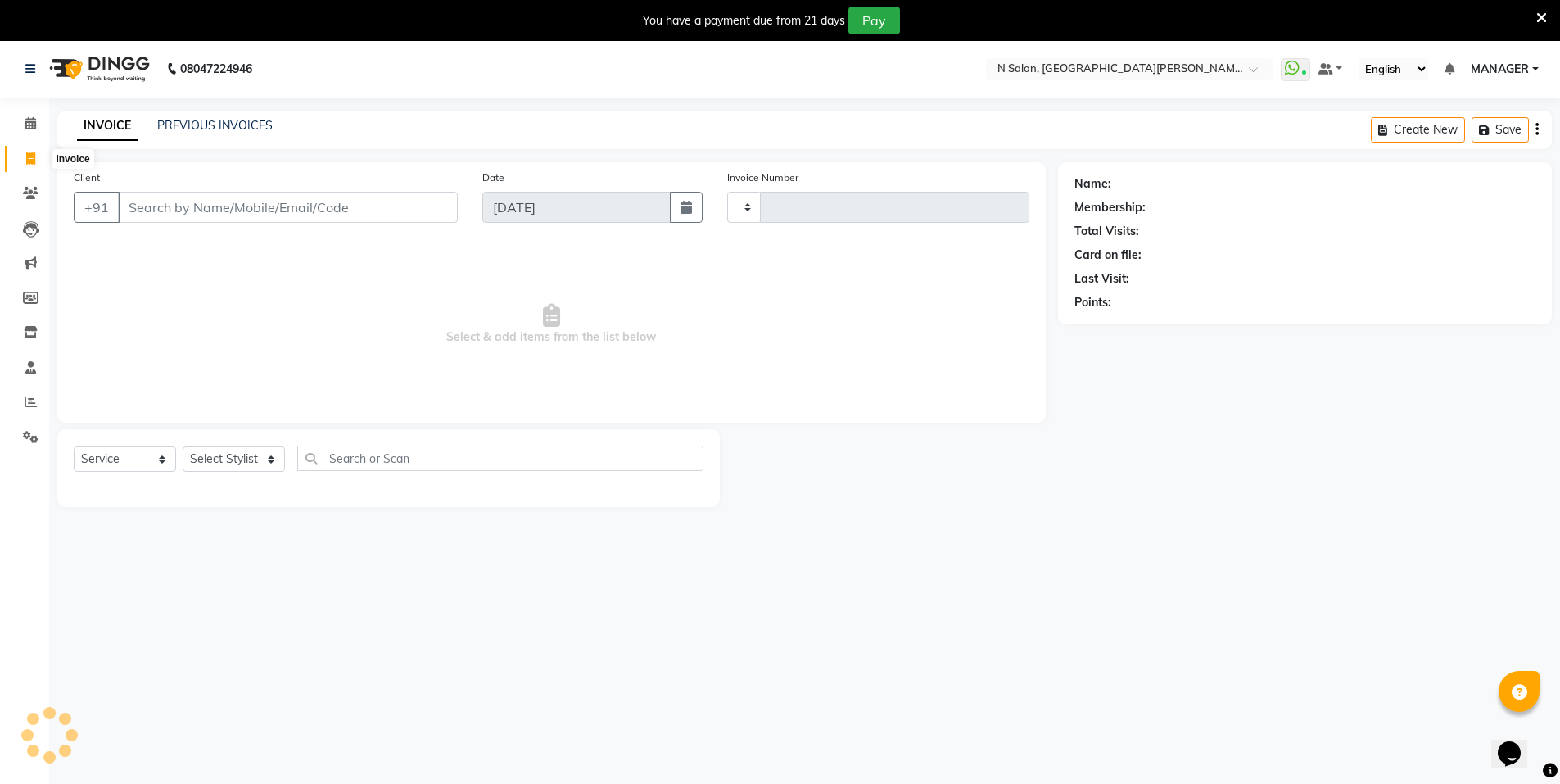
type input "3505"
select select "3472"
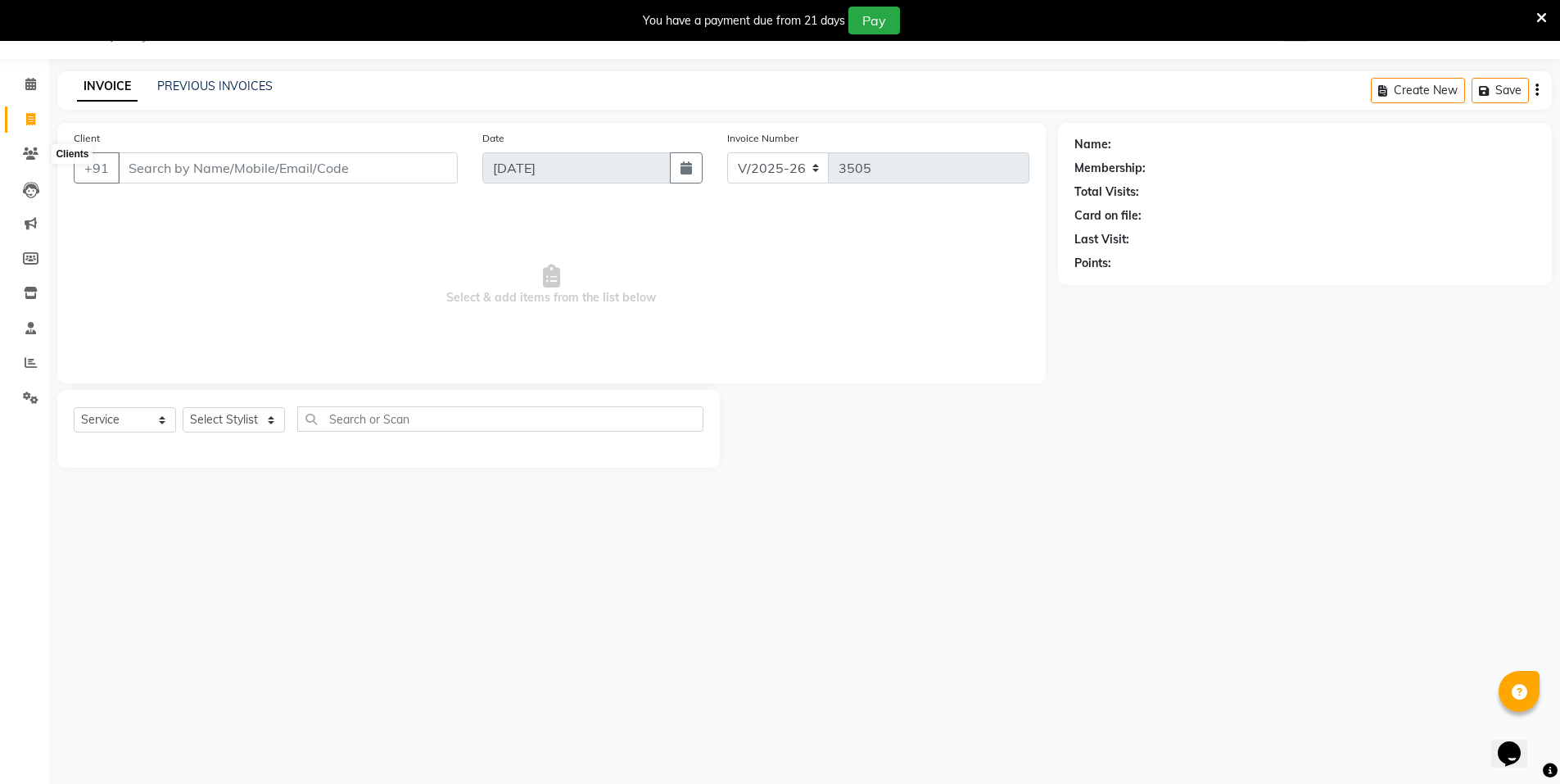
select select "P"
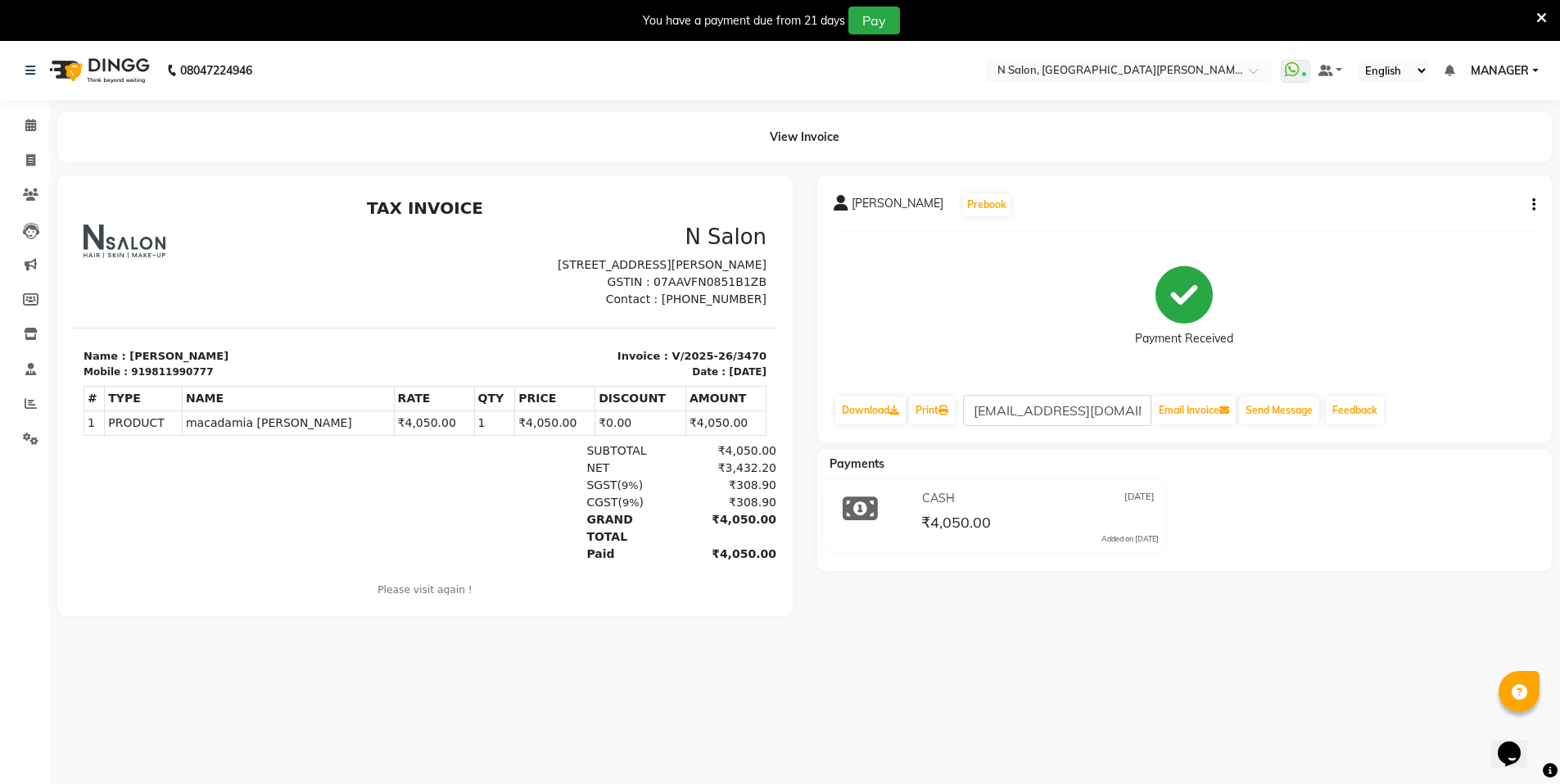
click at [1538, 207] on div "Rahul Bhateja Prebook Payment Received Download Print sleepstealer25@ymail.com …" at bounding box center [1185, 309] width 735 height 267
click at [1534, 205] on icon "button" at bounding box center [1534, 205] width 4 height 1
click at [1491, 200] on div "Edit Item Staff" at bounding box center [1469, 194] width 78 height 20
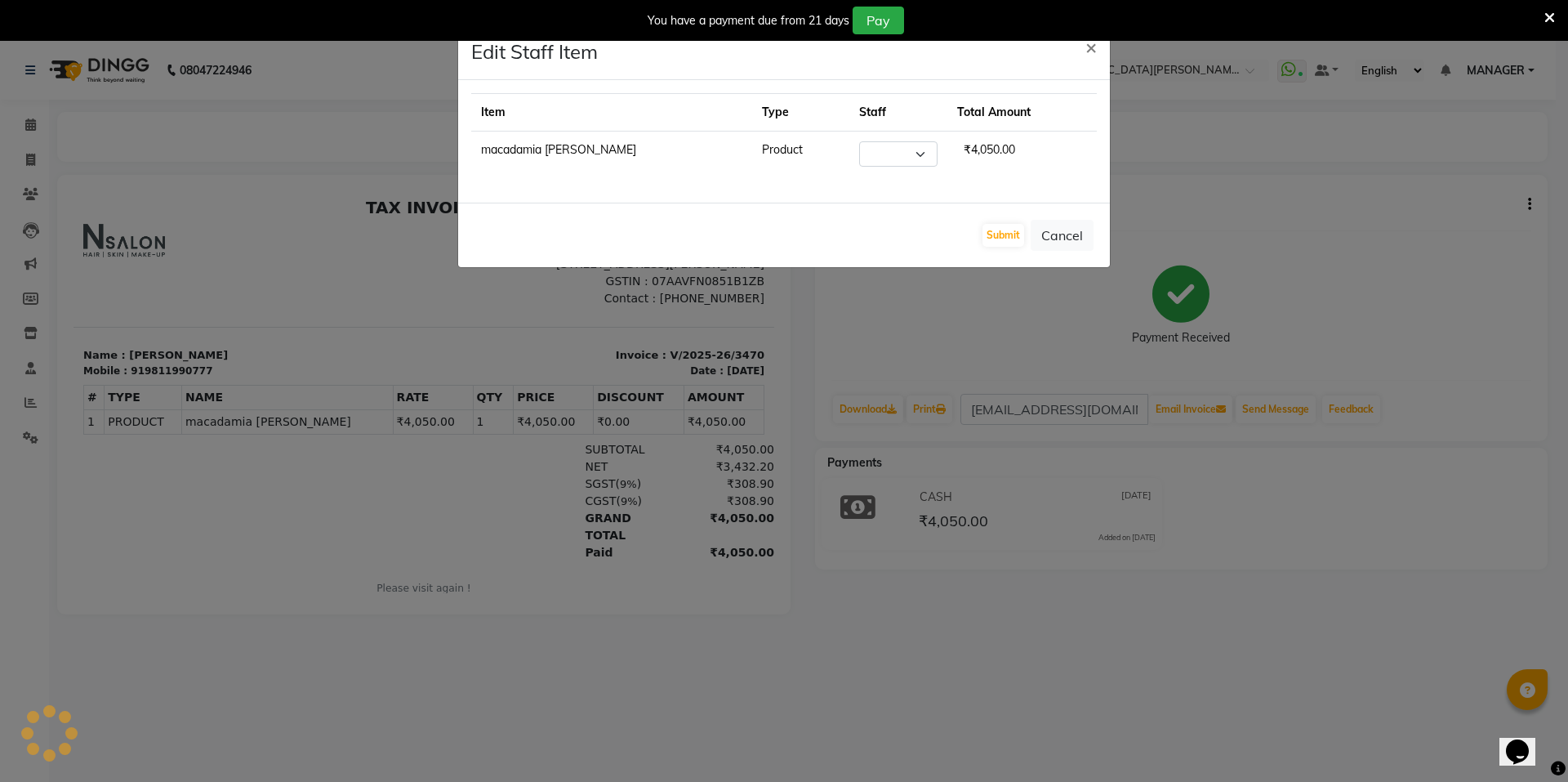
select select "15667"
click at [1100, 48] on button "×" at bounding box center [1091, 47] width 38 height 46
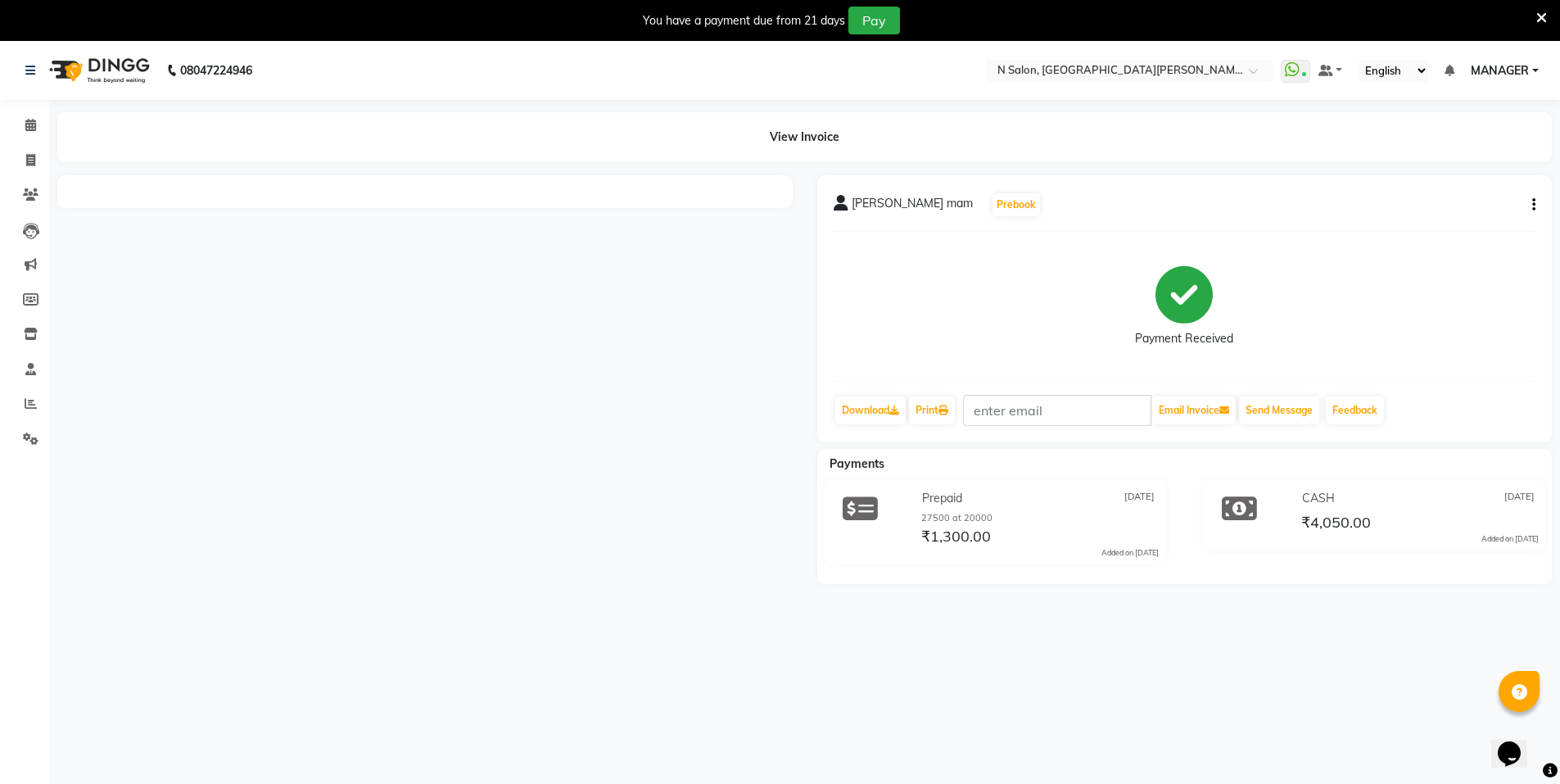
click at [1528, 202] on button "button" at bounding box center [1531, 205] width 10 height 18
click at [1484, 203] on div "Edit Item Staff" at bounding box center [1452, 205] width 112 height 20
select select "15668"
select select "15674"
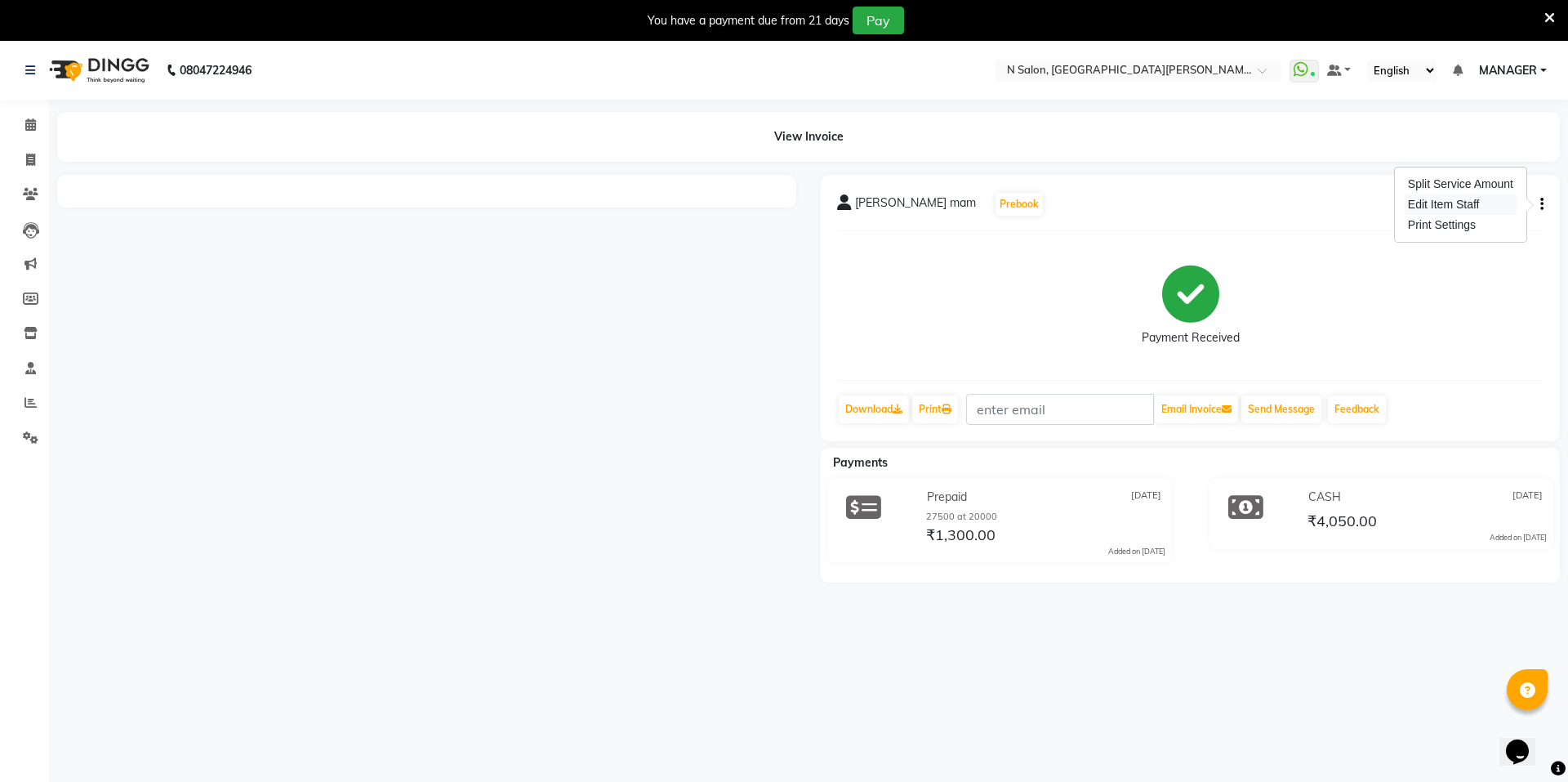
select select "15674"
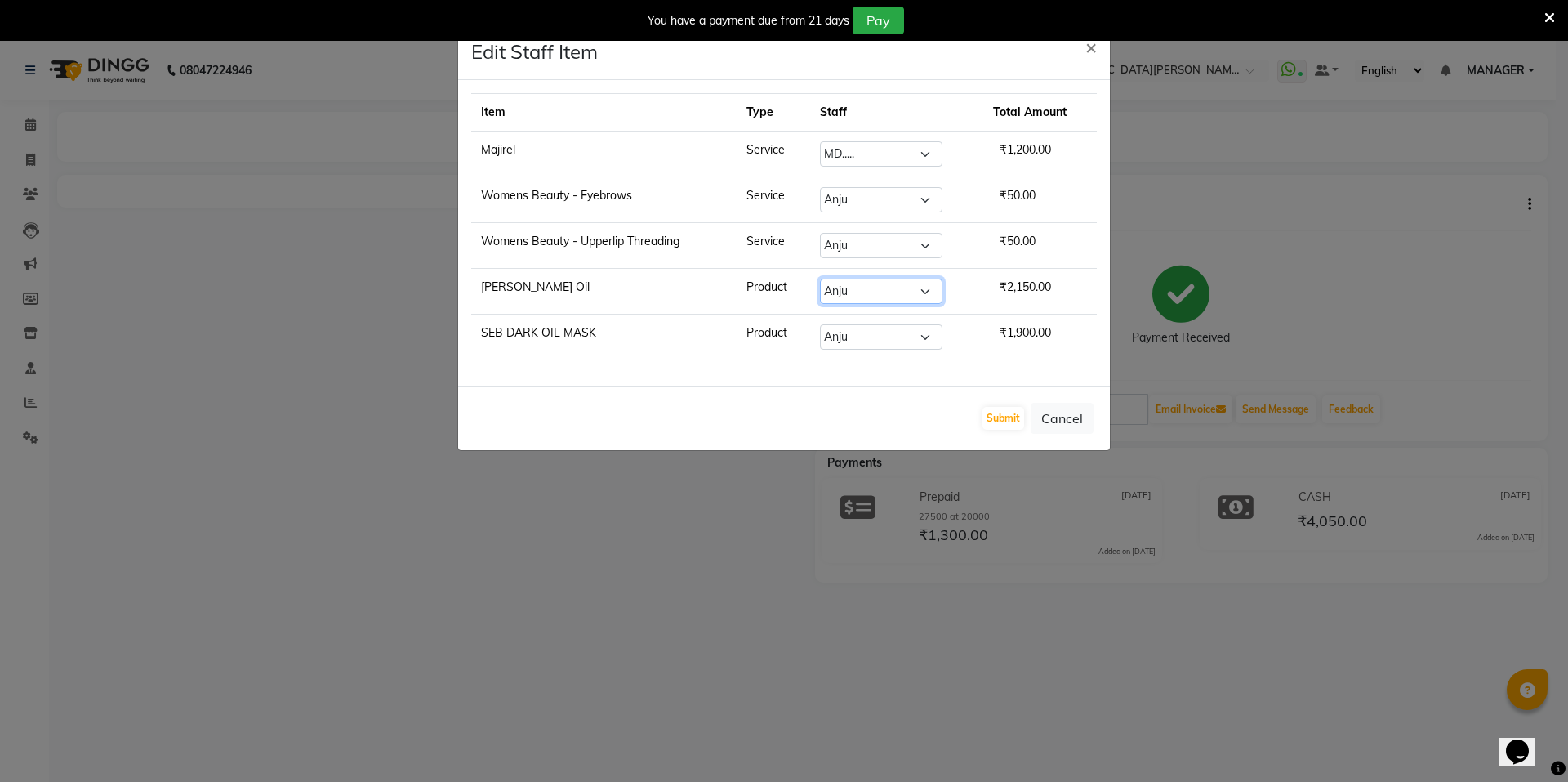
click at [880, 298] on select "Select Anju AZEEM disha Faiz Faizal MANAGER MD..... Pradeep Rahul Sir Sahil NAW…" at bounding box center [881, 291] width 122 height 26
select select "15668"
click at [821, 278] on select "Select Anju AZEEM disha Faiz Faizal MANAGER MD..... Pradeep Rahul Sir Sahil NAW…" at bounding box center [881, 291] width 122 height 26
click at [861, 342] on select "Select Anju AZEEM disha Faiz Faizal MANAGER MD..... Pradeep Rahul Sir Sahil NAW…" at bounding box center [881, 337] width 122 height 26
select select "15668"
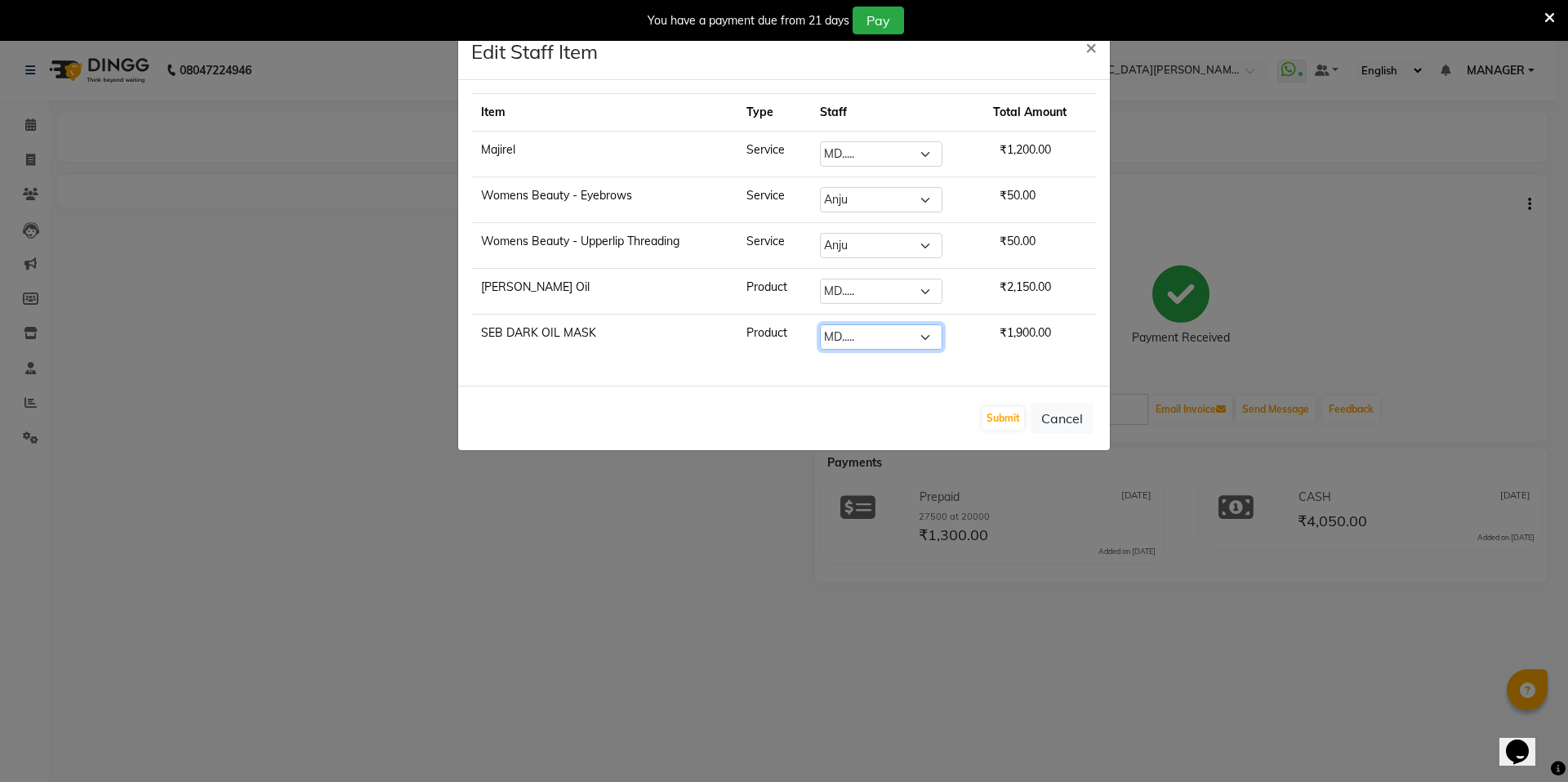
click at [821, 324] on select "Select Anju AZEEM disha Faiz Faizal MANAGER MD..... Pradeep Rahul Sir Sahil NAW…" at bounding box center [881, 337] width 122 height 26
click at [855, 254] on select "Select Anju AZEEM disha Faiz Faizal MANAGER MD..... Pradeep Rahul Sir Sahil NAW…" at bounding box center [881, 245] width 122 height 26
click at [1006, 414] on button "Submit" at bounding box center [1003, 418] width 41 height 23
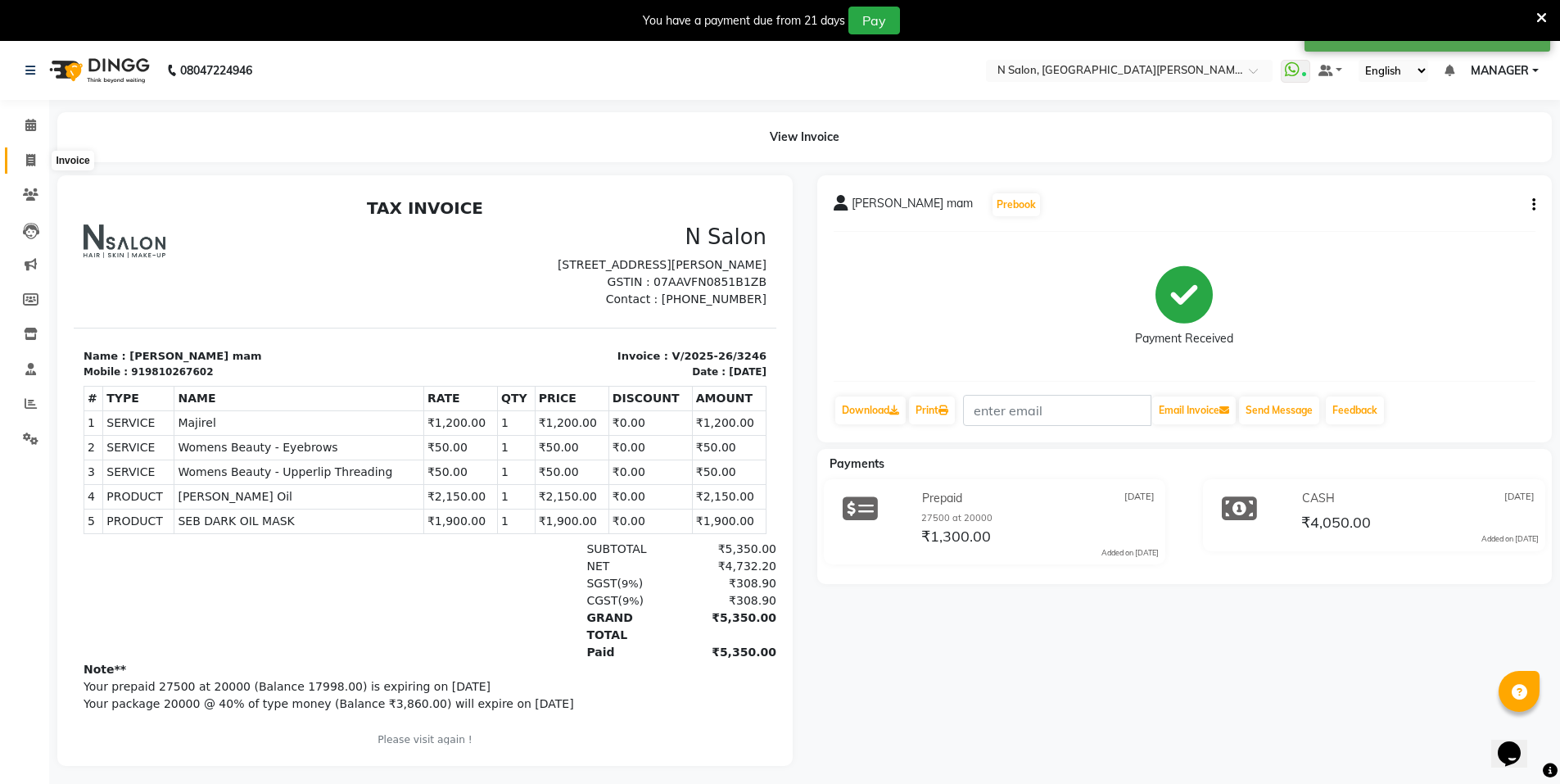
click at [26, 165] on icon at bounding box center [30, 159] width 9 height 12
select select "service"
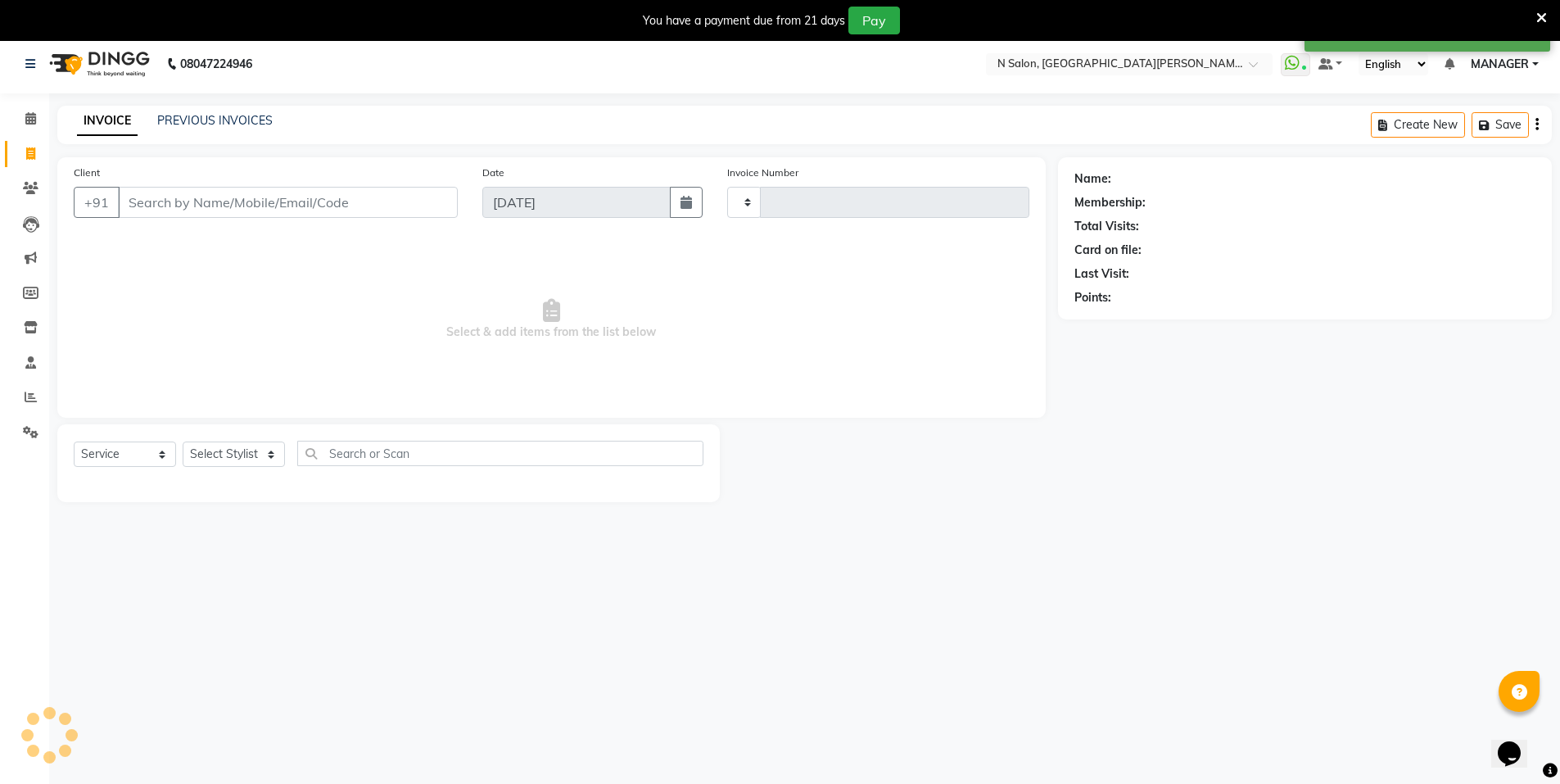
type input "3505"
select select "3472"
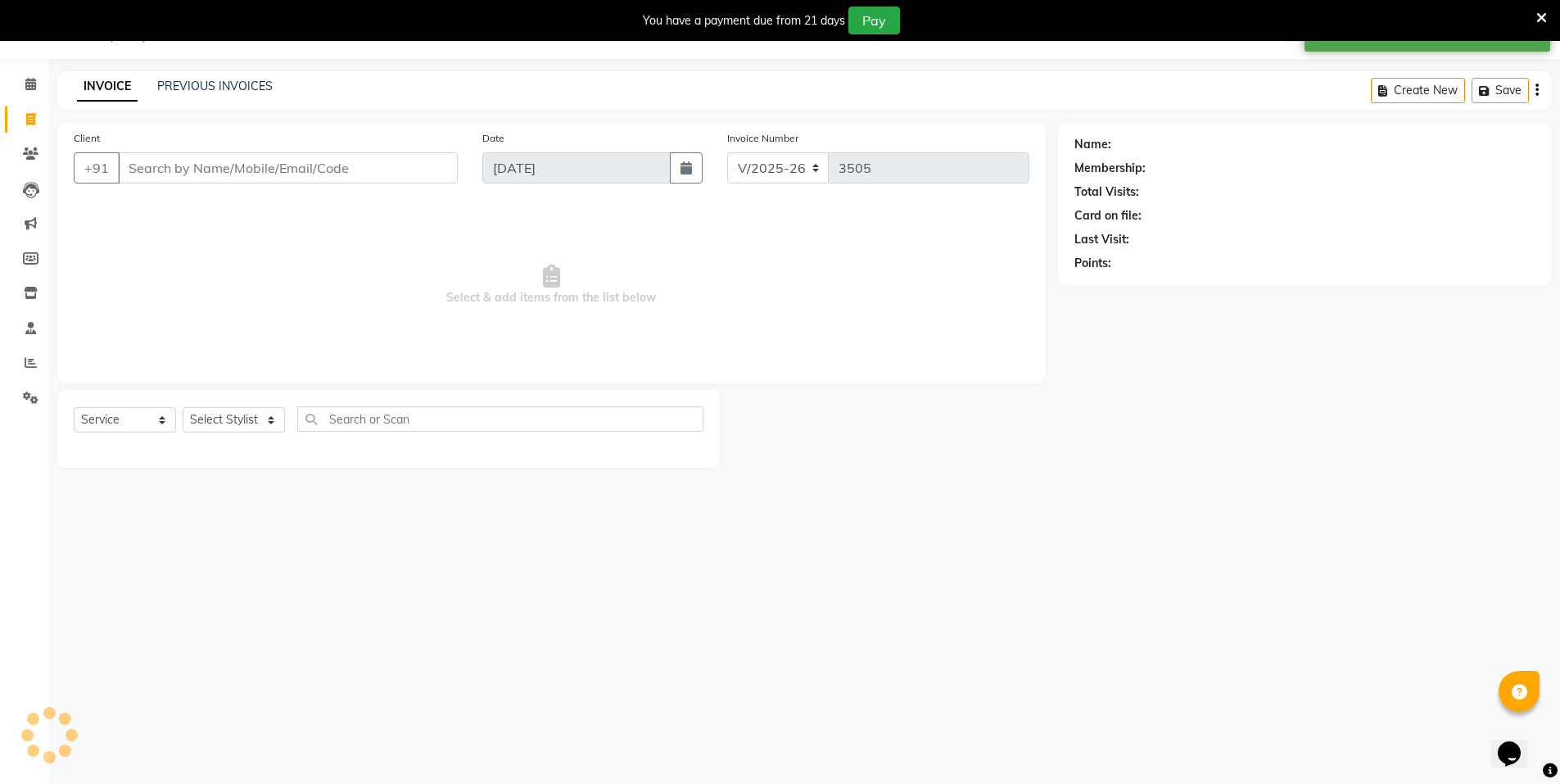
select select "P"
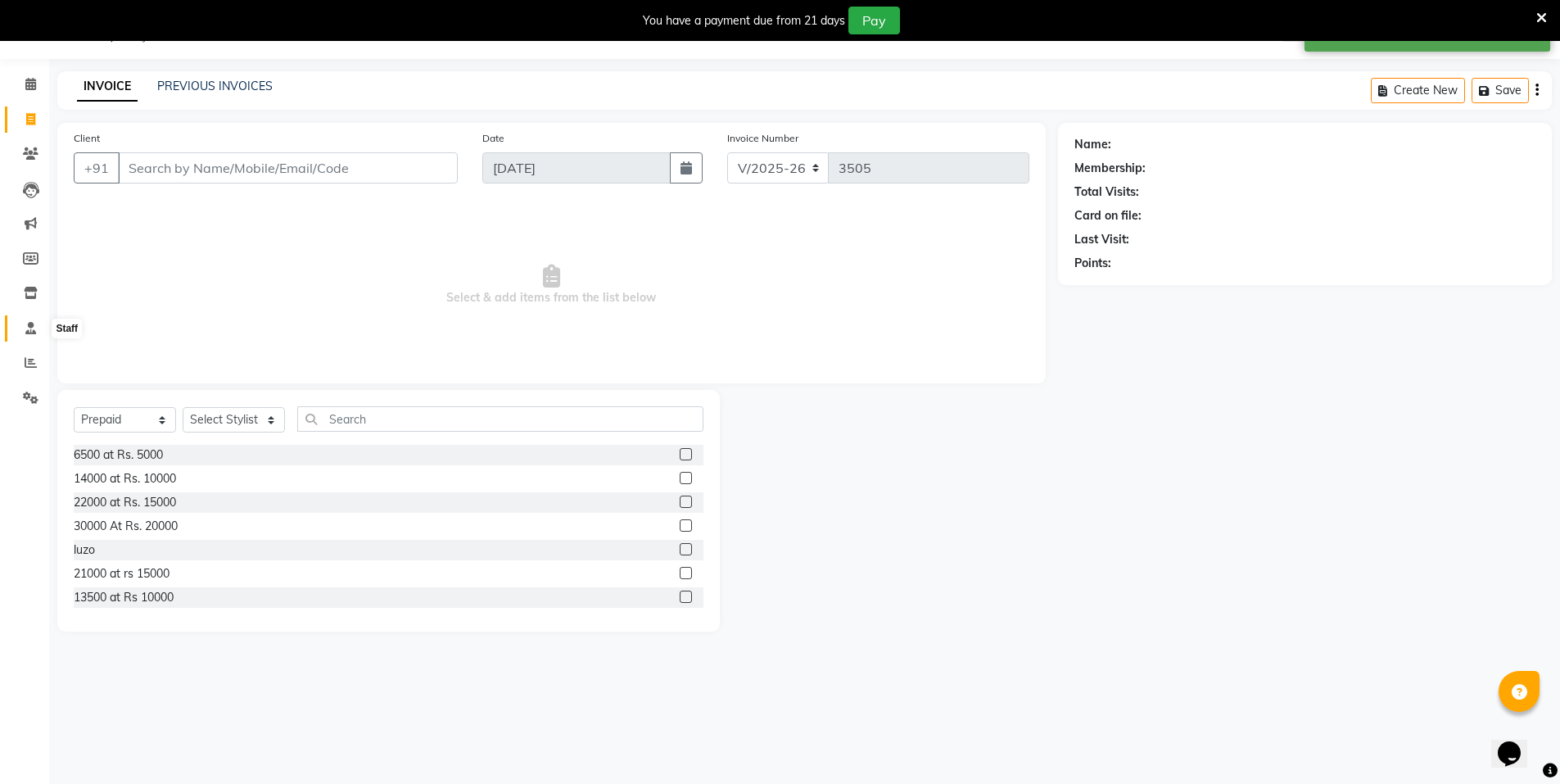
click at [33, 329] on icon at bounding box center [31, 327] width 11 height 12
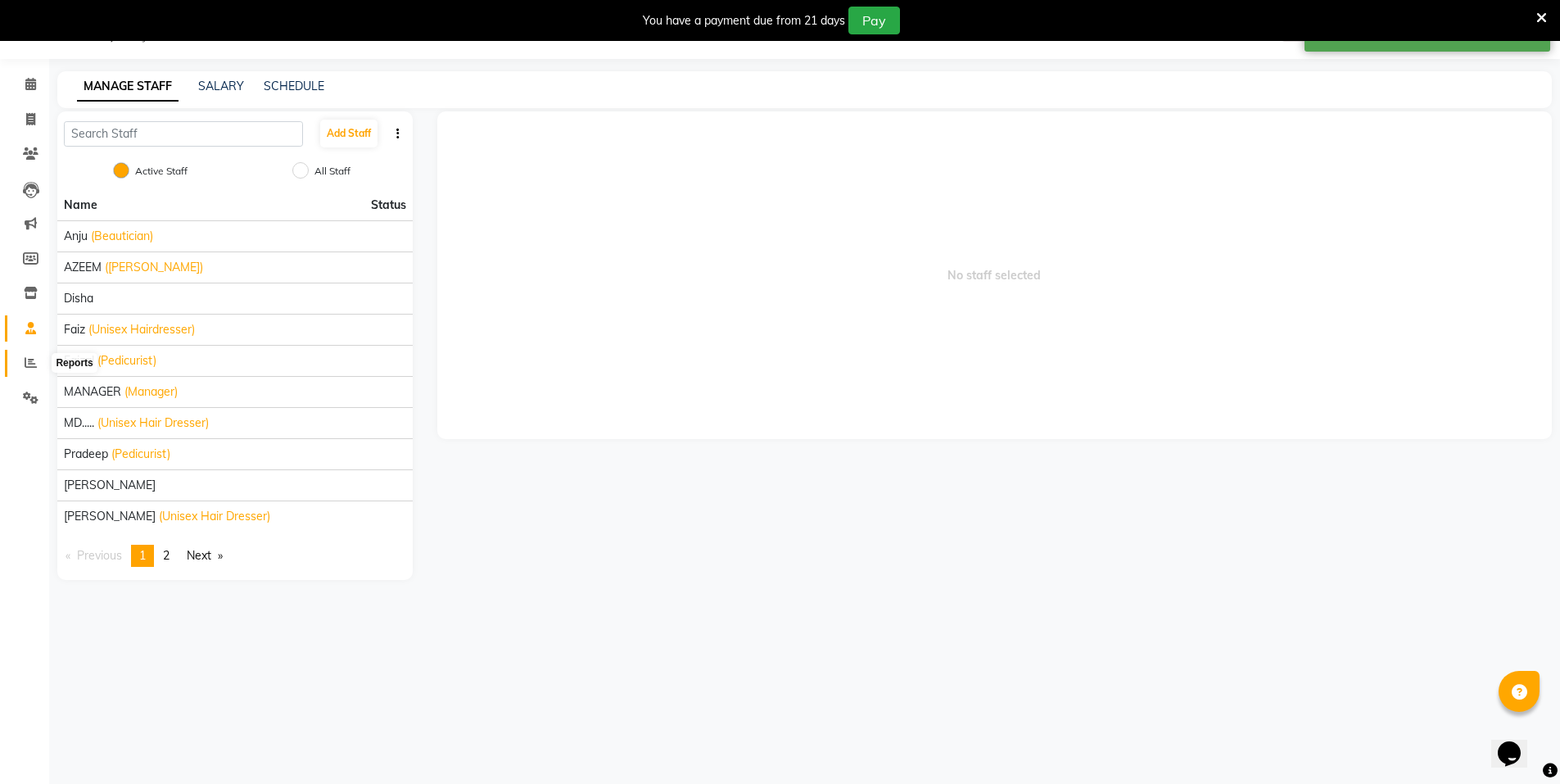
click at [34, 354] on span at bounding box center [30, 363] width 29 height 18
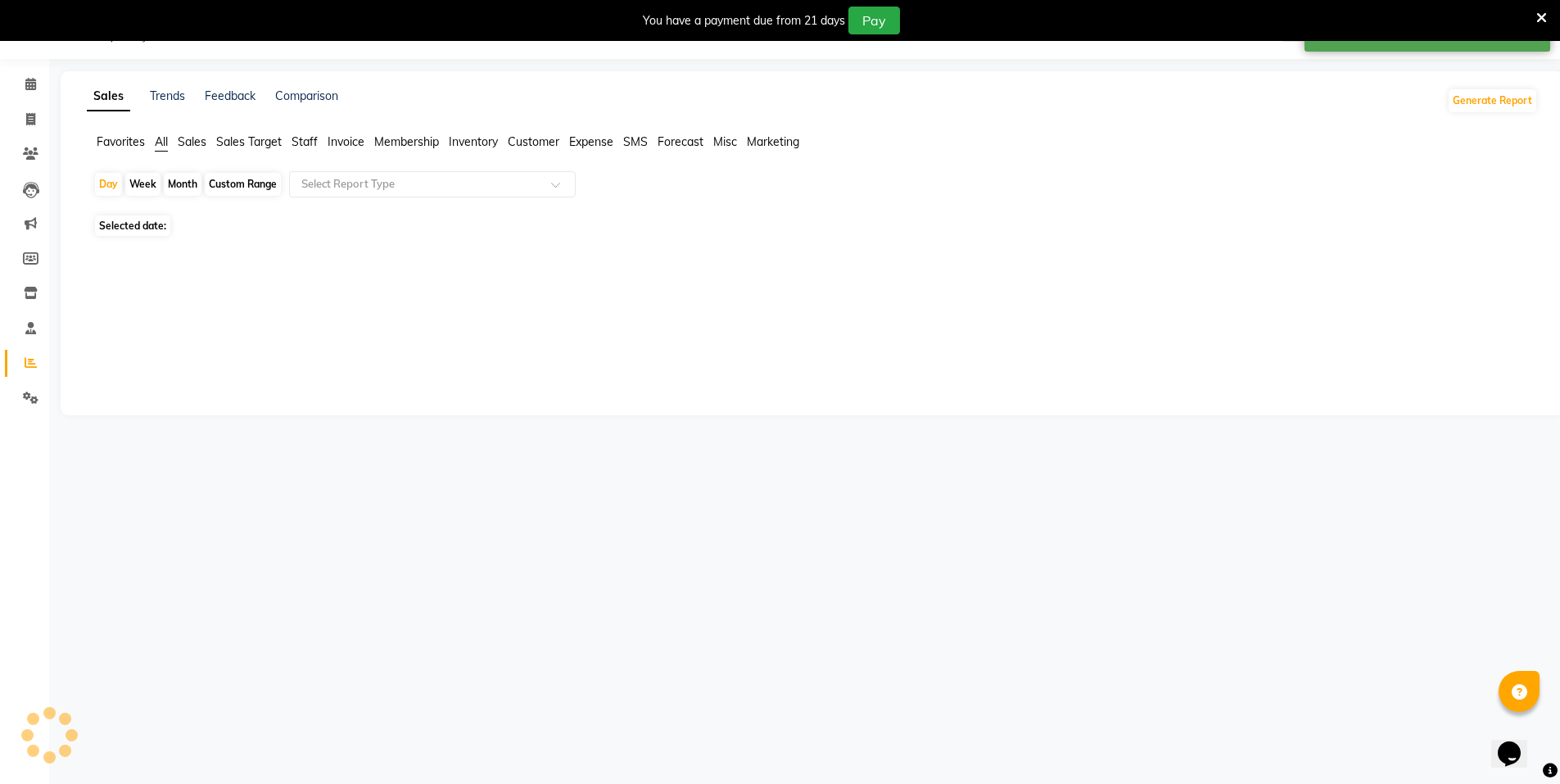
click at [291, 144] on ul "Favorites All Sales Sales Target Staff Invoice Membership Inventory Customer Ex…" at bounding box center [812, 143] width 1451 height 18
click at [296, 142] on span "Staff" at bounding box center [304, 142] width 26 height 15
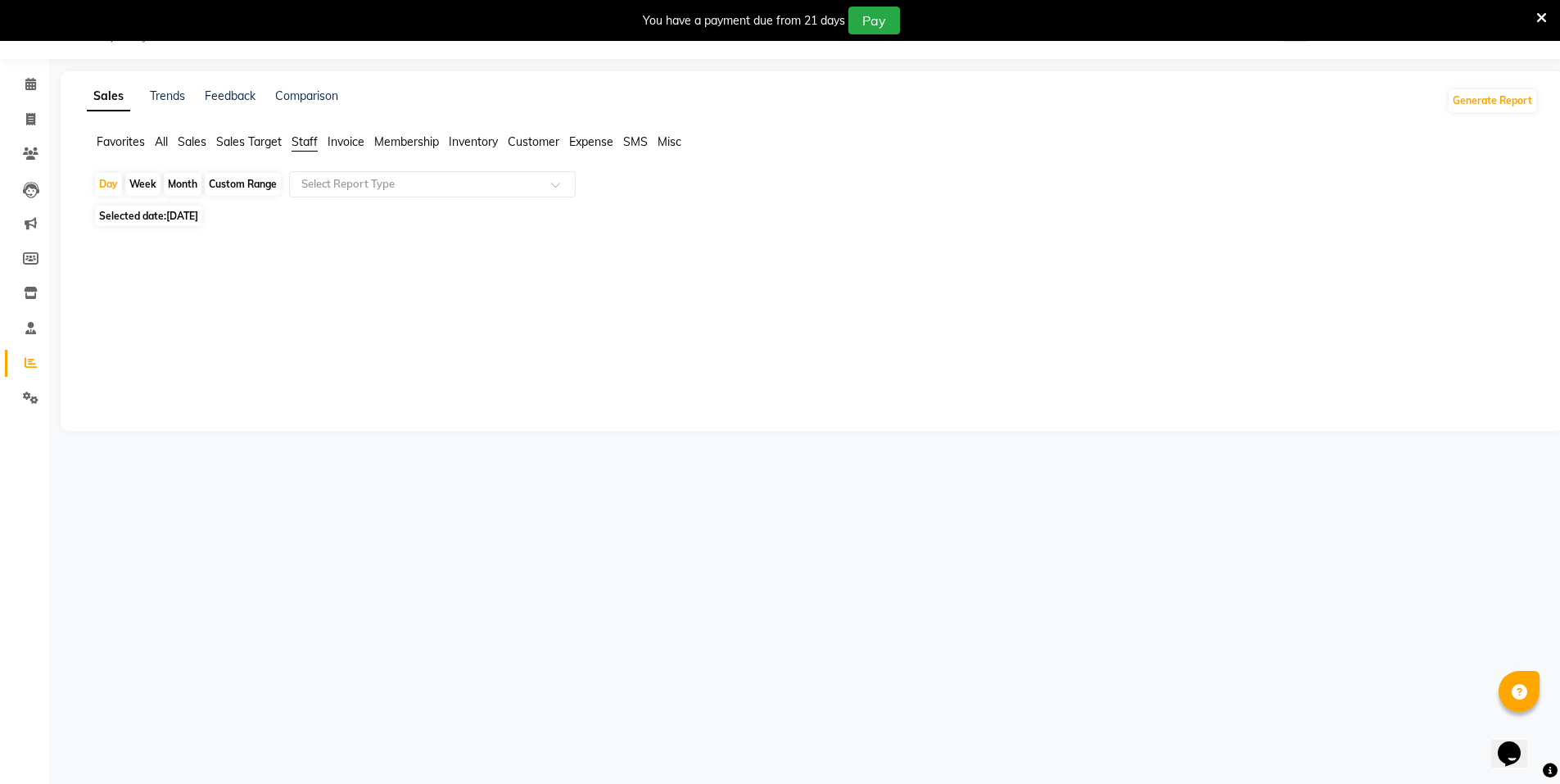
click at [197, 177] on div "Month" at bounding box center [182, 184] width 38 height 23
select select "9"
select select "2025"
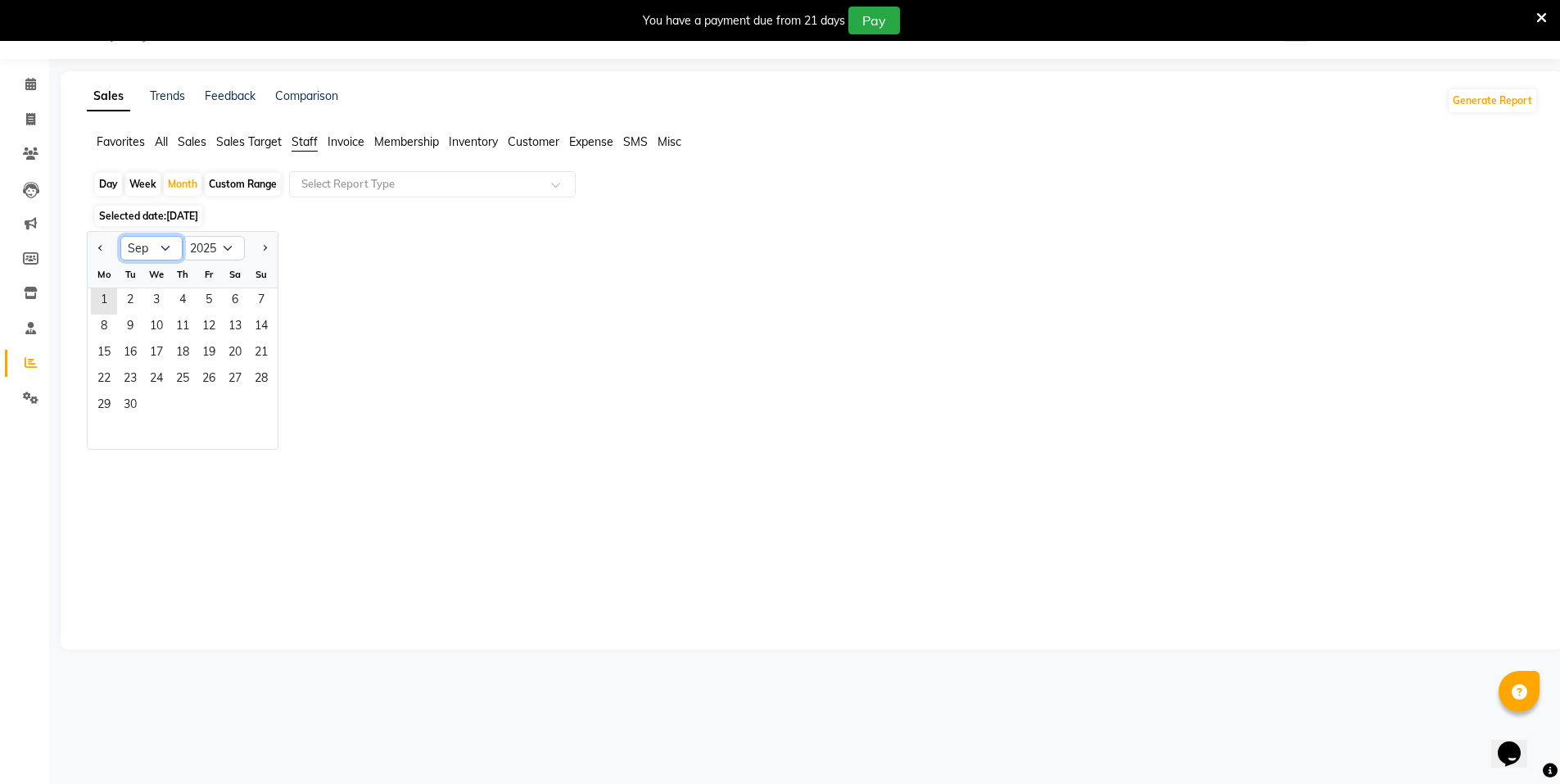
click at [160, 248] on select "Jan Feb Mar Apr May Jun Jul Aug Sep Oct Nov Dec" at bounding box center [152, 248] width 63 height 25
select select "8"
click at [121, 236] on select "Jan Feb Mar Apr May Jun Jul Aug Sep Oct Nov Dec" at bounding box center [152, 248] width 63 height 25
click at [221, 298] on span "1" at bounding box center [208, 301] width 26 height 26
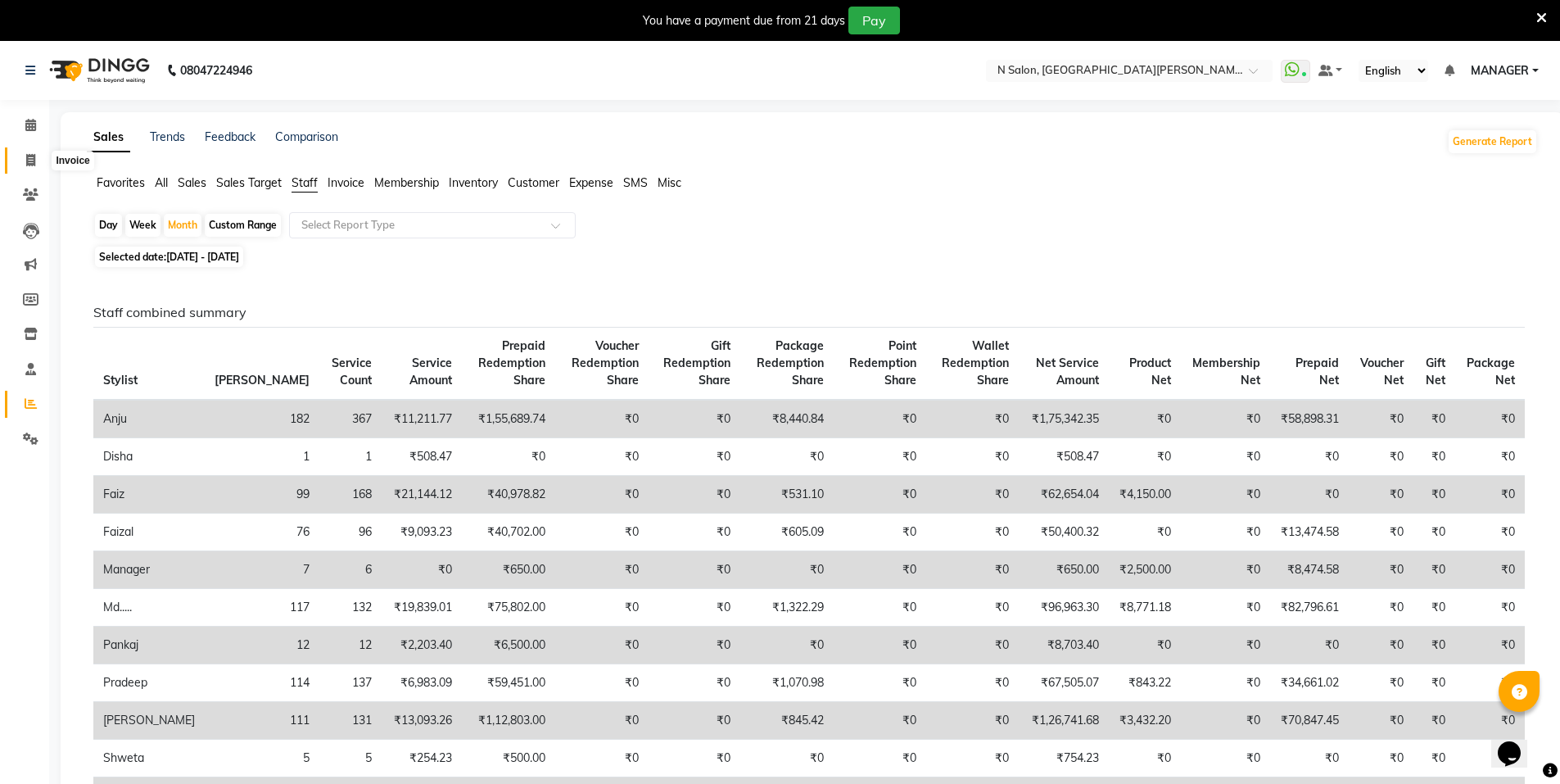
click at [36, 161] on span at bounding box center [30, 160] width 29 height 18
select select "service"
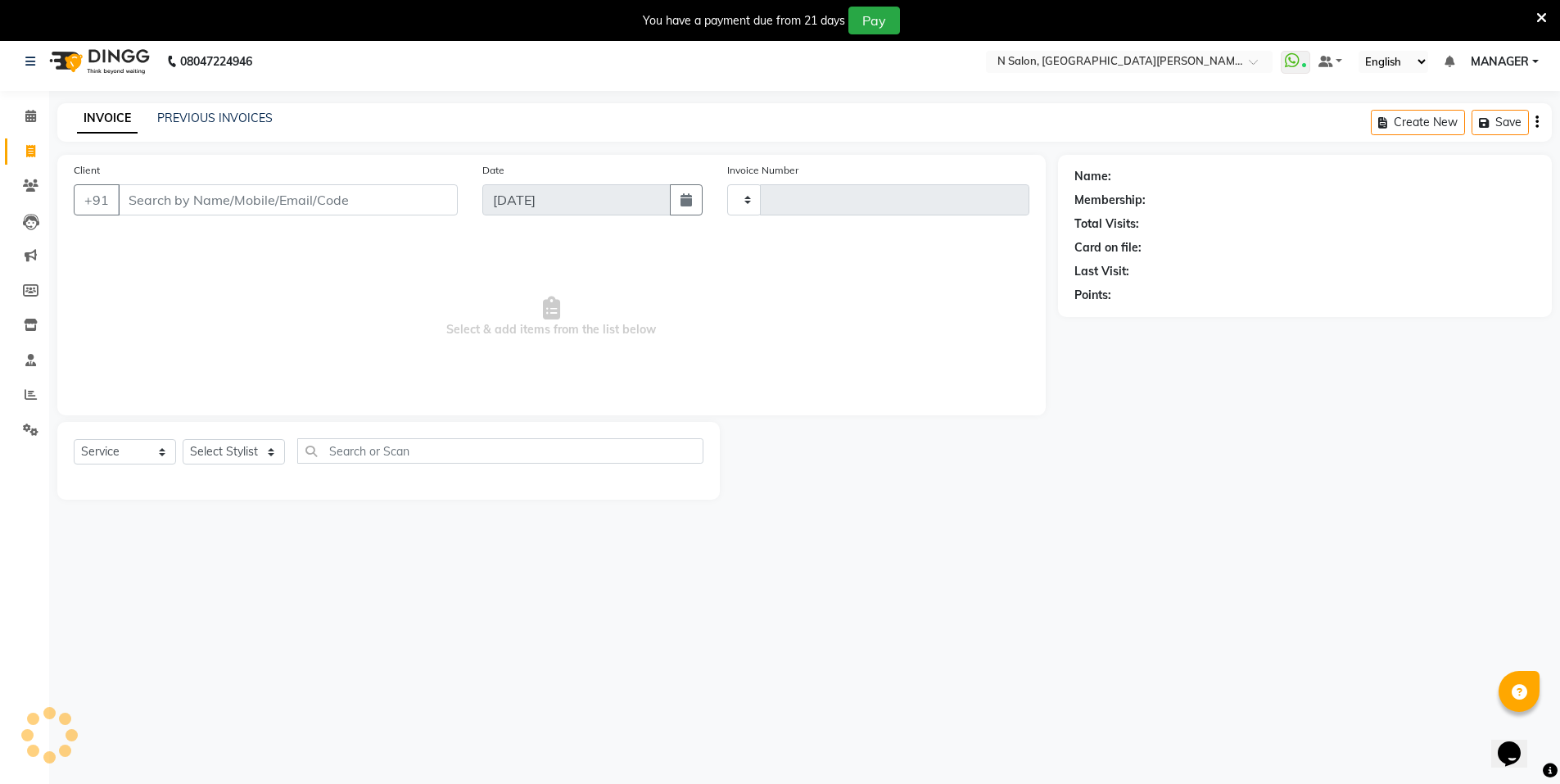
scroll to position [41, 0]
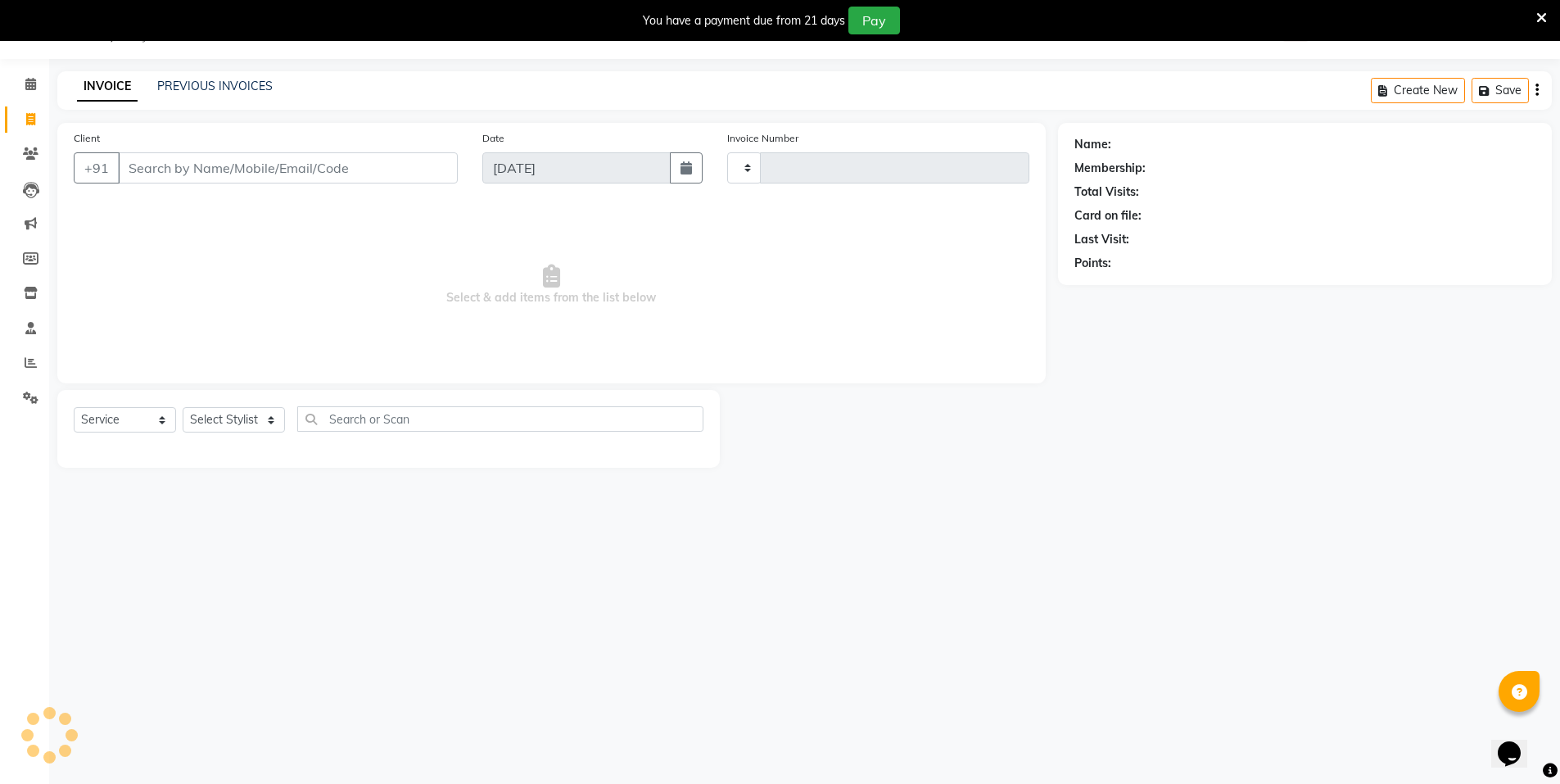
type input "3506"
select select "3472"
select select "P"
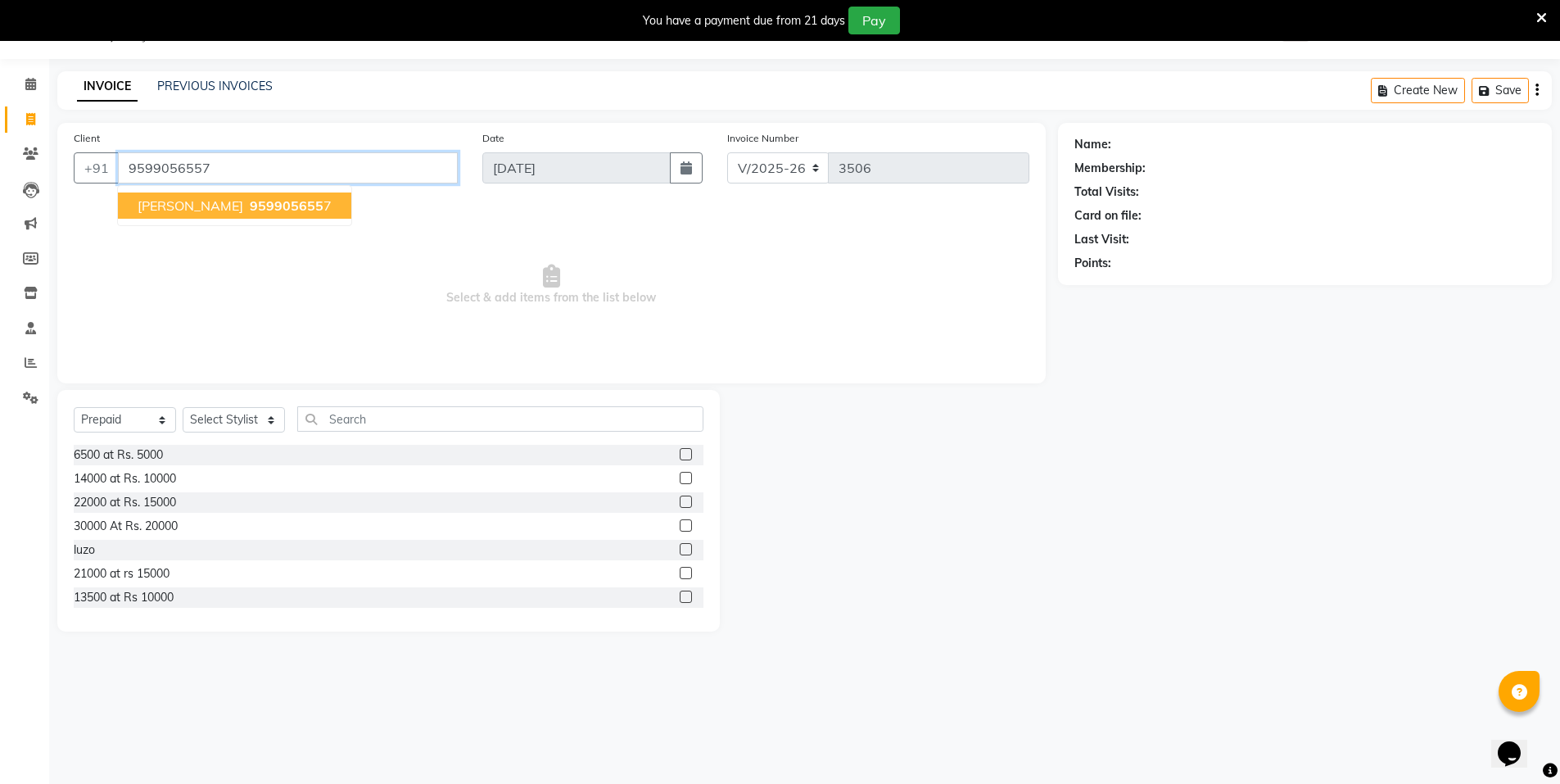
type input "9599056557"
click at [1181, 284] on icon "button" at bounding box center [1182, 287] width 11 height 11
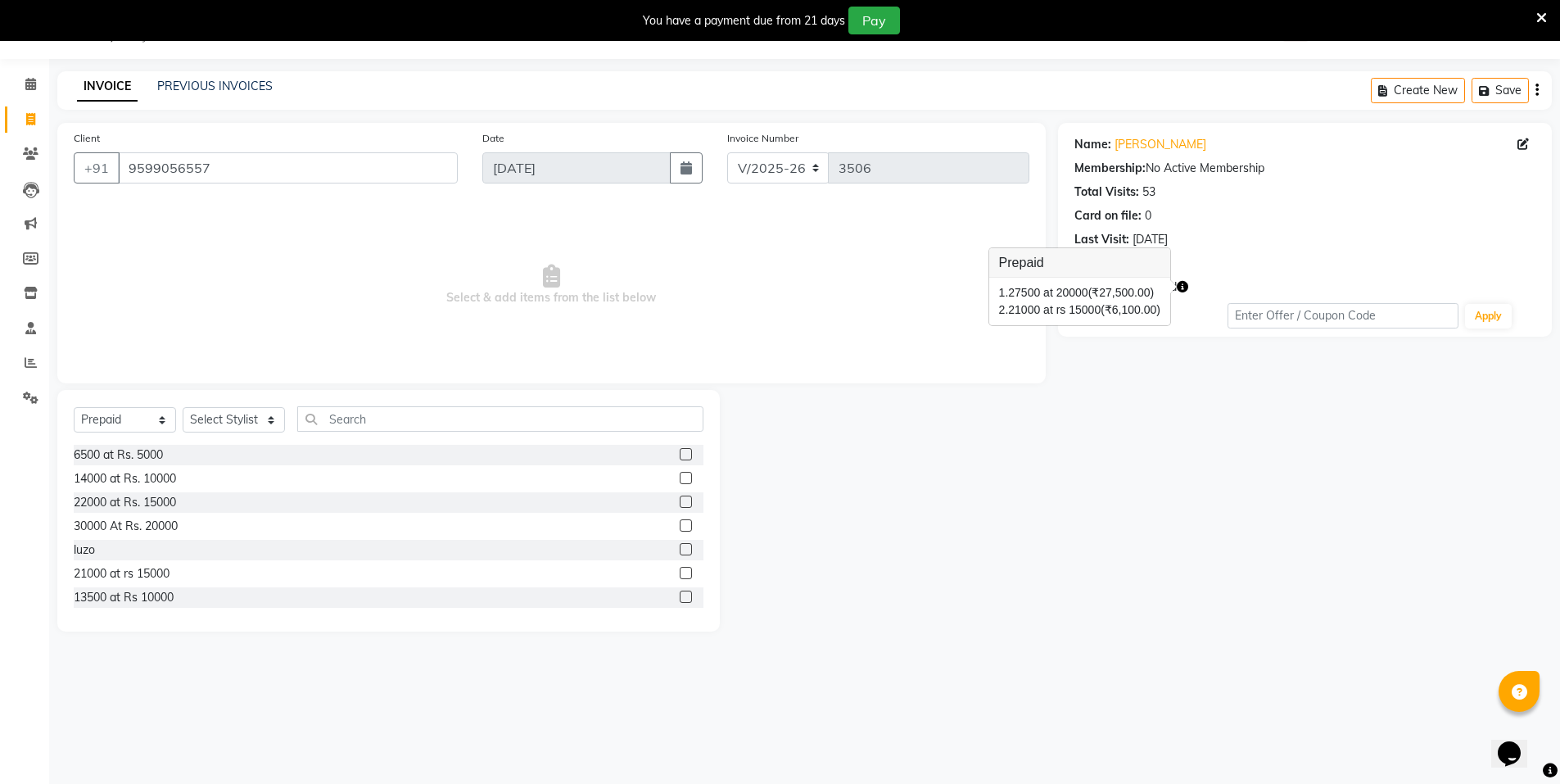
click at [1181, 284] on icon "button" at bounding box center [1182, 287] width 11 height 11
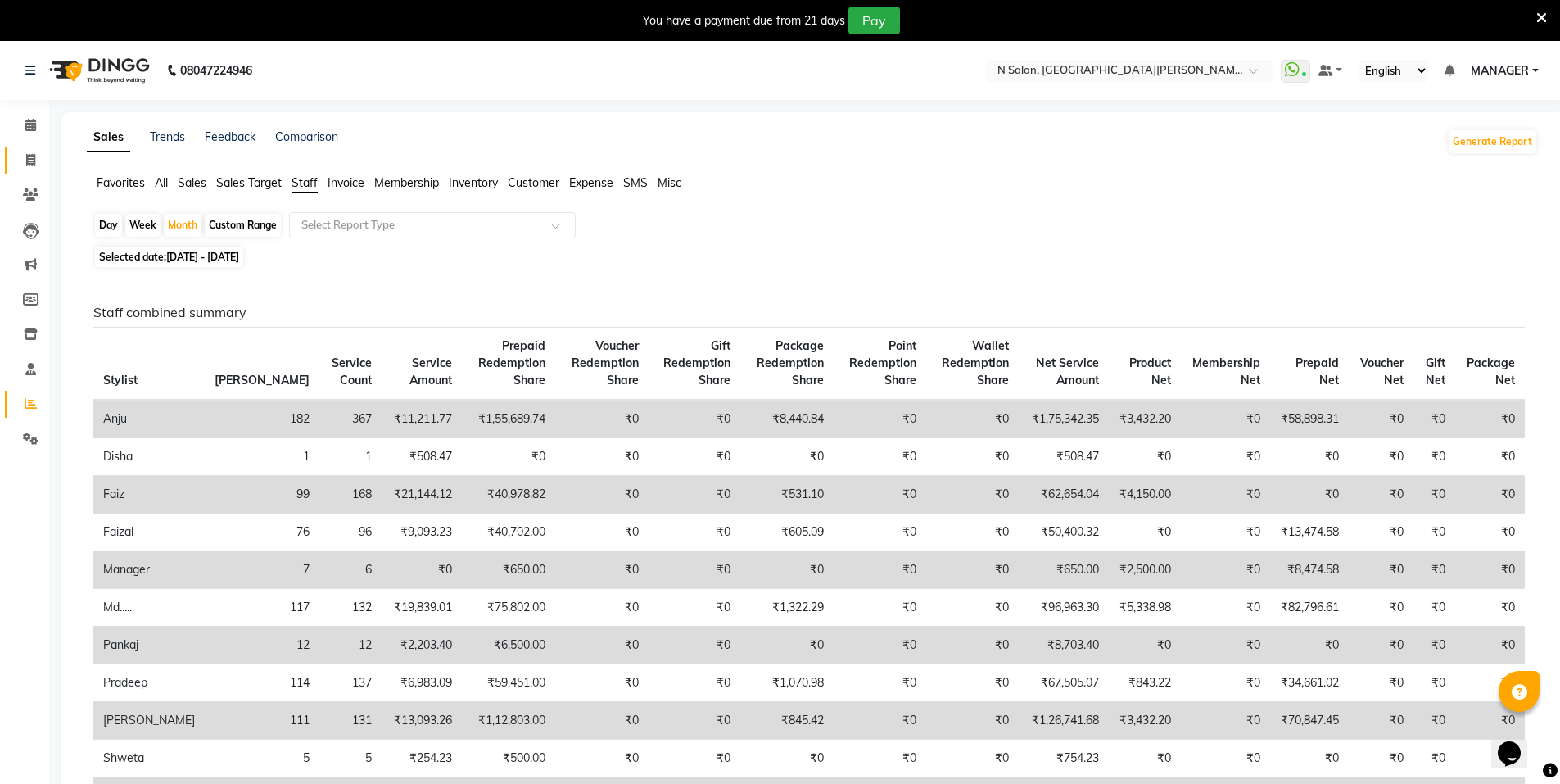
click at [24, 150] on link "Invoice" at bounding box center [24, 160] width 40 height 27
select select "service"
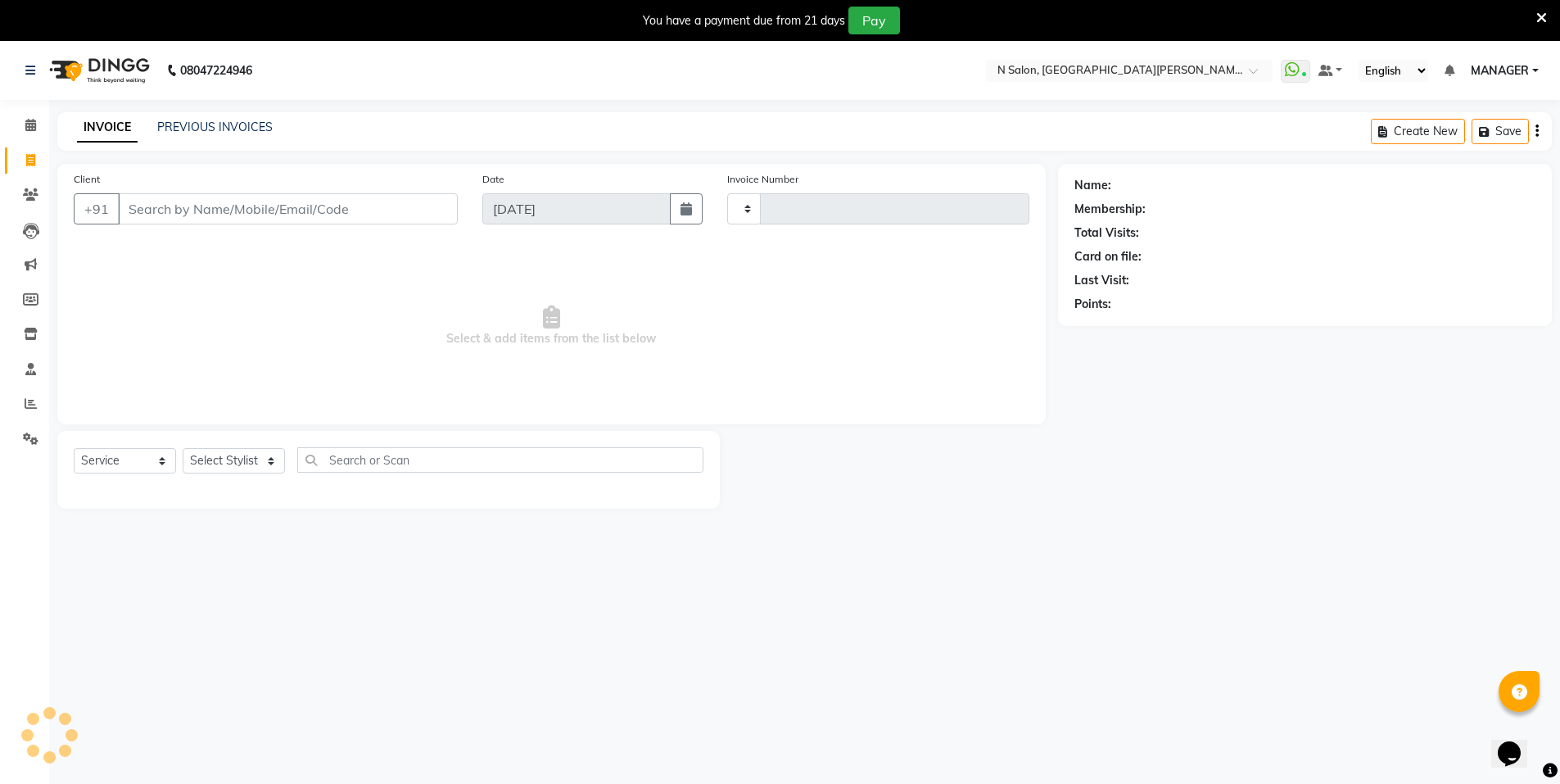
scroll to position [41, 0]
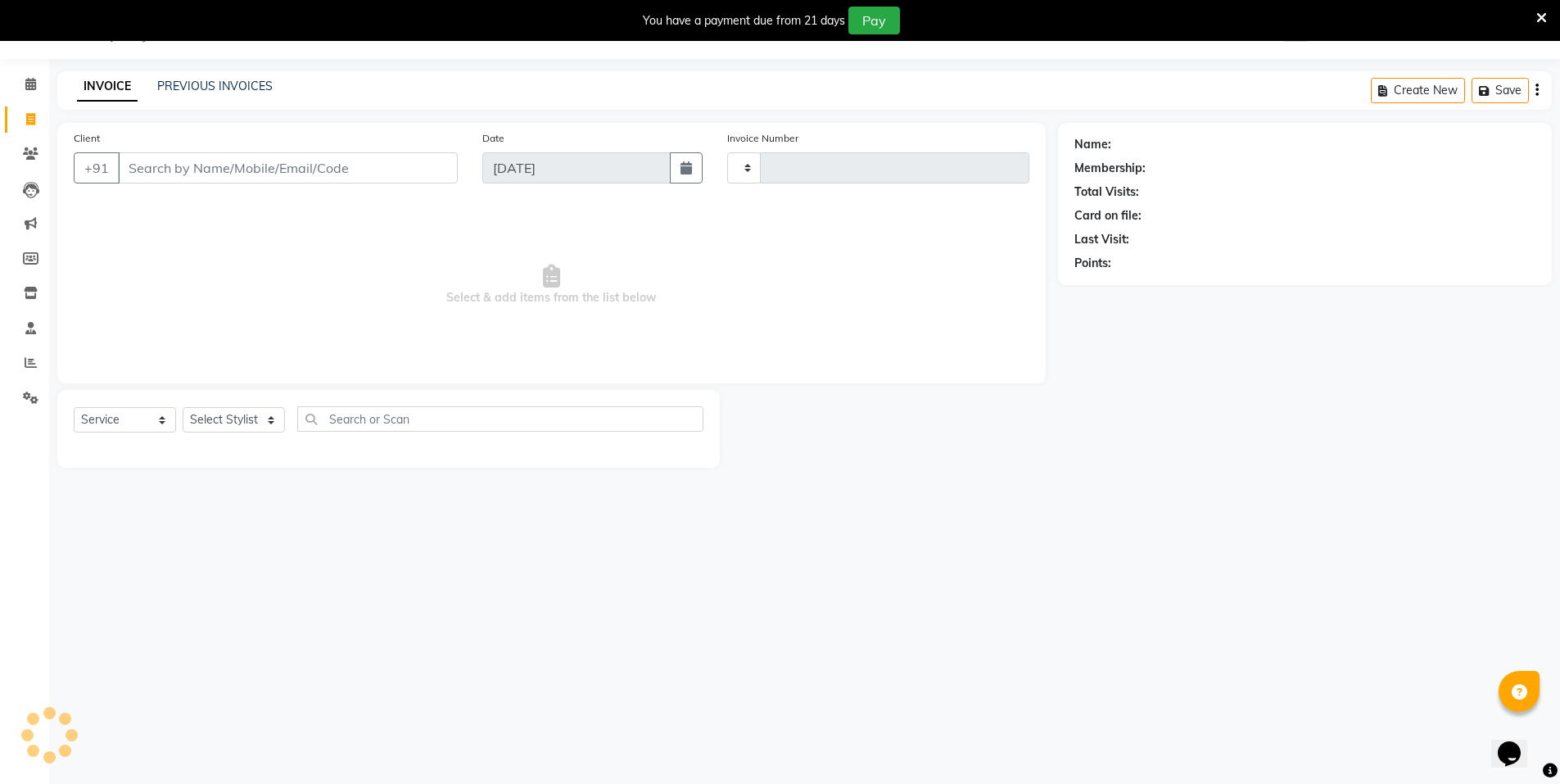
type input "3506"
type input "s"
select select "3472"
type input "sam"
select select "P"
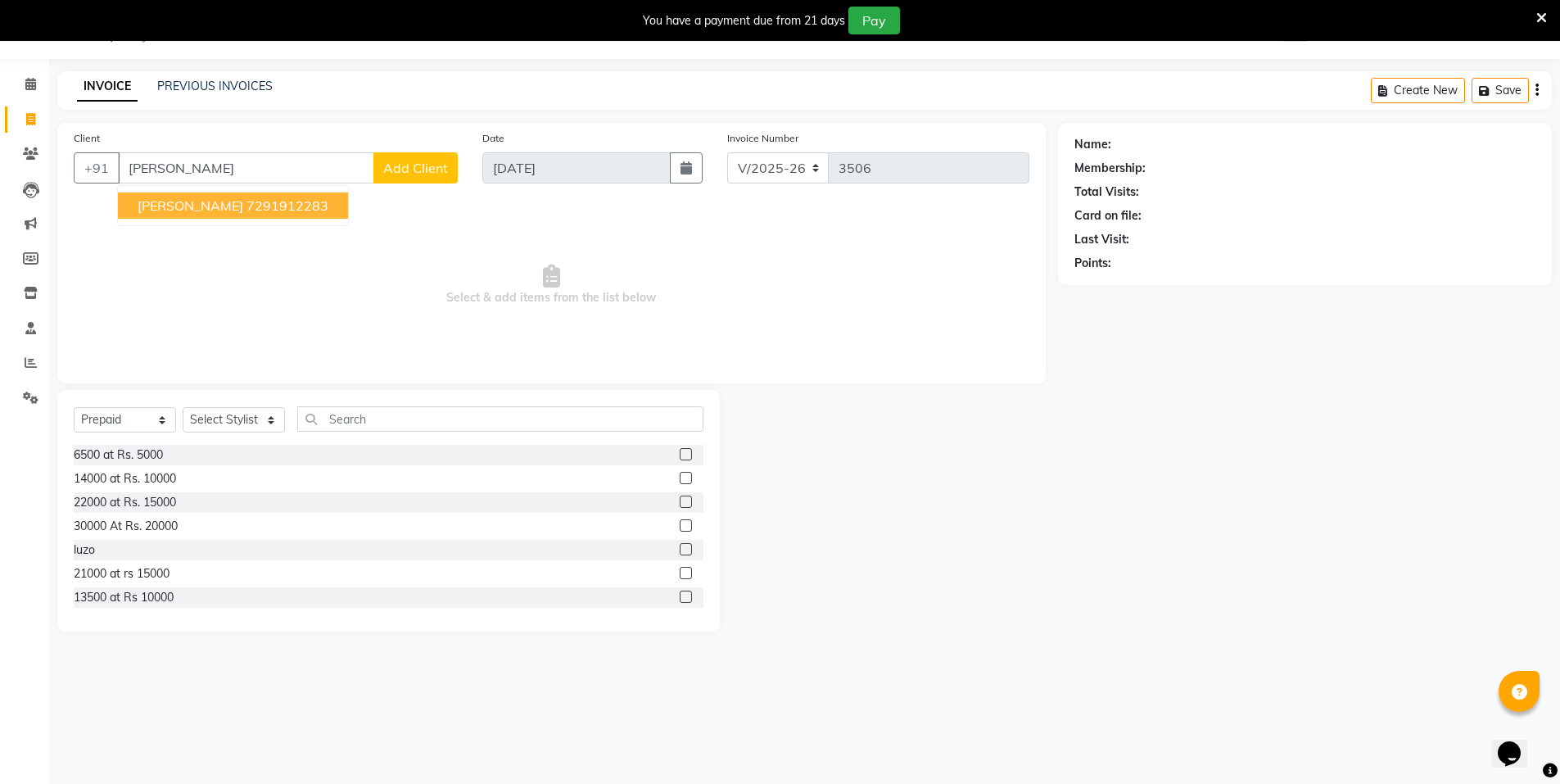
click at [247, 204] on ngb-highlight "7291912283" at bounding box center [287, 205] width 82 height 17
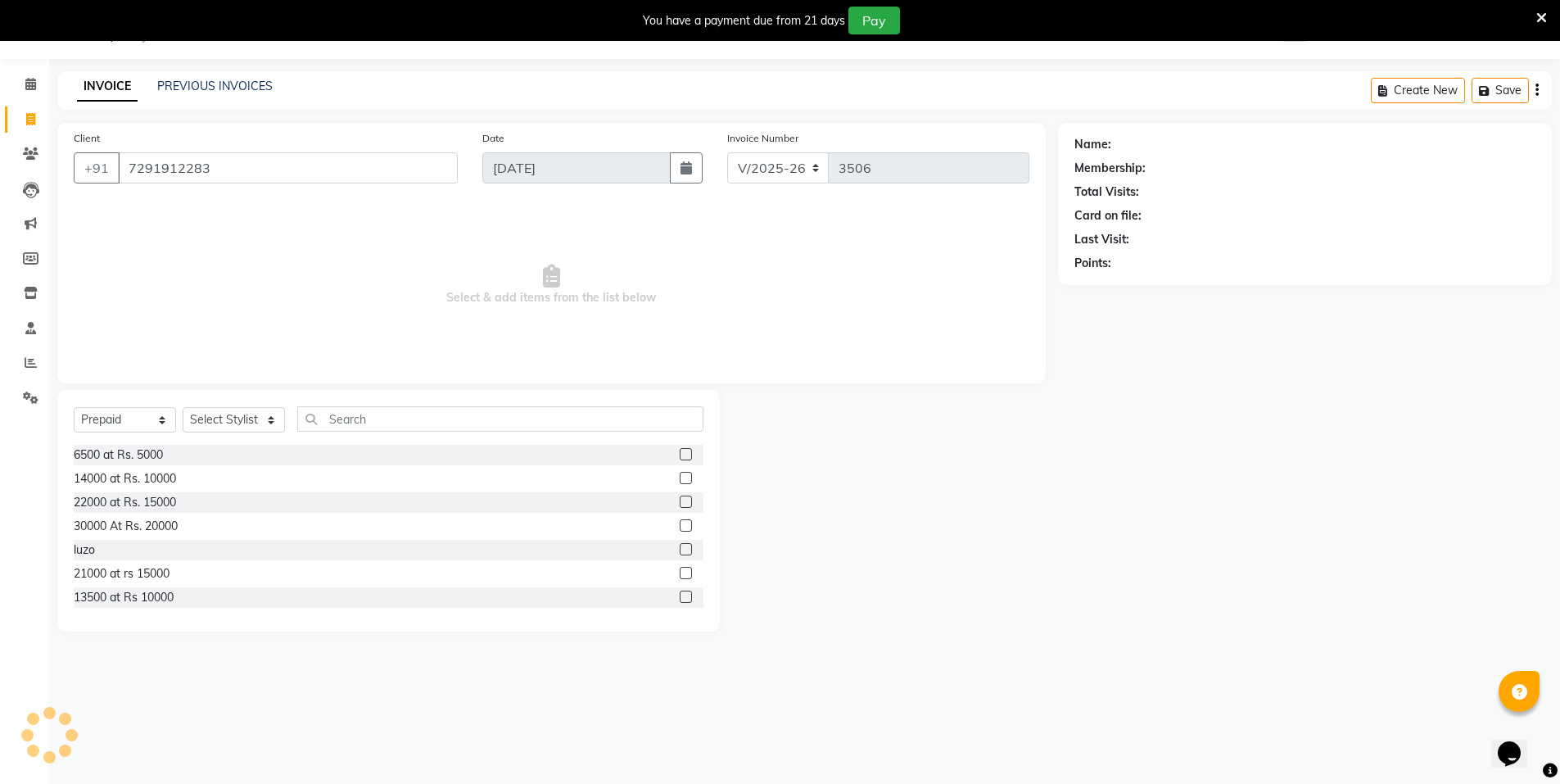
type input "7291912283"
click at [1189, 285] on icon "button" at bounding box center [1182, 287] width 11 height 11
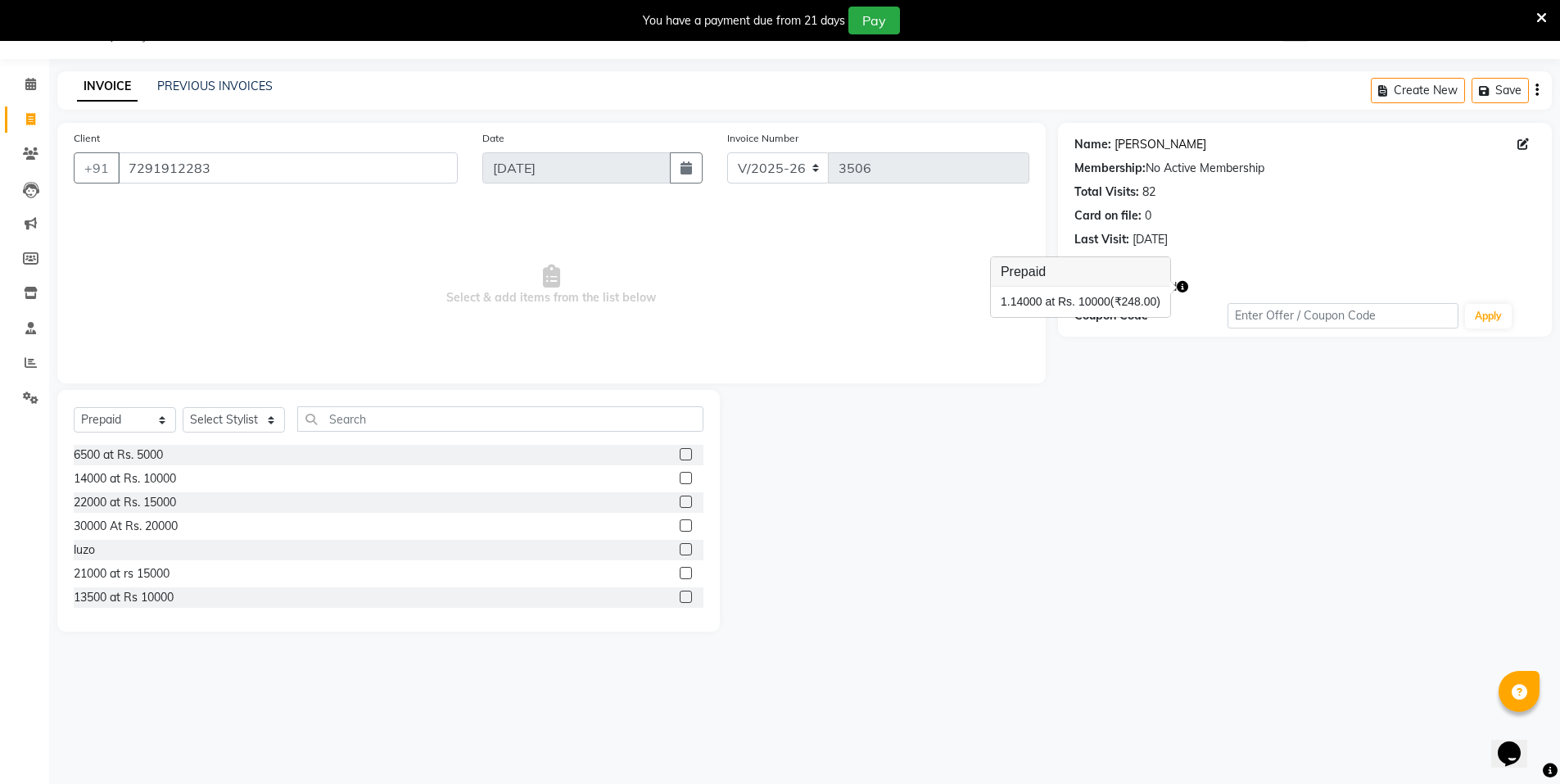
click at [1152, 149] on link "[PERSON_NAME]" at bounding box center [1161, 145] width 92 height 18
click at [20, 123] on span at bounding box center [30, 120] width 29 height 18
select select "service"
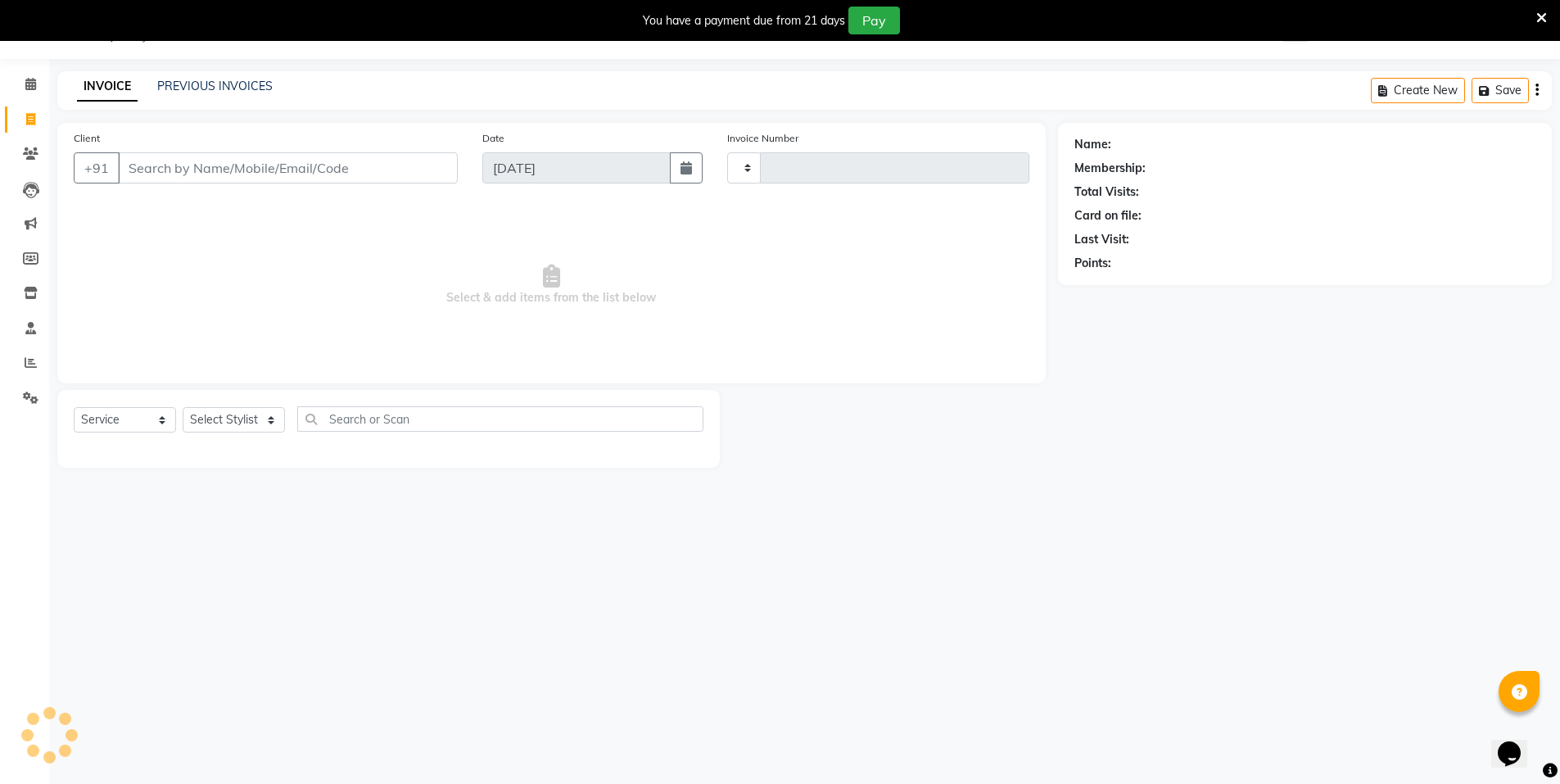
type input "3506"
select select "3472"
select select "P"
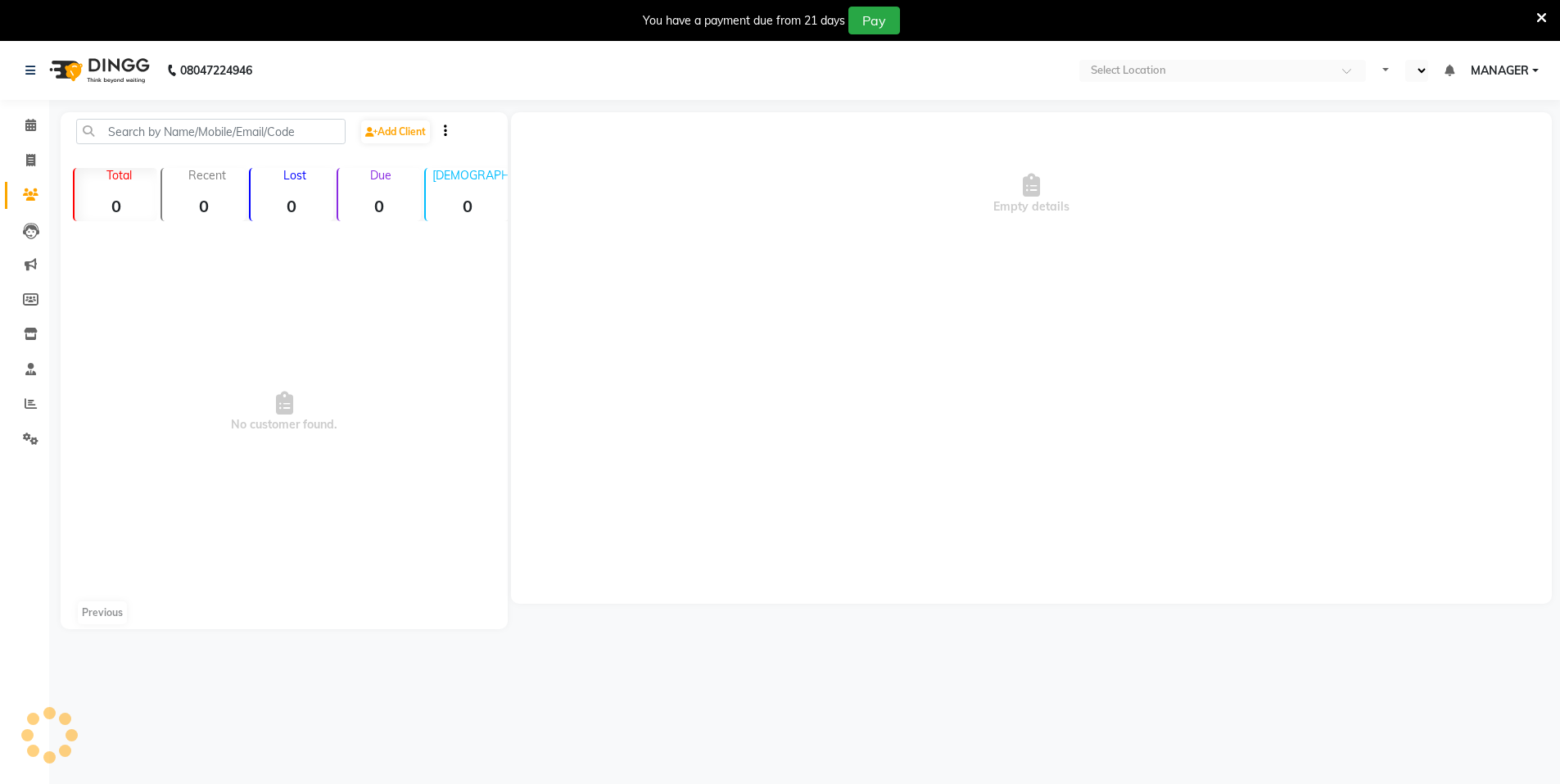
select select "en"
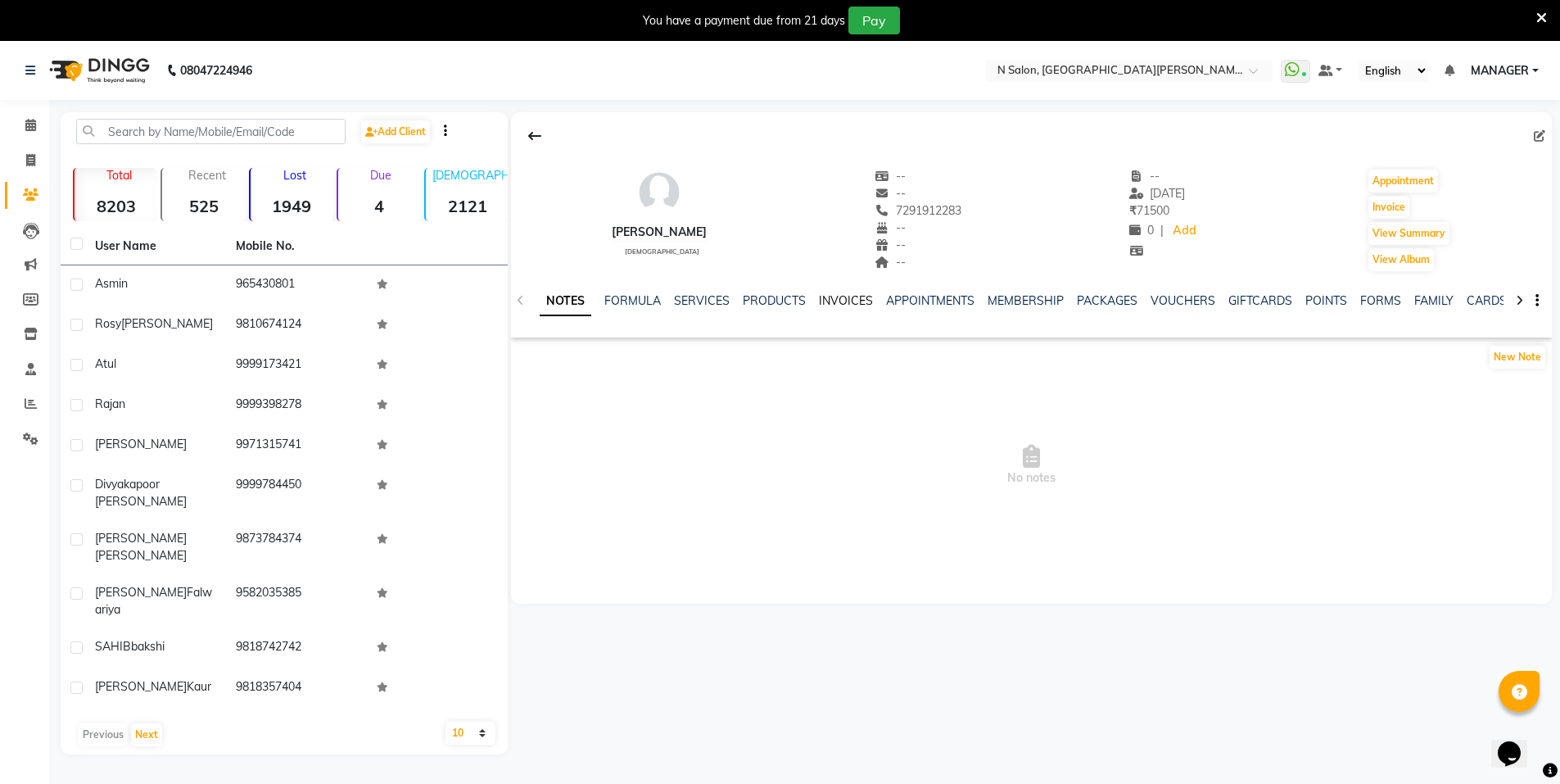
click at [840, 305] on link "INVOICES" at bounding box center [846, 300] width 54 height 15
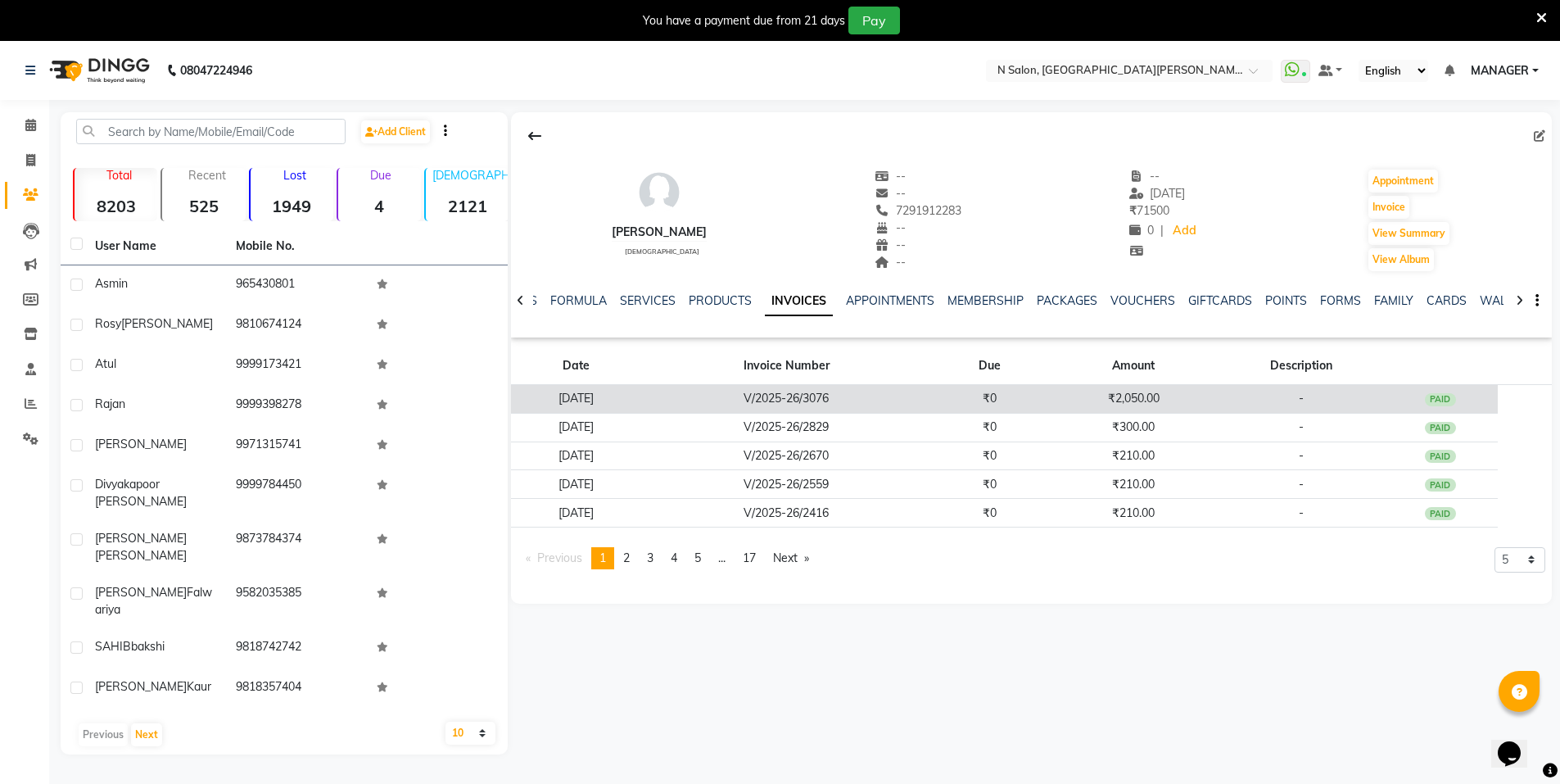
click at [846, 394] on td "V/2025-26/3076" at bounding box center [786, 399] width 292 height 29
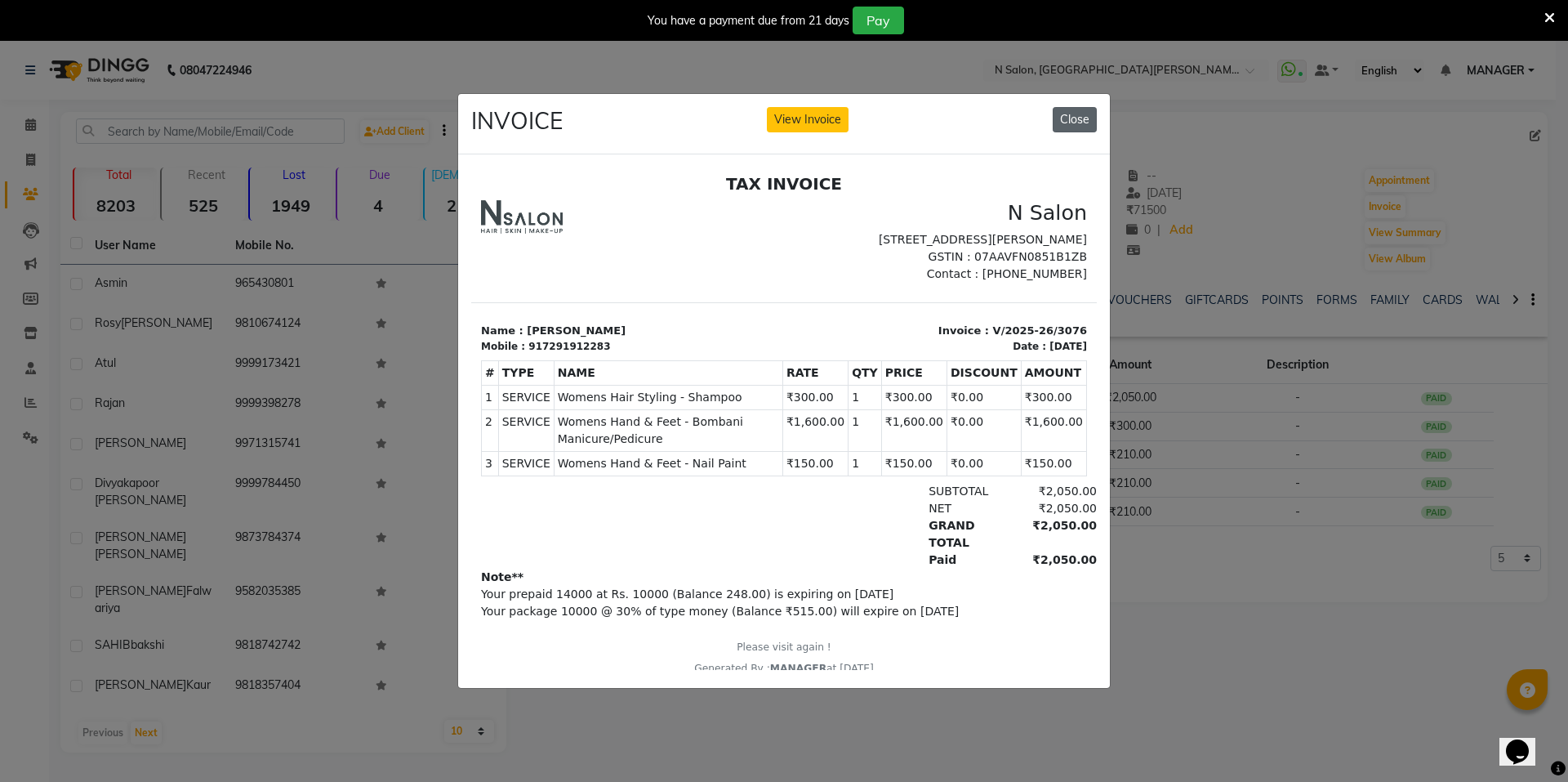
click at [1069, 121] on button "Close" at bounding box center [1075, 119] width 44 height 26
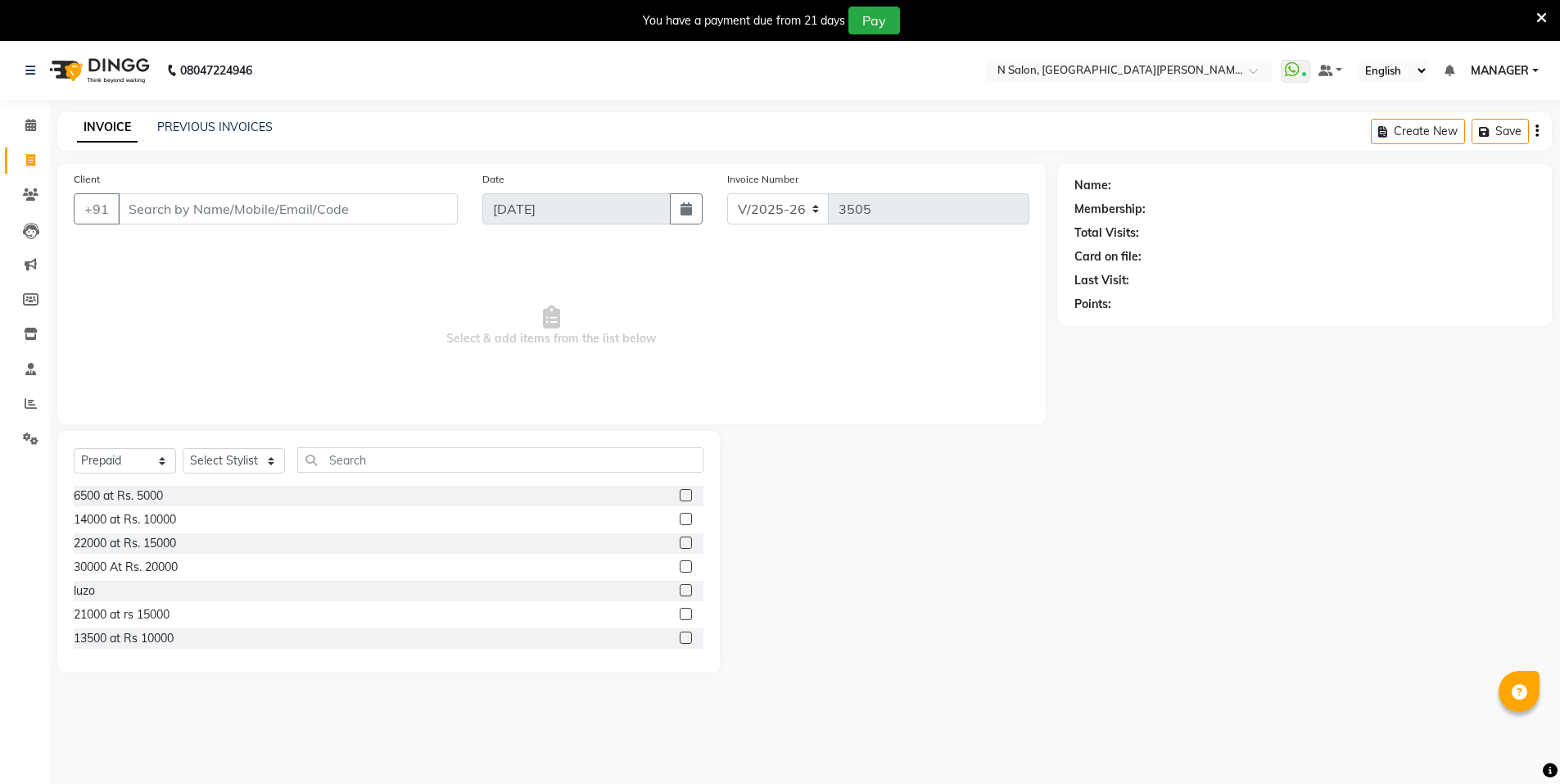
select select "3472"
select select "P"
